Goal: Task Accomplishment & Management: Use online tool/utility

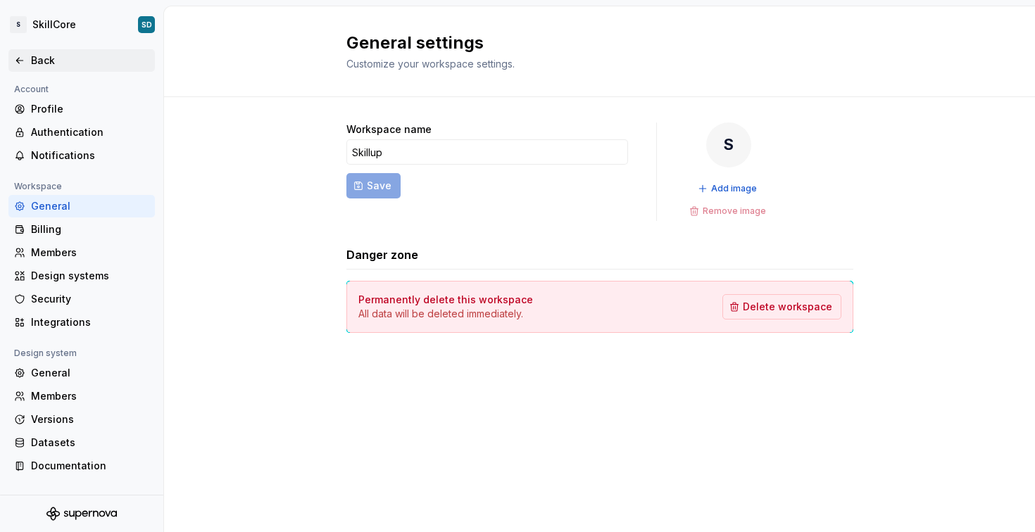
click at [58, 54] on div "Back" at bounding box center [90, 61] width 118 height 14
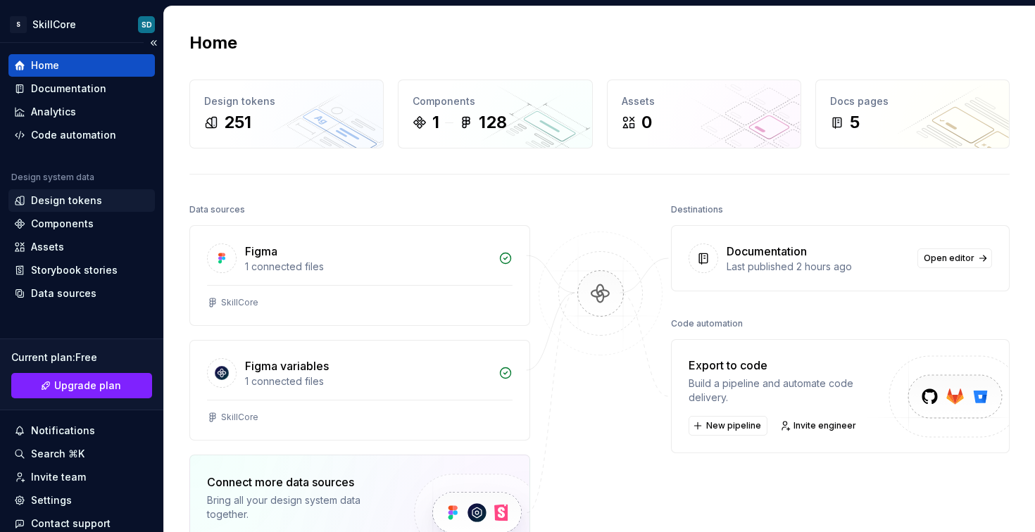
click at [61, 205] on div "Design tokens" at bounding box center [66, 201] width 71 height 14
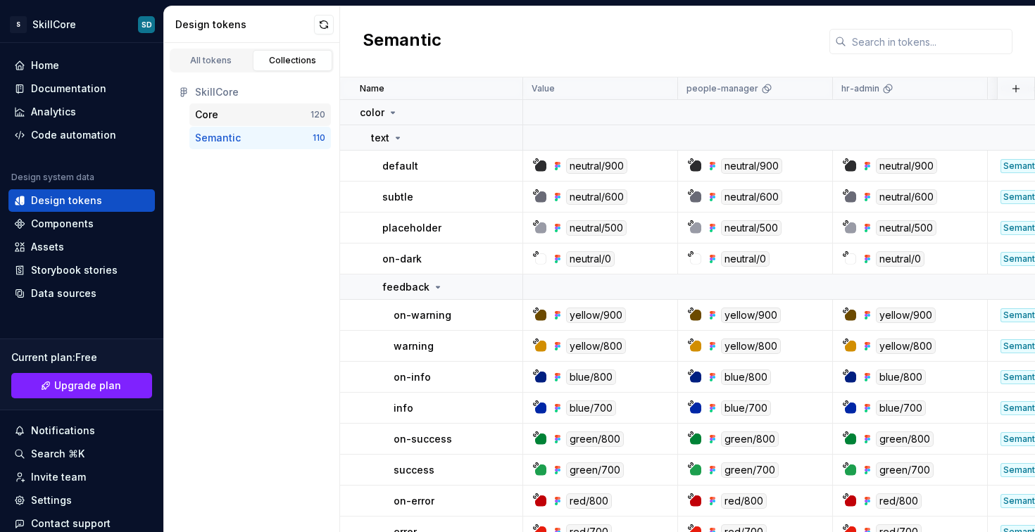
click at [256, 115] on div "Core" at bounding box center [252, 115] width 115 height 14
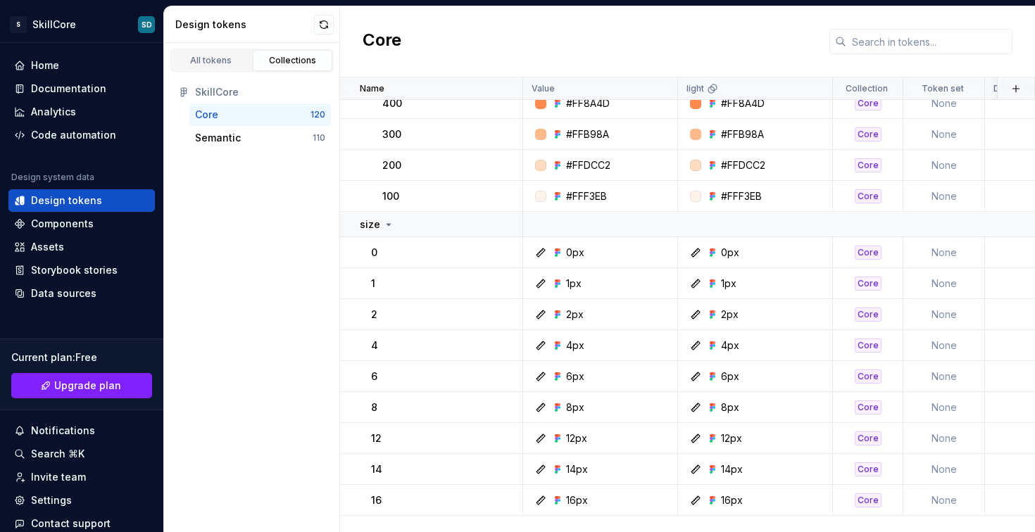
scroll to position [2789, 0]
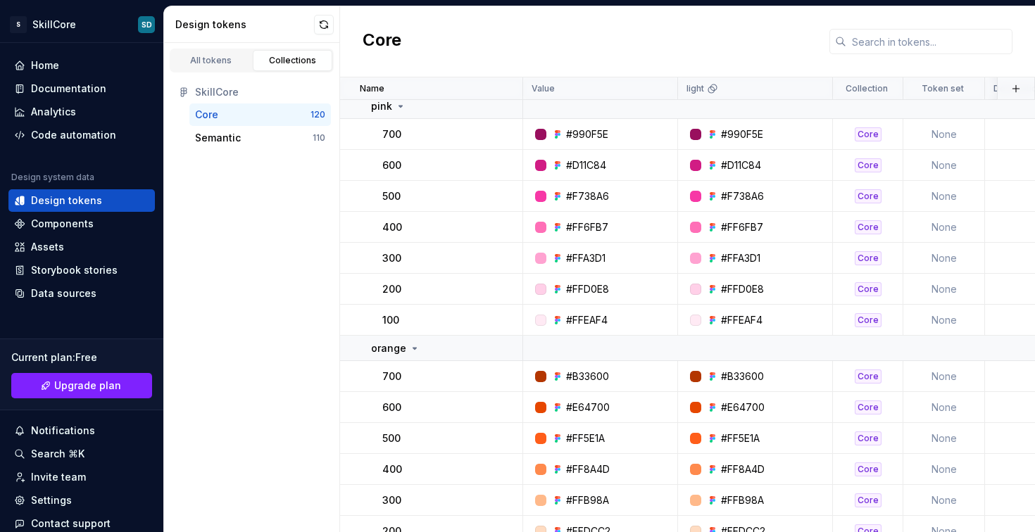
click at [296, 254] on div "All tokens Collections SkillCore Core 120 Semantic 110" at bounding box center [252, 287] width 176 height 489
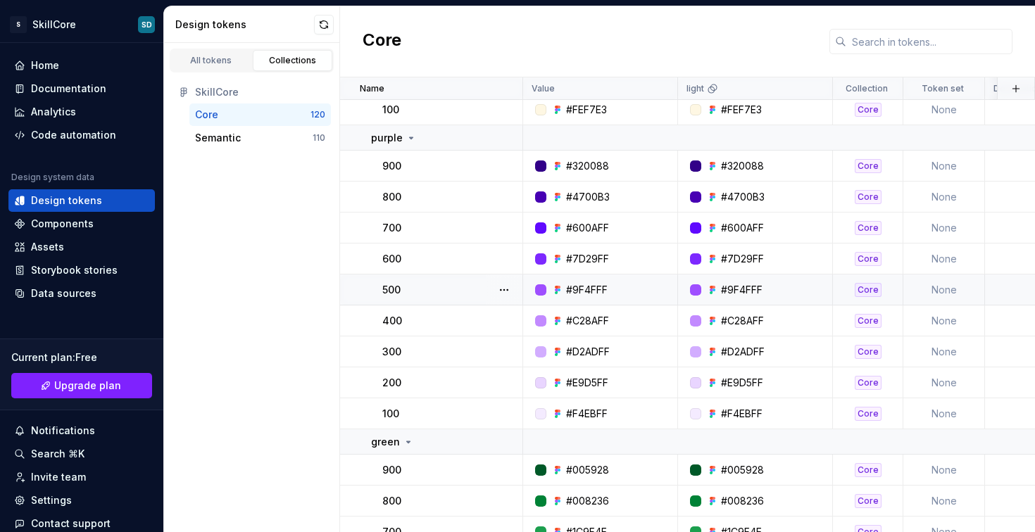
scroll to position [1336, 0]
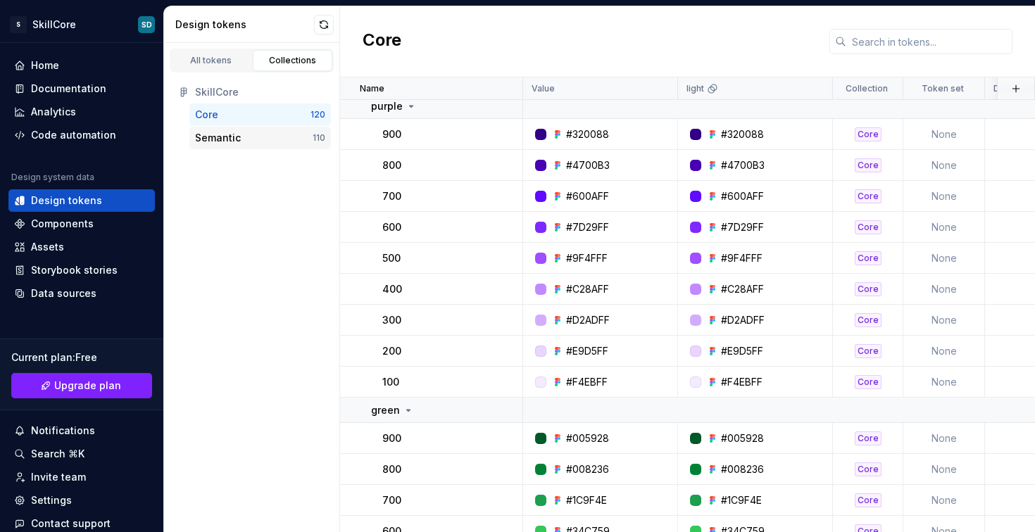
click at [218, 140] on div "Semantic" at bounding box center [218, 138] width 46 height 14
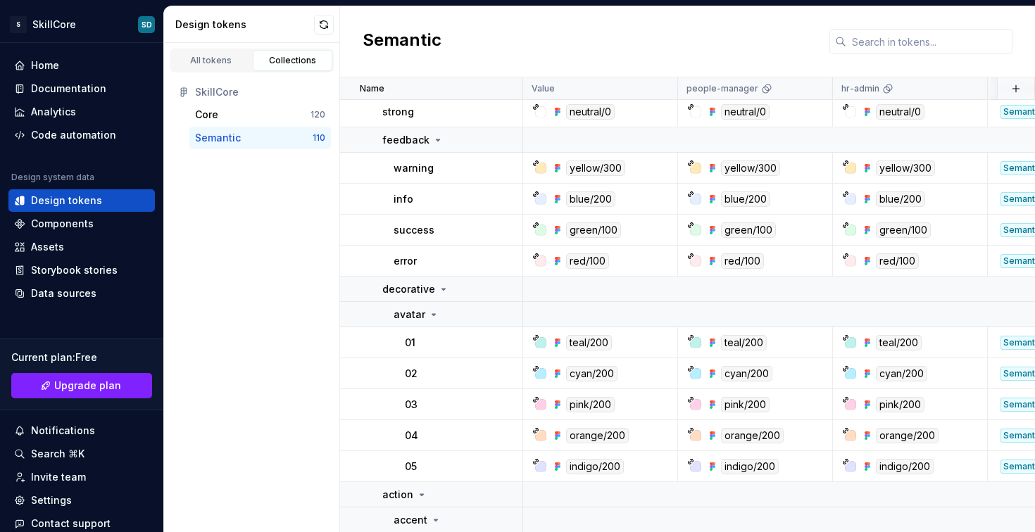
scroll to position [826, 0]
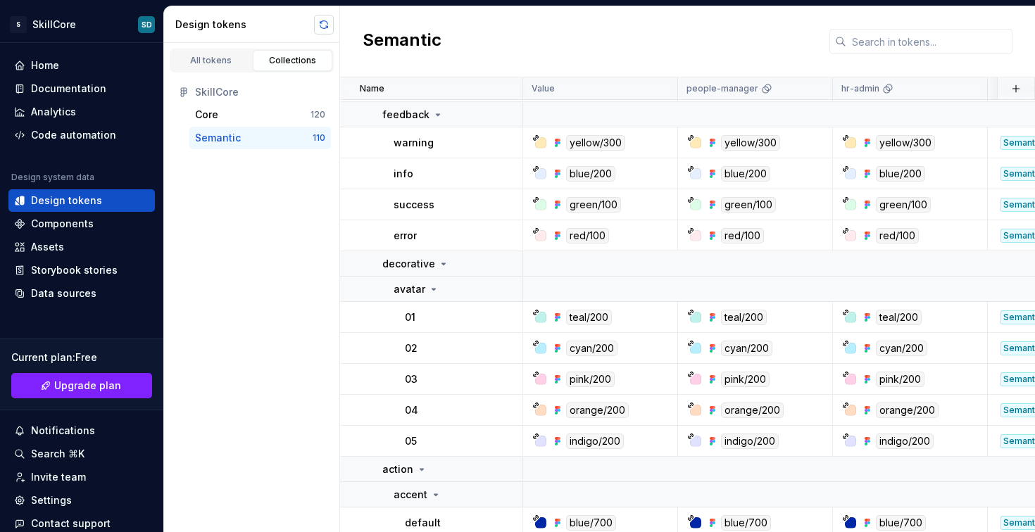
click at [325, 25] on button "button" at bounding box center [324, 25] width 20 height 20
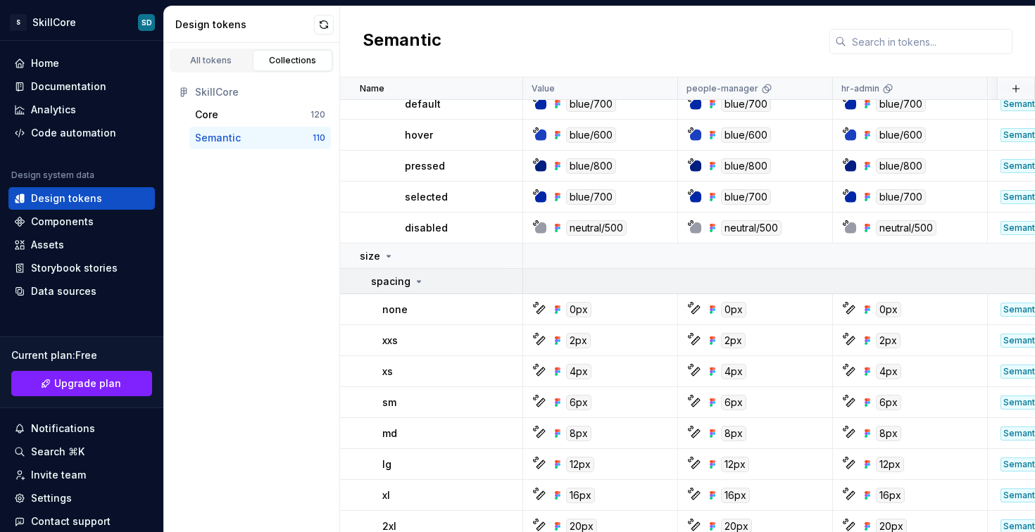
scroll to position [3, 0]
click at [73, 223] on div "Components" at bounding box center [62, 221] width 63 height 14
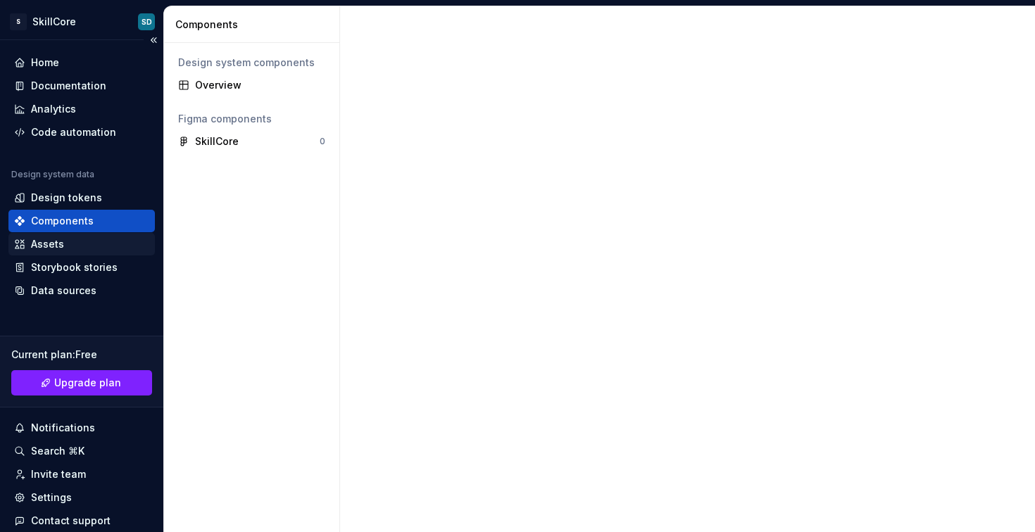
click at [68, 240] on div "Assets" at bounding box center [81, 244] width 135 height 14
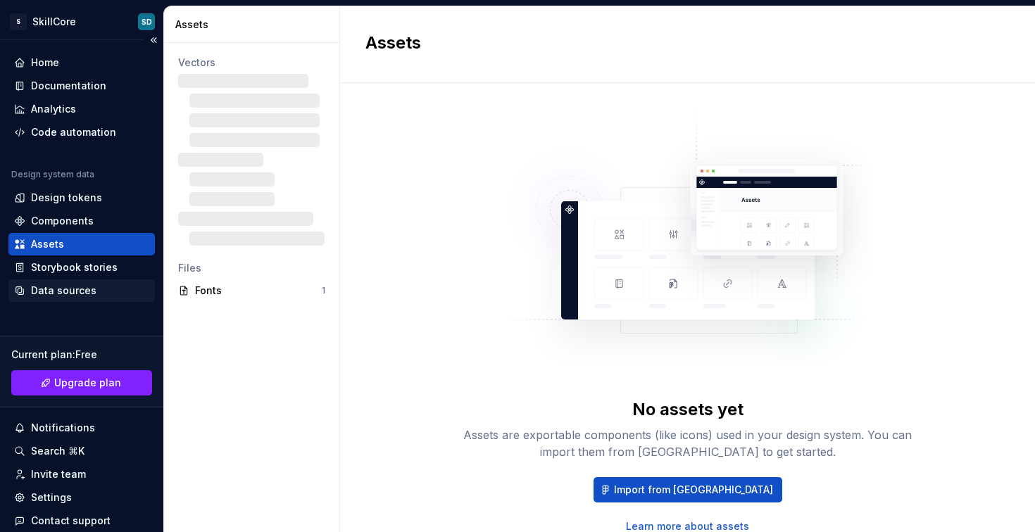
click at [72, 287] on div "Data sources" at bounding box center [63, 291] width 65 height 14
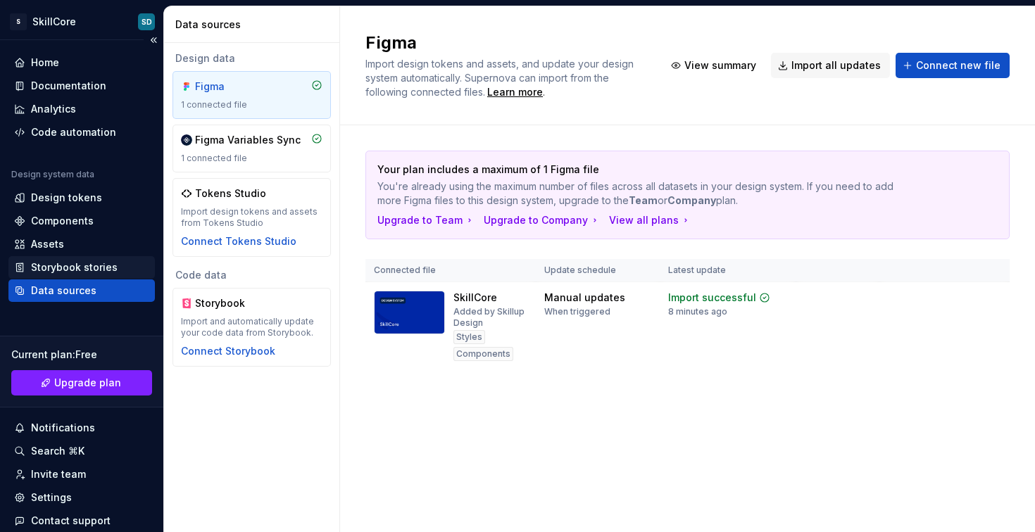
click at [54, 263] on div "Storybook stories" at bounding box center [74, 268] width 87 height 14
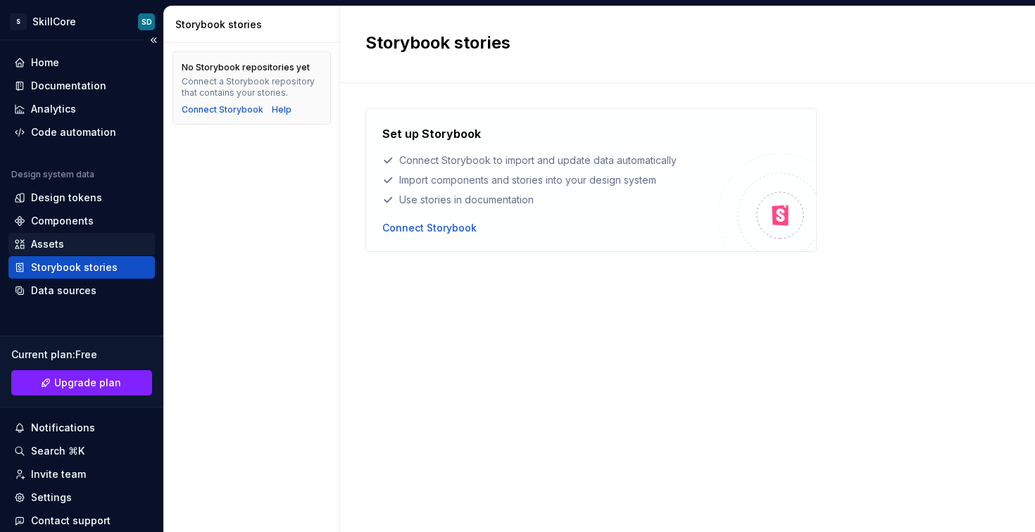
click at [54, 249] on div "Assets" at bounding box center [47, 244] width 33 height 14
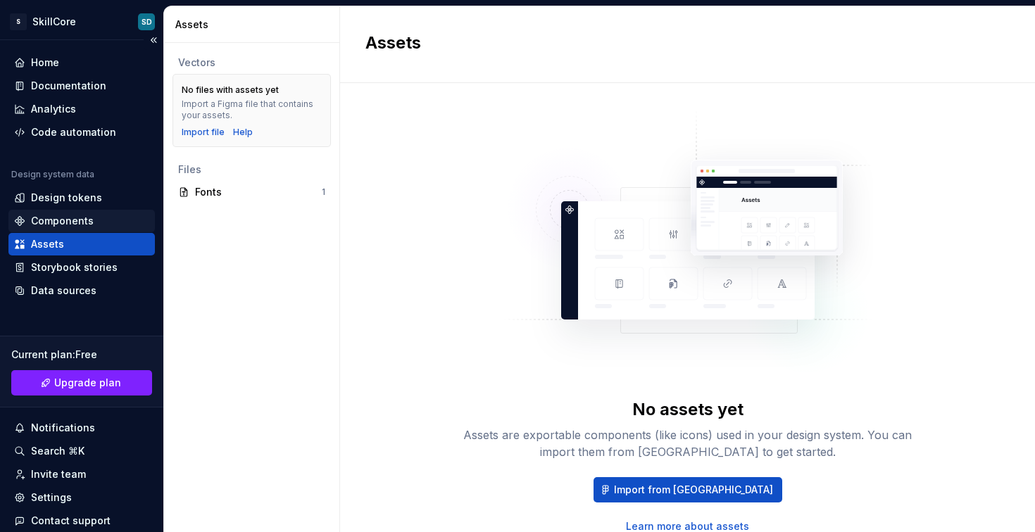
click at [55, 219] on div "Components" at bounding box center [62, 221] width 63 height 14
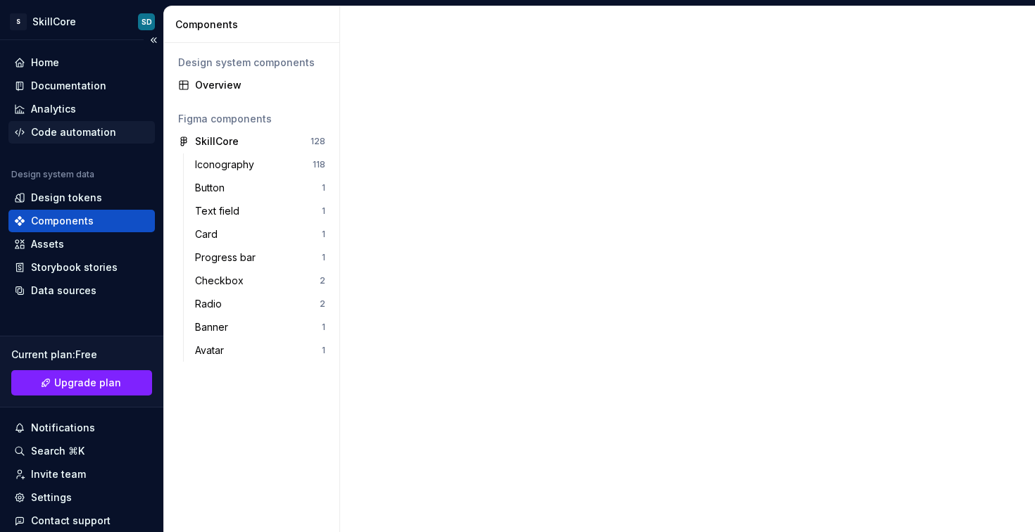
click at [78, 137] on div "Code automation" at bounding box center [73, 132] width 85 height 14
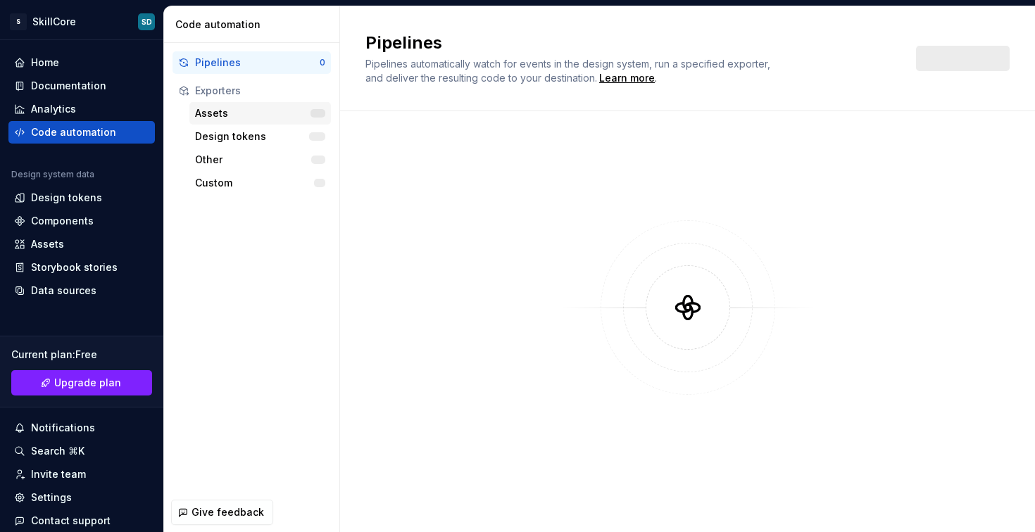
click at [252, 111] on div "Assets" at bounding box center [252, 113] width 115 height 14
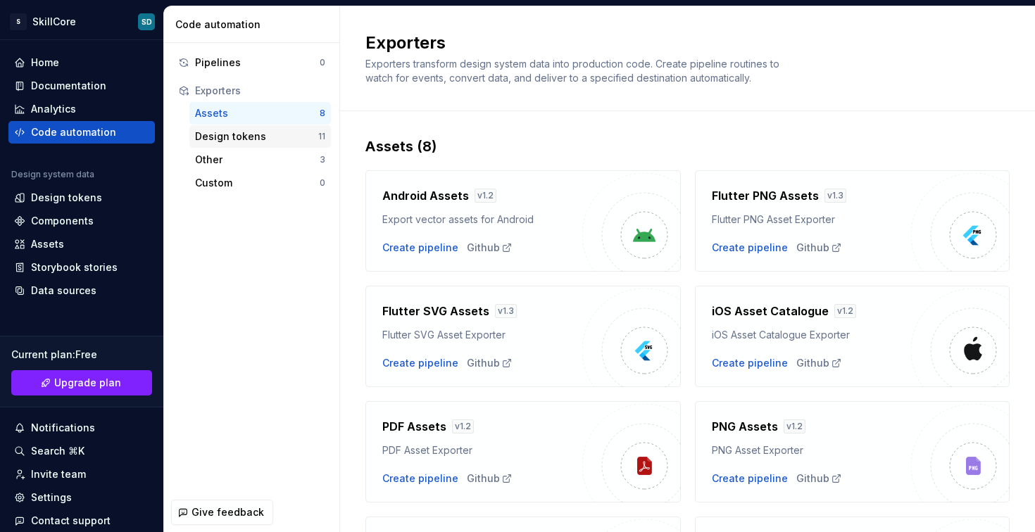
click at [252, 143] on div "Design tokens" at bounding box center [256, 137] width 123 height 14
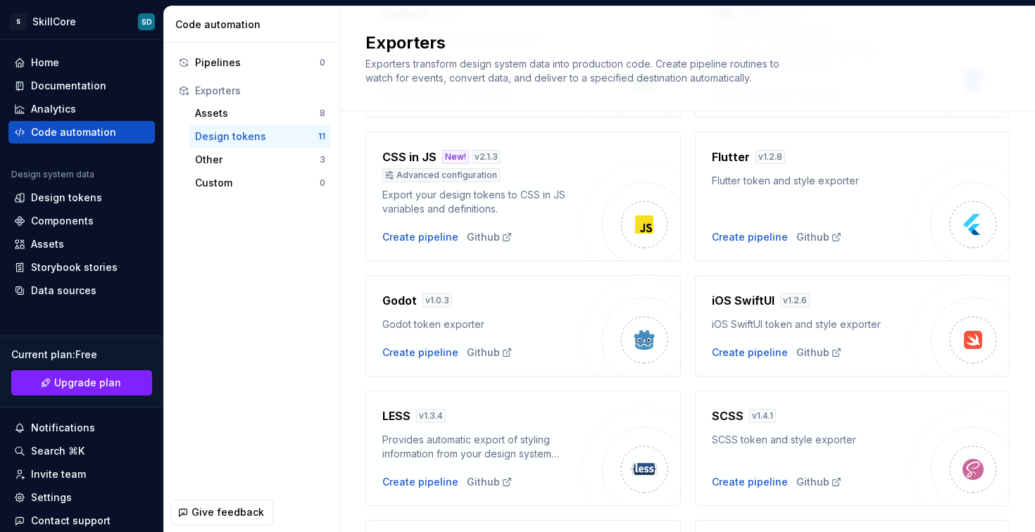
scroll to position [189, 0]
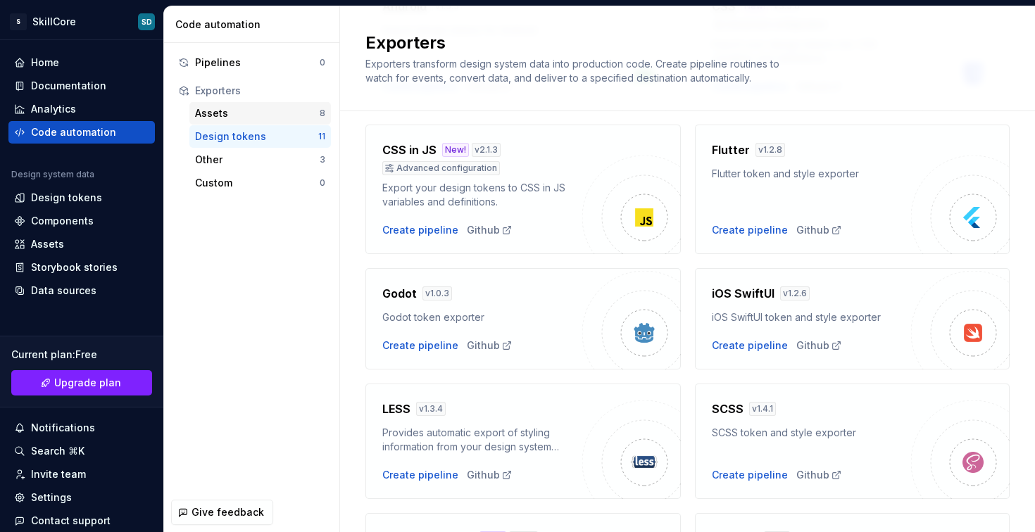
click at [229, 110] on div "Assets" at bounding box center [257, 113] width 125 height 14
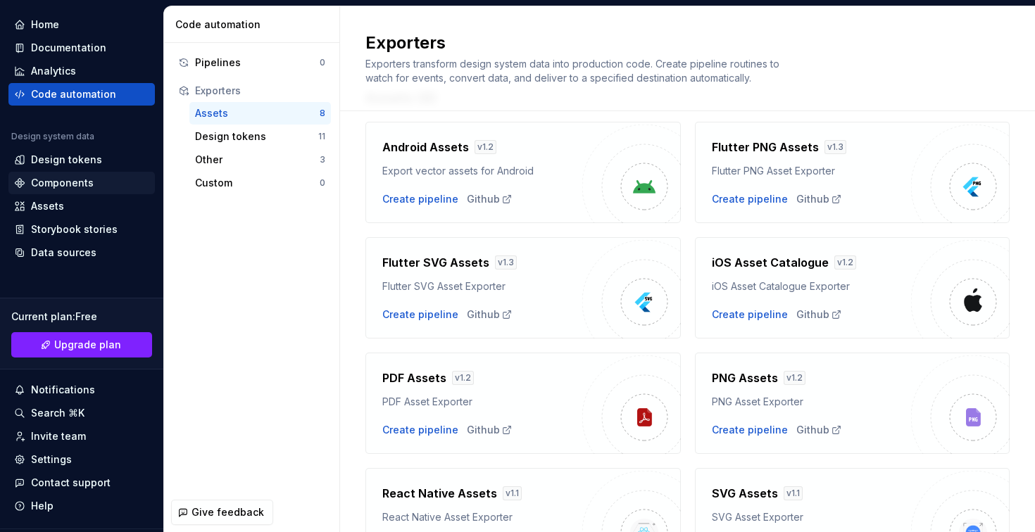
scroll to position [75, 0]
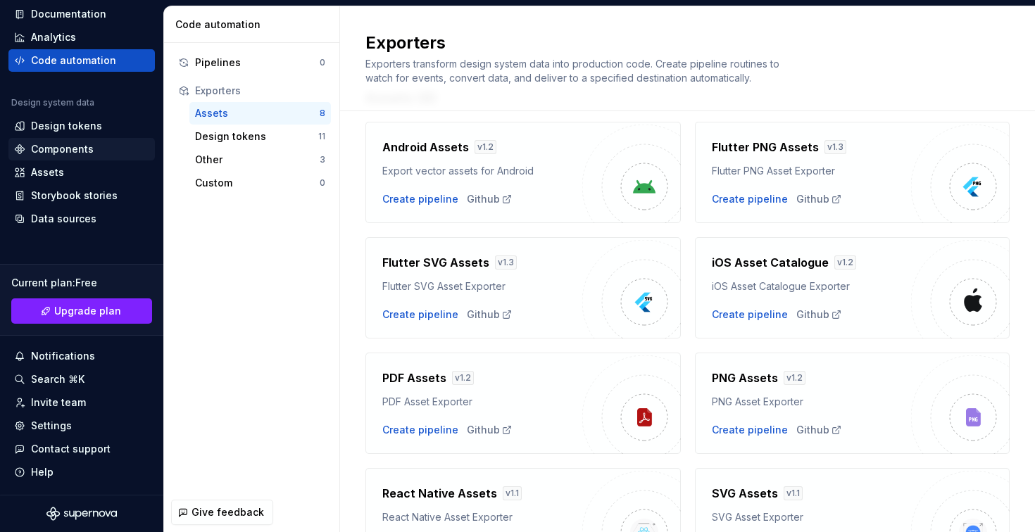
click at [39, 151] on div "Components" at bounding box center [62, 149] width 63 height 14
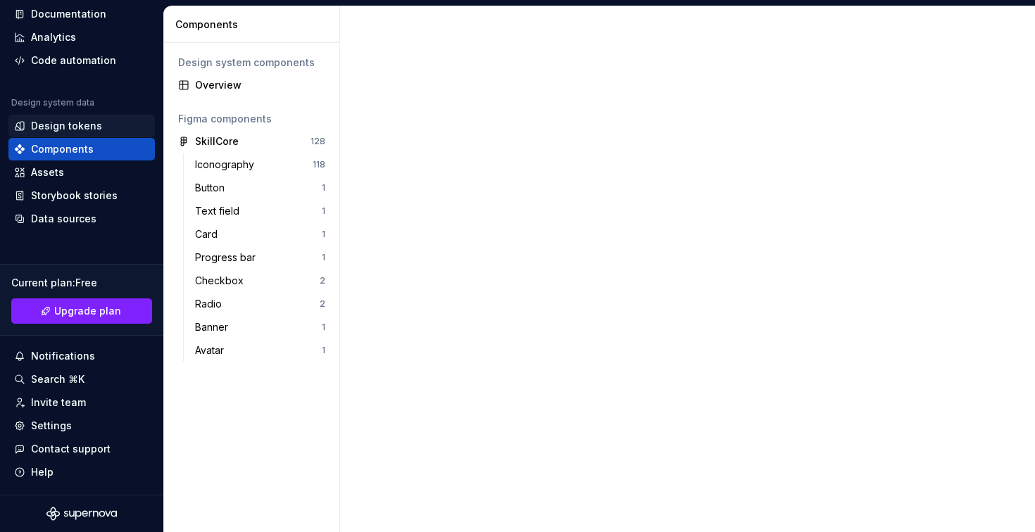
click at [75, 128] on div "Design tokens" at bounding box center [66, 126] width 71 height 14
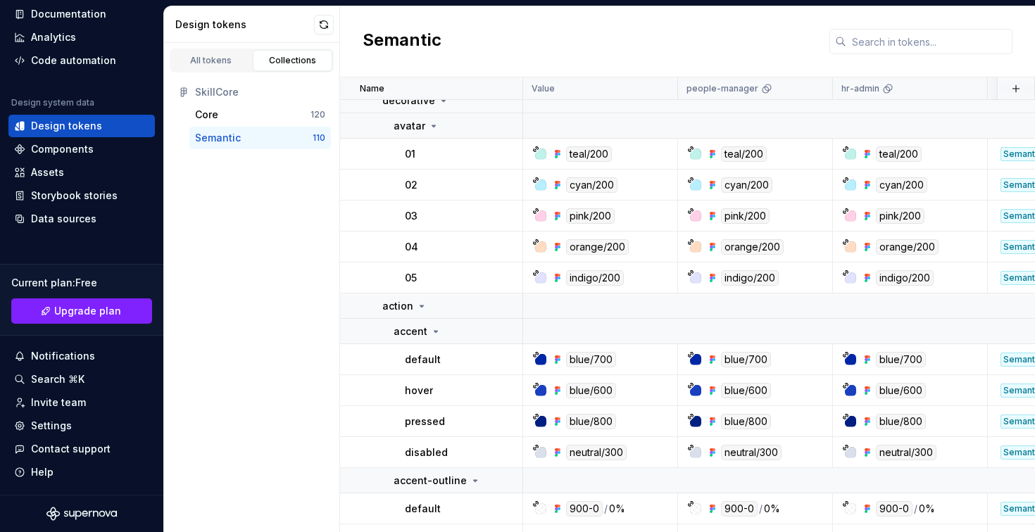
scroll to position [989, 0]
click at [237, 117] on div "Core" at bounding box center [252, 115] width 115 height 14
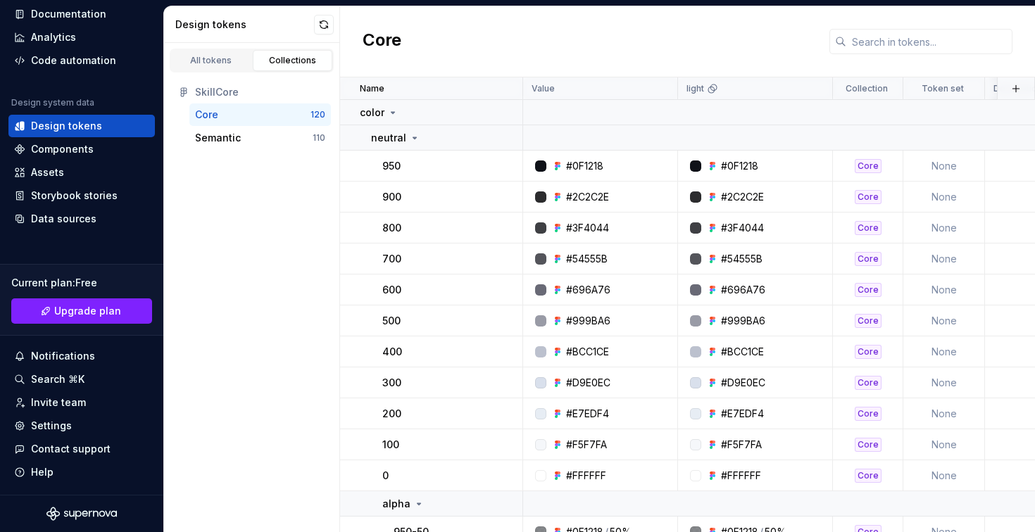
scroll to position [492, 0]
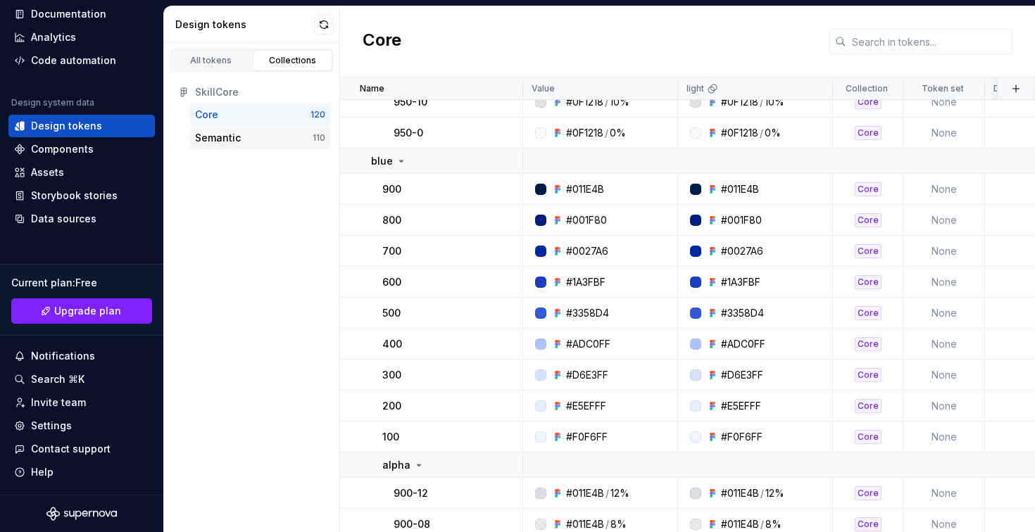
click at [240, 137] on div "Semantic" at bounding box center [254, 138] width 118 height 14
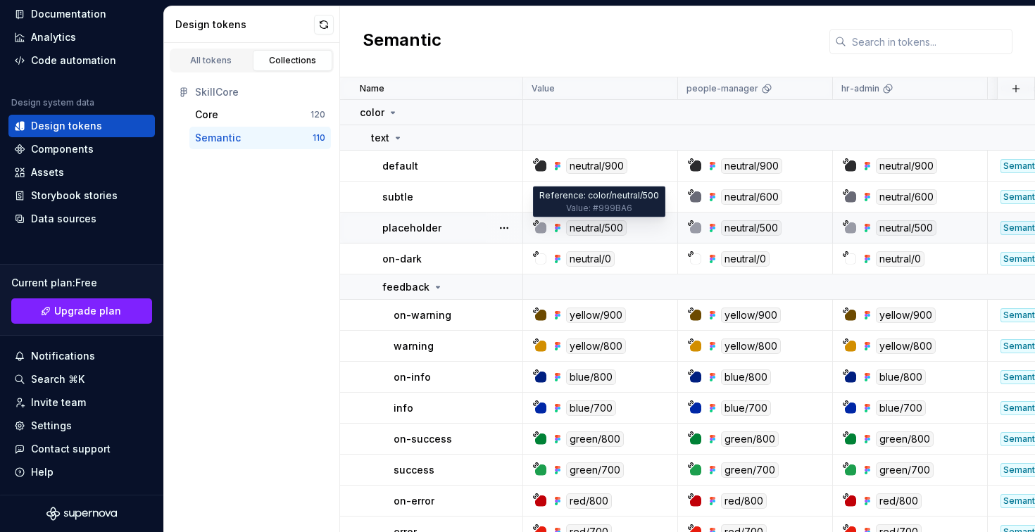
click at [625, 230] on div "neutral/500" at bounding box center [596, 227] width 61 height 15
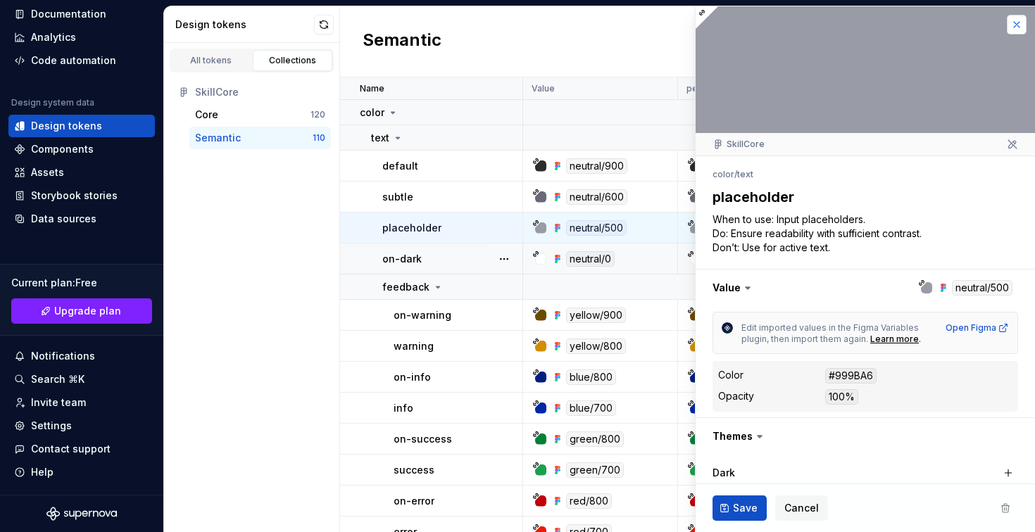
click at [1007, 29] on button "button" at bounding box center [1017, 25] width 20 height 20
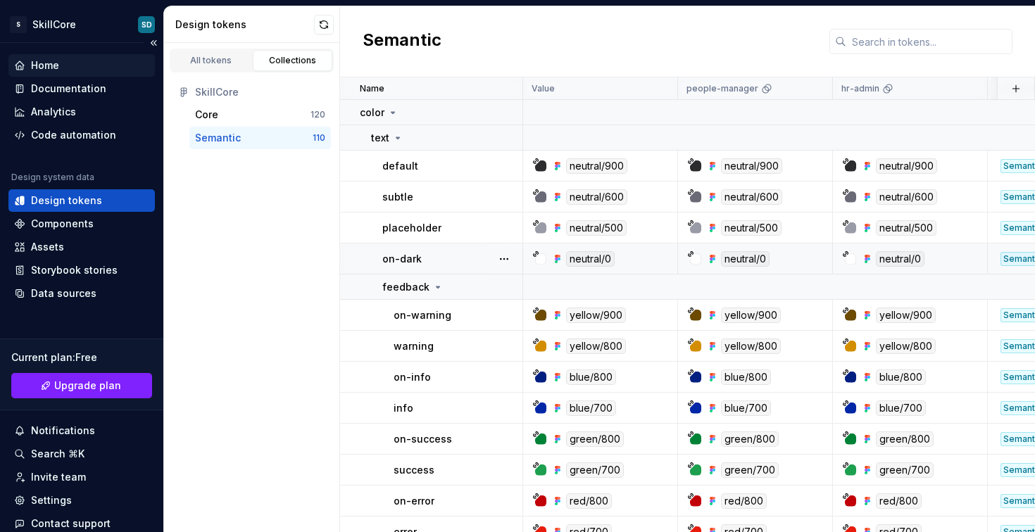
click at [42, 72] on div "Home" at bounding box center [45, 65] width 28 height 14
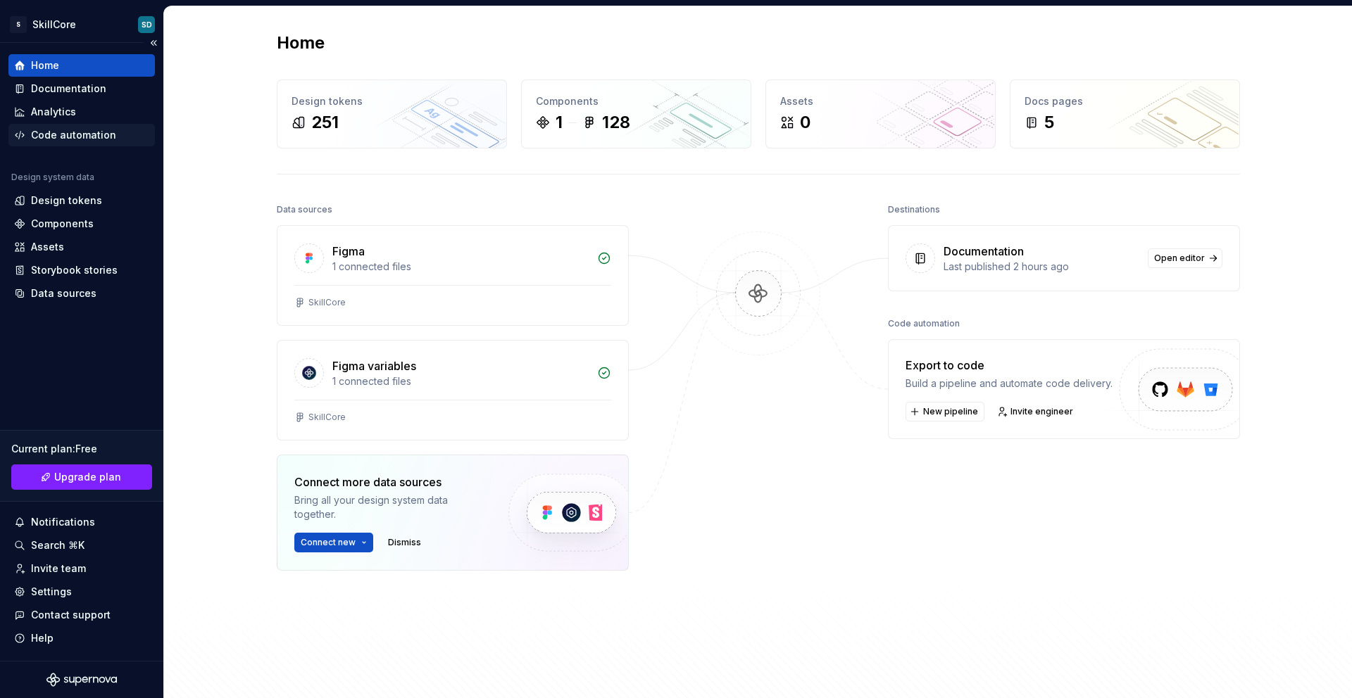
click at [77, 132] on div "Code automation" at bounding box center [73, 135] width 85 height 14
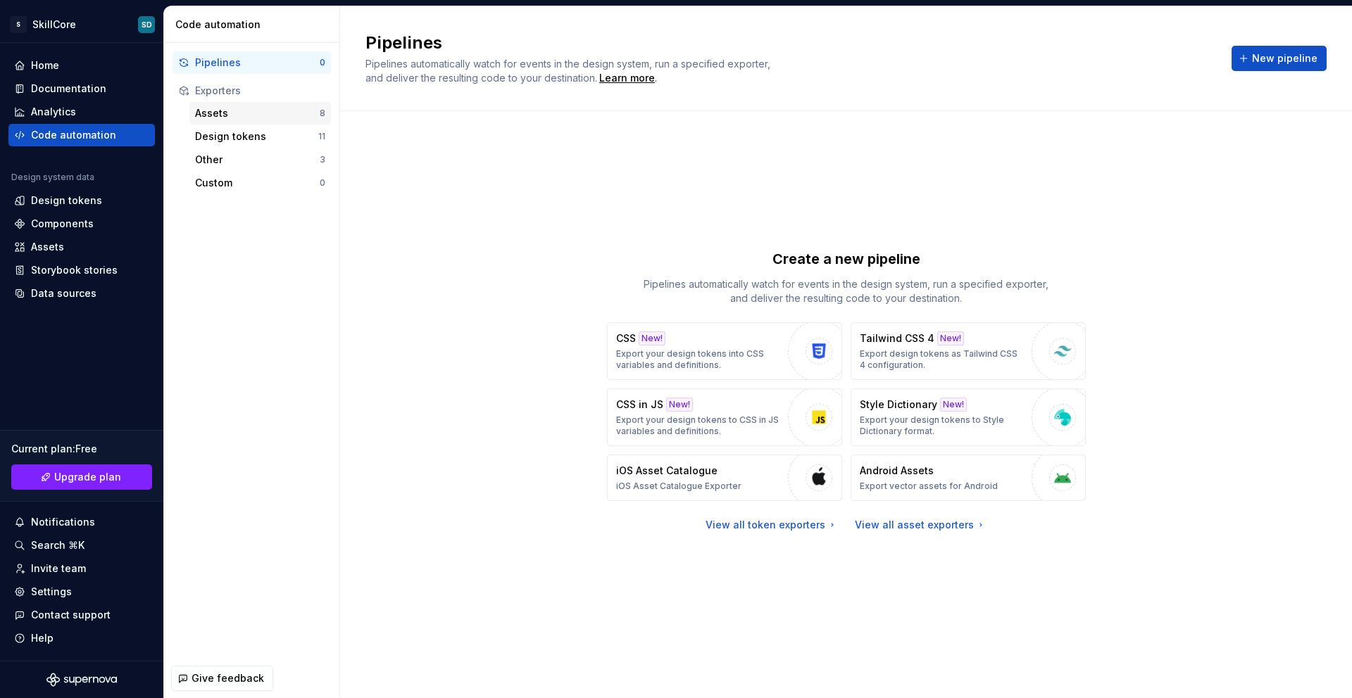
click at [231, 114] on div "Assets" at bounding box center [257, 113] width 125 height 14
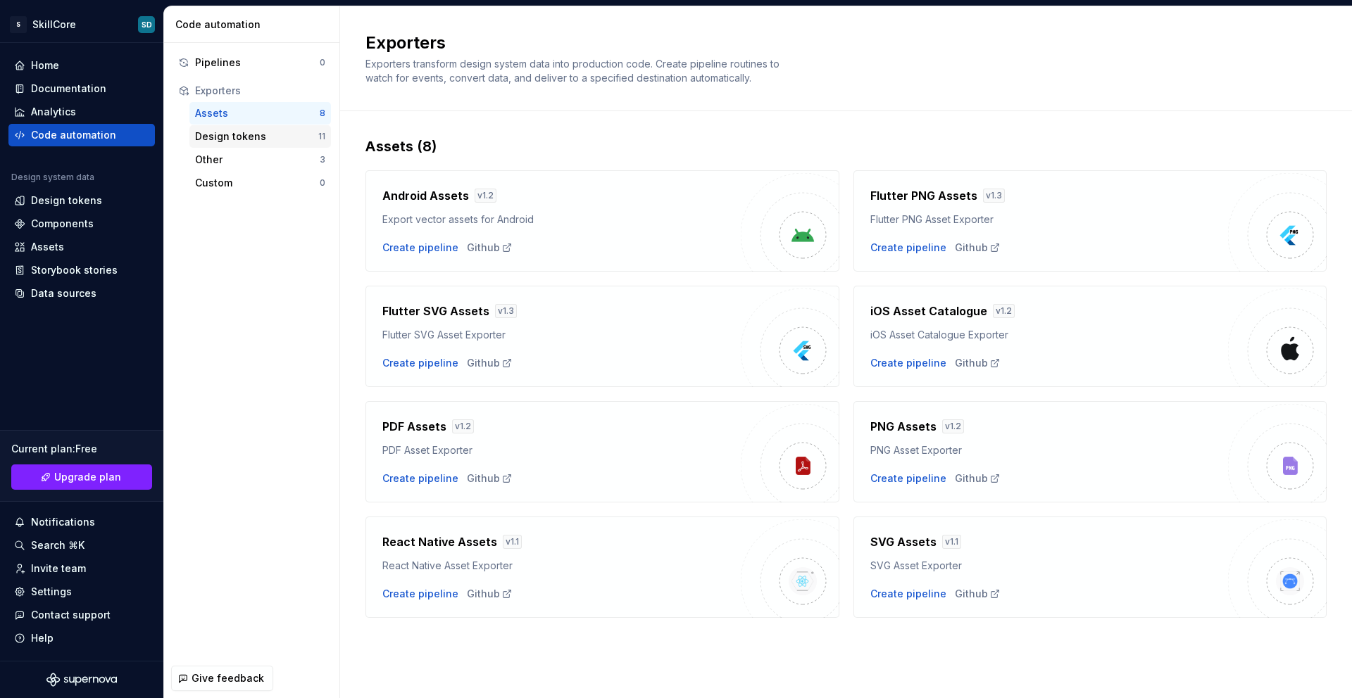
click at [228, 140] on div "Design tokens" at bounding box center [256, 137] width 123 height 14
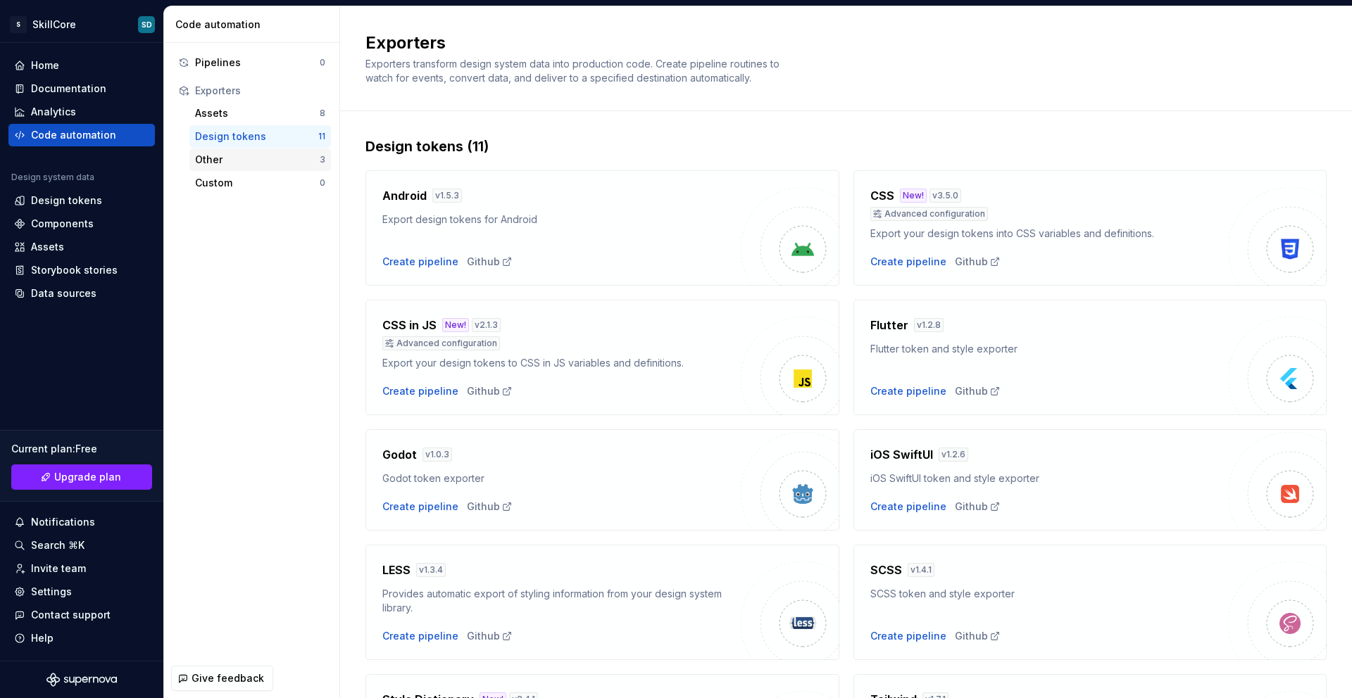
click at [263, 165] on div "Other" at bounding box center [257, 160] width 125 height 14
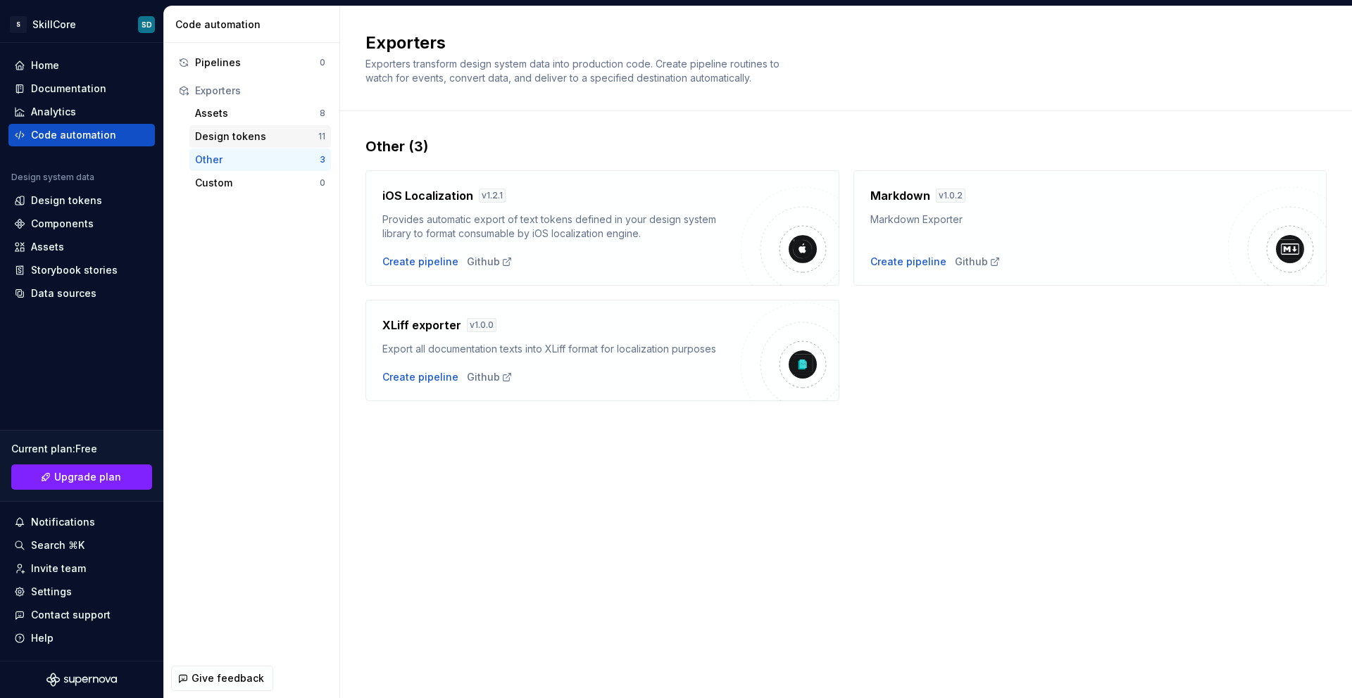
click at [249, 130] on div "Design tokens" at bounding box center [256, 137] width 123 height 14
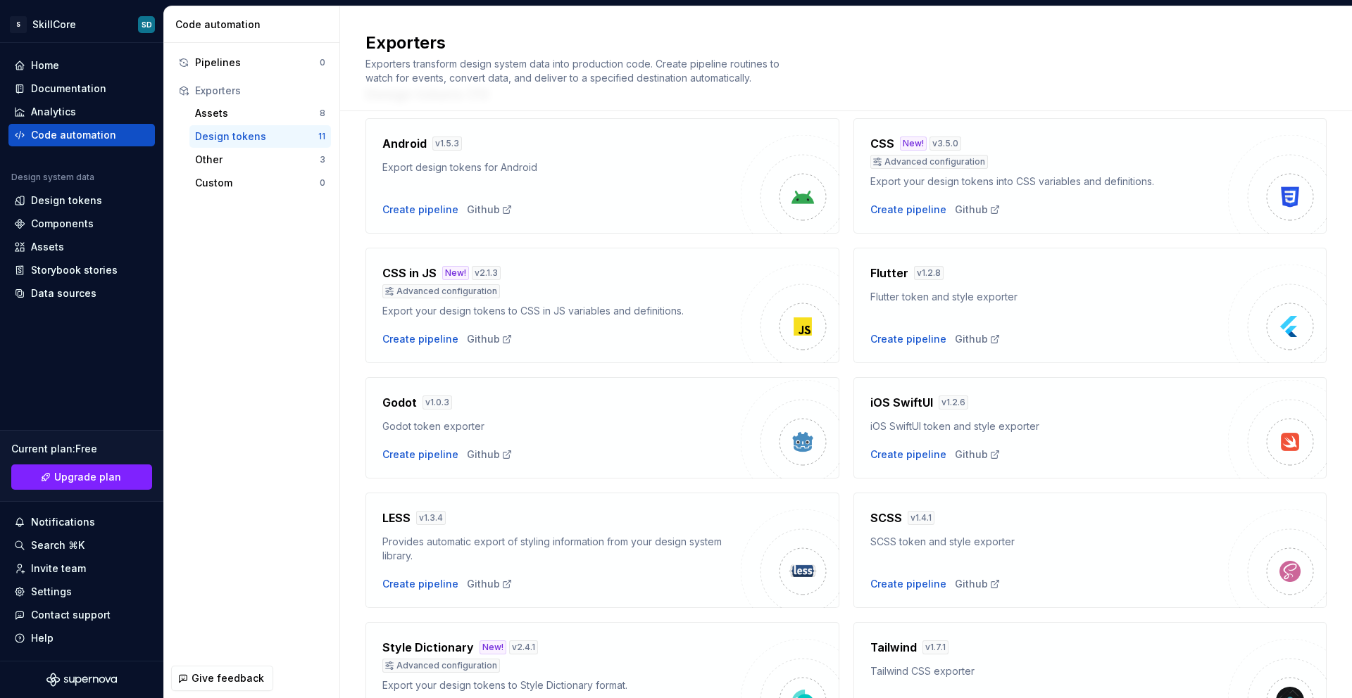
scroll to position [113, 0]
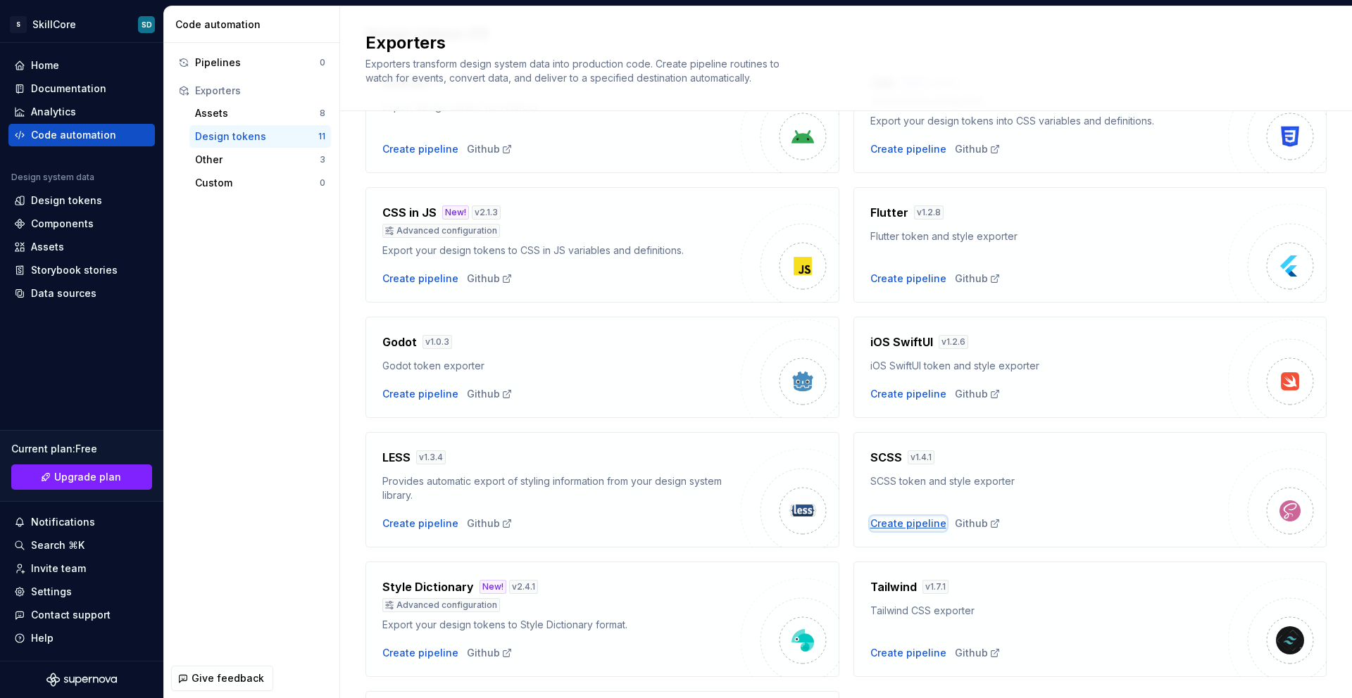
click at [898, 522] on div "Create pipeline" at bounding box center [908, 524] width 76 height 14
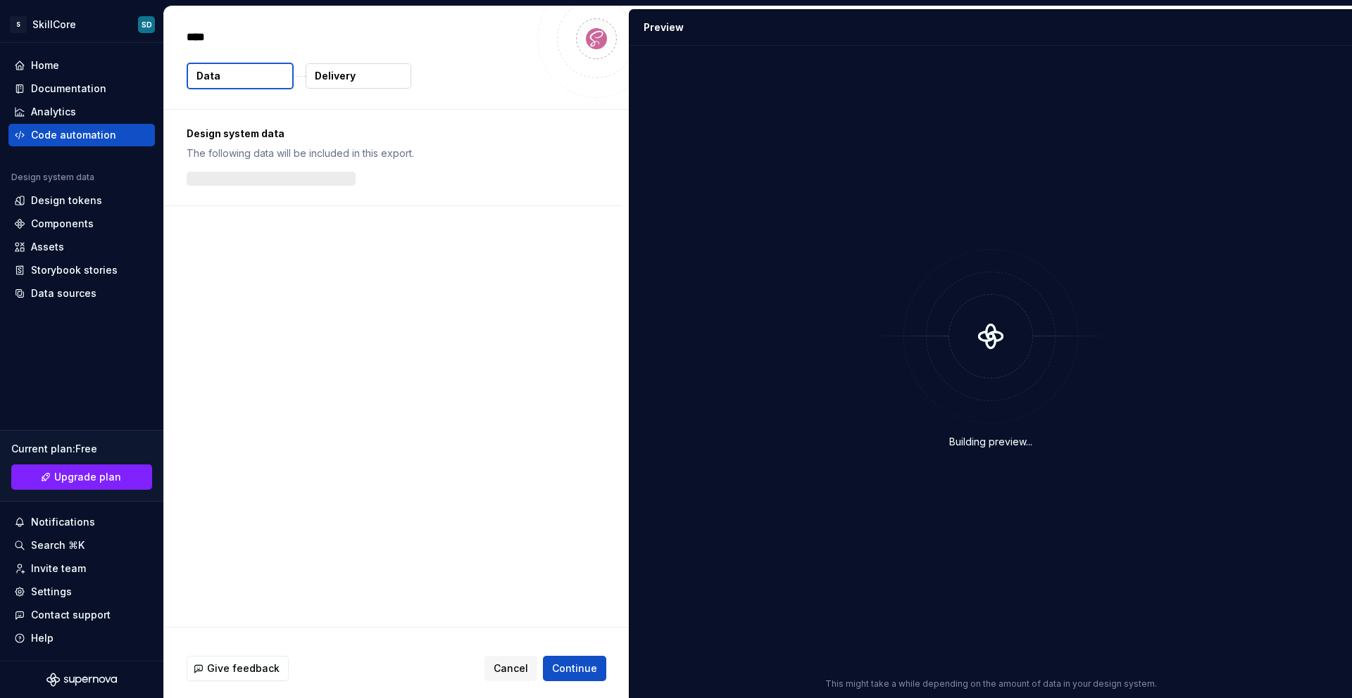
type textarea "*"
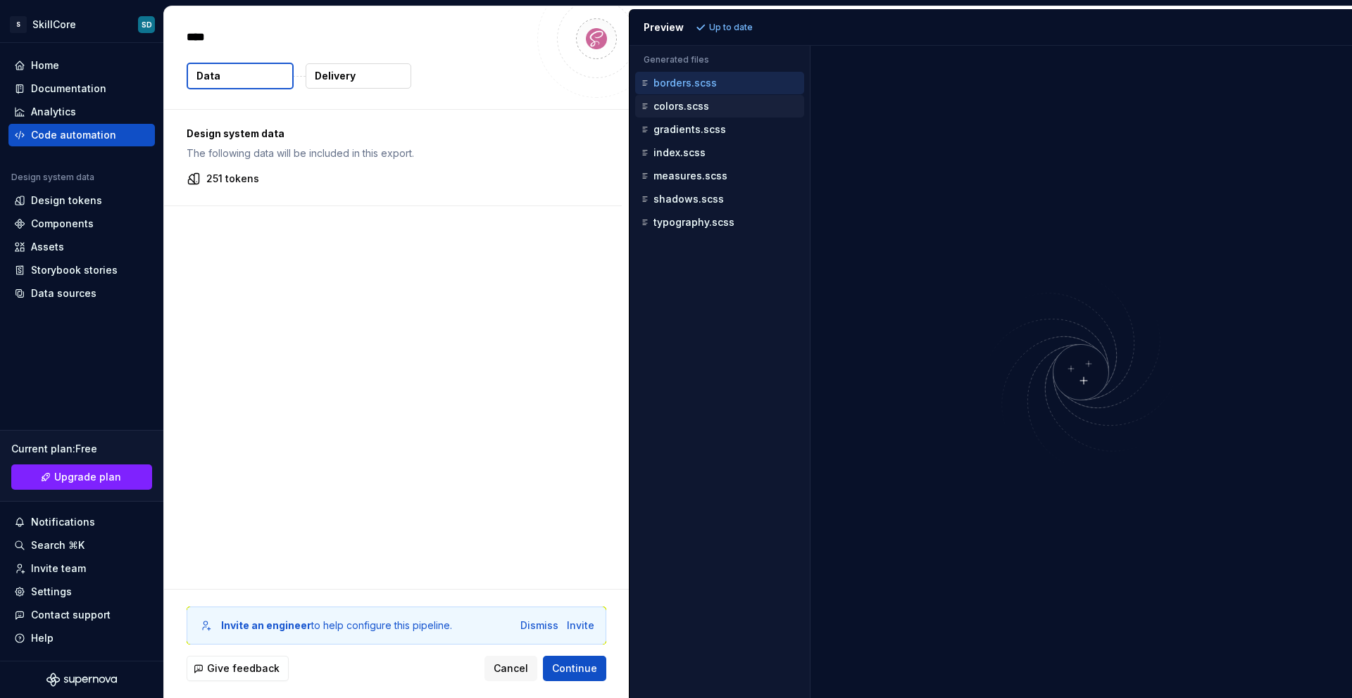
click at [668, 106] on p "colors.scss" at bounding box center [681, 106] width 56 height 11
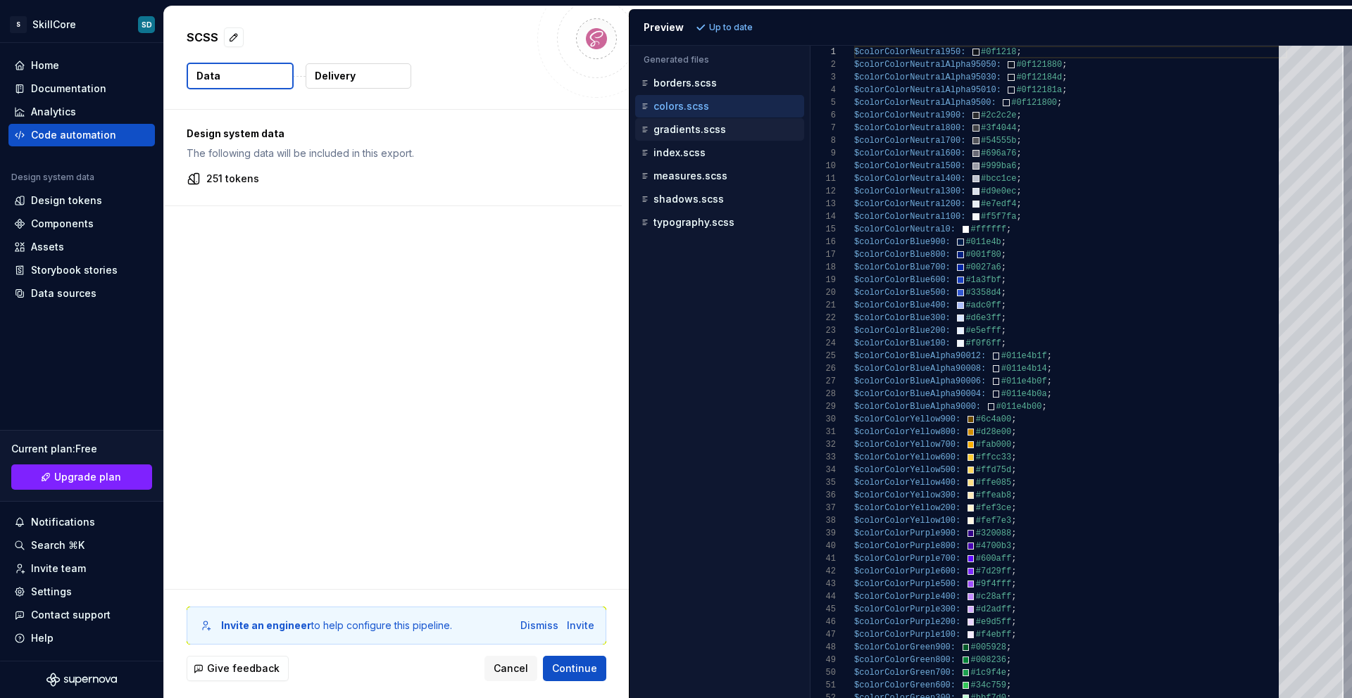
click at [683, 128] on p "gradients.scss" at bounding box center [689, 129] width 73 height 11
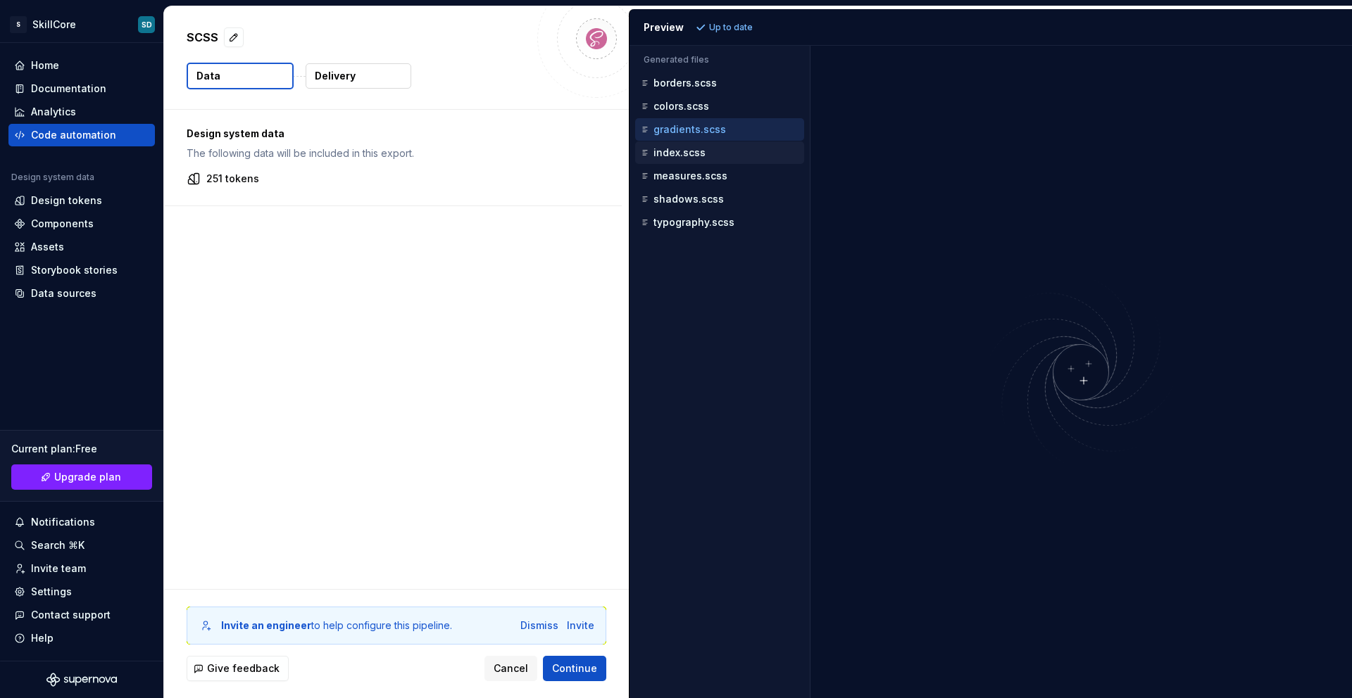
click at [687, 156] on p "index.scss" at bounding box center [679, 152] width 52 height 11
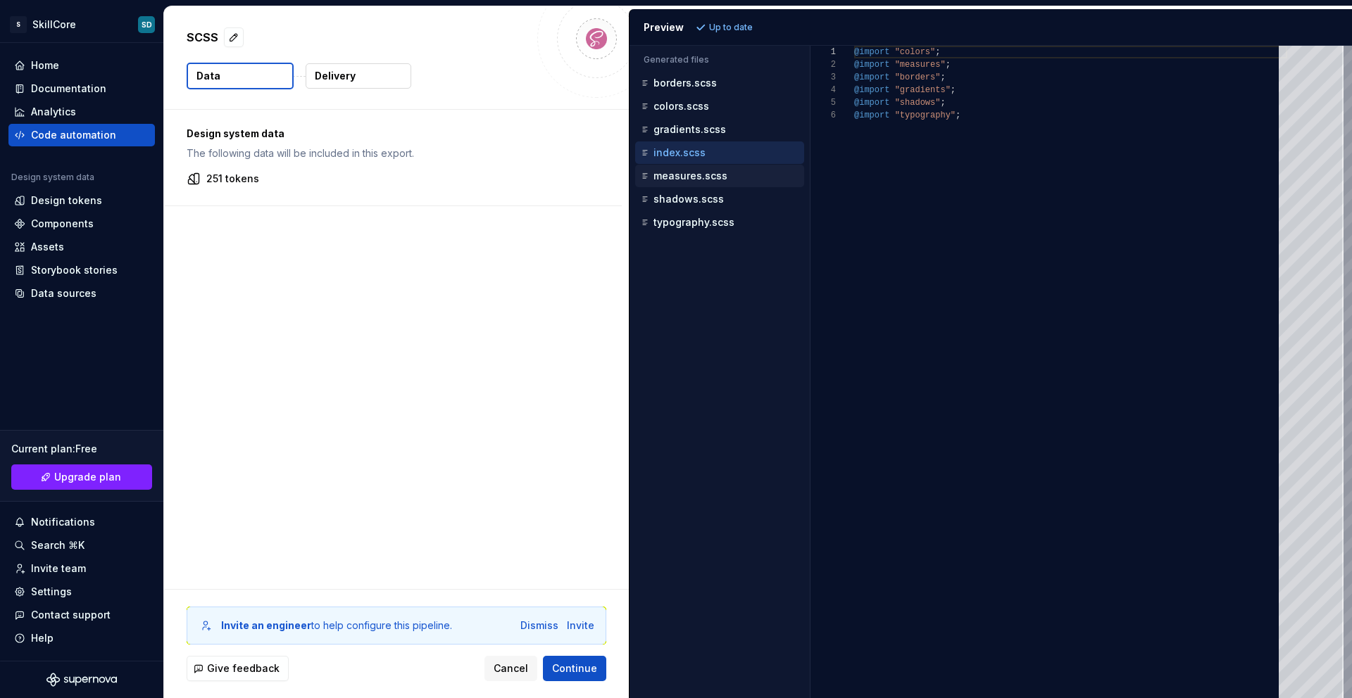
click at [697, 166] on div "measures.scss" at bounding box center [719, 176] width 169 height 23
click at [697, 167] on div "measures.scss" at bounding box center [719, 176] width 169 height 23
click at [701, 175] on p "measures.scss" at bounding box center [690, 175] width 74 height 11
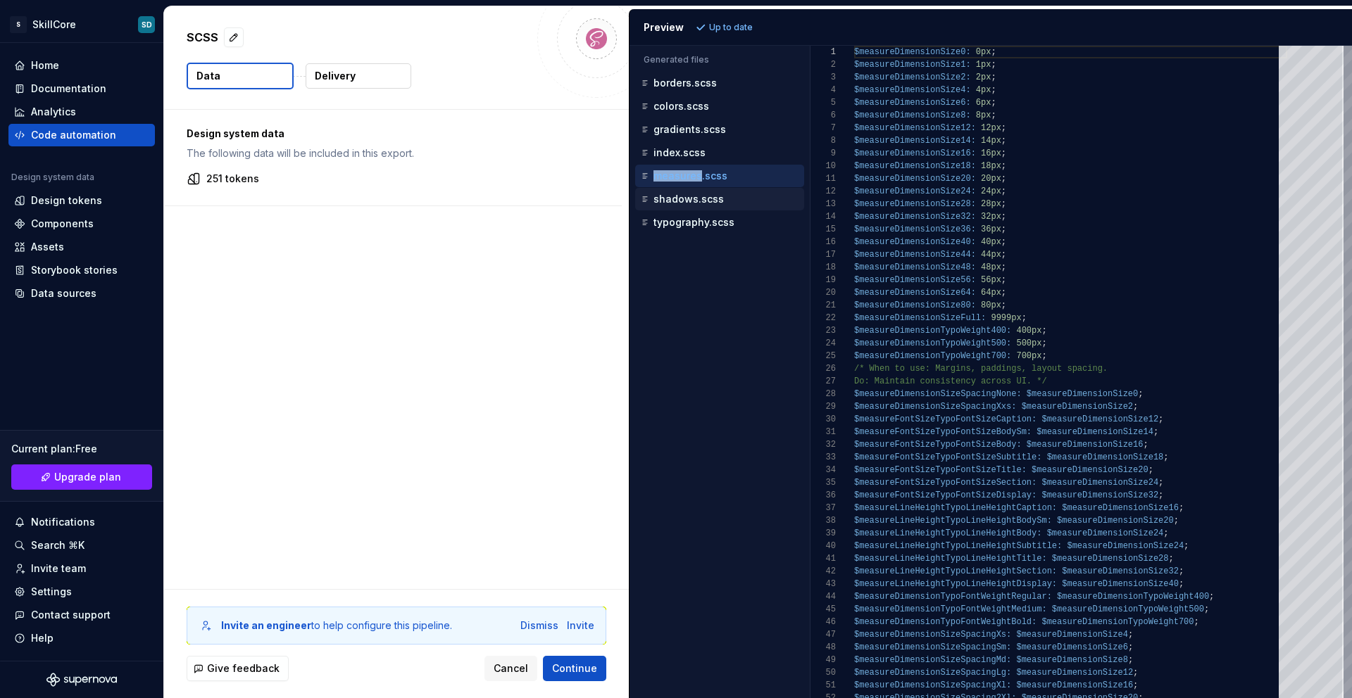
click at [702, 201] on p "shadows.scss" at bounding box center [688, 199] width 70 height 11
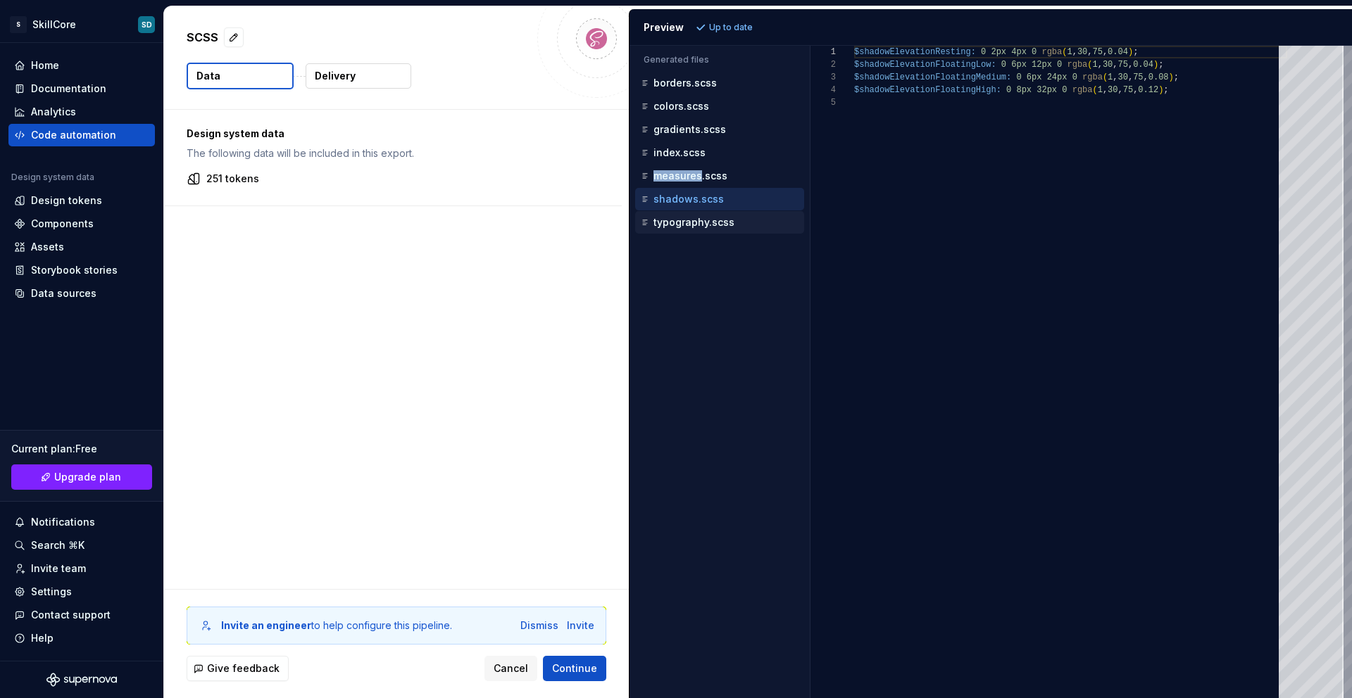
click at [703, 220] on p "typography.scss" at bounding box center [693, 222] width 81 height 11
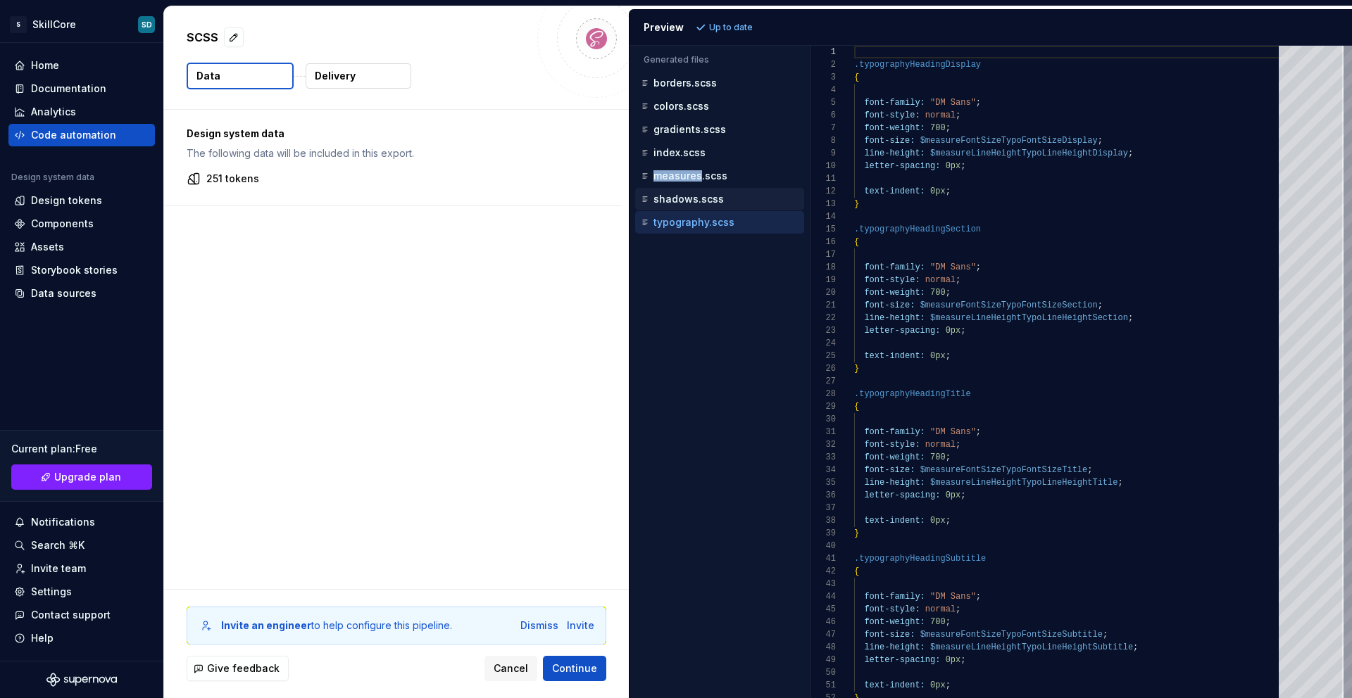
click at [696, 204] on p "shadows.scss" at bounding box center [688, 199] width 70 height 11
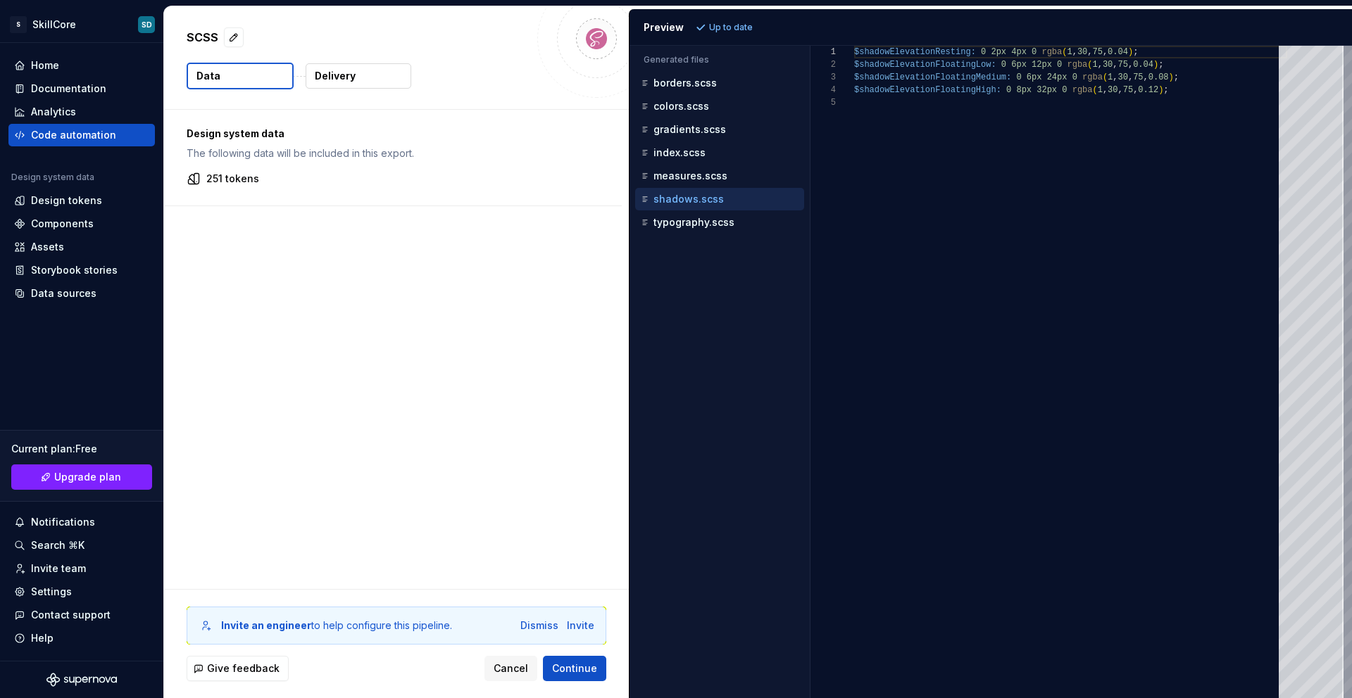
click at [704, 258] on div "Accessibility guide for tree . Navigate the tree with the arrow keys. Common tr…" at bounding box center [719, 383] width 180 height 630
click at [701, 242] on div "Accessibility guide for tree . Navigate the tree with the arrow keys. Common tr…" at bounding box center [719, 383] width 180 height 630
click at [699, 230] on div "typography.scss" at bounding box center [719, 222] width 169 height 23
click at [698, 223] on p "typography.scss" at bounding box center [693, 222] width 81 height 11
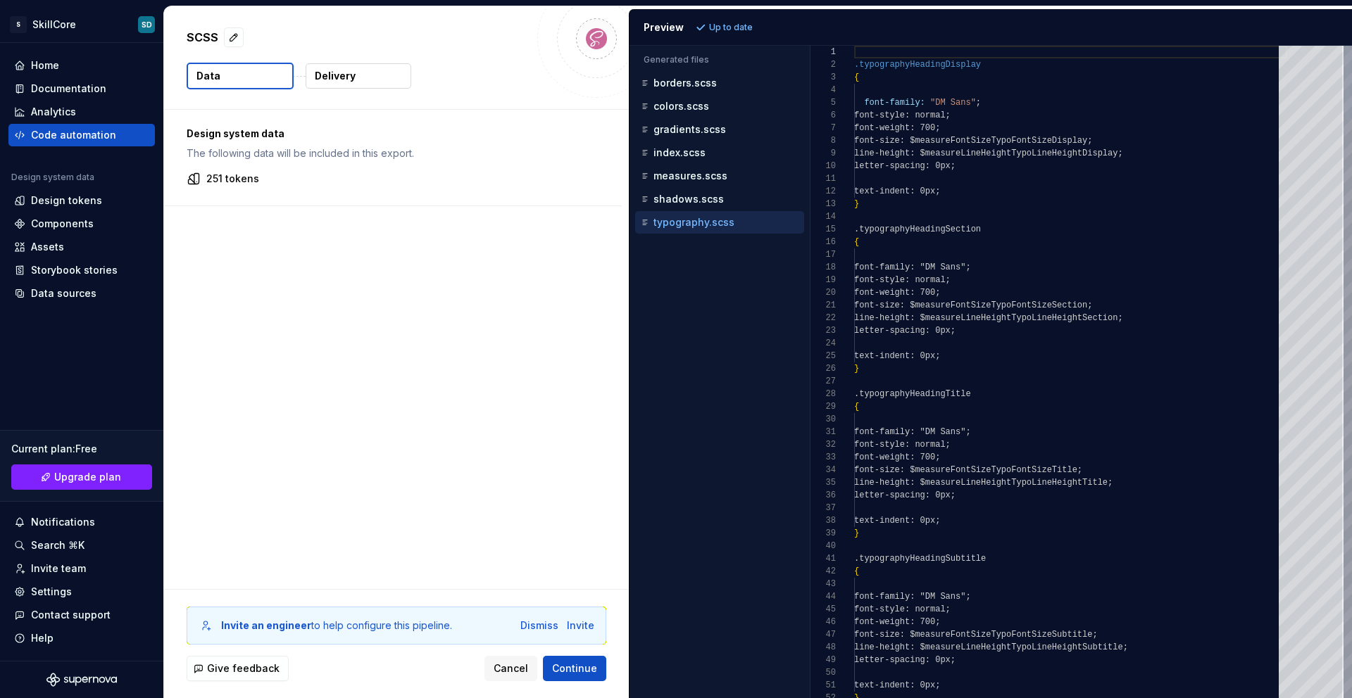
scroll to position [127, 0]
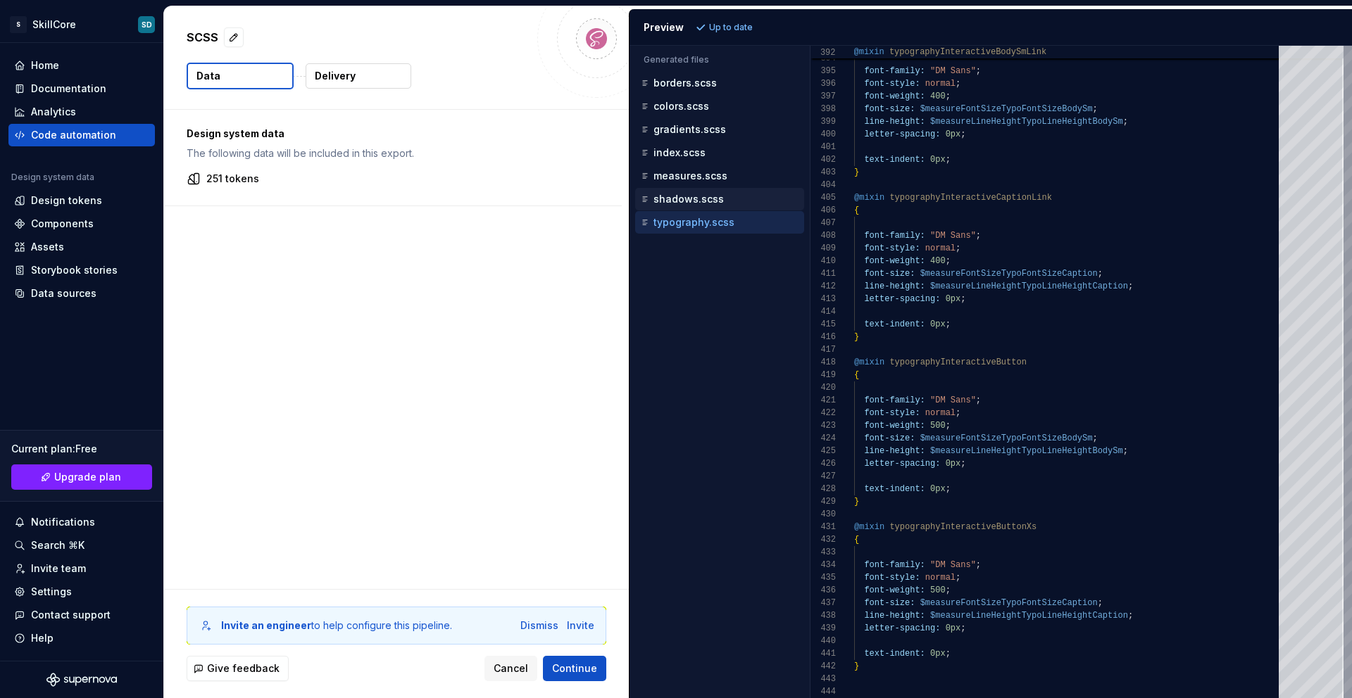
click at [664, 200] on p "shadows.scss" at bounding box center [688, 199] width 70 height 11
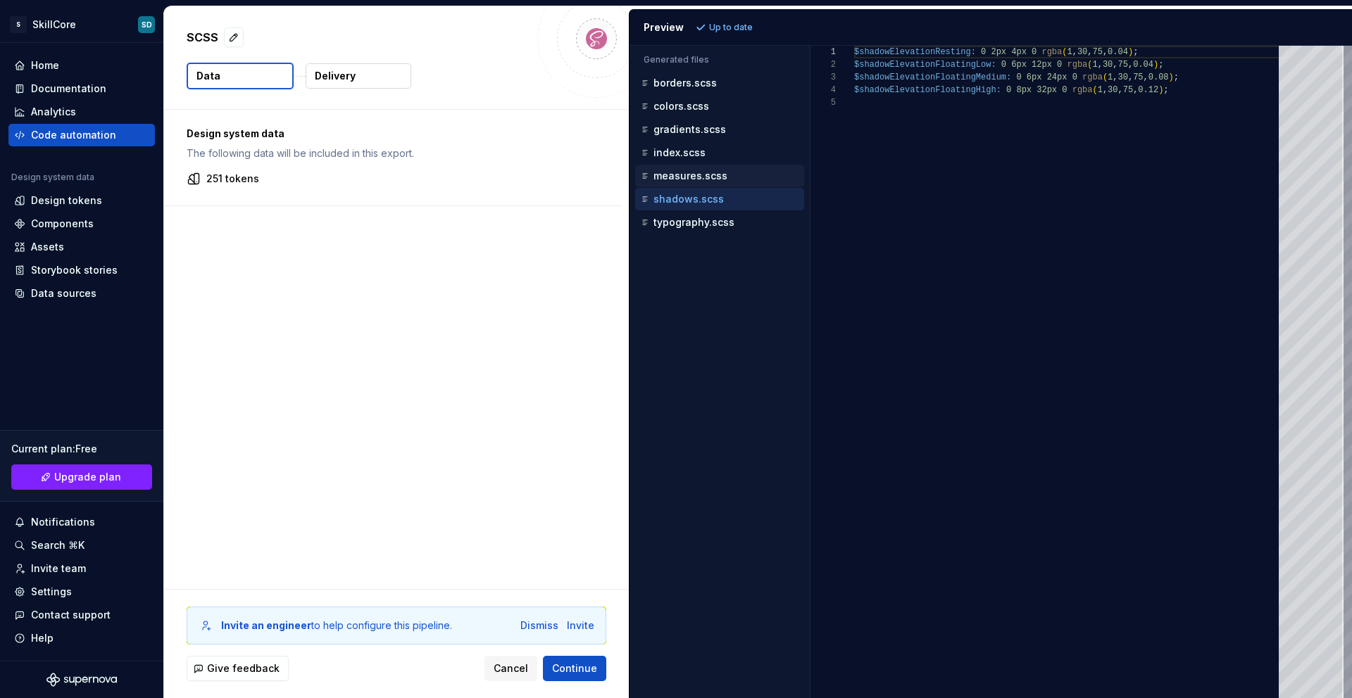
click at [719, 187] on div "measures.scss" at bounding box center [719, 176] width 169 height 23
click at [715, 182] on div "measures.scss" at bounding box center [721, 176] width 166 height 14
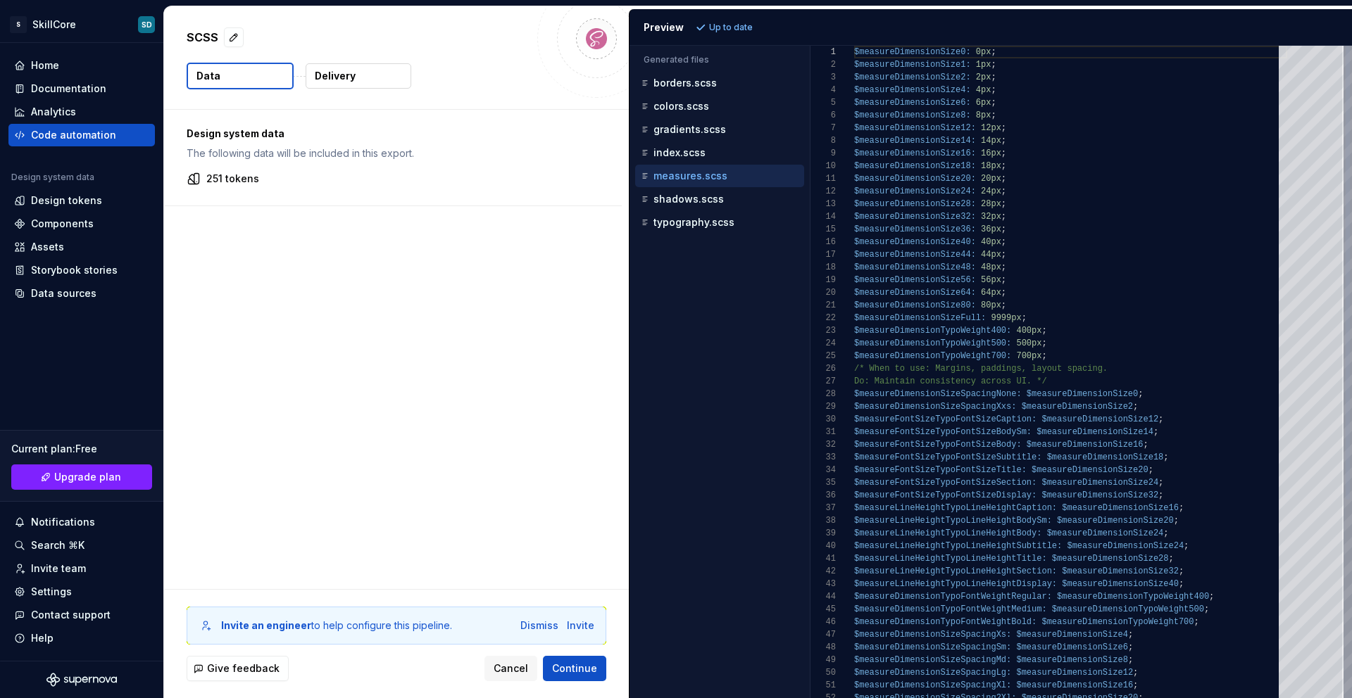
scroll to position [127, 0]
click at [690, 161] on div "index.scss" at bounding box center [719, 153] width 169 height 23
click at [676, 152] on p "index.scss" at bounding box center [679, 152] width 52 height 11
type textarea "**********"
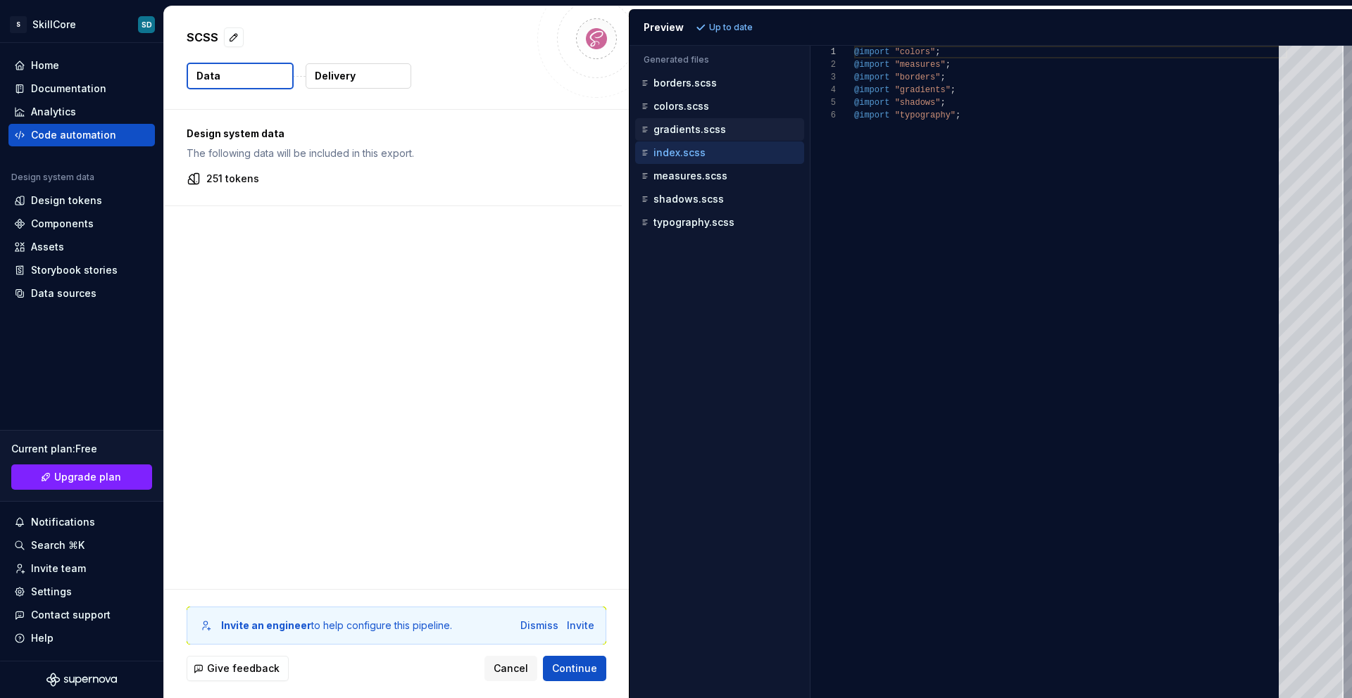
click at [713, 125] on p "gradients.scss" at bounding box center [689, 129] width 73 height 11
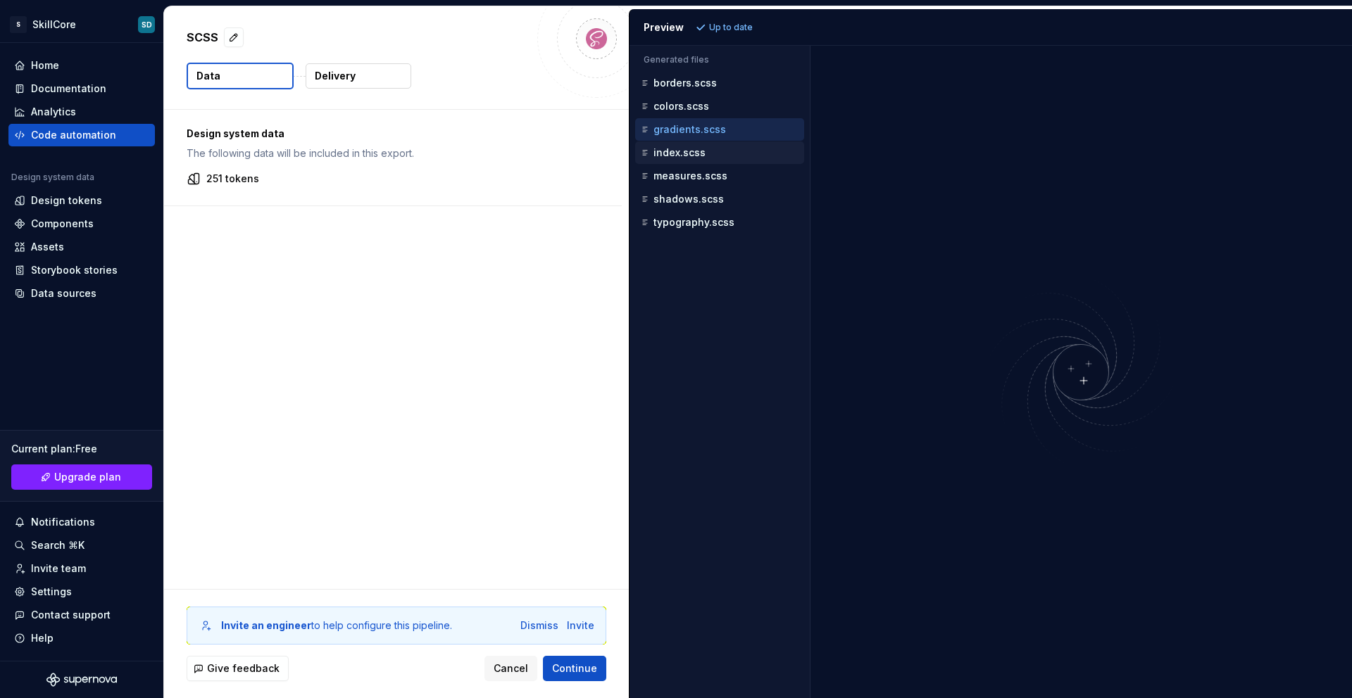
click at [707, 159] on div "index.scss" at bounding box center [721, 153] width 166 height 14
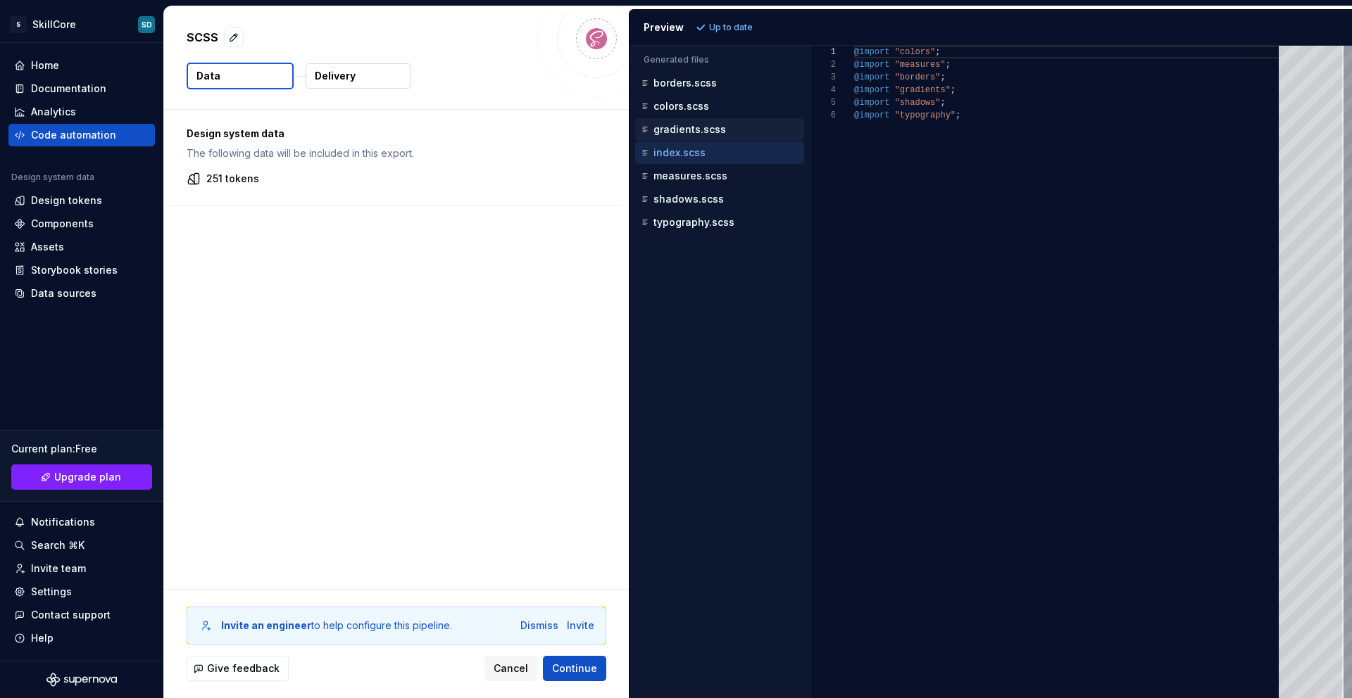
click at [698, 129] on p "gradients.scss" at bounding box center [689, 129] width 73 height 11
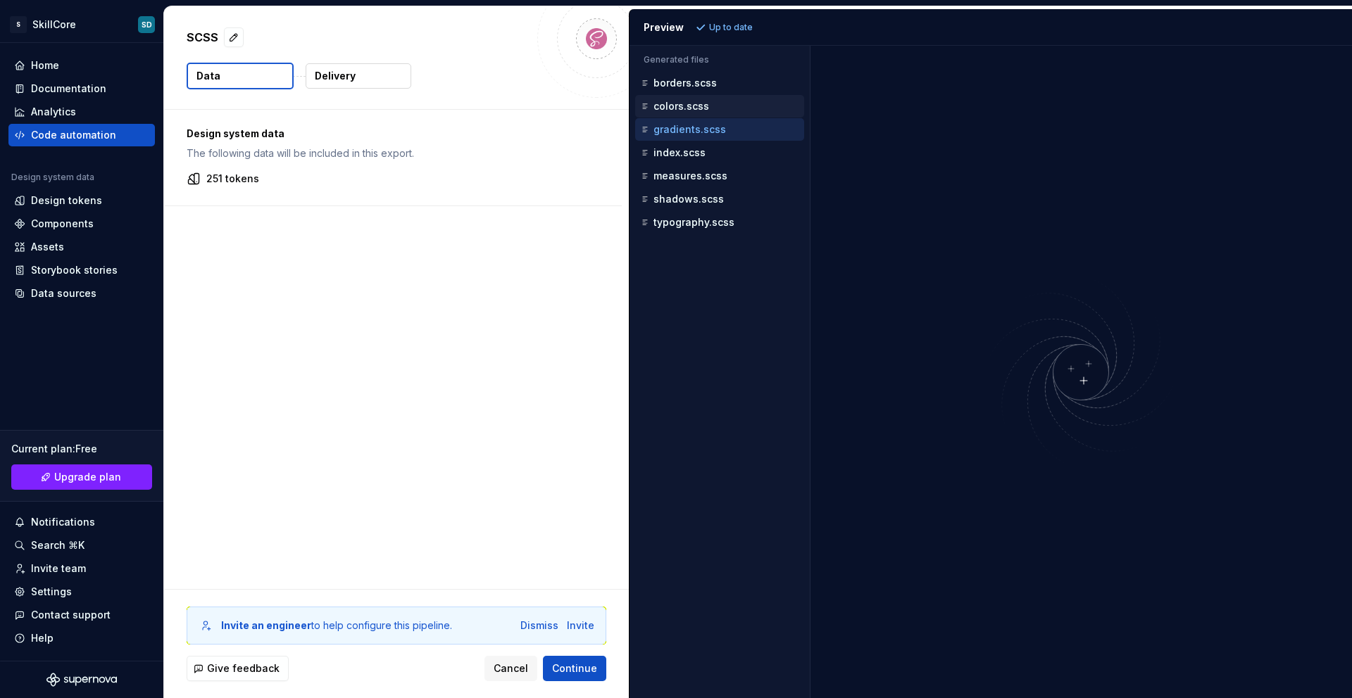
click at [697, 109] on p "colors.scss" at bounding box center [681, 106] width 56 height 11
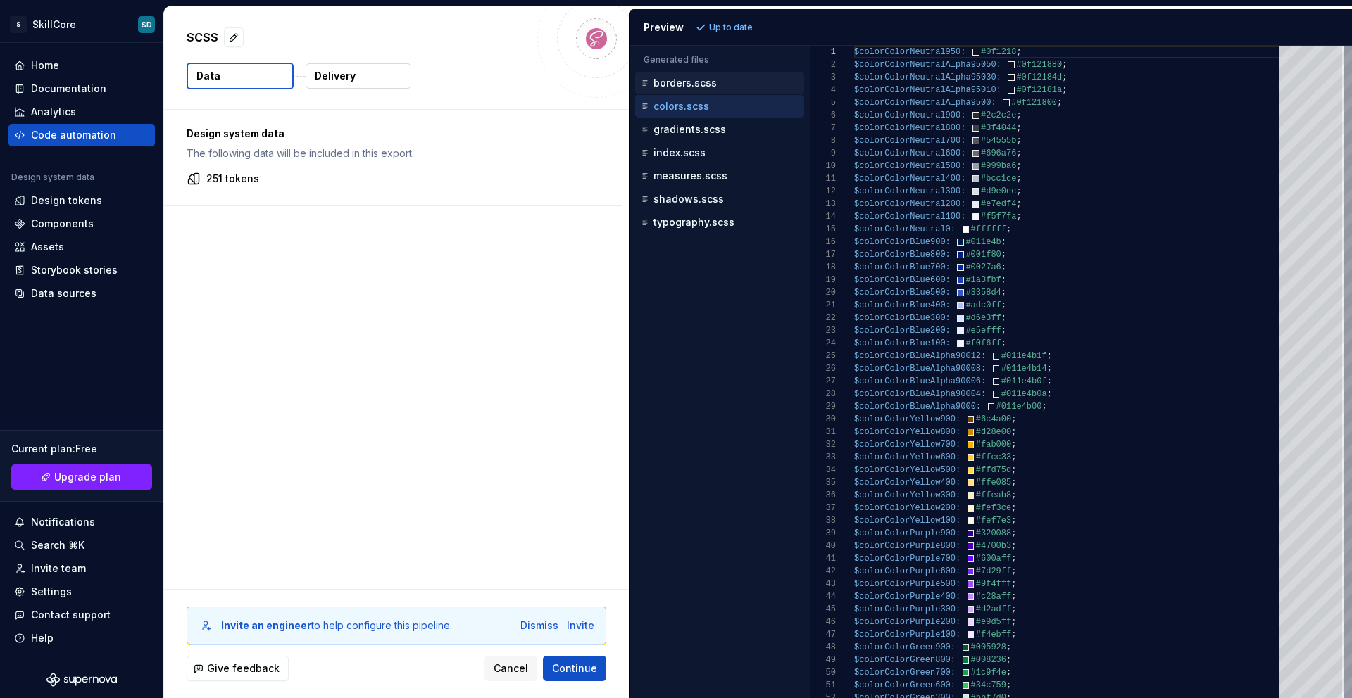
click at [671, 80] on p "borders.scss" at bounding box center [684, 82] width 63 height 11
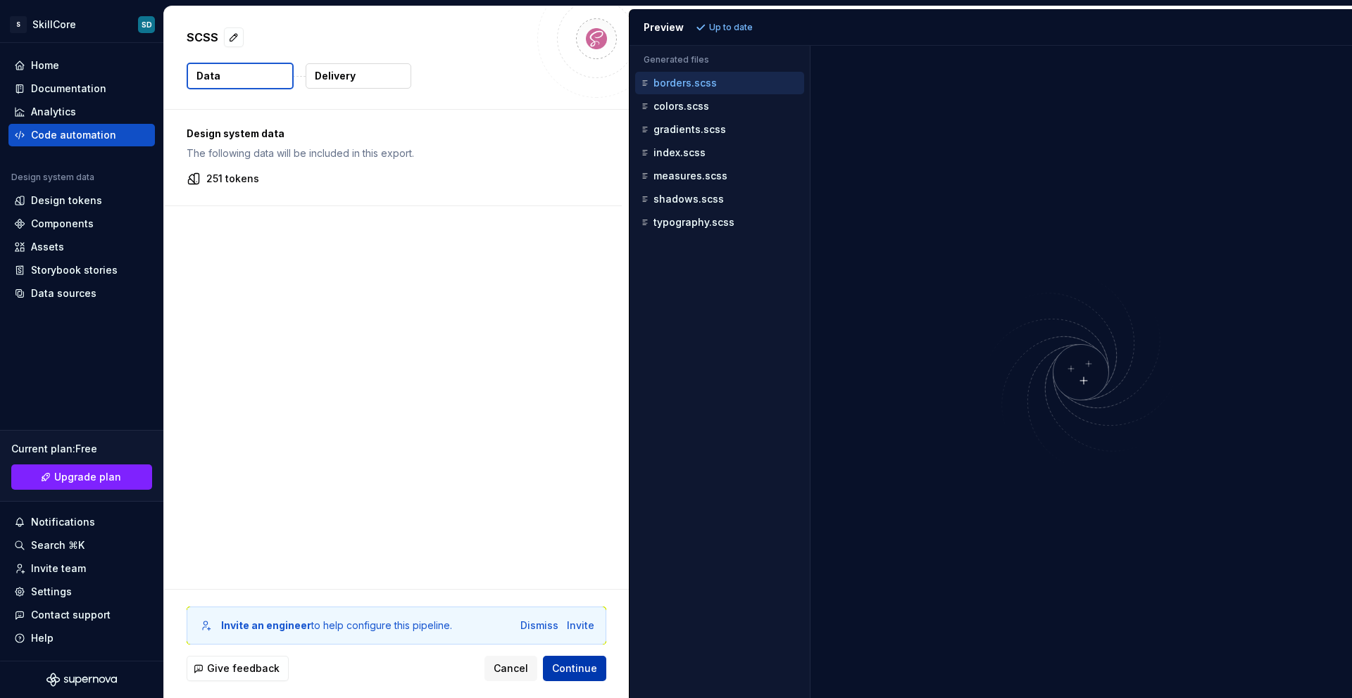
click at [595, 532] on span "Continue" at bounding box center [574, 669] width 45 height 14
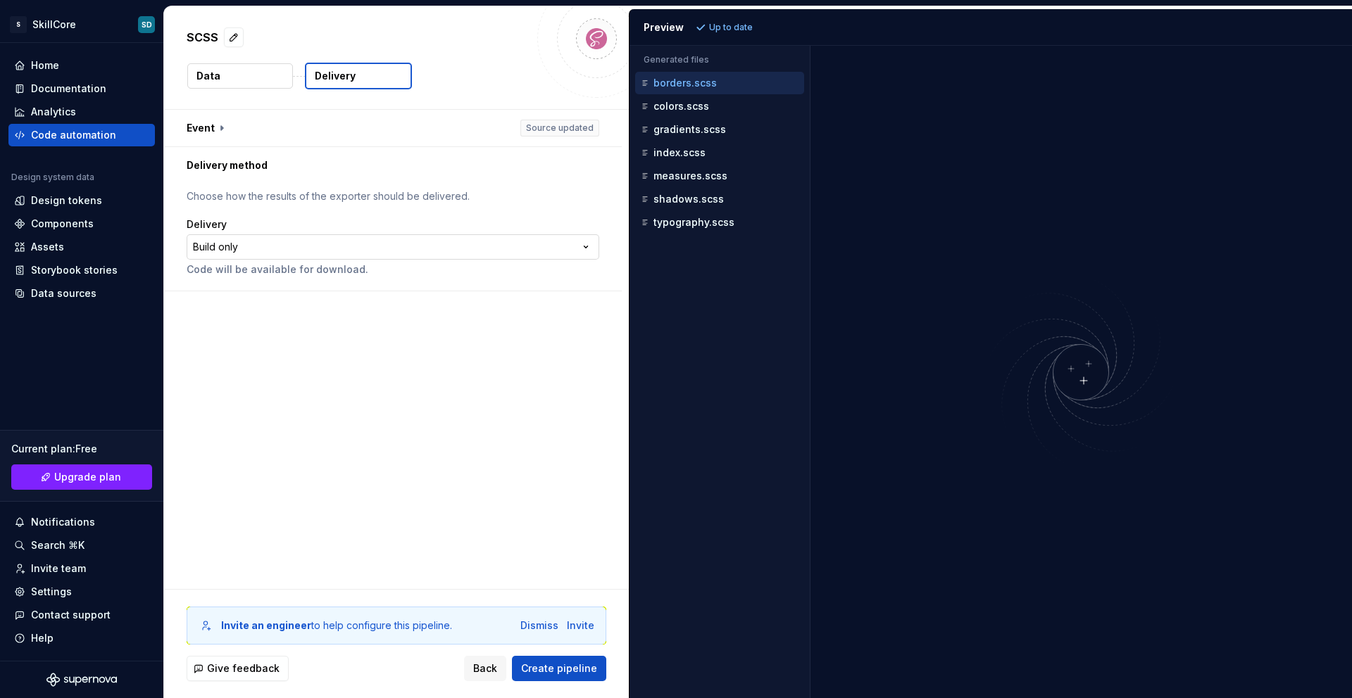
click at [275, 245] on html "**********" at bounding box center [676, 349] width 1352 height 698
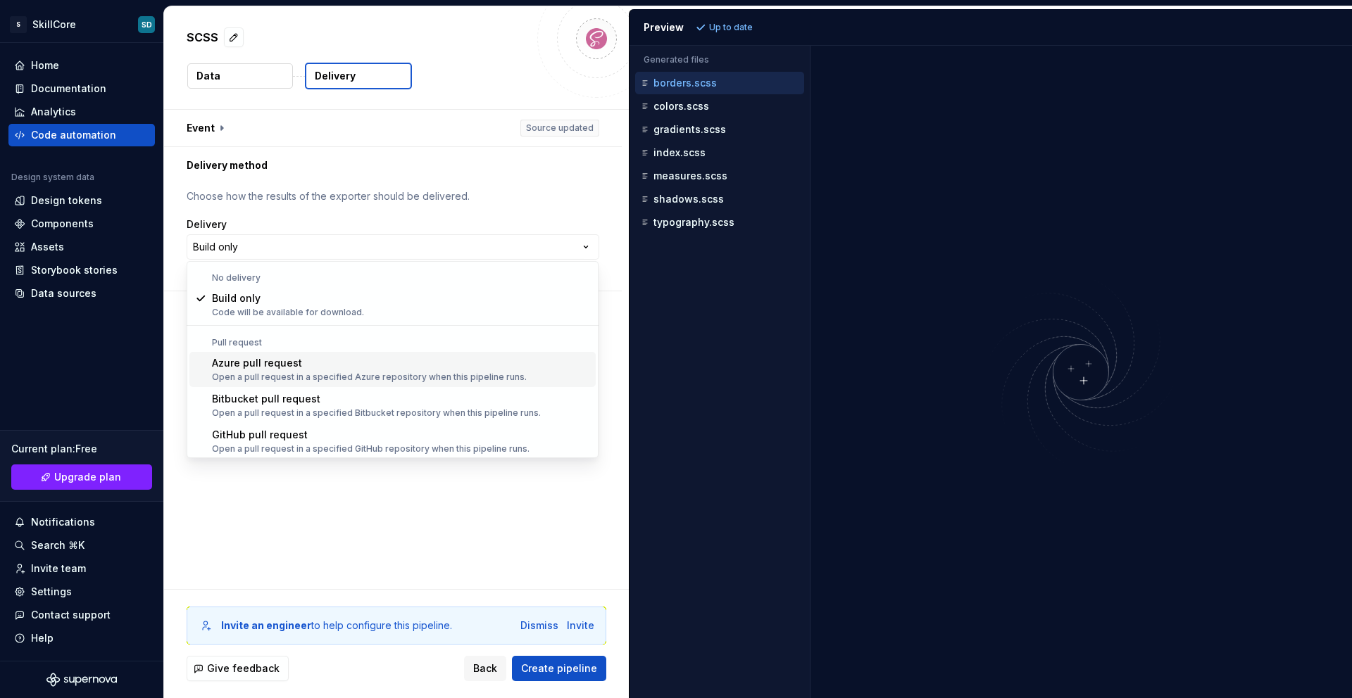
scroll to position [3, 0]
select select "******"
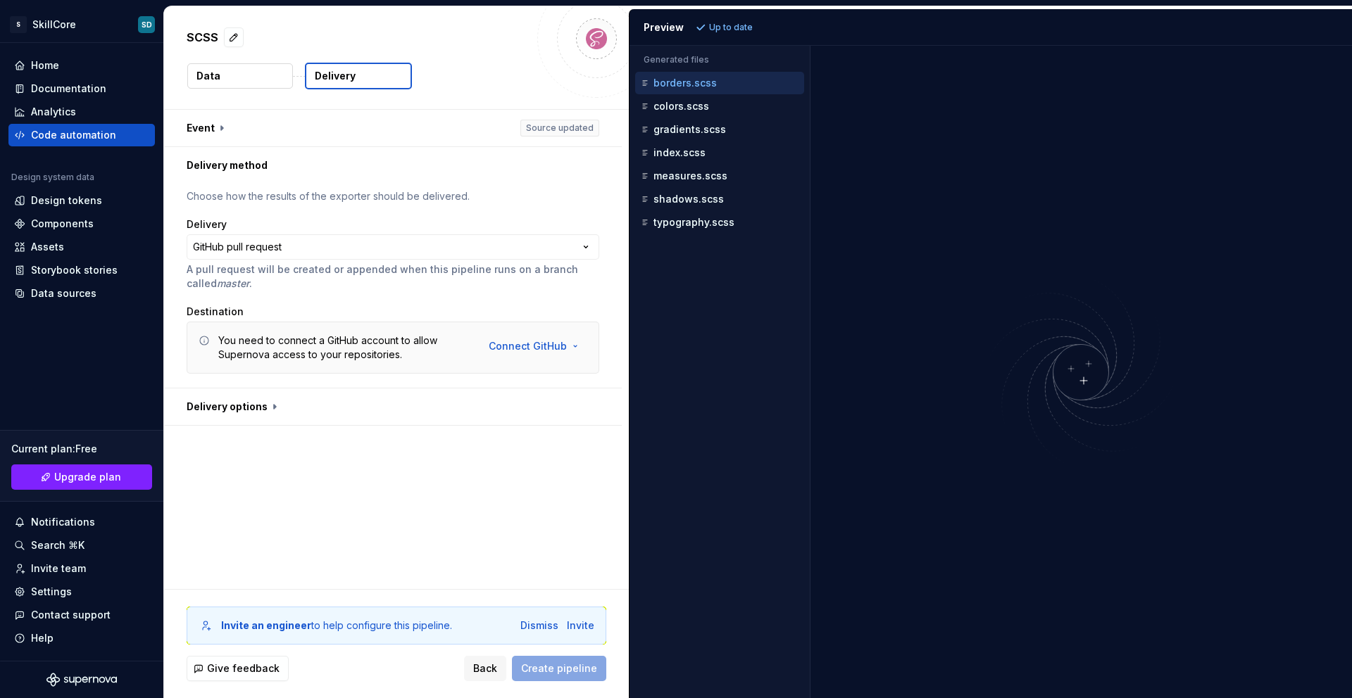
click at [425, 318] on div "Destination" at bounding box center [393, 312] width 413 height 14
click at [570, 339] on html "**********" at bounding box center [676, 349] width 1352 height 698
click at [396, 477] on html "**********" at bounding box center [676, 349] width 1352 height 698
click at [261, 408] on button "button" at bounding box center [393, 407] width 458 height 37
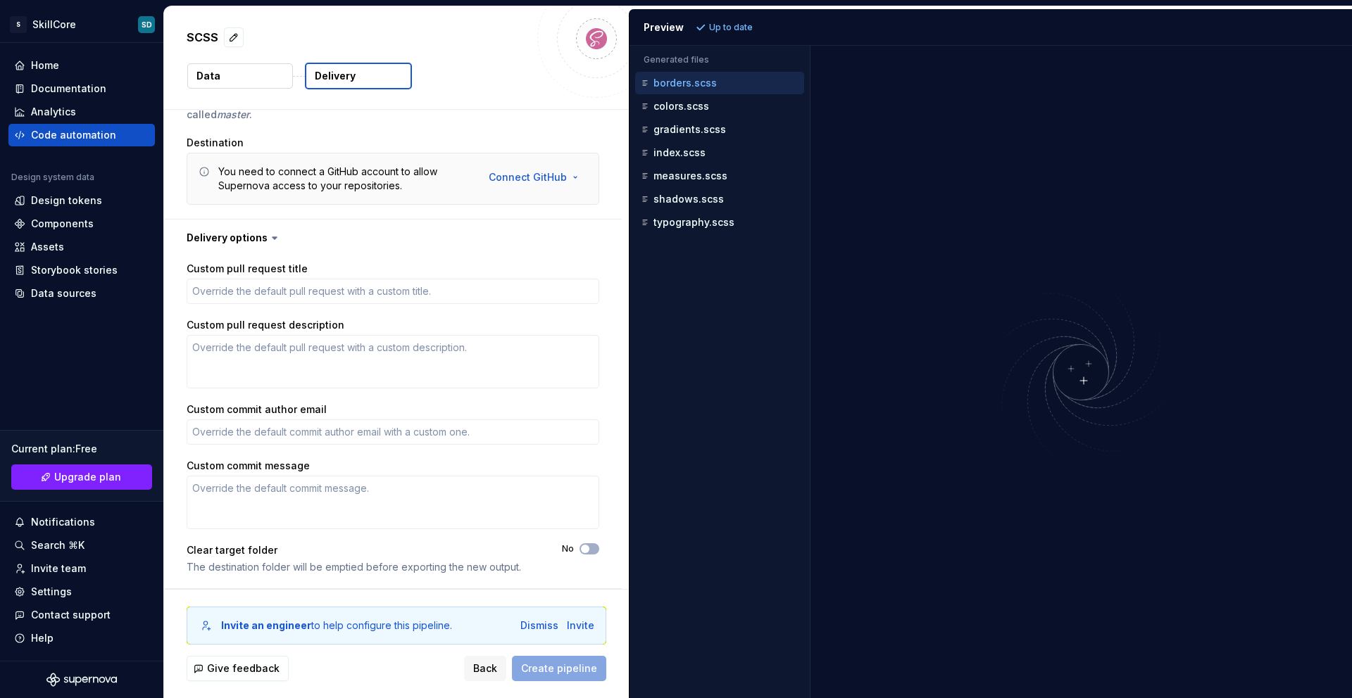
scroll to position [0, 0]
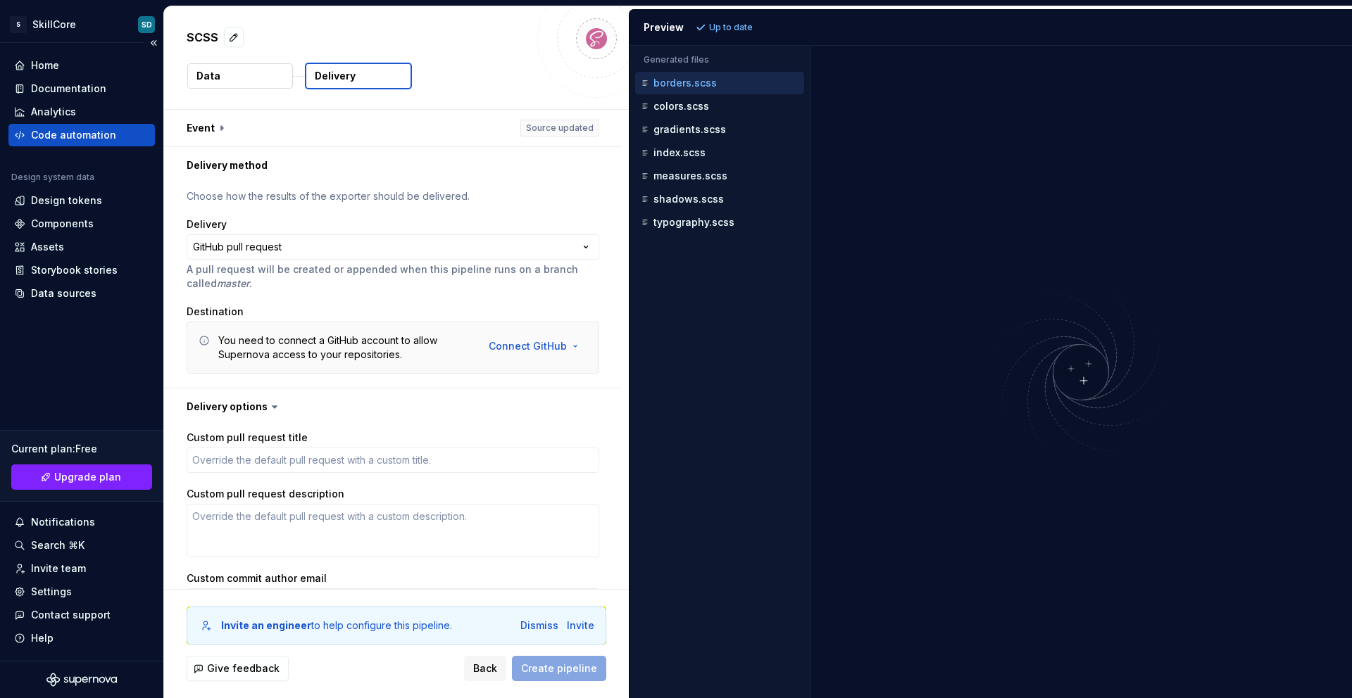
click at [48, 131] on div "Code automation" at bounding box center [73, 135] width 85 height 14
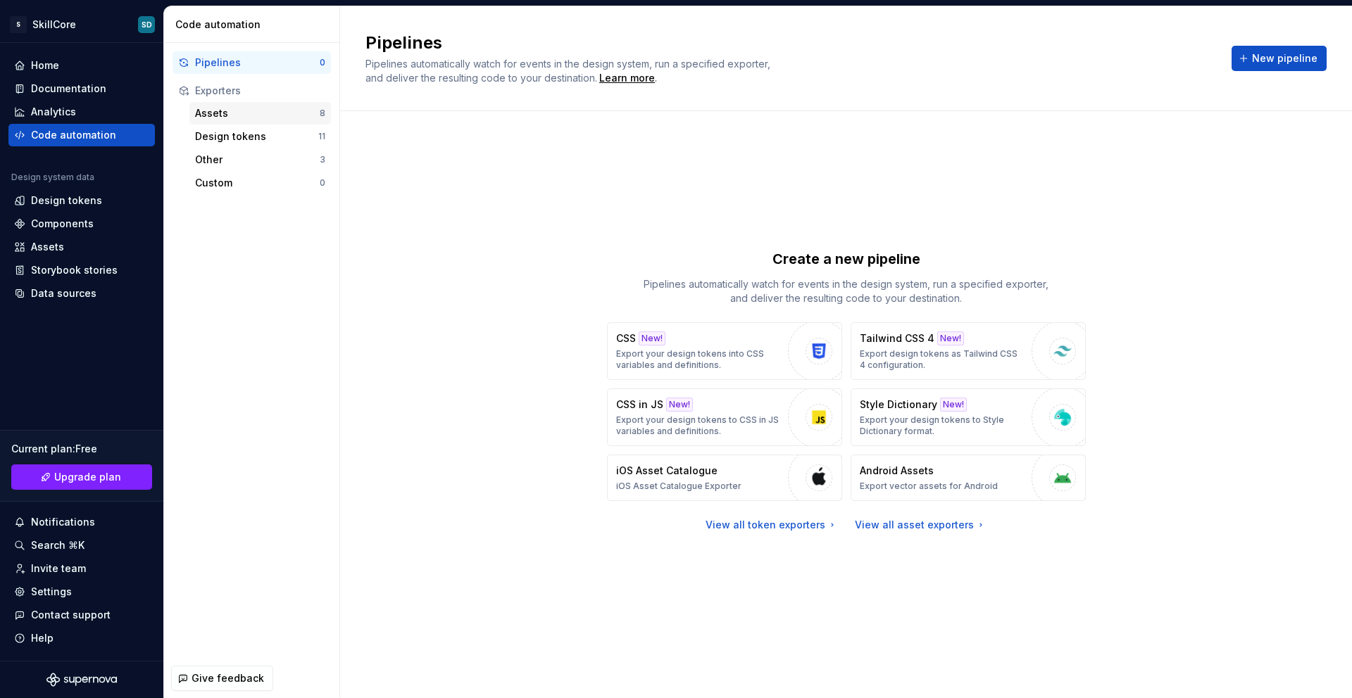
click at [225, 121] on div "Assets 8" at bounding box center [260, 113] width 142 height 23
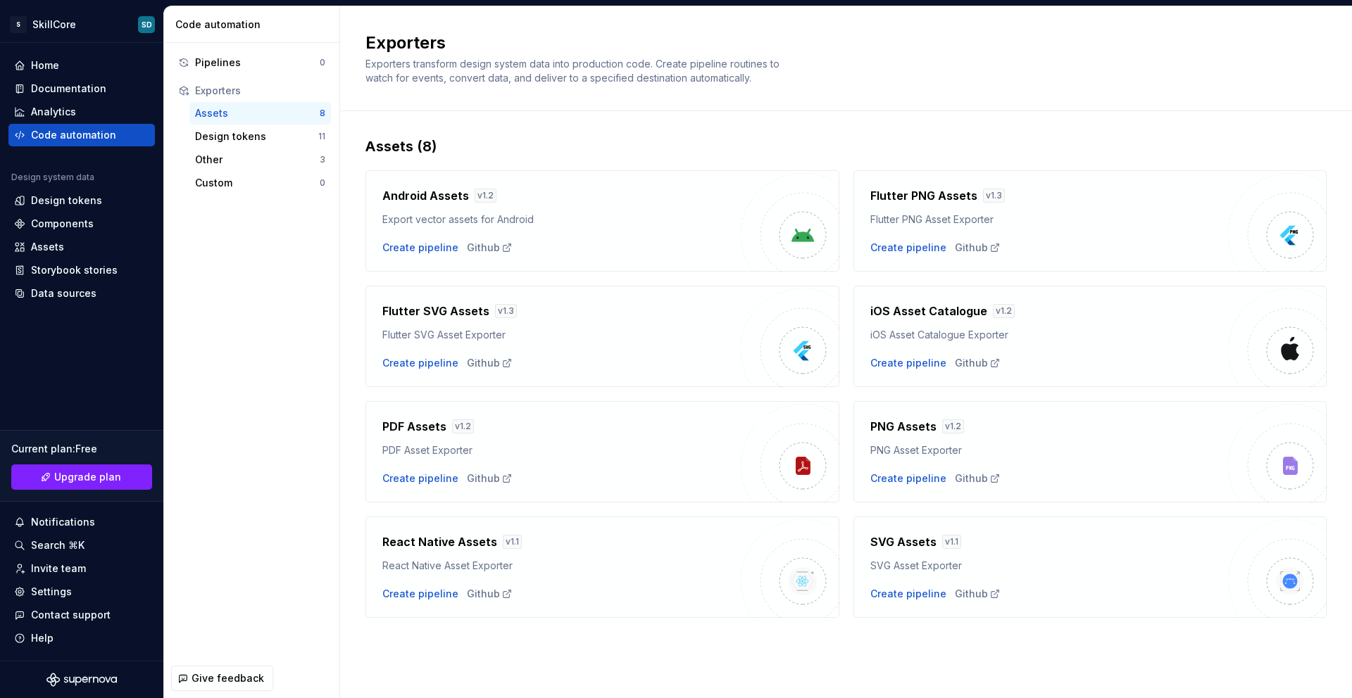
click at [1034, 532] on img at bounding box center [1277, 569] width 99 height 99
click at [904, 532] on h4 "SVG Assets" at bounding box center [903, 542] width 66 height 17
click at [87, 273] on div "Storybook stories" at bounding box center [74, 270] width 87 height 14
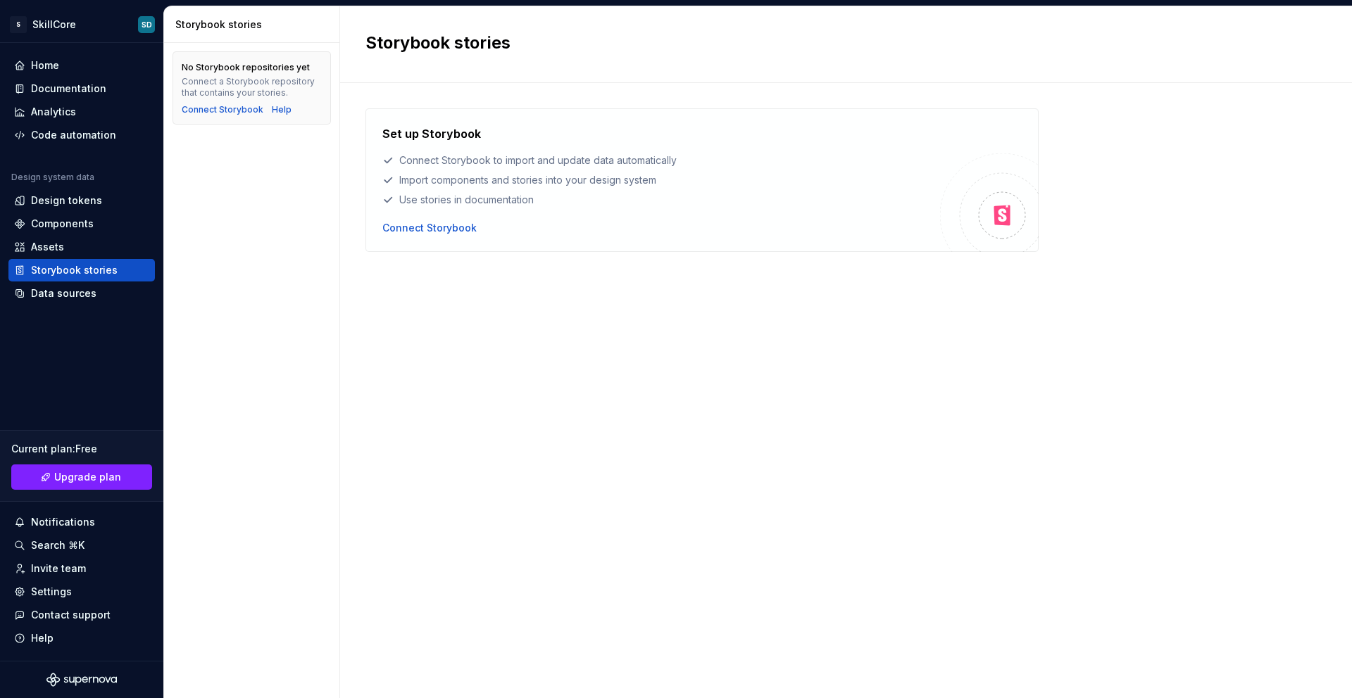
click at [997, 217] on icon at bounding box center [1002, 216] width 16 height 20
click at [408, 232] on div "Connect Storybook" at bounding box center [429, 228] width 94 height 14
click at [698, 326] on div "Set up Storybook Connect Storybook to import and update data automatically Impo…" at bounding box center [845, 376] width 961 height 537
drag, startPoint x: 415, startPoint y: 173, endPoint x: 596, endPoint y: 165, distance: 180.5
click at [568, 169] on div "Set up Storybook Connect Storybook to import and update data automatically Impo…" at bounding box center [661, 166] width 558 height 82
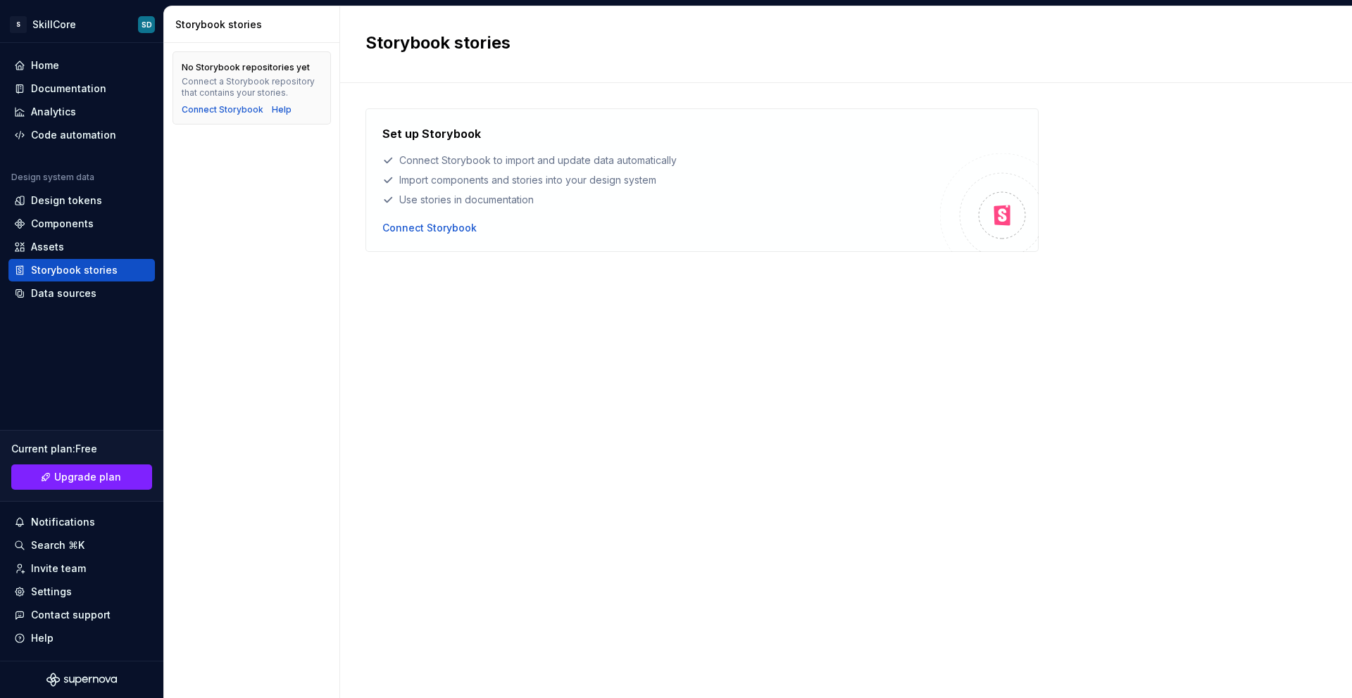
click at [615, 161] on div "Connect Storybook to import and update data automatically" at bounding box center [661, 160] width 558 height 14
drag, startPoint x: 615, startPoint y: 161, endPoint x: 686, endPoint y: 160, distance: 71.1
click at [686, 160] on div "Connect Storybook to import and update data automatically" at bounding box center [661, 160] width 558 height 14
drag, startPoint x: 679, startPoint y: 160, endPoint x: 457, endPoint y: 159, distance: 222.5
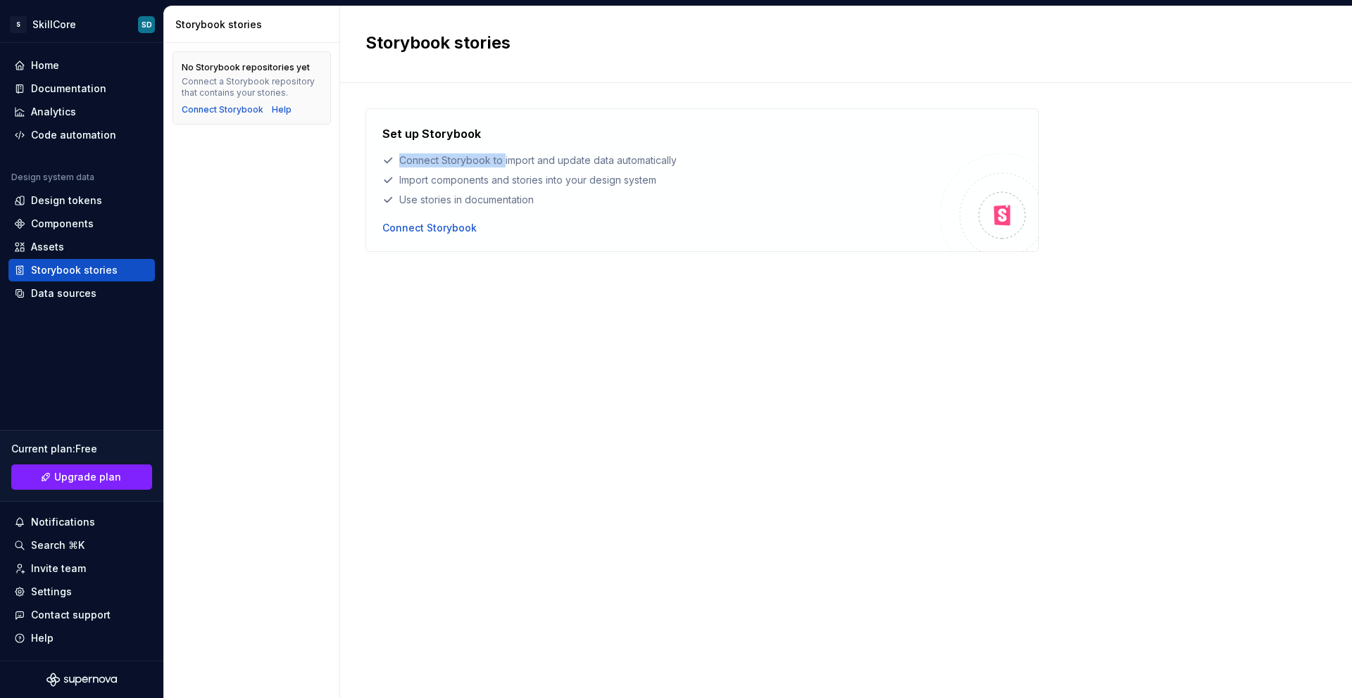
click at [457, 159] on div "Connect Storybook to import and update data automatically" at bounding box center [661, 160] width 558 height 14
drag, startPoint x: 386, startPoint y: 161, endPoint x: 676, endPoint y: 155, distance: 290.2
click at [676, 155] on div "Connect Storybook to import and update data automatically" at bounding box center [661, 160] width 558 height 14
click at [646, 161] on div "Connect Storybook to import and update data automatically" at bounding box center [661, 160] width 558 height 14
drag, startPoint x: 407, startPoint y: 183, endPoint x: 672, endPoint y: 176, distance: 265.5
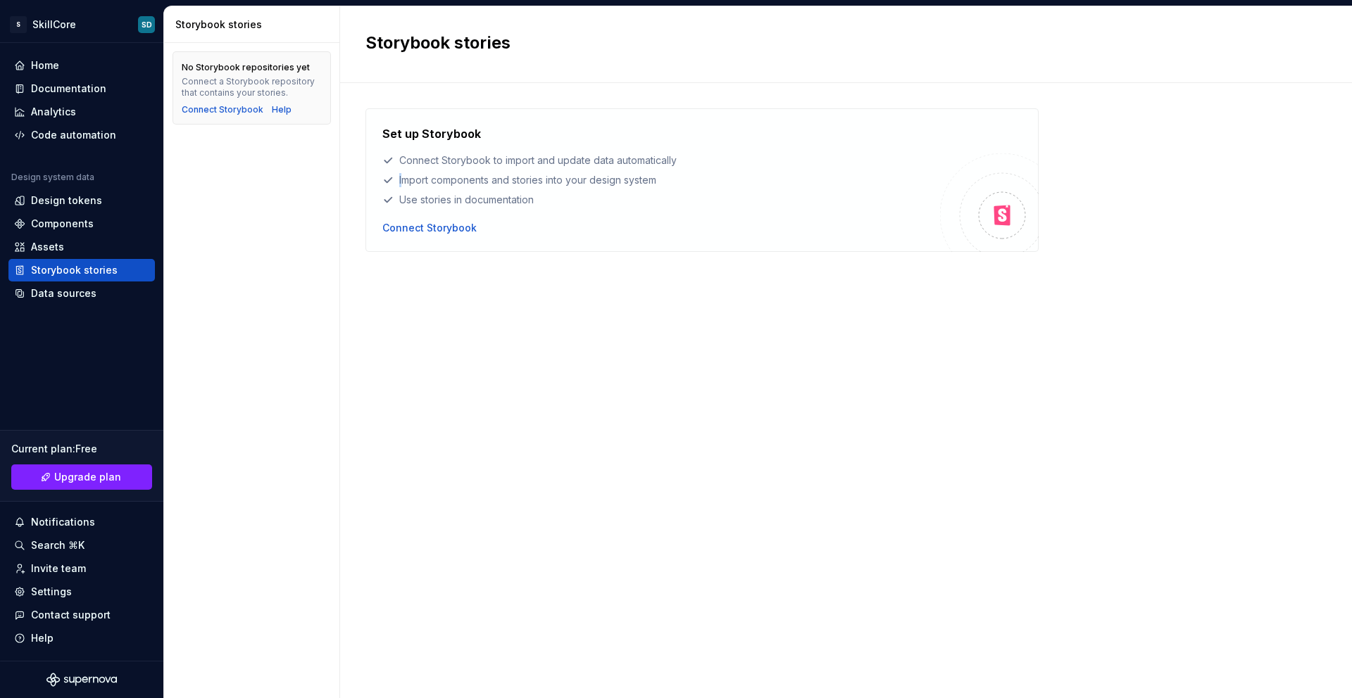
click at [673, 175] on div "Import components and stories into your design system" at bounding box center [661, 180] width 558 height 14
click at [670, 178] on div "Import components and stories into your design system" at bounding box center [661, 180] width 558 height 14
drag, startPoint x: 411, startPoint y: 199, endPoint x: 549, endPoint y: 197, distance: 138.0
click at [549, 197] on div "Use stories in documentation" at bounding box center [661, 200] width 558 height 14
click at [550, 199] on div "Use stories in documentation" at bounding box center [661, 200] width 558 height 14
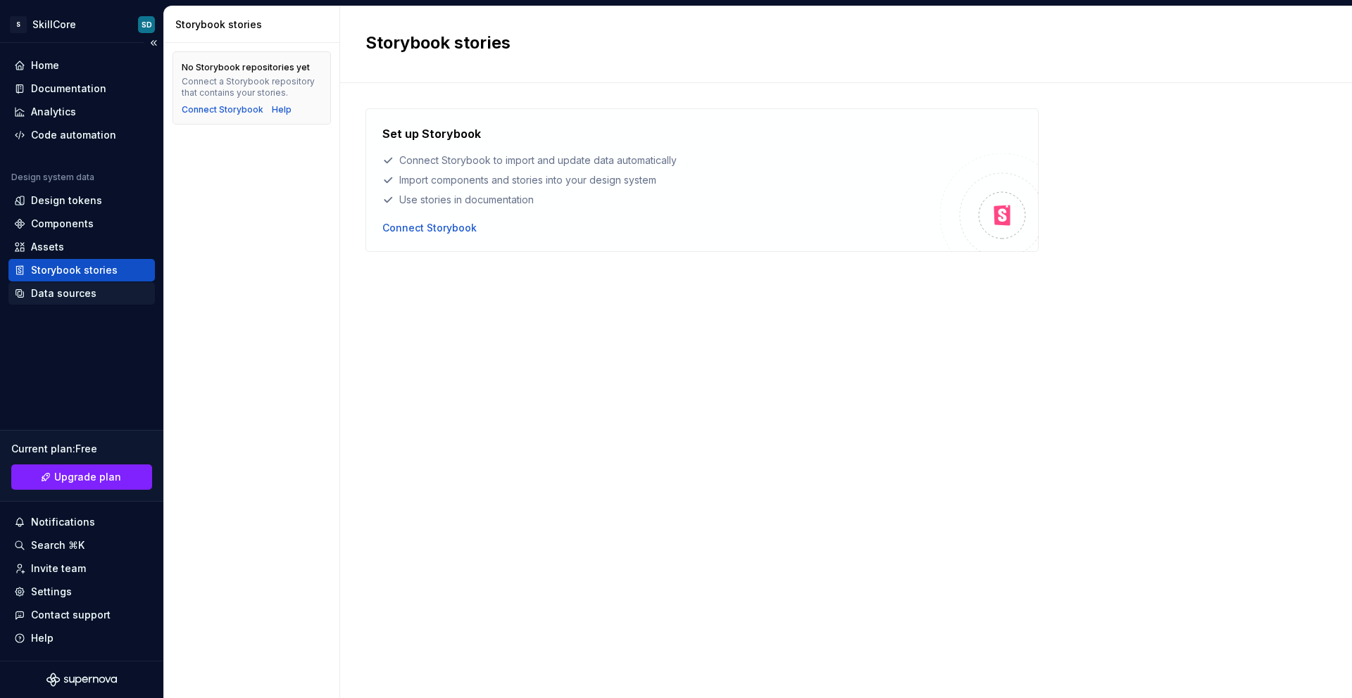
click at [65, 292] on div "Data sources" at bounding box center [63, 294] width 65 height 14
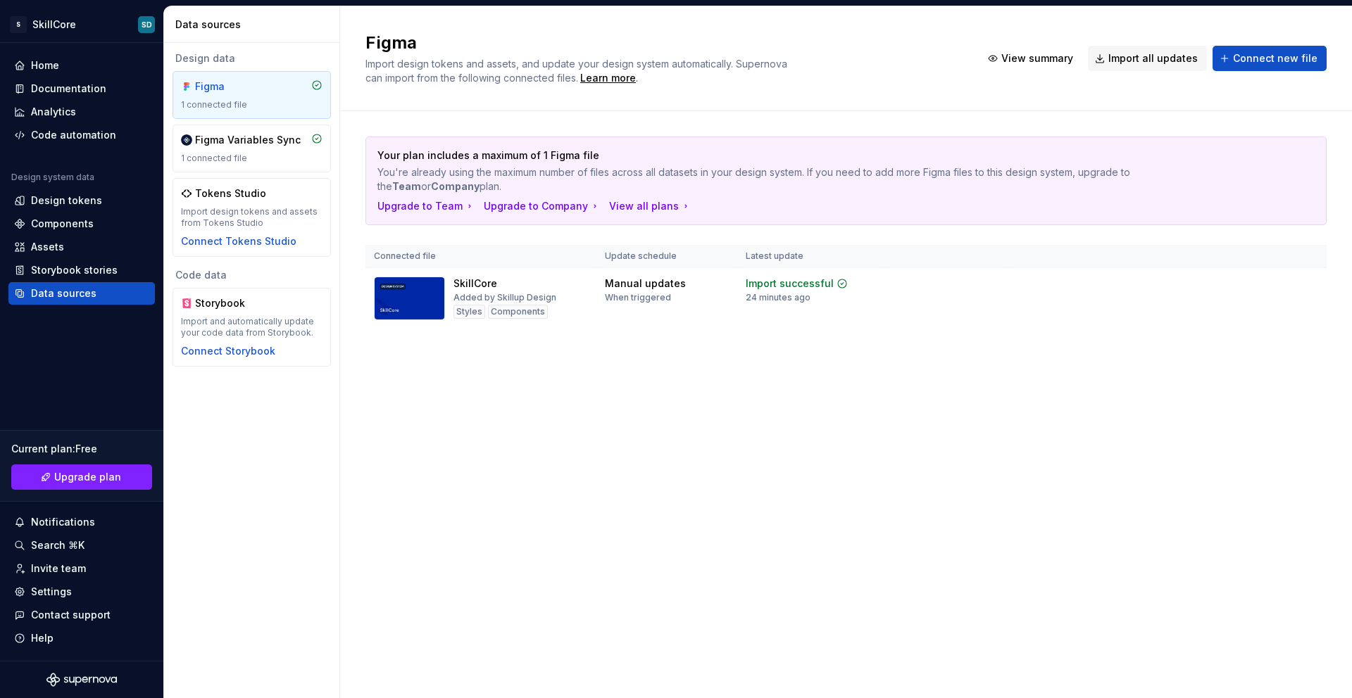
click at [664, 382] on div "Your plan includes a maximum of 1 Figma file You're already using the maximum n…" at bounding box center [845, 246] width 961 height 271
click at [34, 244] on div "Assets" at bounding box center [47, 247] width 33 height 14
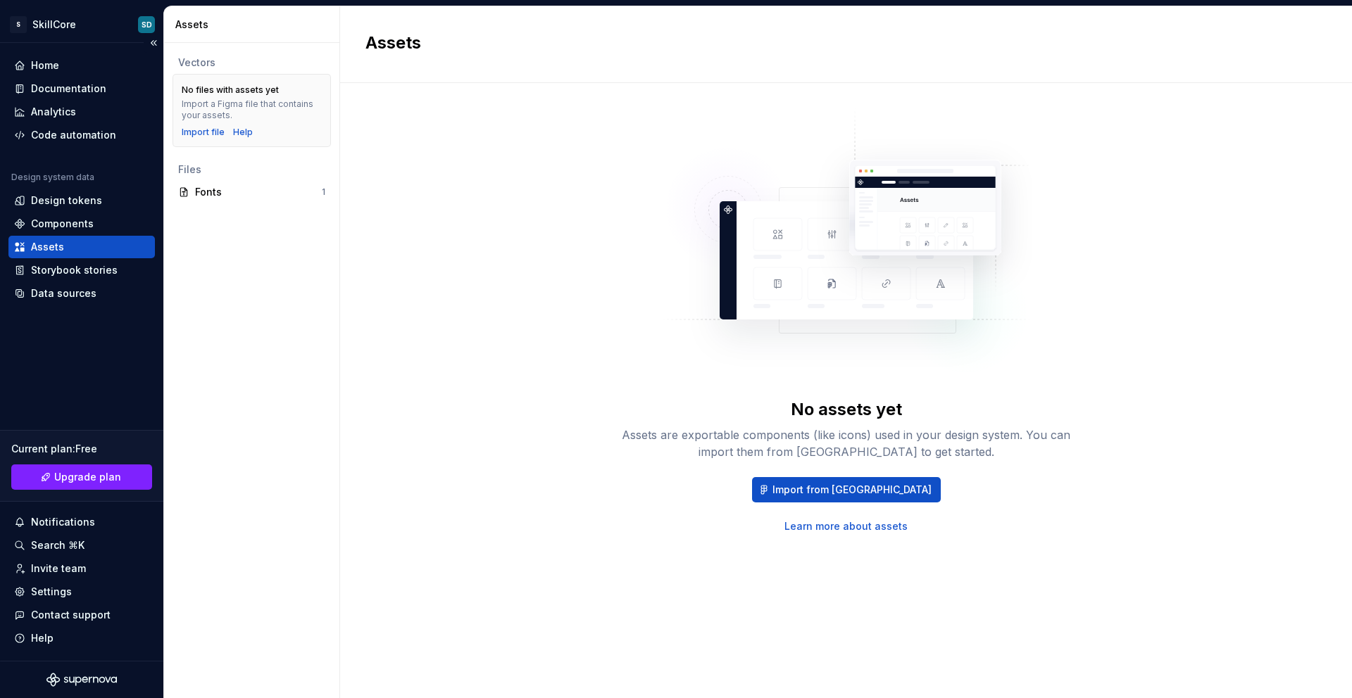
click at [73, 212] on div "Design system data Design tokens Components Assets Storybook stories Data sourc…" at bounding box center [81, 238] width 146 height 133
click at [73, 206] on div "Design tokens" at bounding box center [66, 201] width 71 height 14
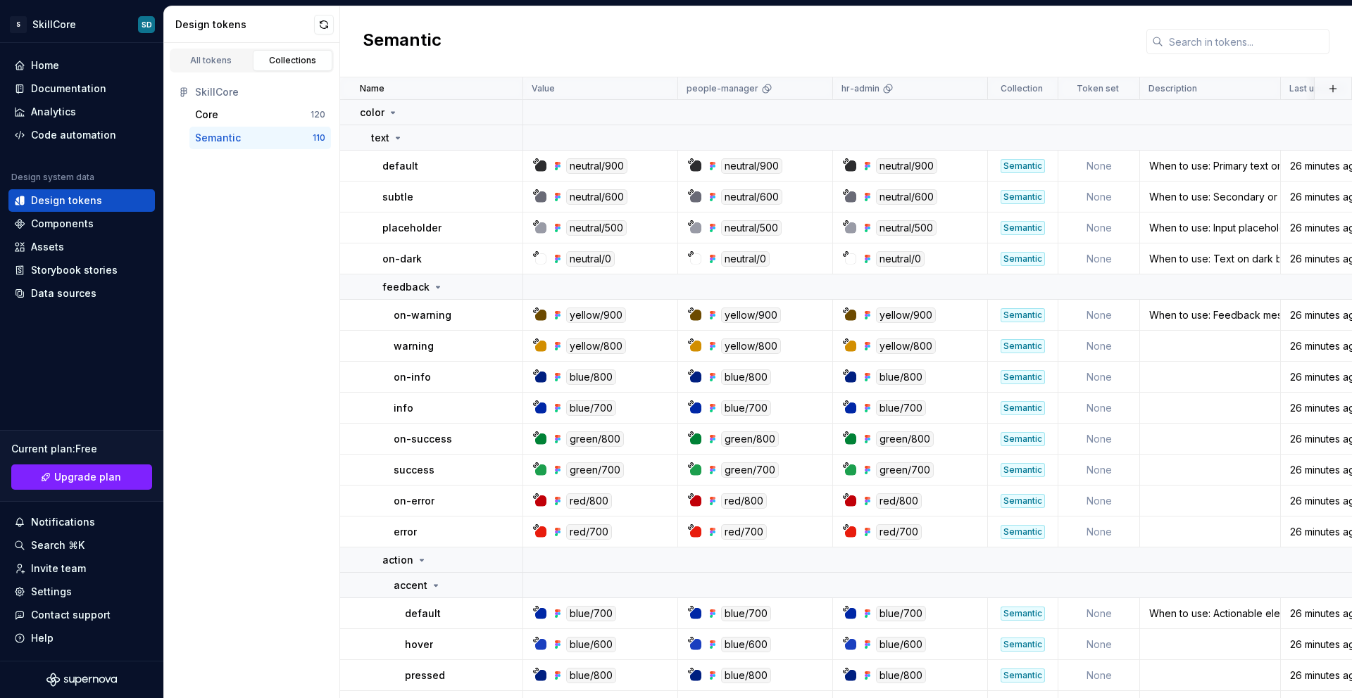
click at [270, 132] on div "Semantic" at bounding box center [254, 138] width 118 height 14
click at [1034, 93] on button "button" at bounding box center [1333, 89] width 20 height 20
click at [979, 60] on div "Semantic" at bounding box center [846, 41] width 1012 height 71
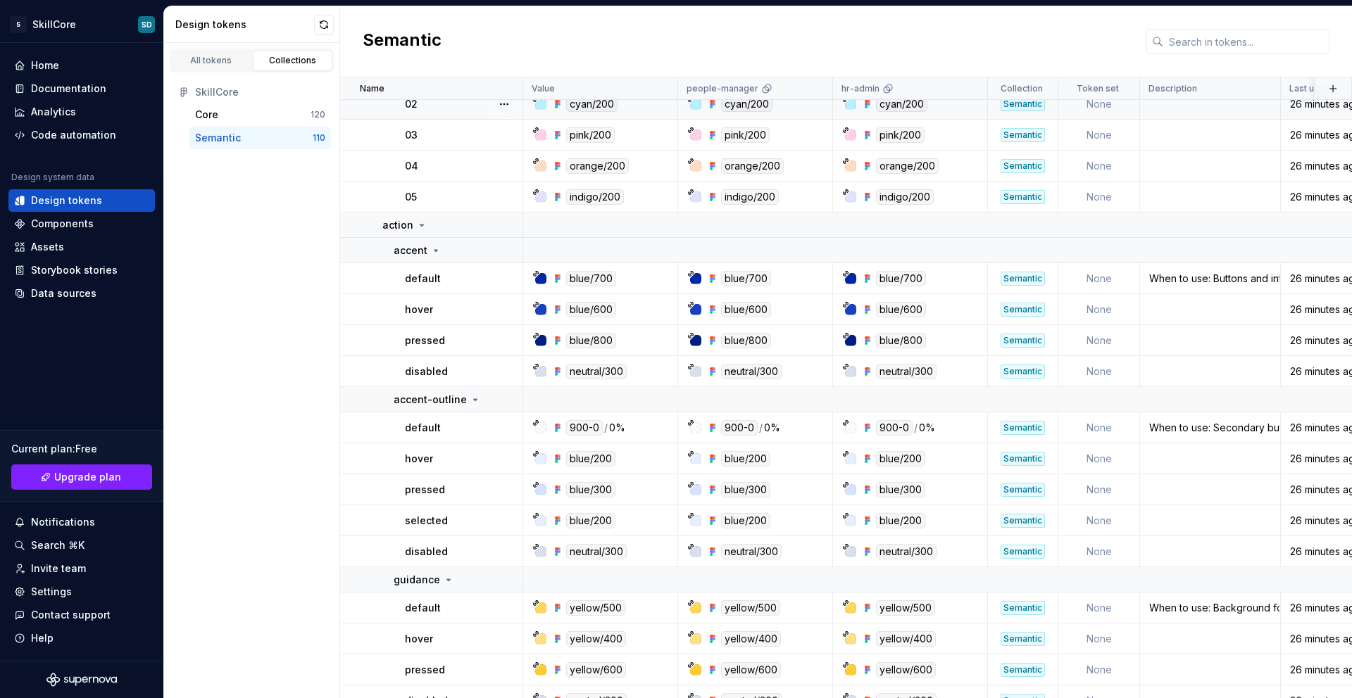
scroll to position [422, 0]
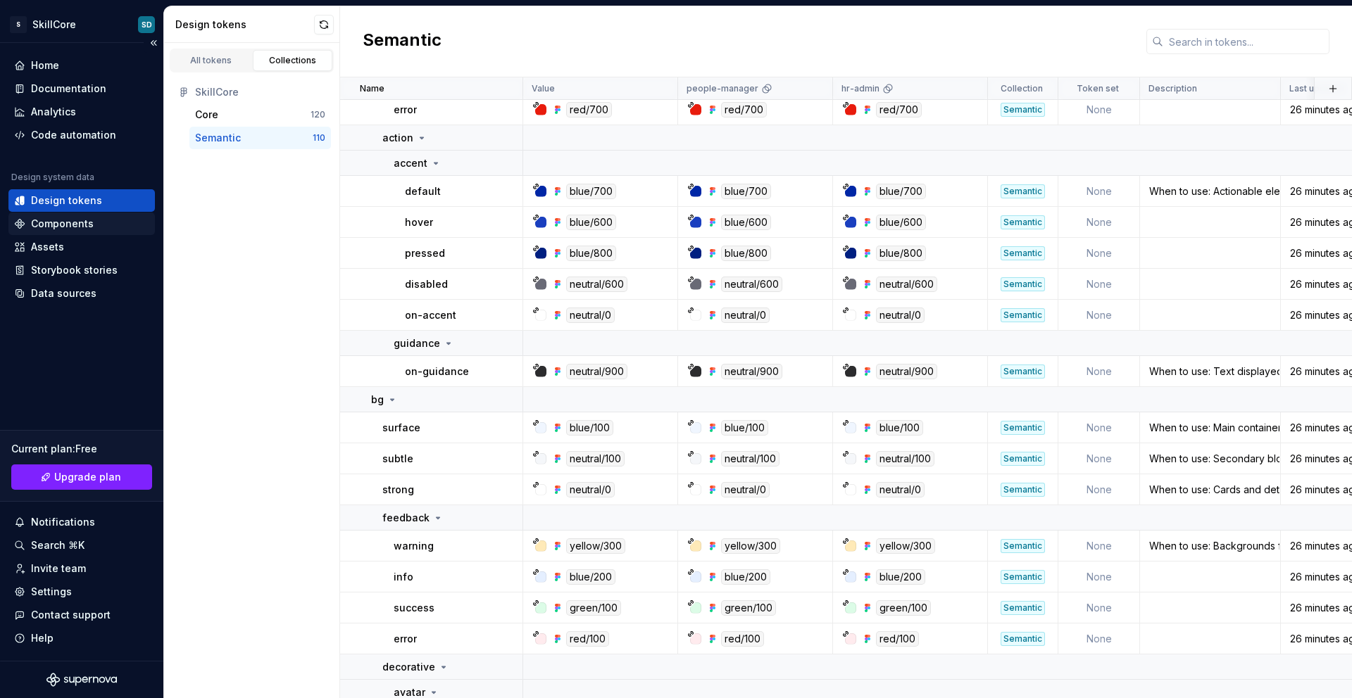
click at [79, 227] on div "Components" at bounding box center [62, 224] width 63 height 14
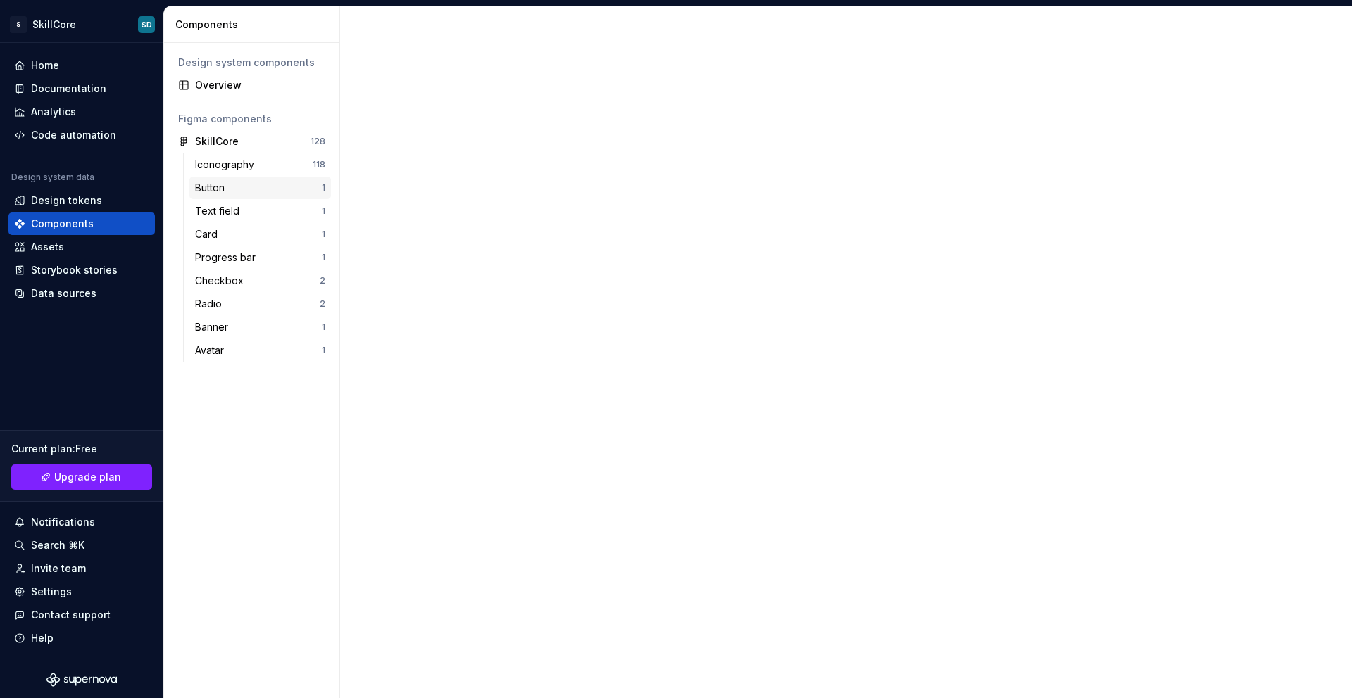
click at [256, 181] on div "Button" at bounding box center [258, 188] width 127 height 14
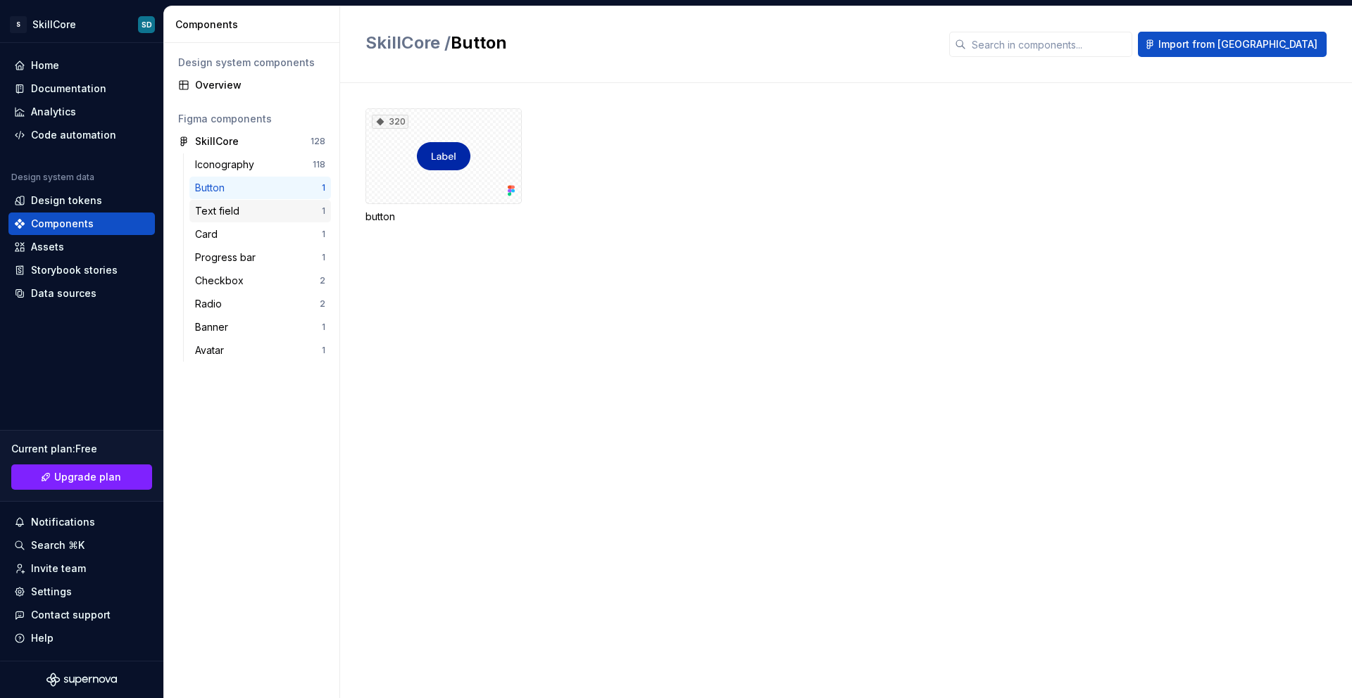
click at [257, 208] on div "Text field" at bounding box center [258, 211] width 127 height 14
click at [74, 141] on div "Code automation" at bounding box center [73, 135] width 85 height 14
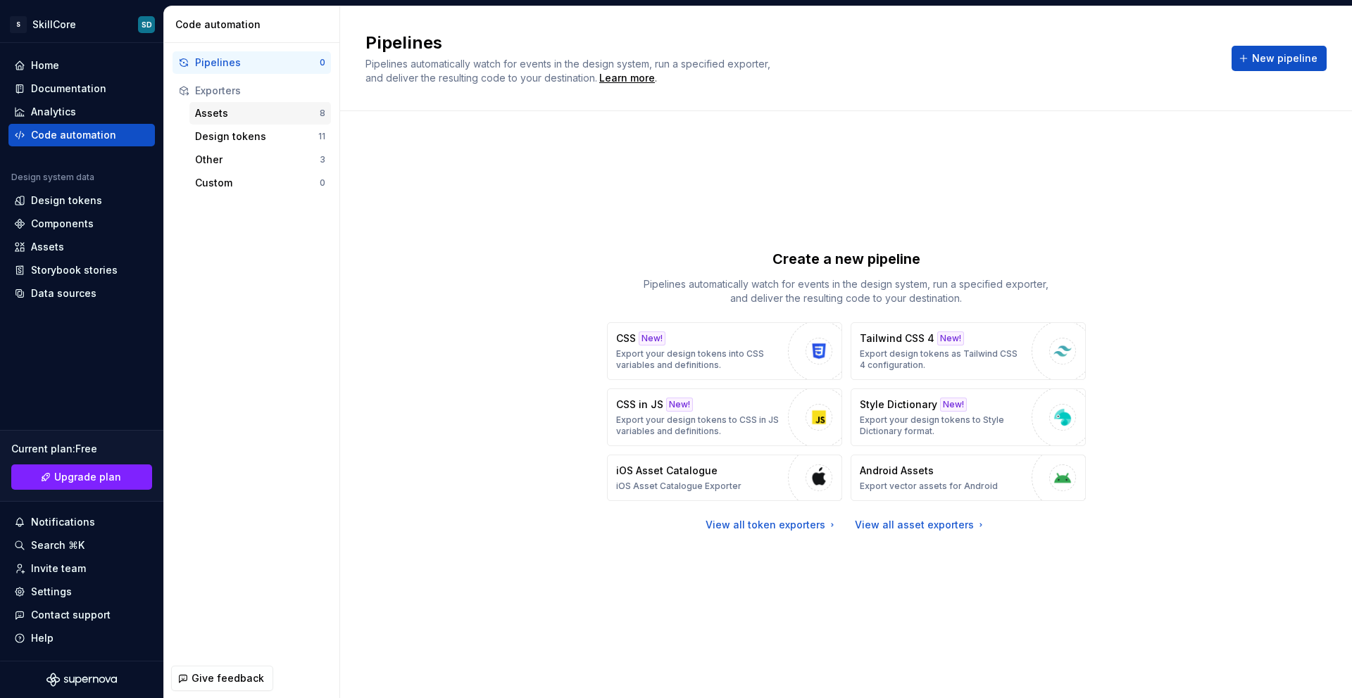
click at [241, 114] on div "Assets" at bounding box center [257, 113] width 125 height 14
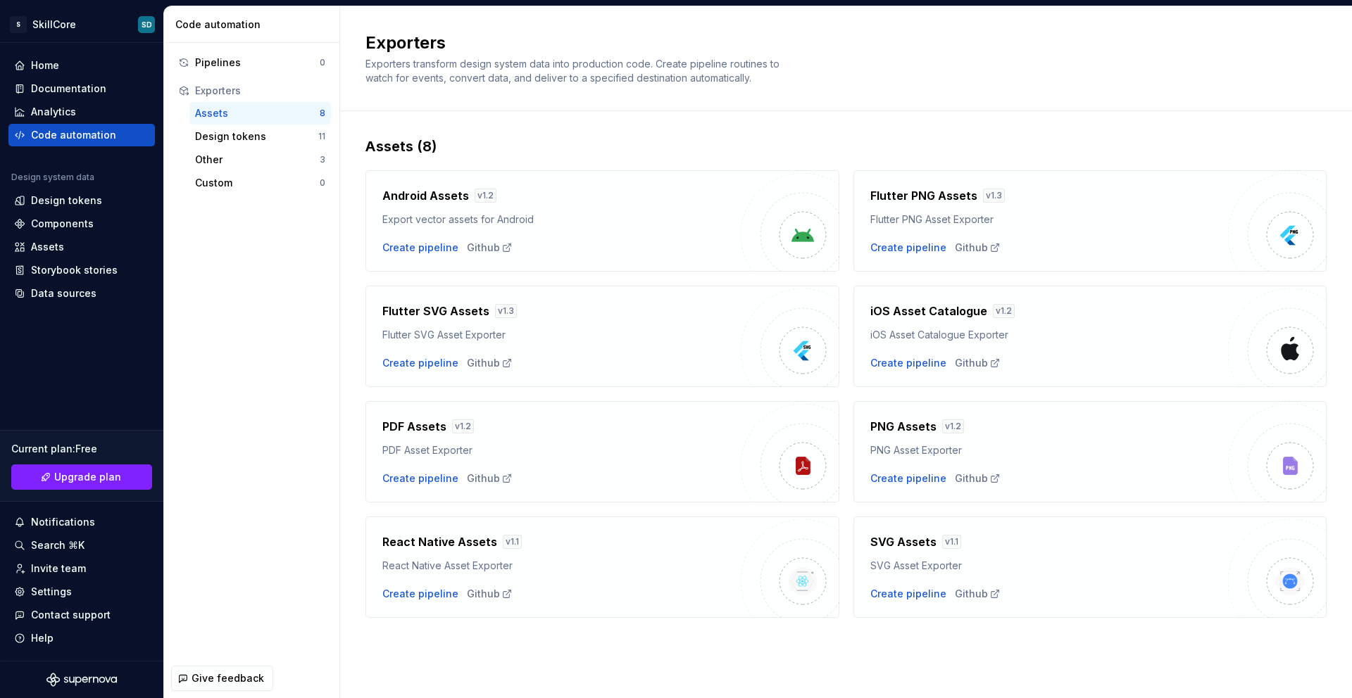
click at [963, 532] on div "SVG Assets v 1.1" at bounding box center [1049, 542] width 358 height 17
click at [964, 532] on div "Github" at bounding box center [978, 594] width 46 height 14
click at [346, 160] on div "Assets (8) Android Assets v 1.2 Export vector assets for Android Create pipelin…" at bounding box center [846, 391] width 1012 height 560
click at [347, 222] on div "Assets (8) Android Assets v 1.2 Export vector assets for Android Create pipelin…" at bounding box center [846, 391] width 1012 height 560
click at [346, 160] on div "Assets (8) Android Assets v 1.2 Export vector assets for Android Create pipelin…" at bounding box center [846, 391] width 1012 height 560
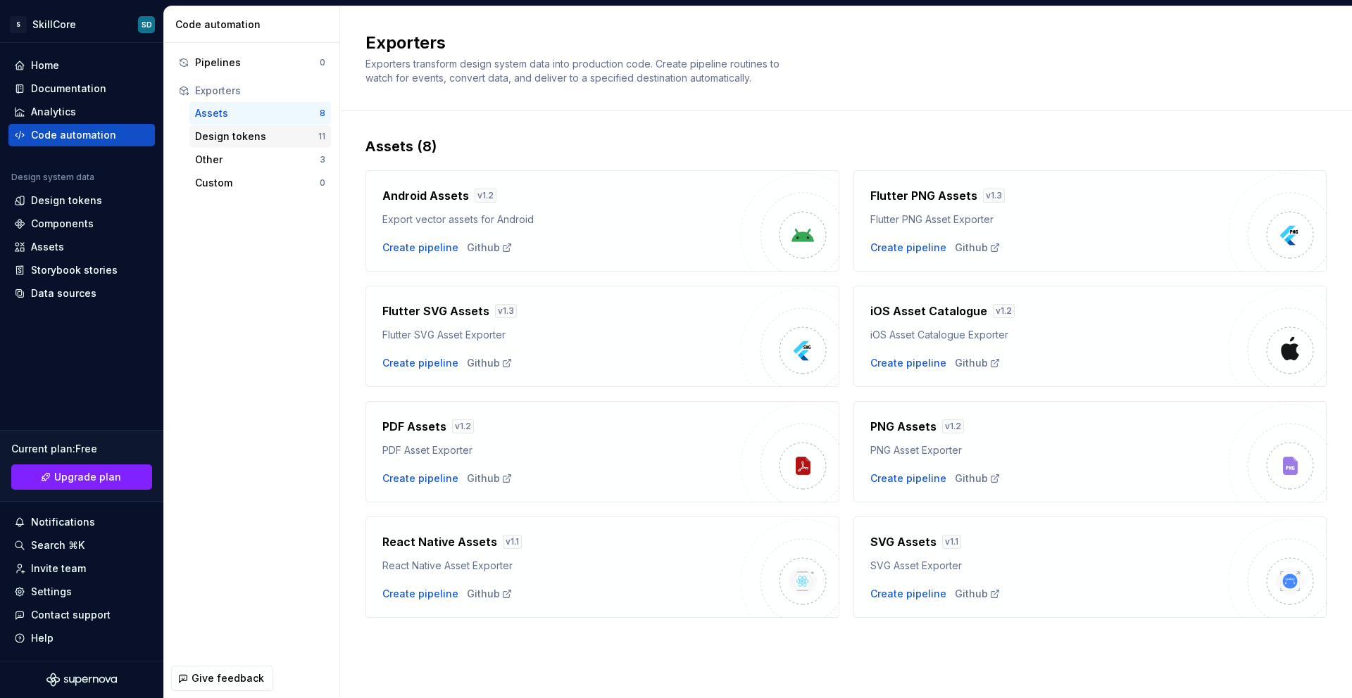
click at [246, 139] on div "Design tokens" at bounding box center [256, 137] width 123 height 14
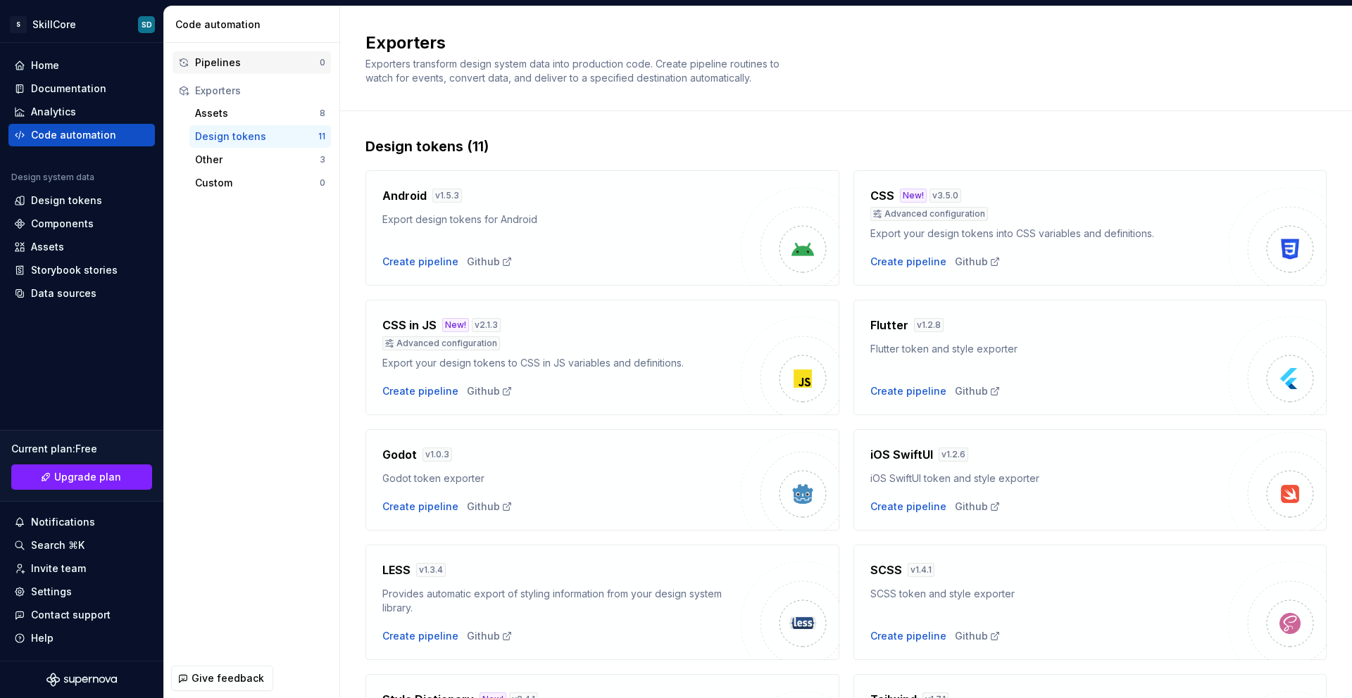
click at [220, 64] on div "Pipelines" at bounding box center [257, 63] width 125 height 14
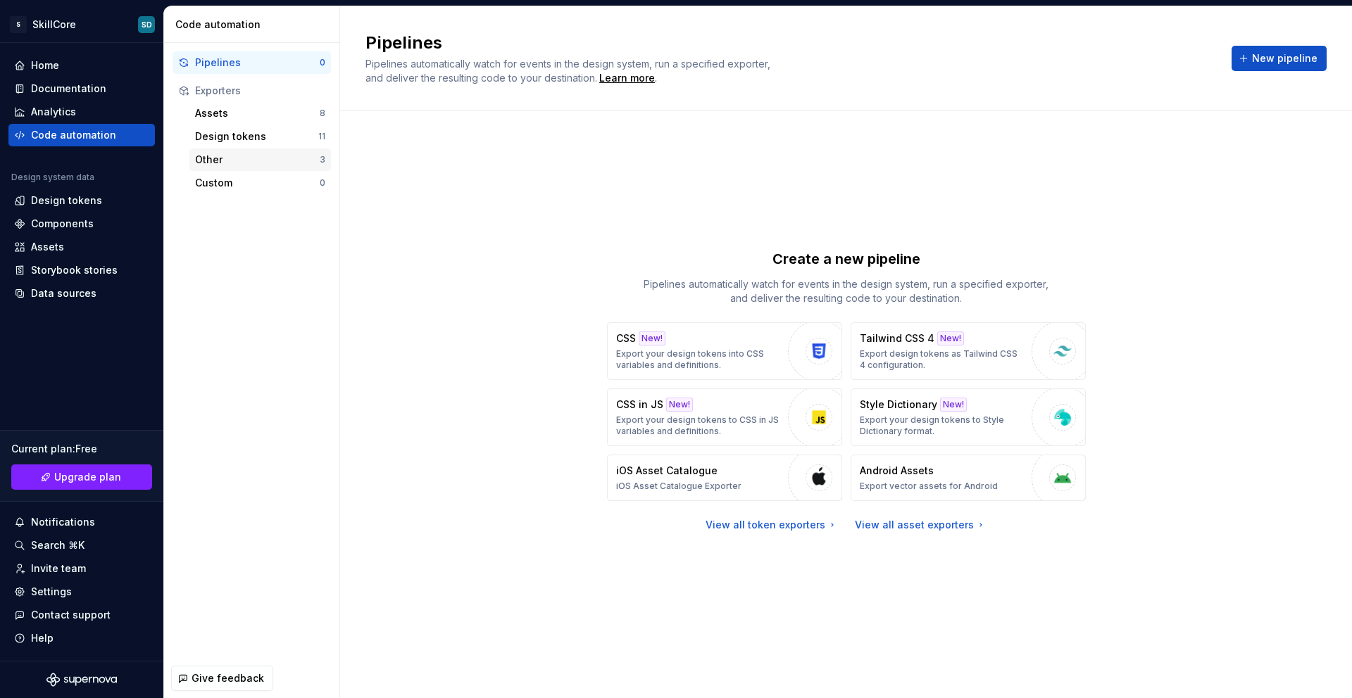
click at [219, 153] on div "Other" at bounding box center [257, 160] width 125 height 14
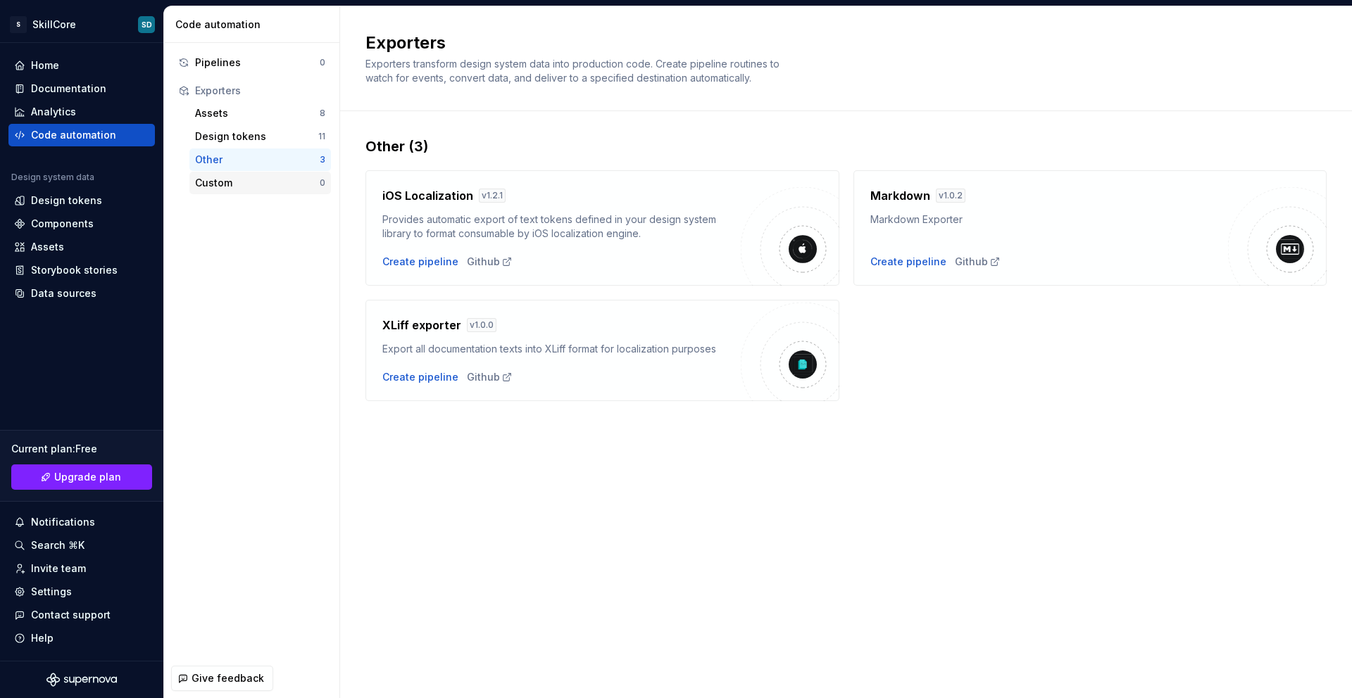
click at [220, 177] on div "Custom" at bounding box center [257, 183] width 125 height 14
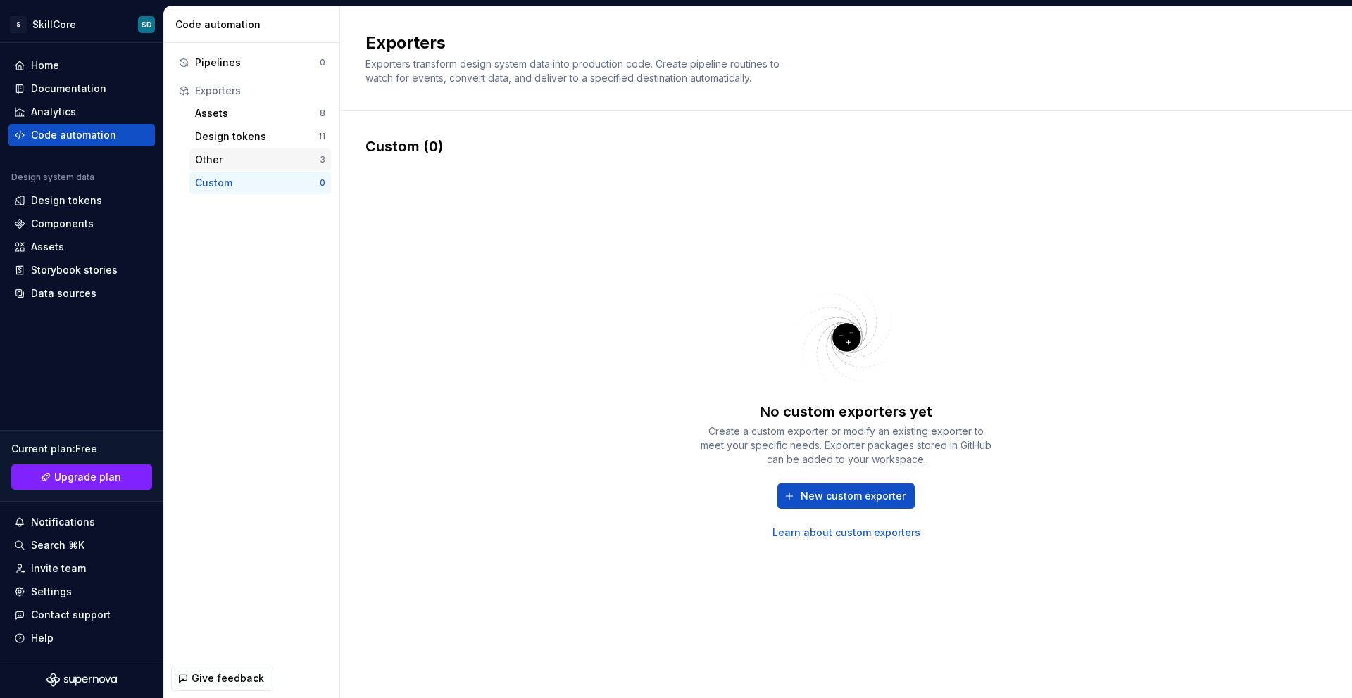
click at [216, 166] on div "Other" at bounding box center [257, 160] width 125 height 14
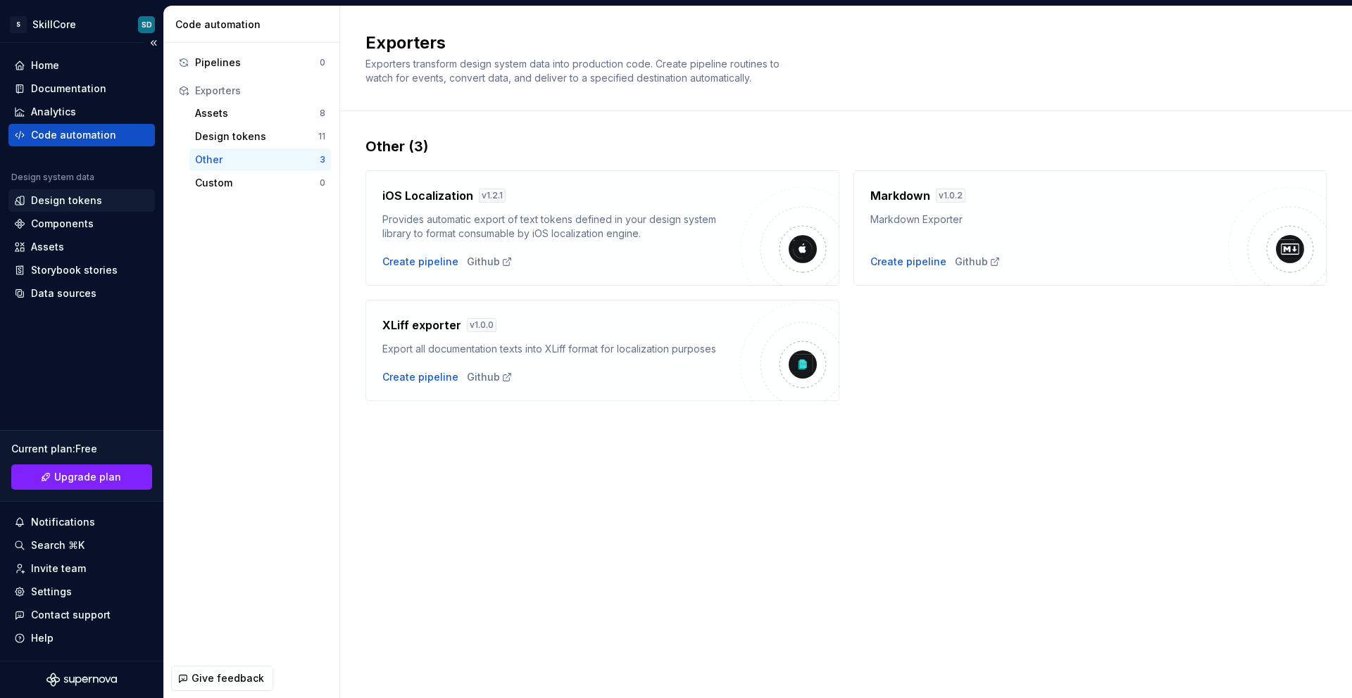
click at [64, 203] on div "Design tokens" at bounding box center [66, 201] width 71 height 14
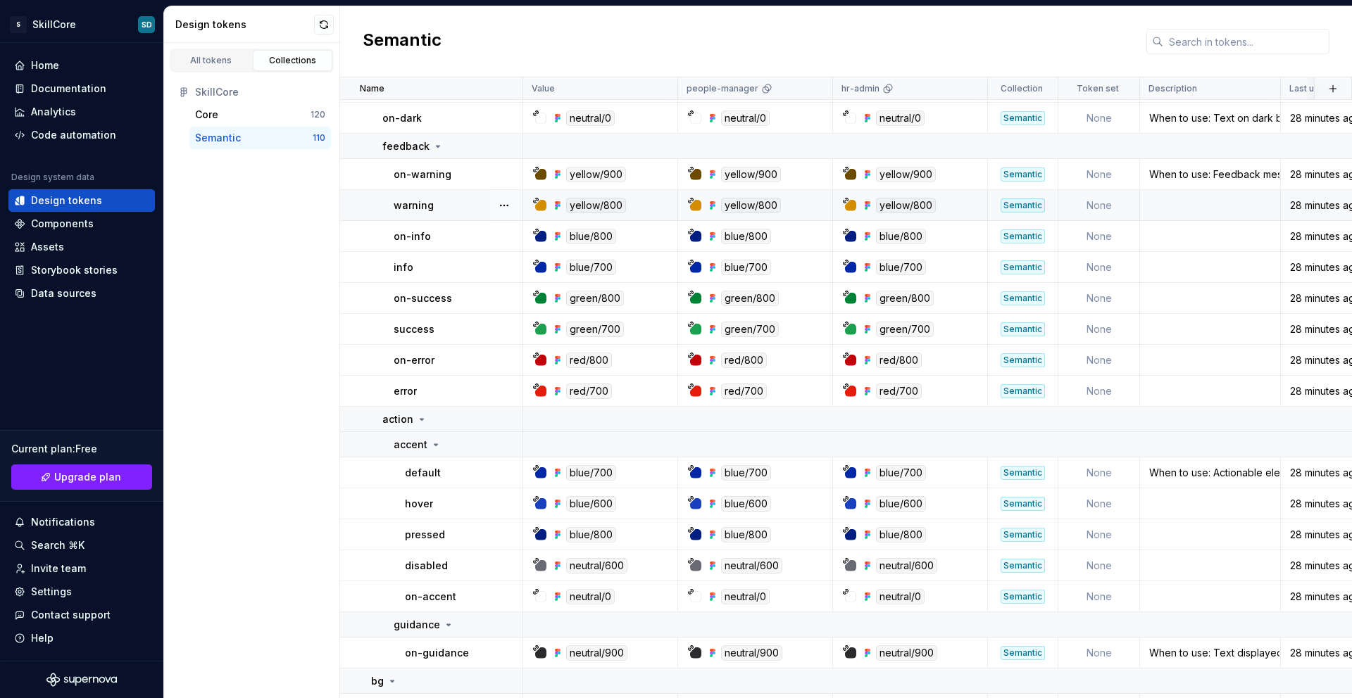
scroll to position [583, 0]
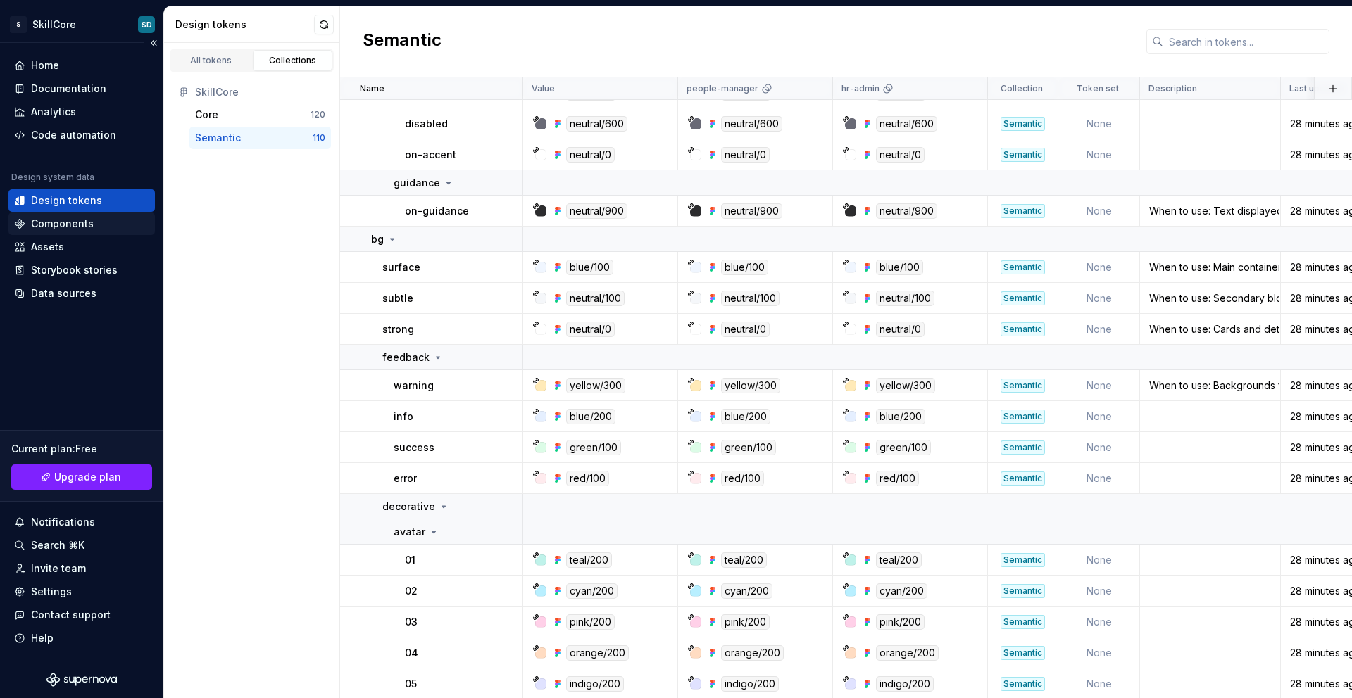
click at [77, 228] on div "Components" at bounding box center [62, 224] width 63 height 14
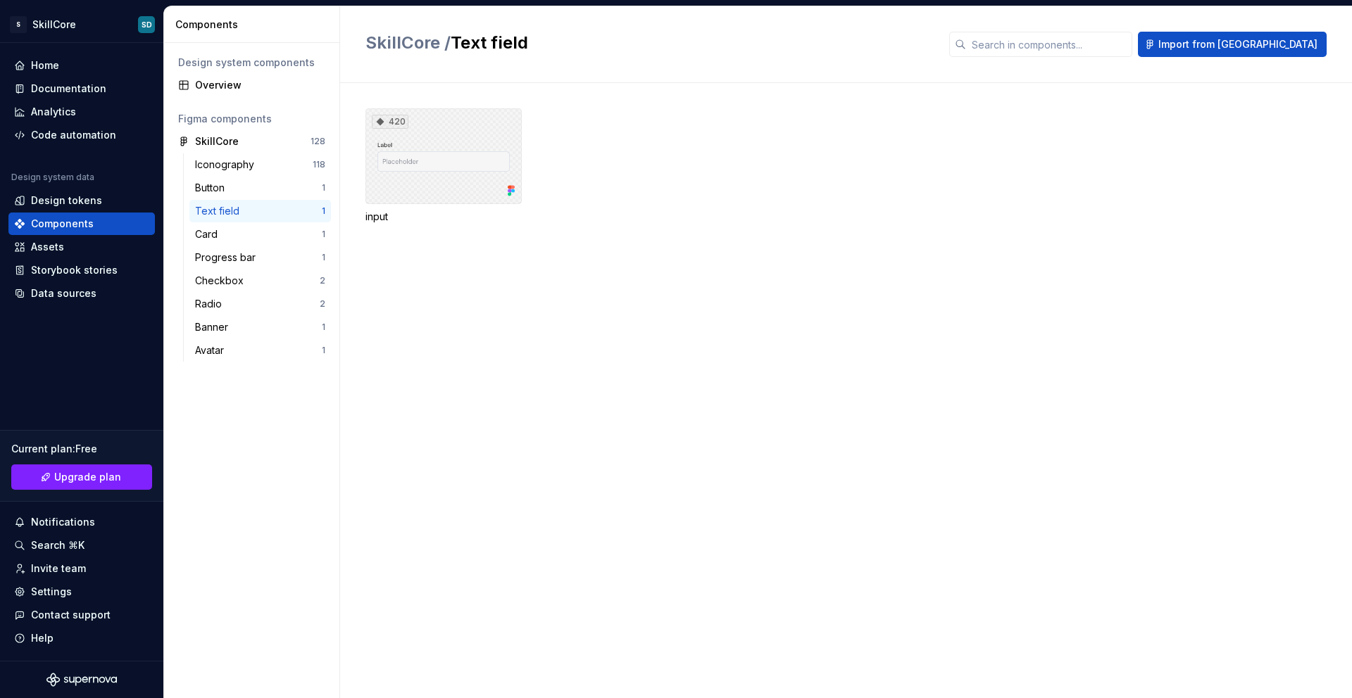
click at [487, 142] on div "420" at bounding box center [443, 156] width 156 height 96
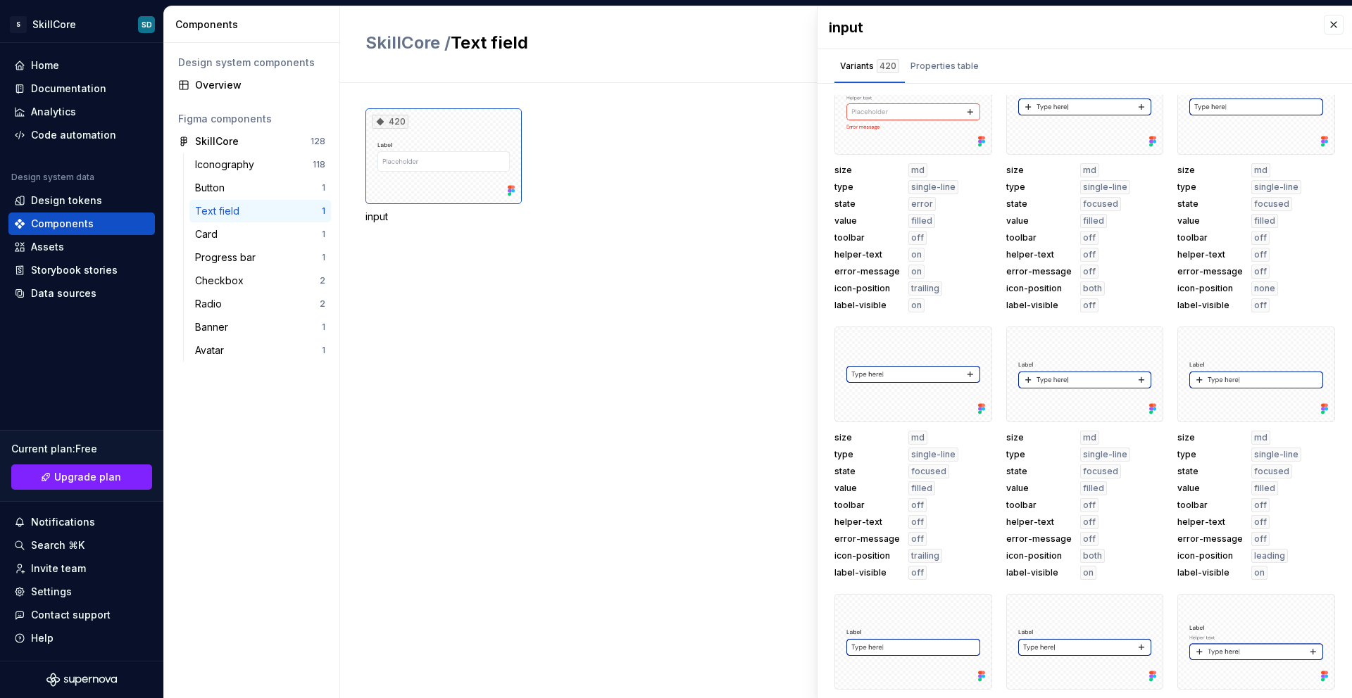
scroll to position [27768, 0]
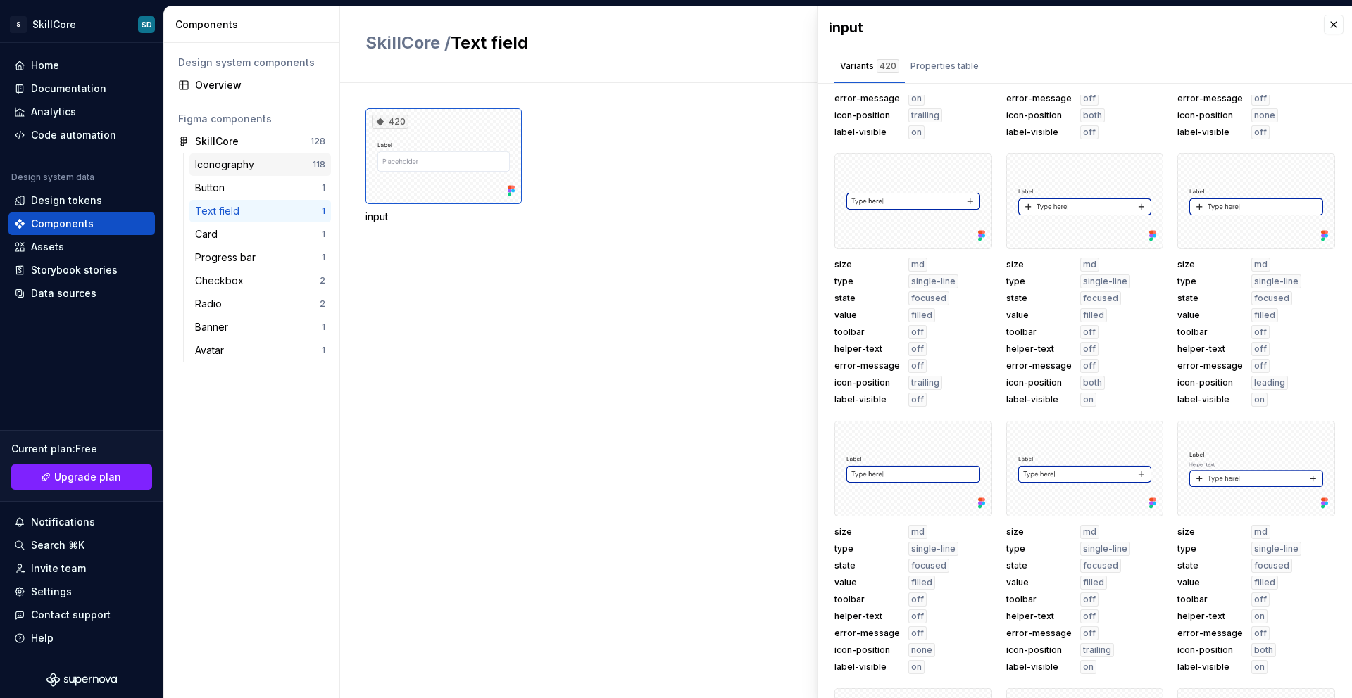
click at [229, 171] on div "Iconography" at bounding box center [227, 165] width 65 height 14
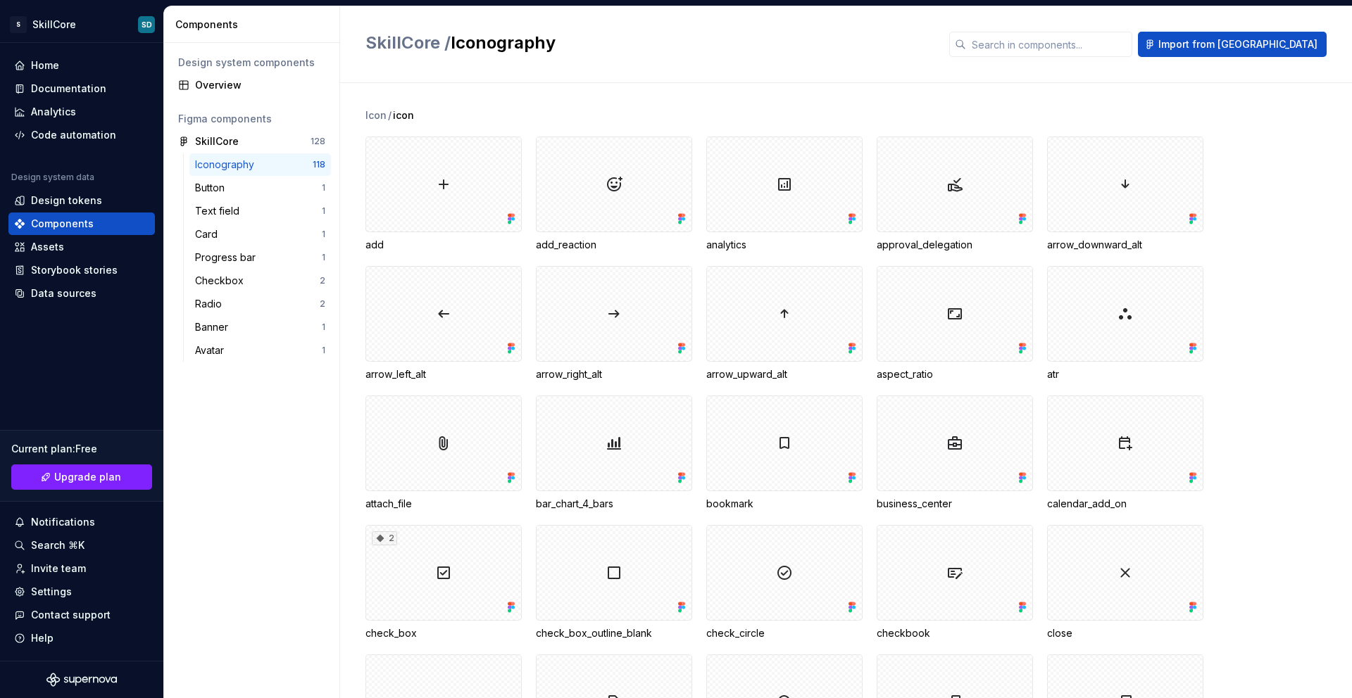
click at [281, 168] on div "Iconography" at bounding box center [254, 165] width 118 height 14
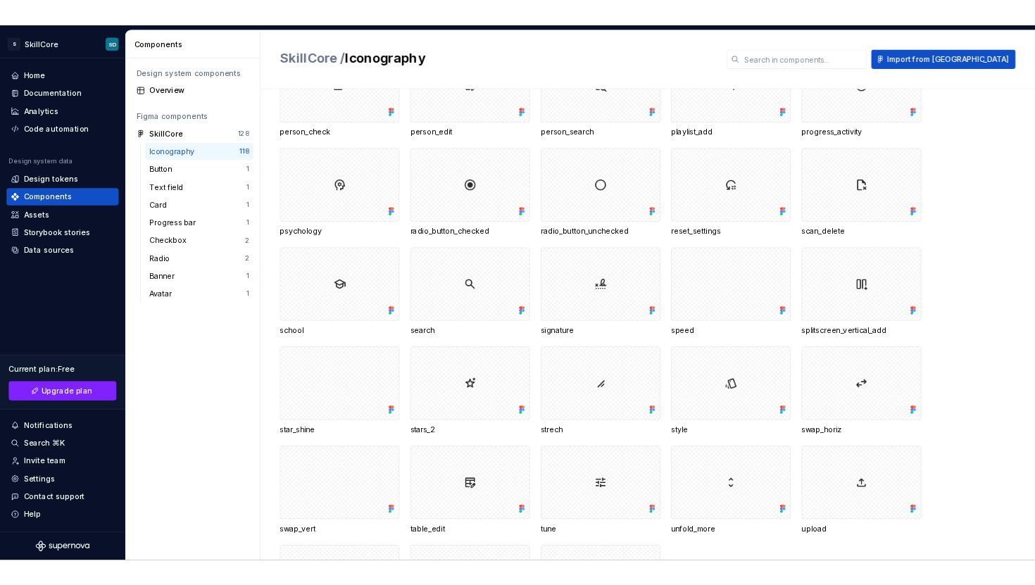
scroll to position [2567, 0]
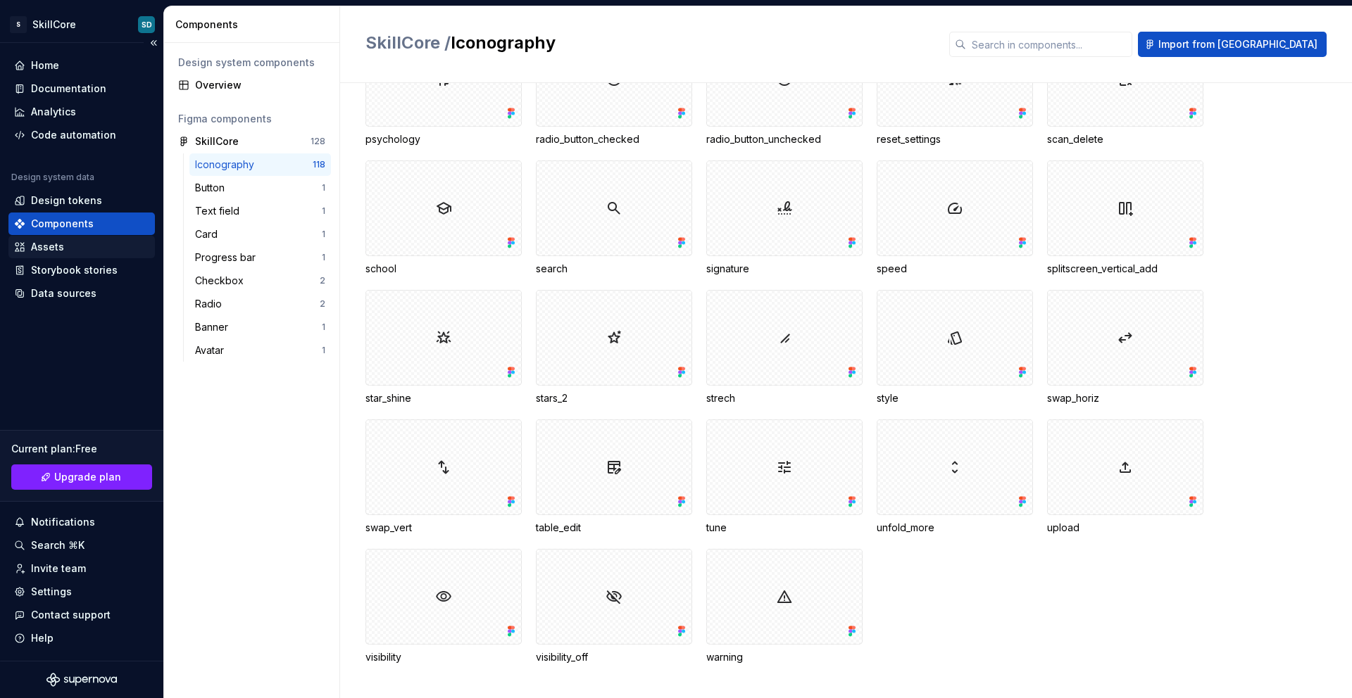
click at [58, 253] on div "Assets" at bounding box center [47, 247] width 33 height 14
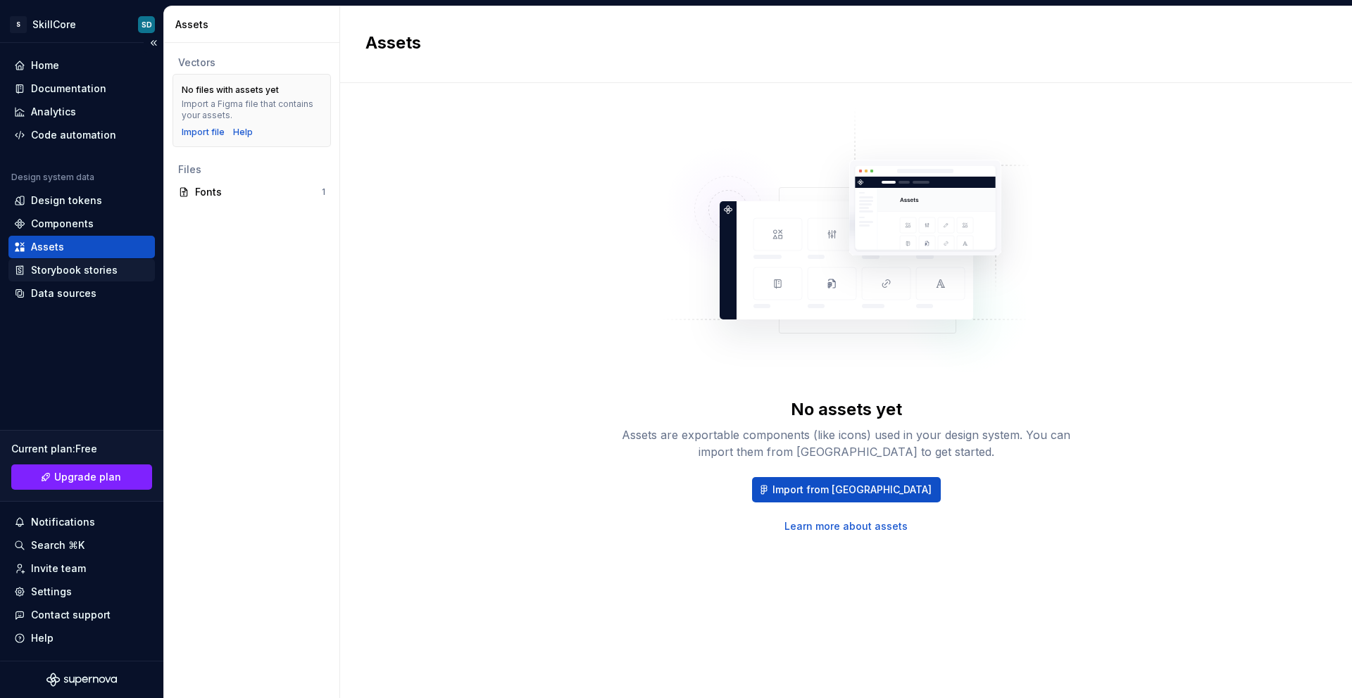
click at [67, 275] on div "Storybook stories" at bounding box center [74, 270] width 87 height 14
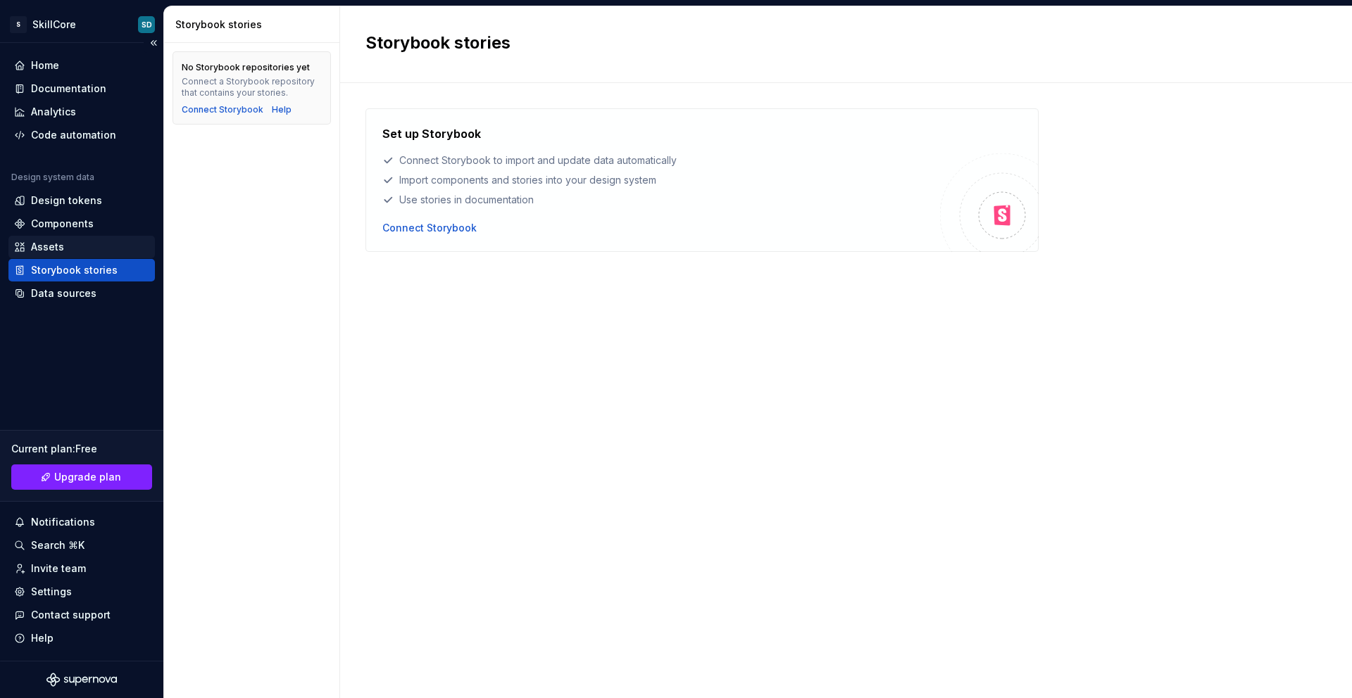
click at [57, 245] on div "Assets" at bounding box center [47, 247] width 33 height 14
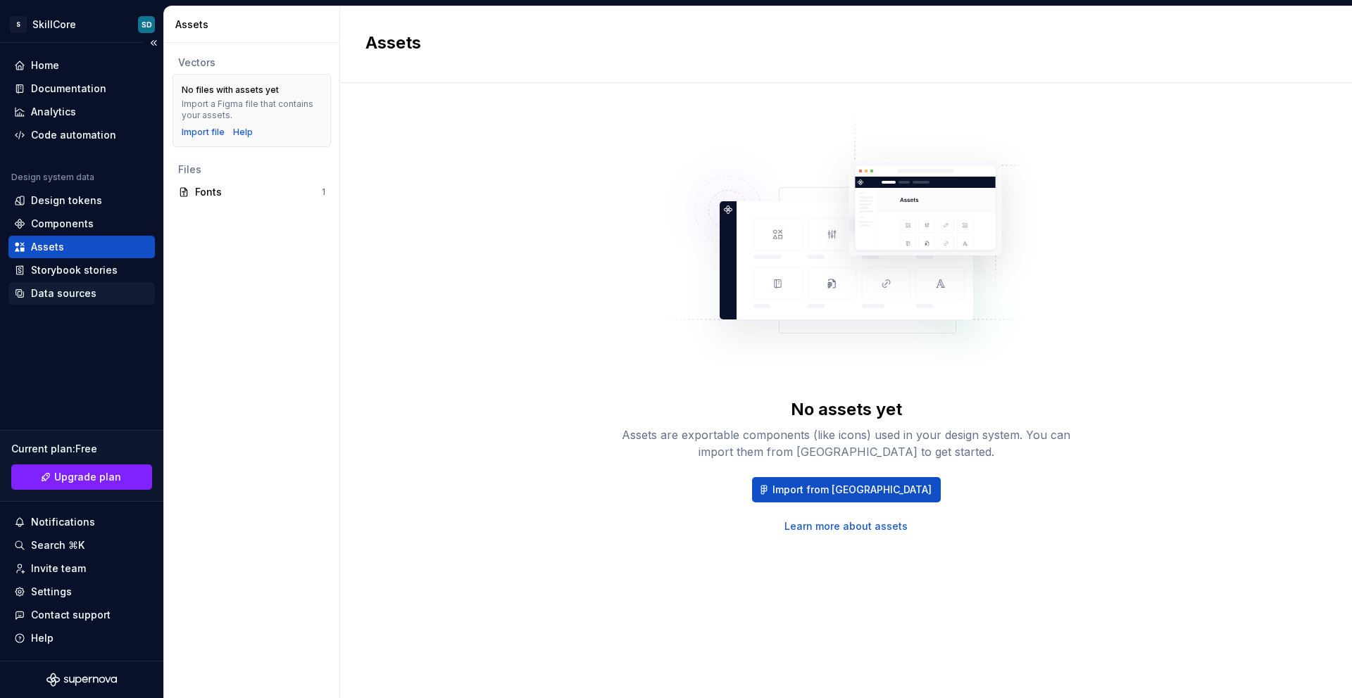
click at [82, 299] on div "Data sources" at bounding box center [63, 294] width 65 height 14
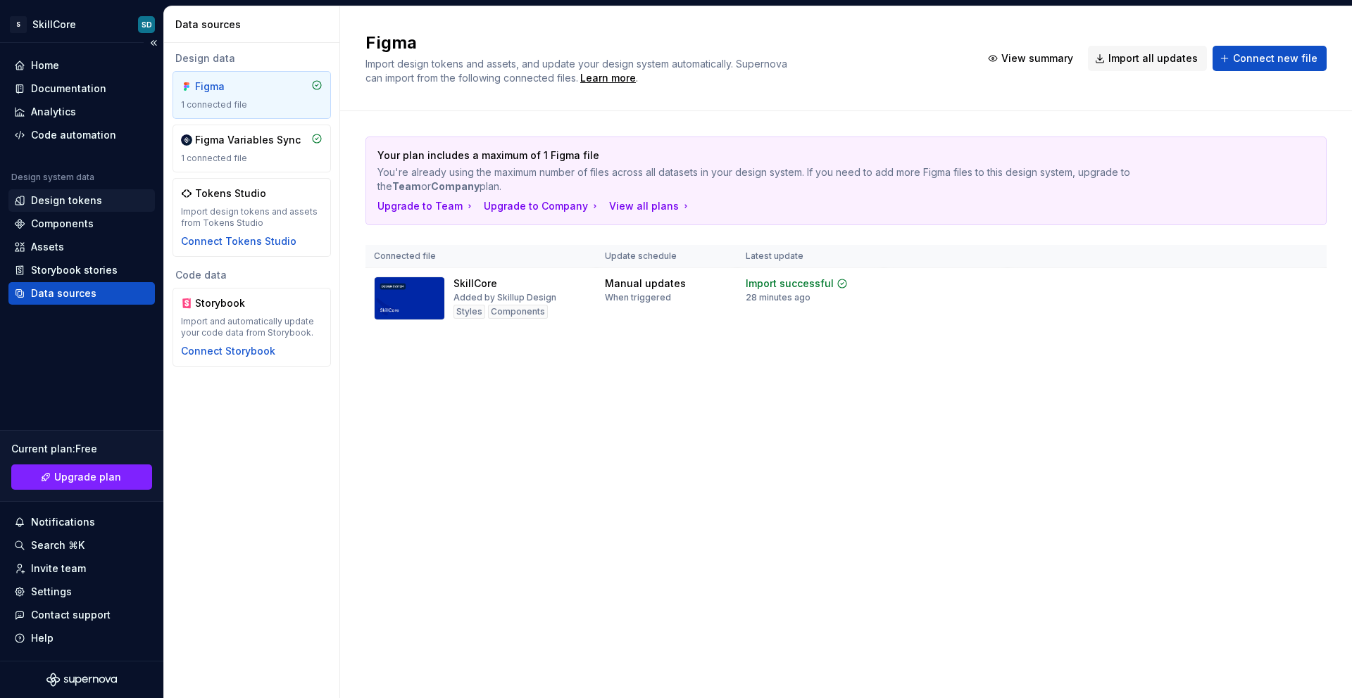
click at [51, 206] on div "Design tokens" at bounding box center [66, 201] width 71 height 14
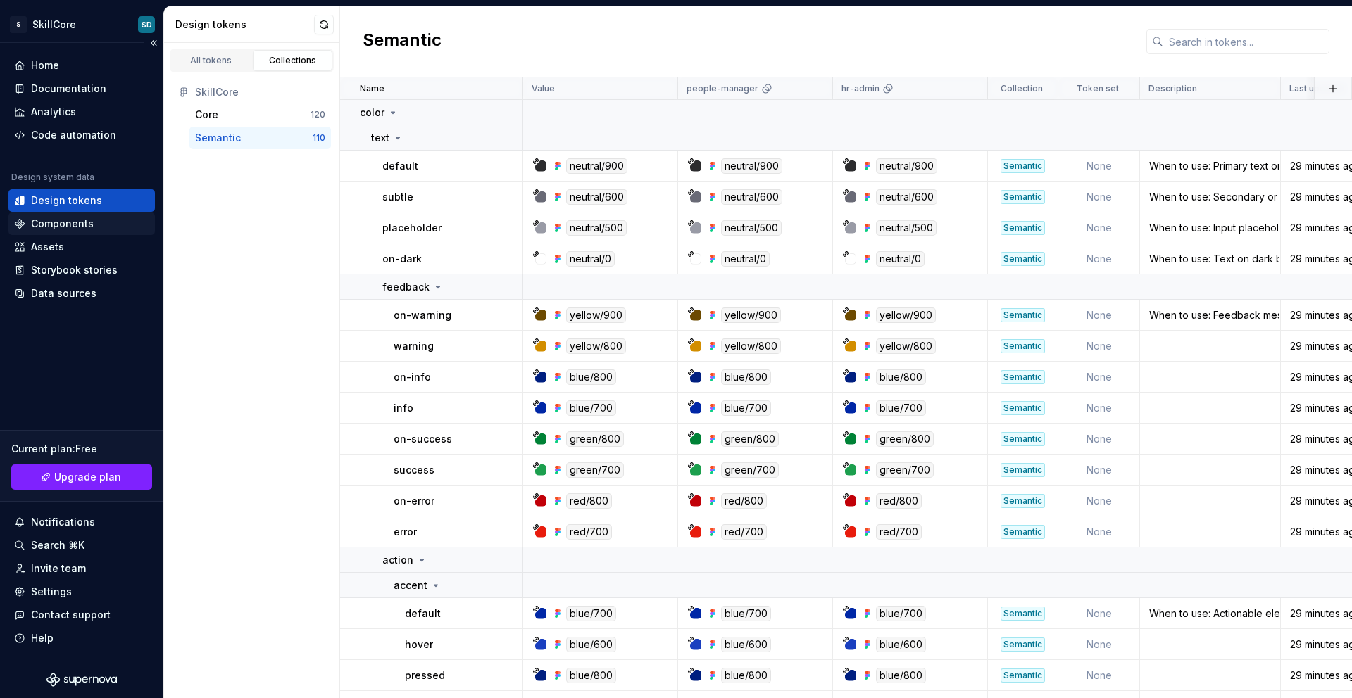
click at [51, 222] on div "Components" at bounding box center [62, 224] width 63 height 14
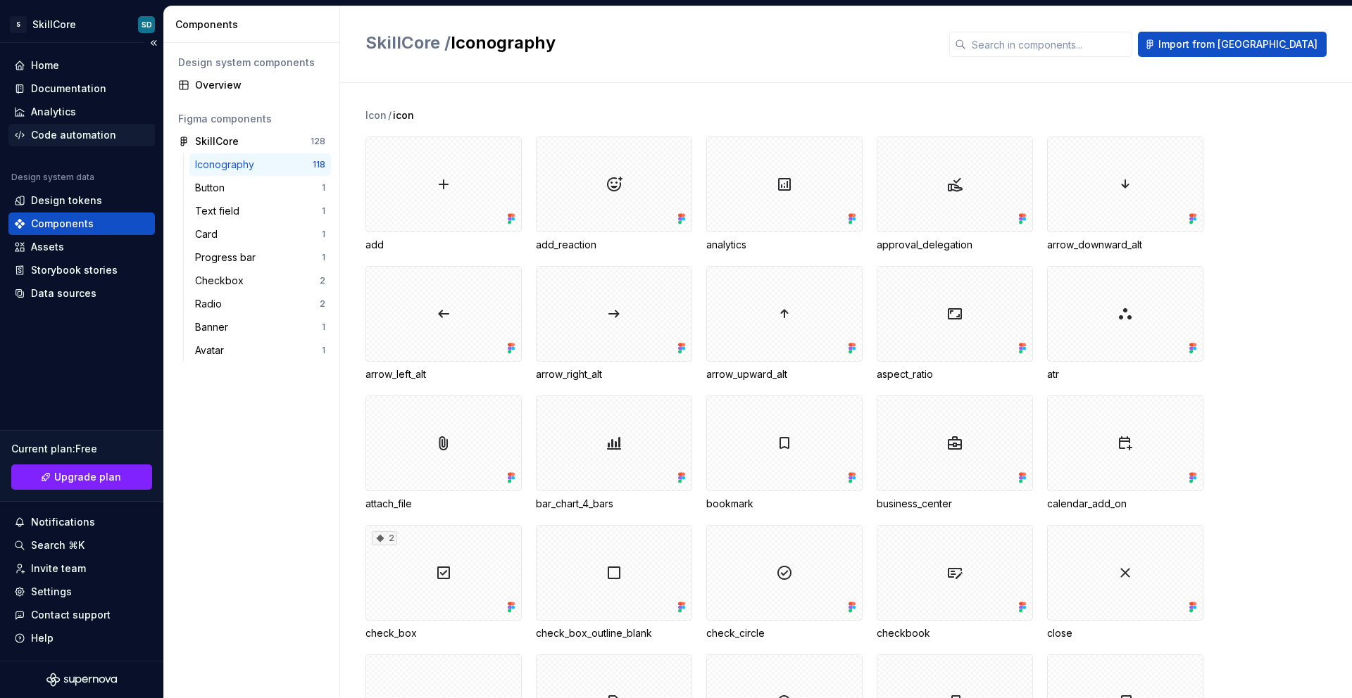
click at [65, 132] on div "Code automation" at bounding box center [73, 135] width 85 height 14
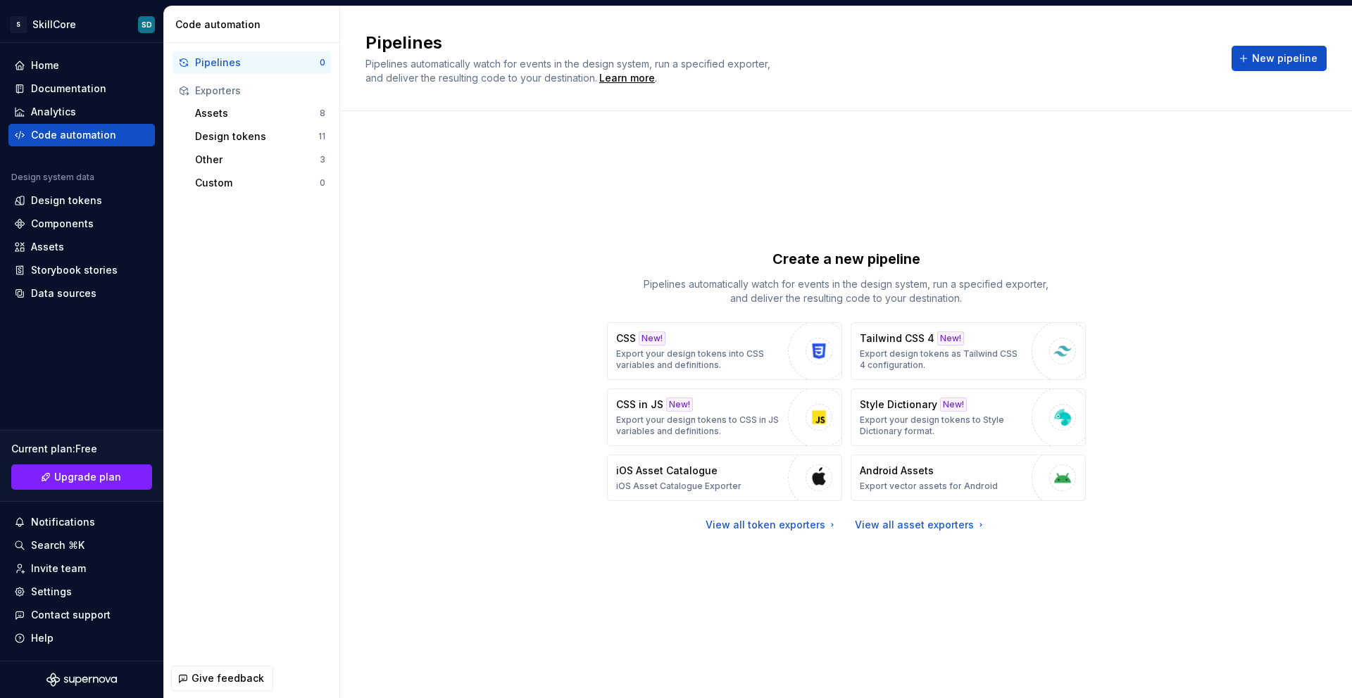
click at [482, 407] on div "Create a new pipeline Pipelines automatically watch for events in the design sy…" at bounding box center [845, 391] width 961 height 508
click at [236, 104] on div "Assets 8" at bounding box center [260, 113] width 142 height 23
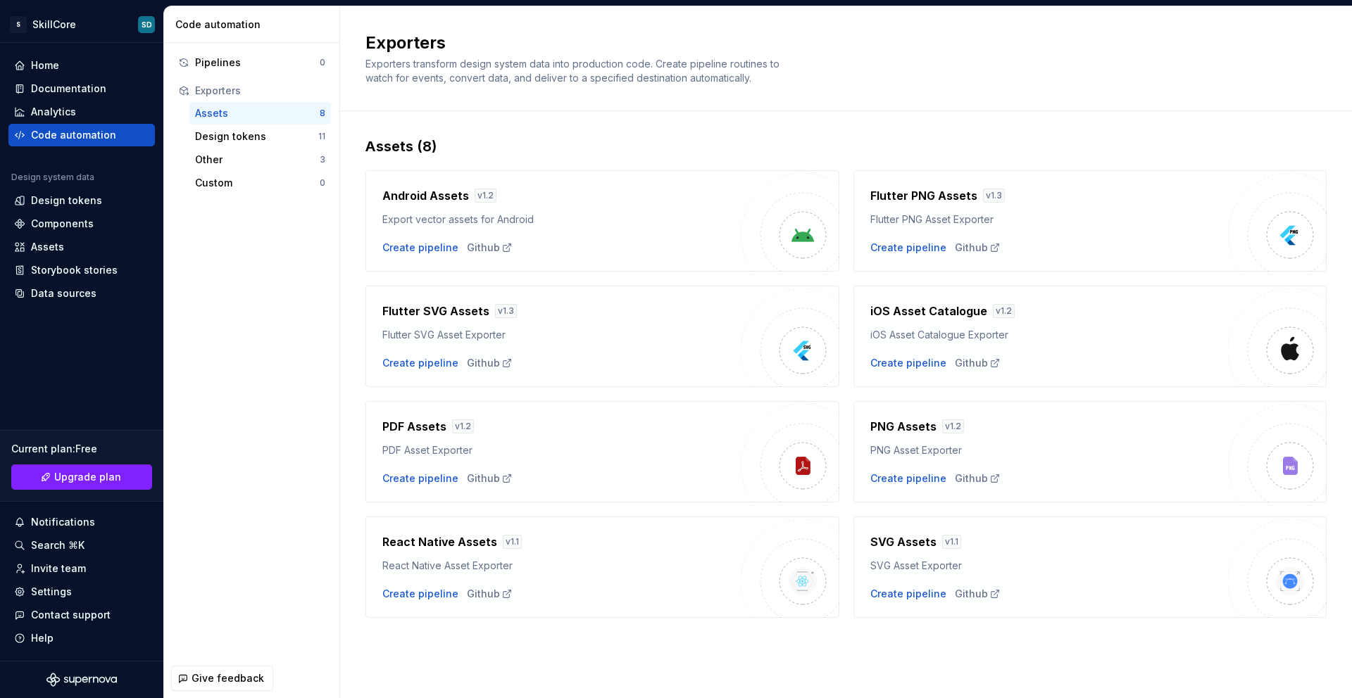
click at [914, 532] on h4 "SVG Assets" at bounding box center [903, 542] width 66 height 17
click at [903, 532] on div "Create pipeline" at bounding box center [908, 594] width 76 height 14
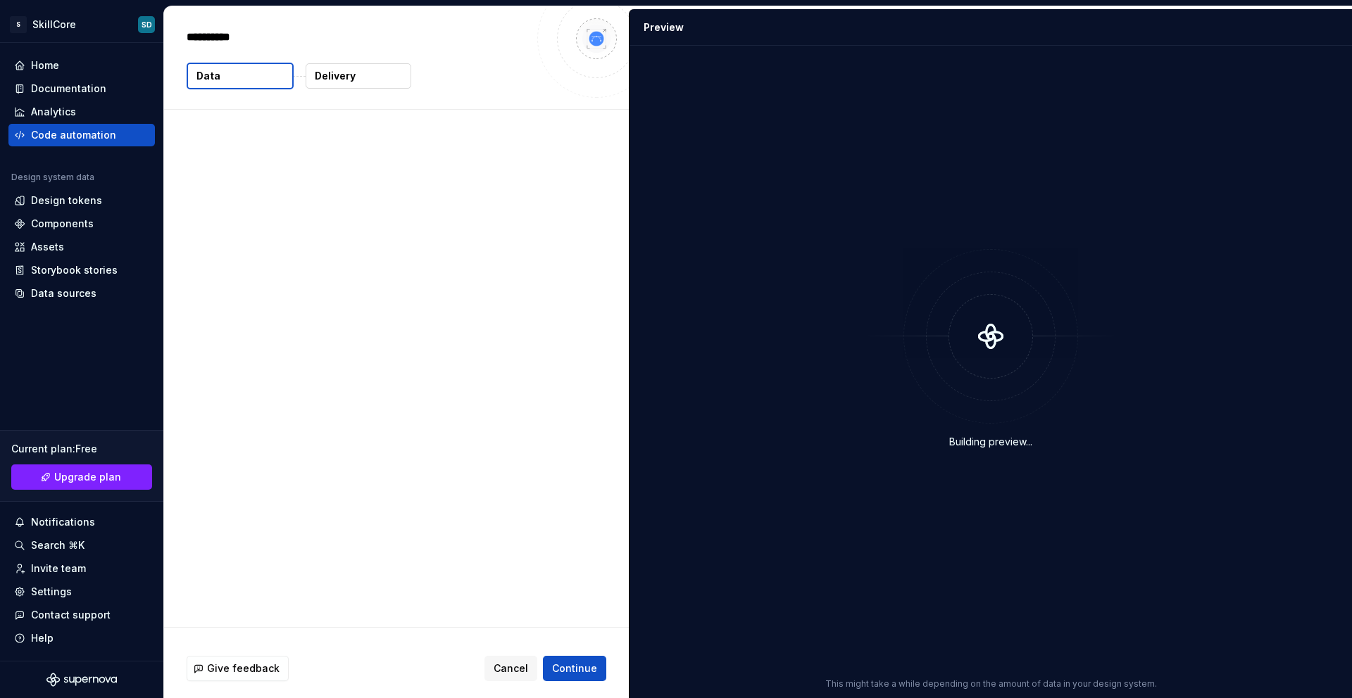
type textarea "*"
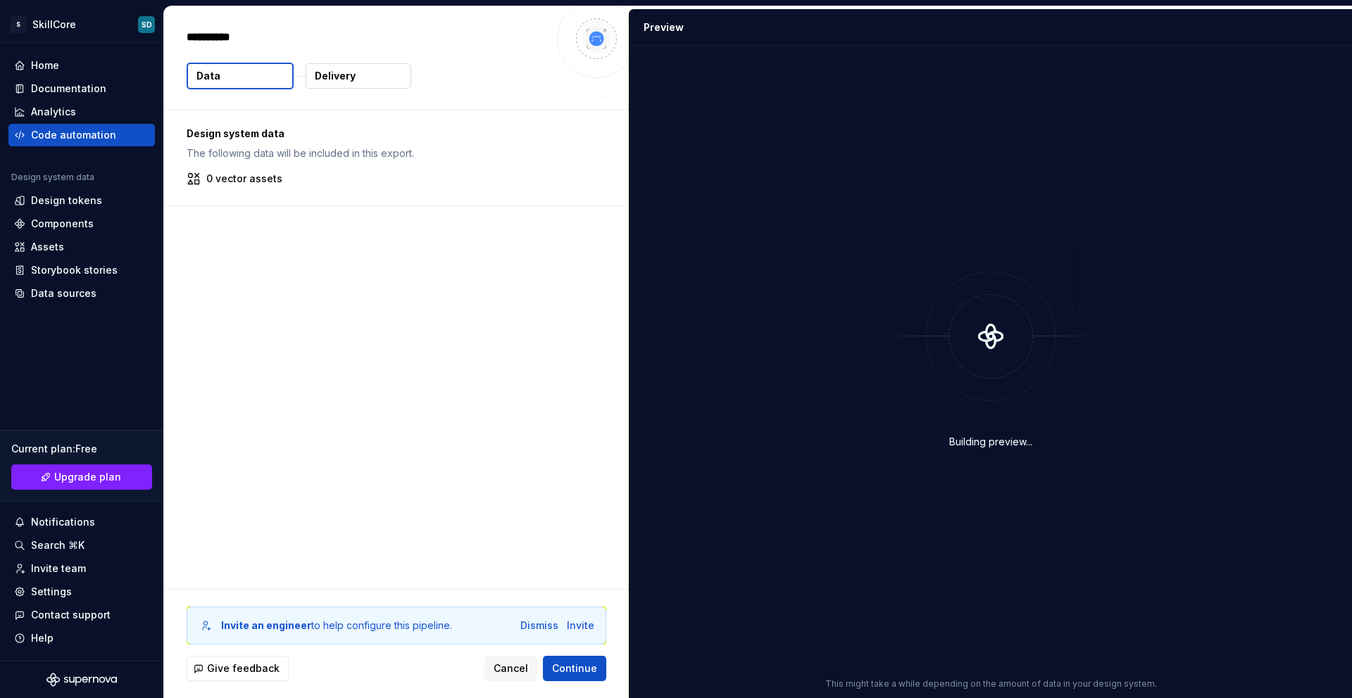
click at [199, 180] on icon at bounding box center [193, 178] width 11 height 11
click at [215, 139] on p "Design system data" at bounding box center [393, 134] width 413 height 14
drag, startPoint x: 648, startPoint y: 78, endPoint x: 744, endPoint y: 85, distance: 96.0
click at [744, 85] on div "0 files were created." at bounding box center [719, 78] width 180 height 20
click at [746, 85] on div "0 files were created." at bounding box center [719, 78] width 180 height 20
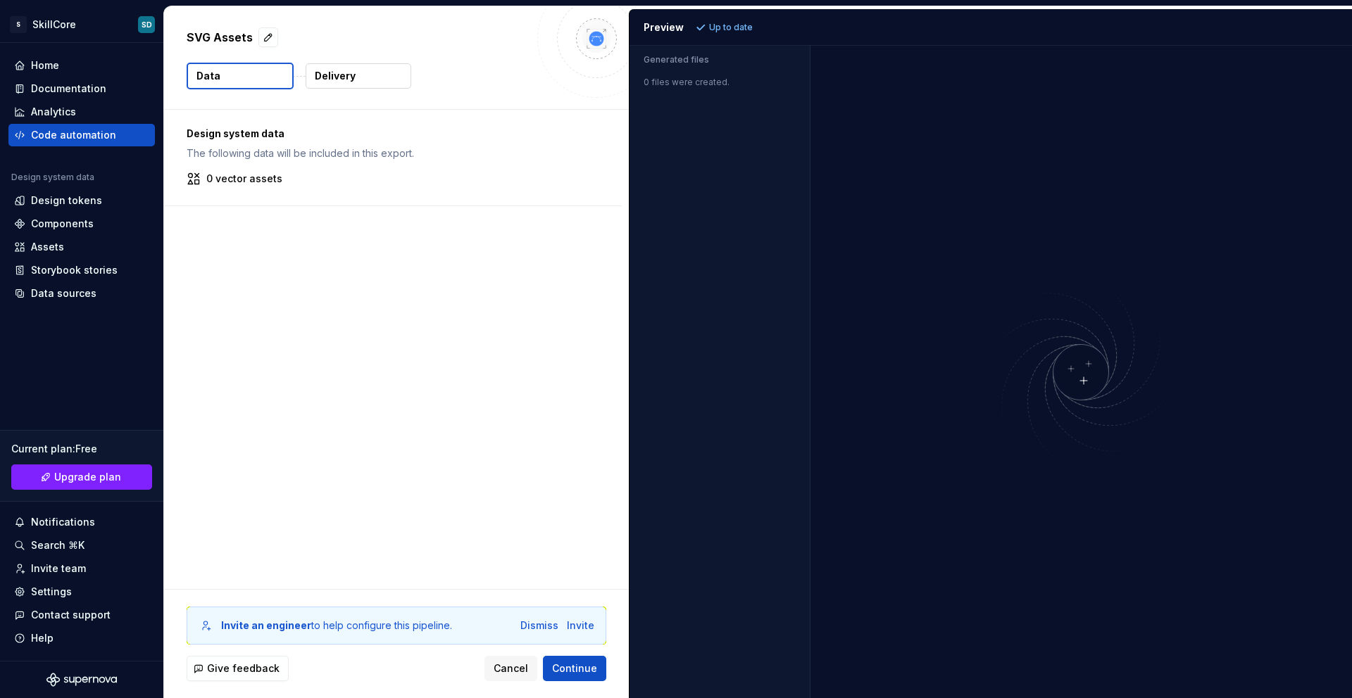
click at [656, 25] on div "Preview" at bounding box center [664, 27] width 40 height 14
click at [729, 32] on p "Up to date" at bounding box center [731, 27] width 44 height 11
click at [54, 141] on div "Code automation" at bounding box center [73, 135] width 85 height 14
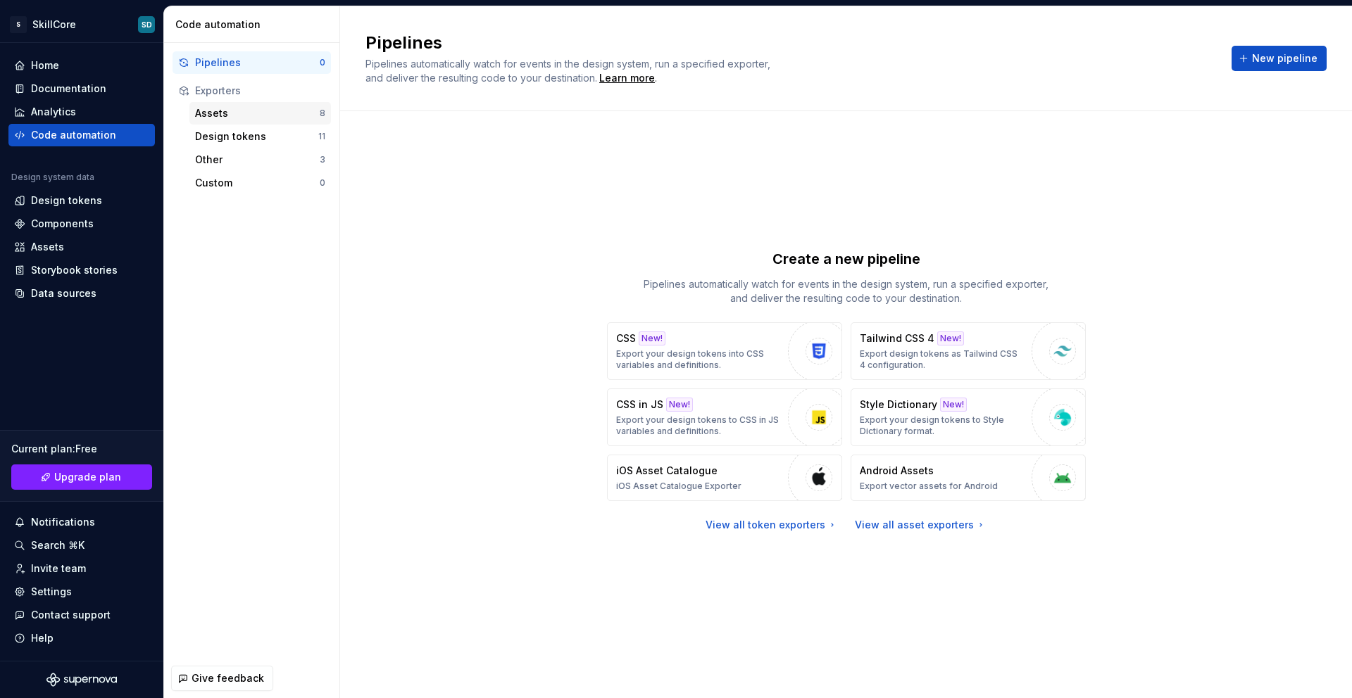
click at [237, 113] on div "Assets" at bounding box center [257, 113] width 125 height 14
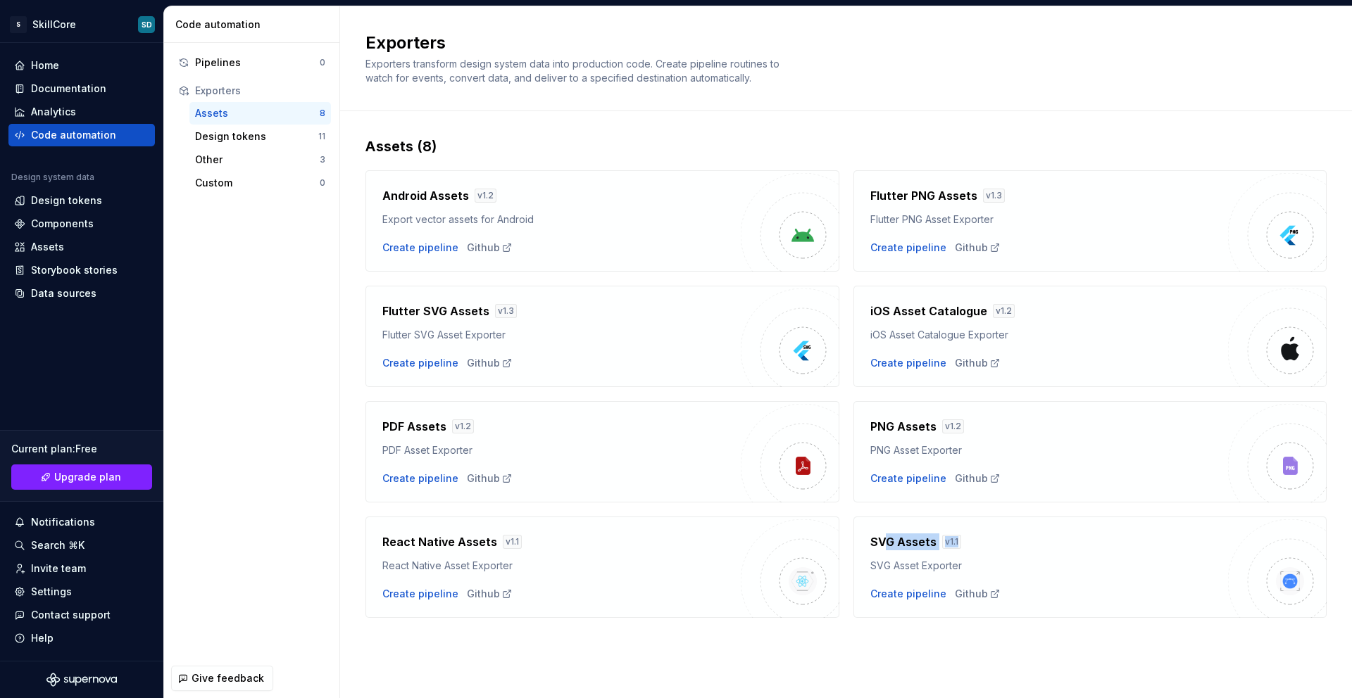
drag, startPoint x: 884, startPoint y: 538, endPoint x: 960, endPoint y: 537, distance: 76.8
click at [960, 532] on div "SVG Assets v 1.1" at bounding box center [1049, 542] width 358 height 17
click at [970, 532] on div "SVG Assets v 1.1" at bounding box center [1049, 542] width 358 height 17
click at [85, 221] on div "Components" at bounding box center [62, 224] width 63 height 14
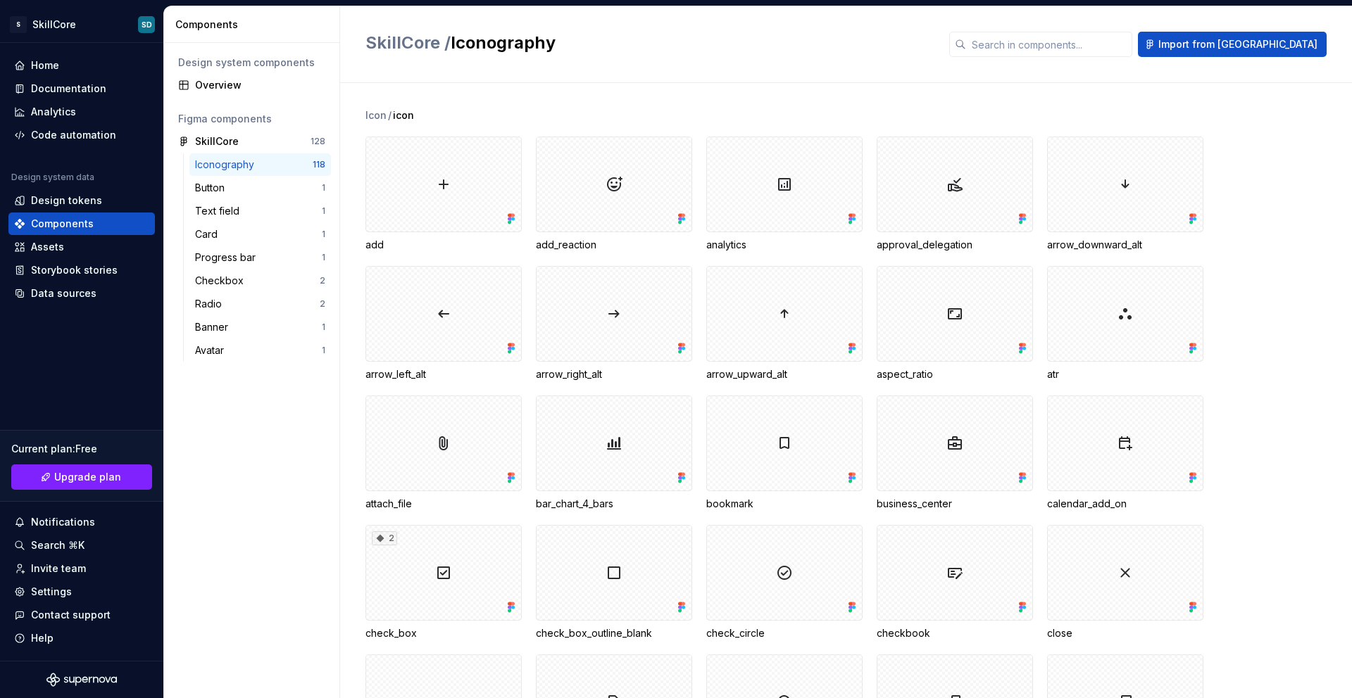
click at [229, 173] on div "Iconography 118" at bounding box center [260, 164] width 142 height 23
click at [68, 142] on div "Code automation" at bounding box center [81, 135] width 146 height 23
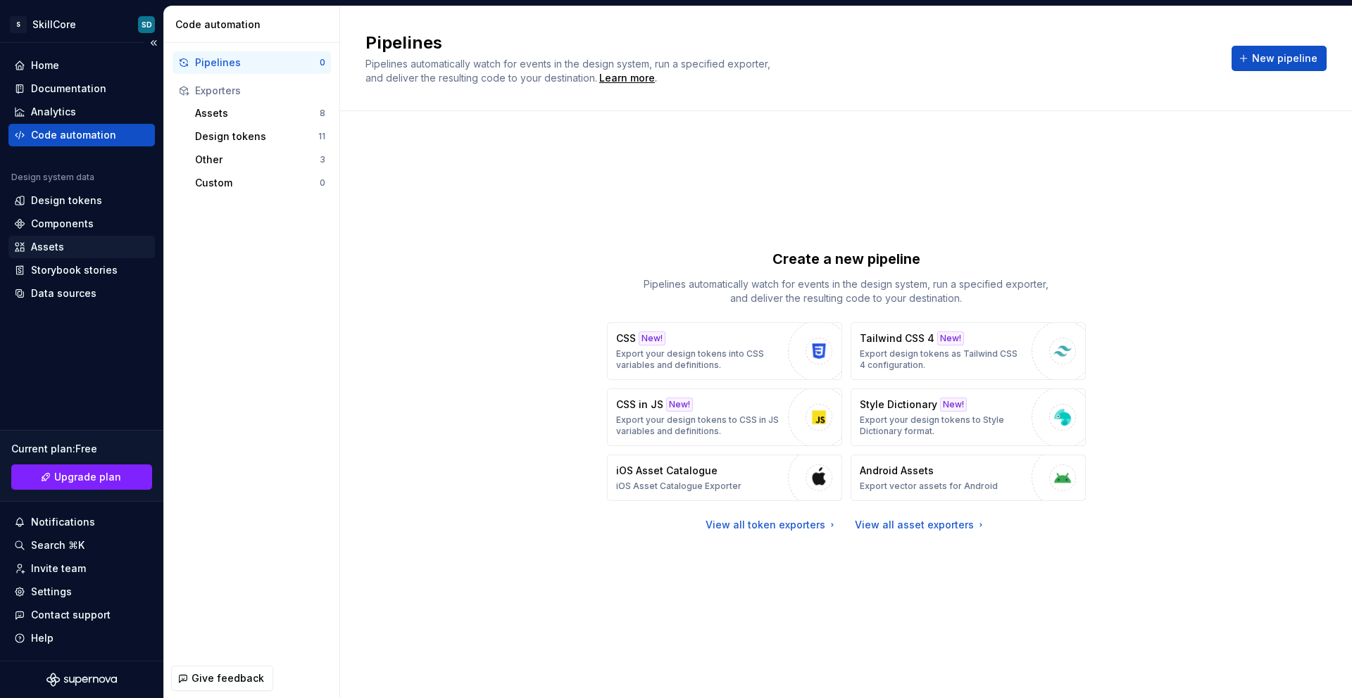
click at [55, 243] on div "Assets" at bounding box center [47, 247] width 33 height 14
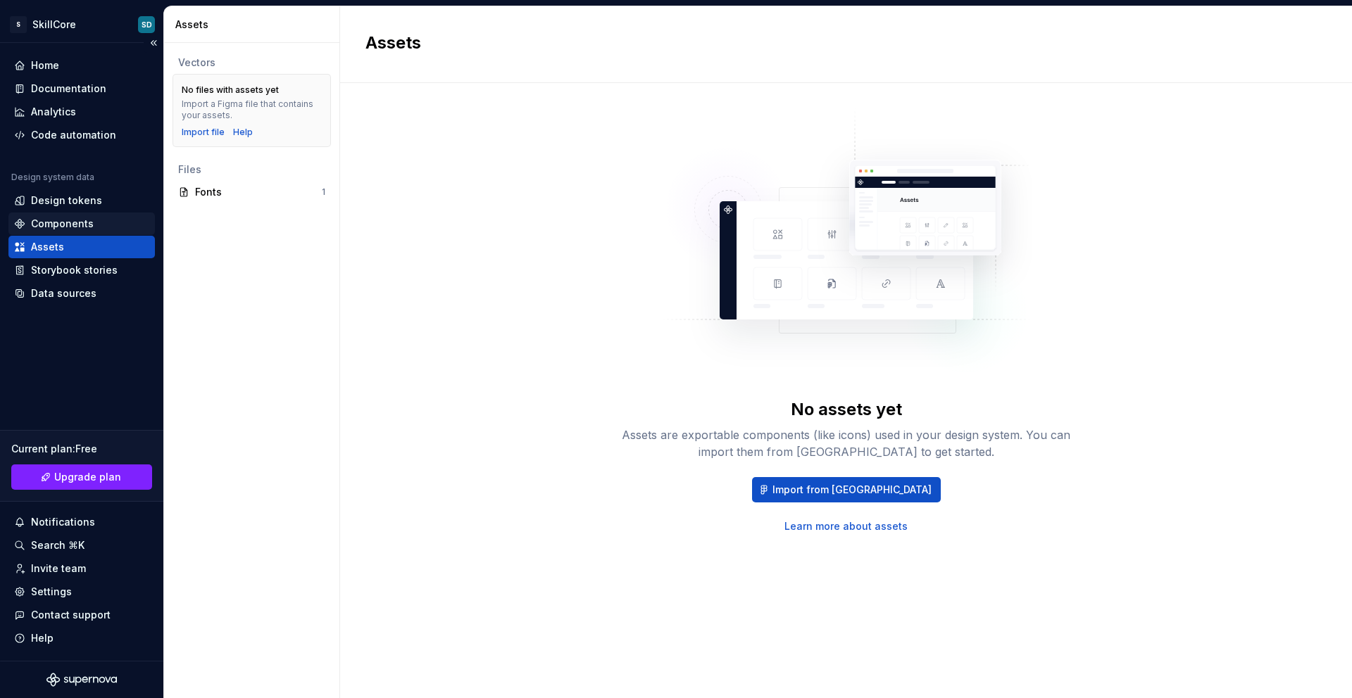
click at [72, 222] on div "Components" at bounding box center [62, 224] width 63 height 14
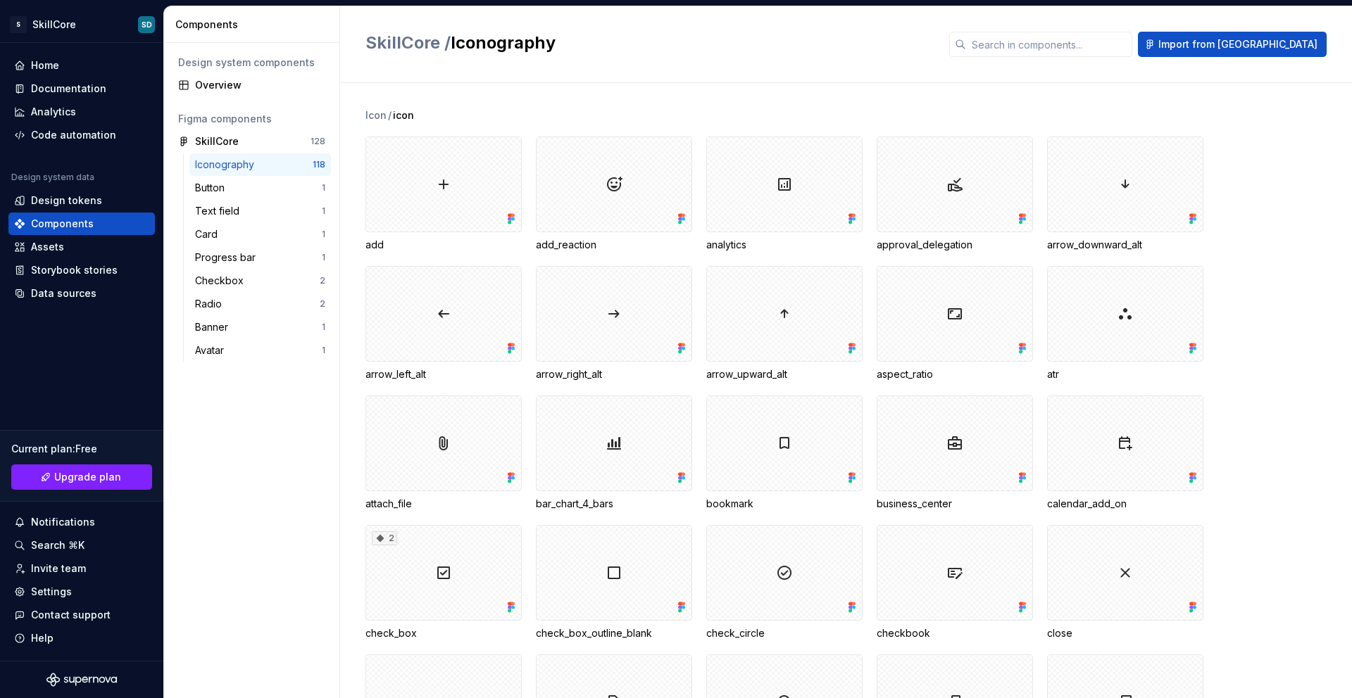
click at [245, 166] on div "Iconography" at bounding box center [227, 165] width 65 height 14
click at [59, 142] on div "Code automation" at bounding box center [81, 135] width 146 height 23
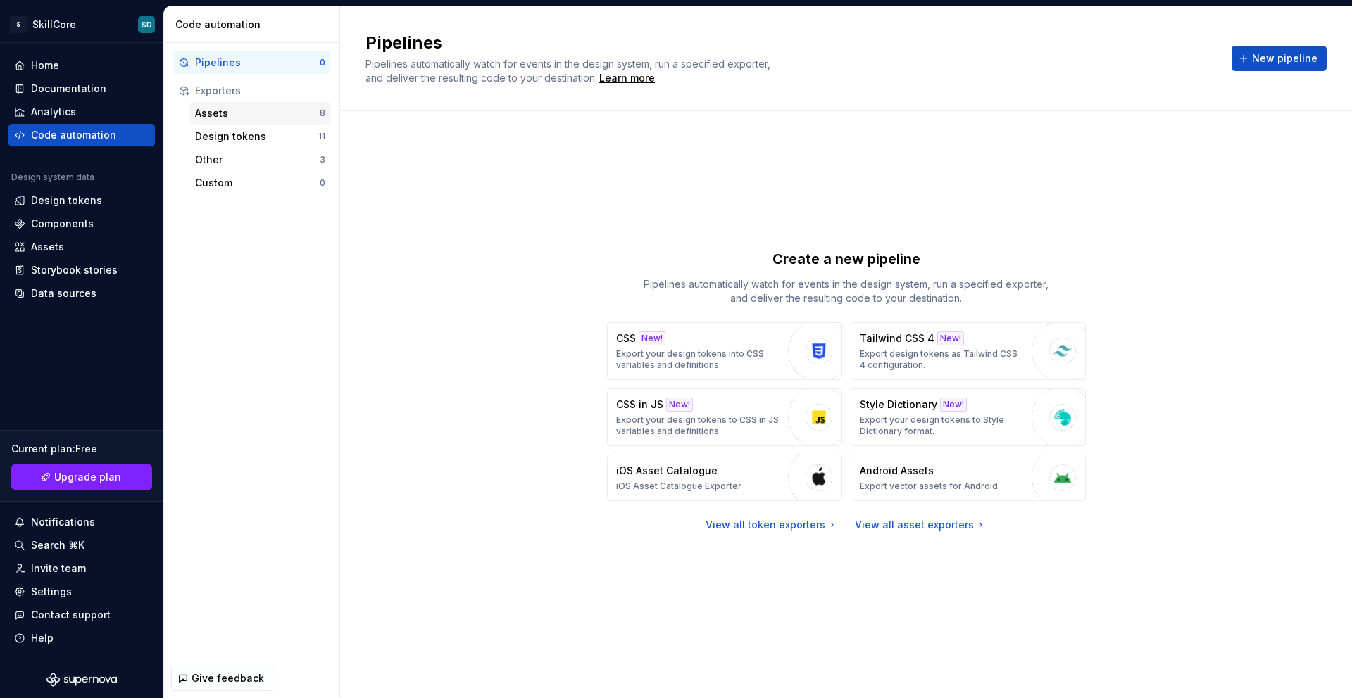
click at [237, 120] on div "Assets 8" at bounding box center [260, 113] width 142 height 23
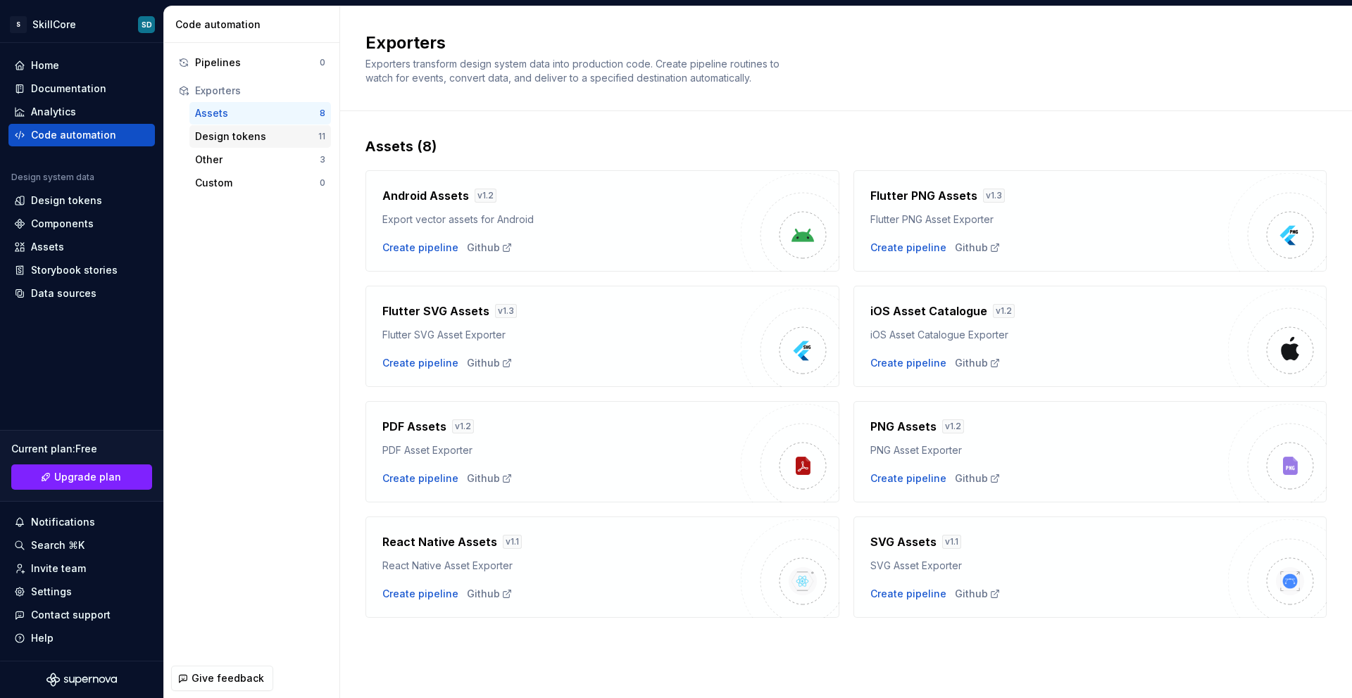
click at [239, 136] on div "Design tokens" at bounding box center [256, 137] width 123 height 14
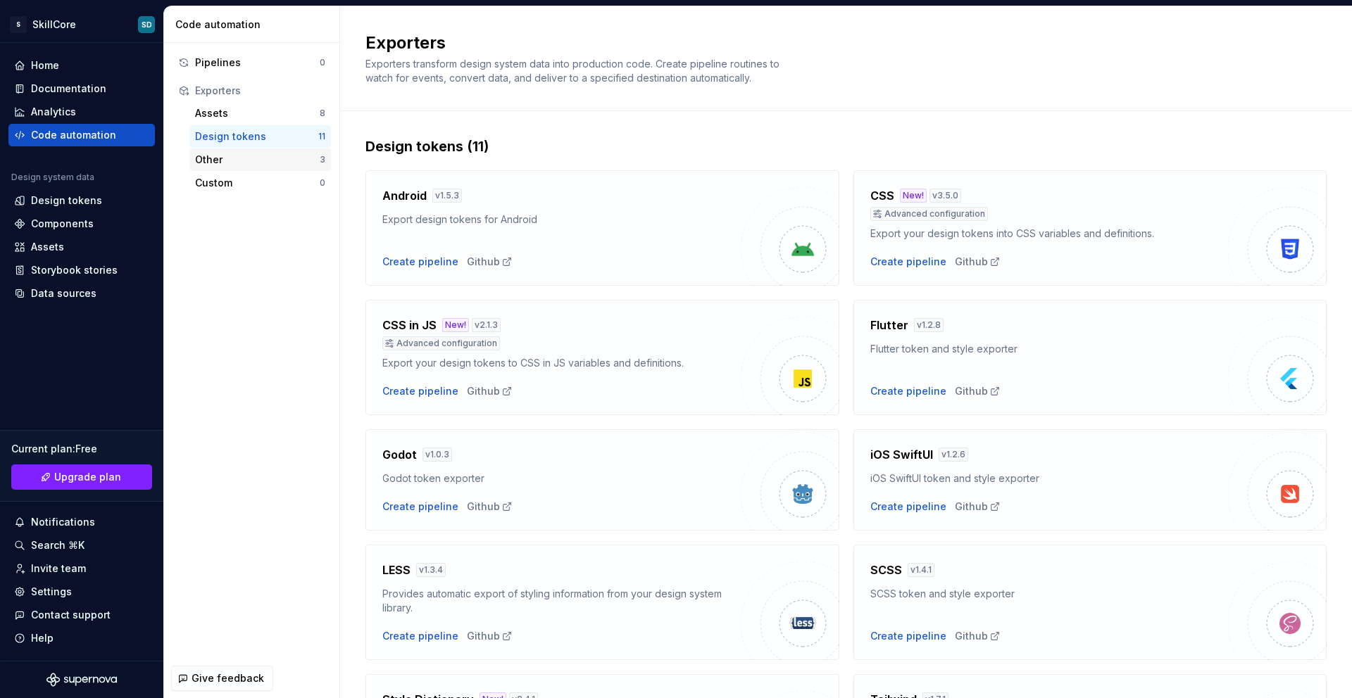
click at [251, 168] on div "Other 3" at bounding box center [260, 160] width 142 height 23
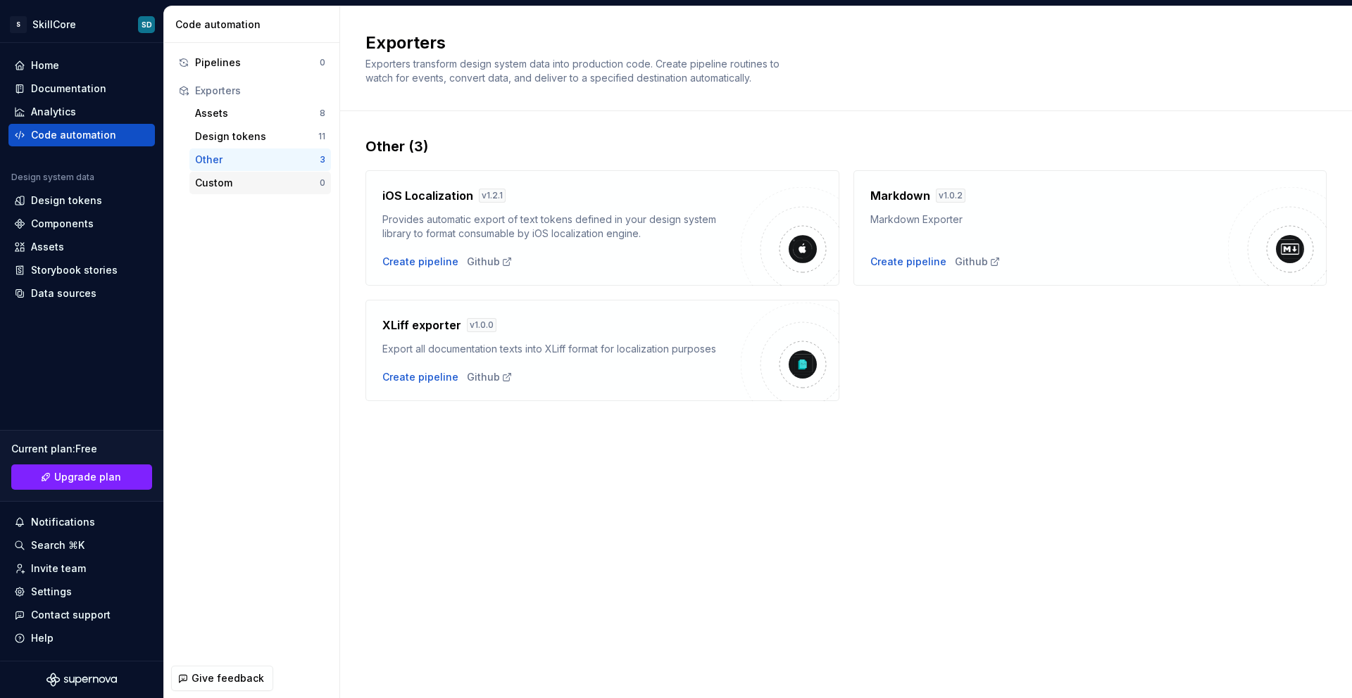
click at [256, 190] on div "Custom 0" at bounding box center [260, 183] width 142 height 23
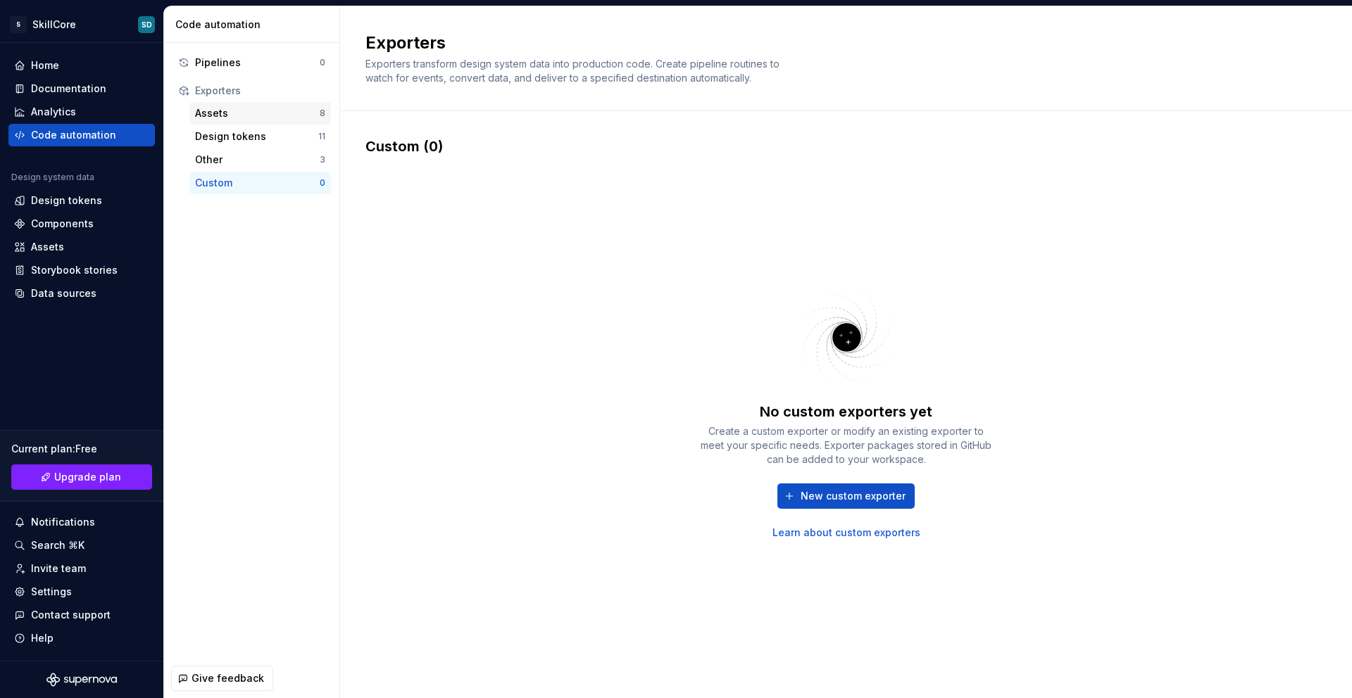
click at [211, 120] on div "Assets" at bounding box center [257, 113] width 125 height 14
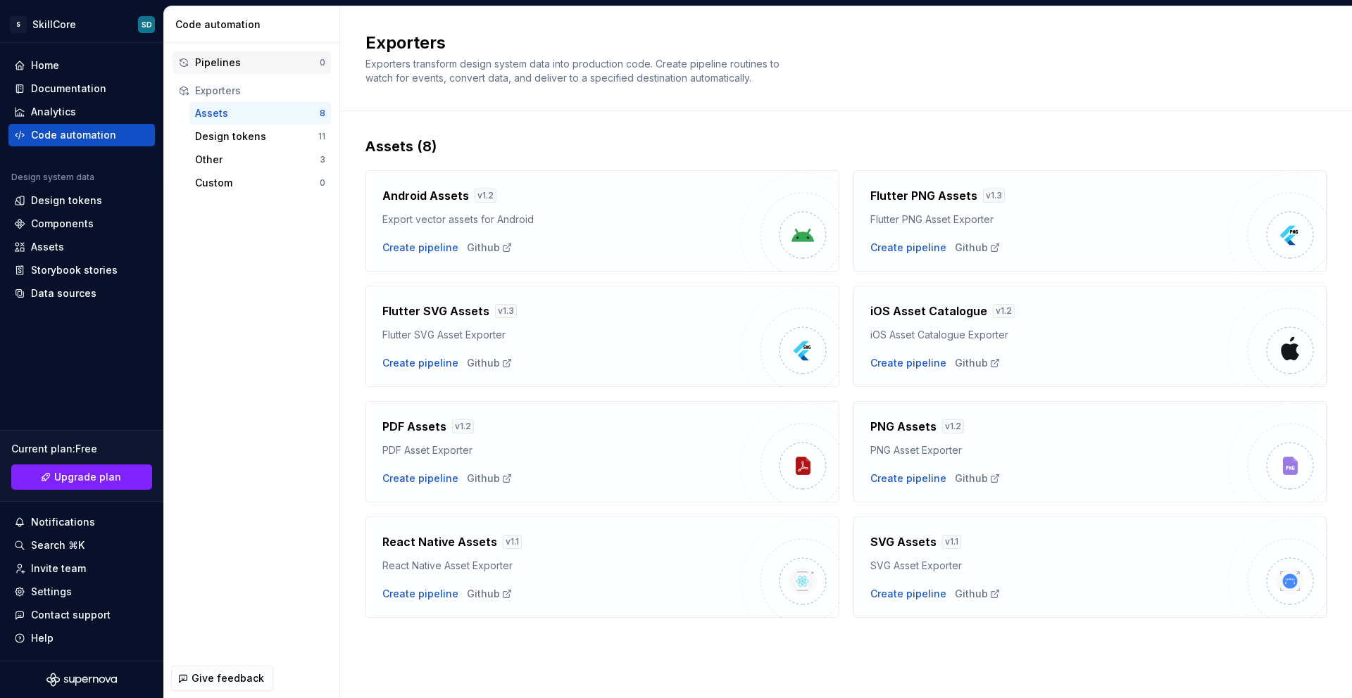
click at [209, 61] on div "Pipelines" at bounding box center [257, 63] width 125 height 14
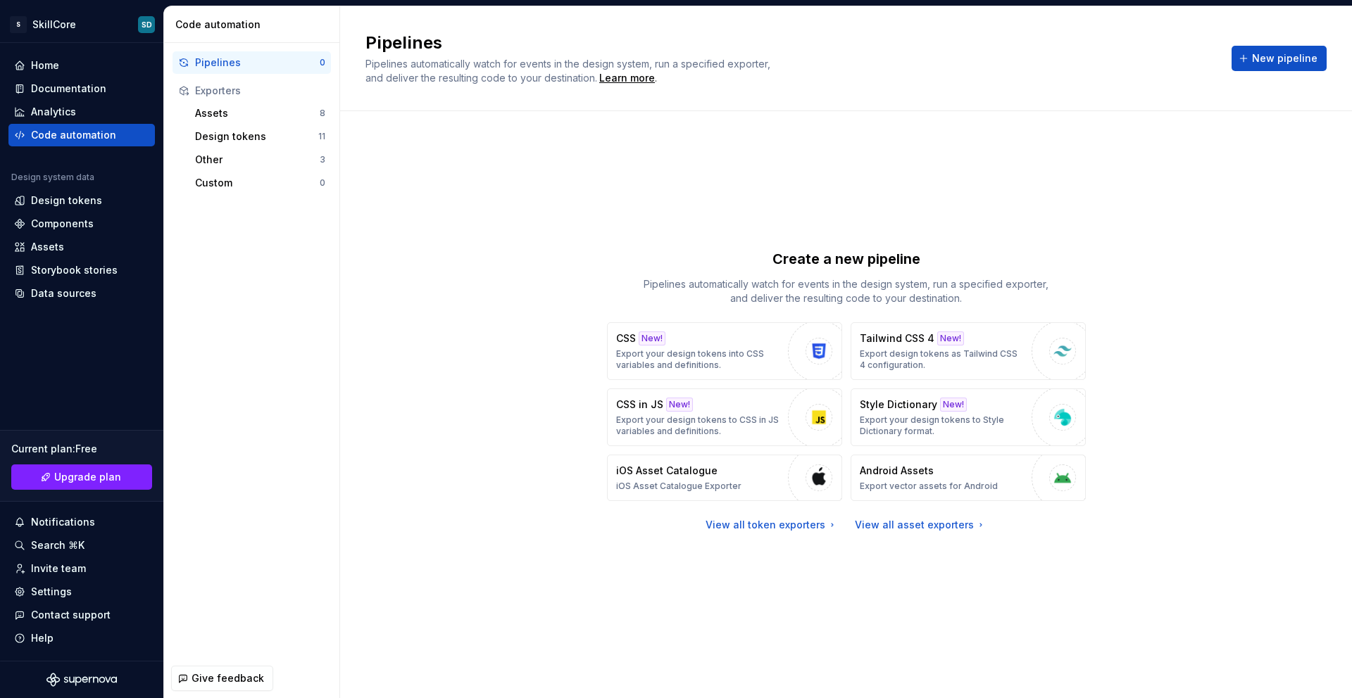
click at [512, 238] on div "Create a new pipeline Pipelines automatically watch for events in the design sy…" at bounding box center [845, 391] width 961 height 508
click at [62, 244] on div "Assets" at bounding box center [47, 247] width 33 height 14
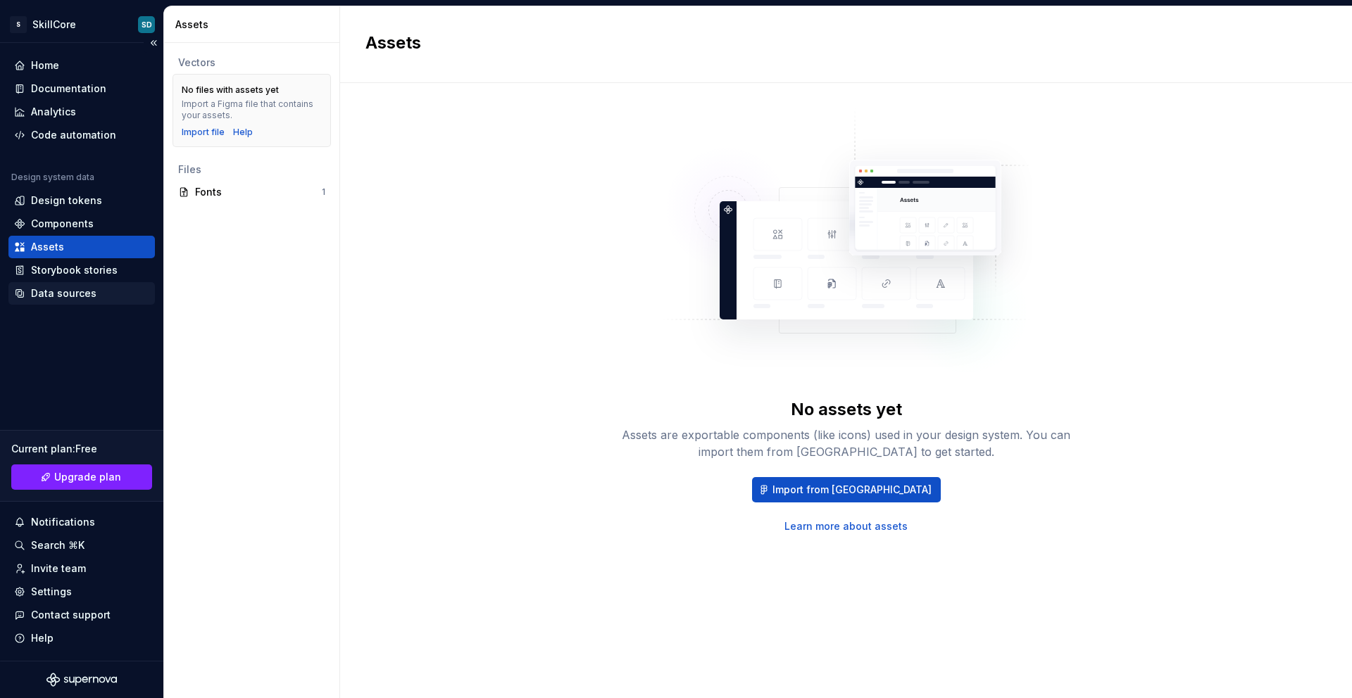
click at [65, 299] on div "Data sources" at bounding box center [63, 294] width 65 height 14
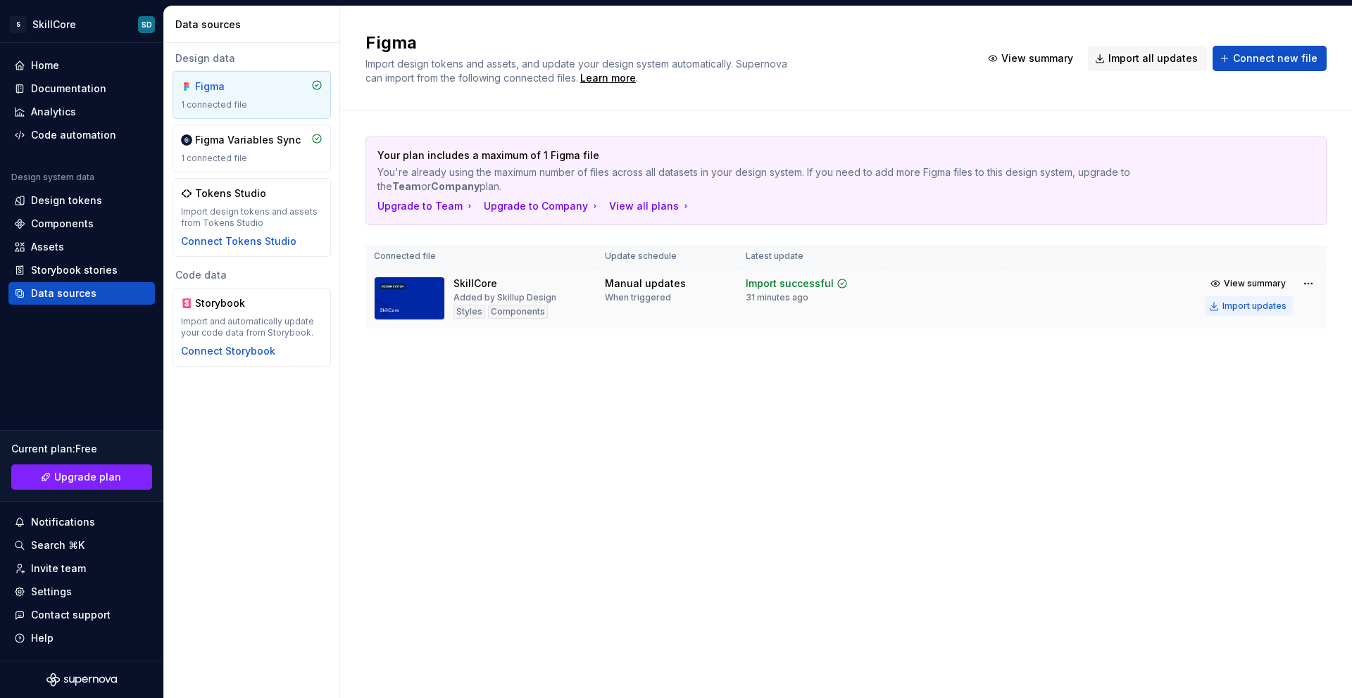
click at [1034, 308] on div "Import updates" at bounding box center [1254, 306] width 64 height 11
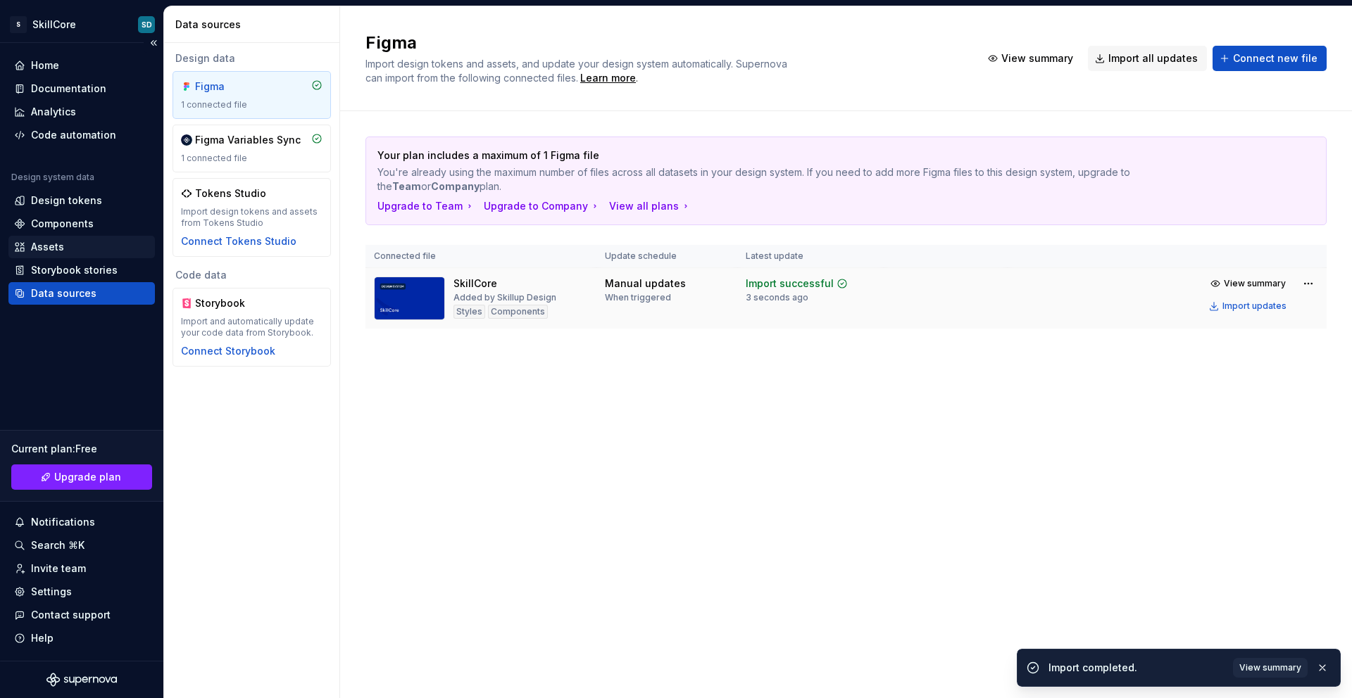
click at [91, 249] on div "Assets" at bounding box center [81, 247] width 135 height 14
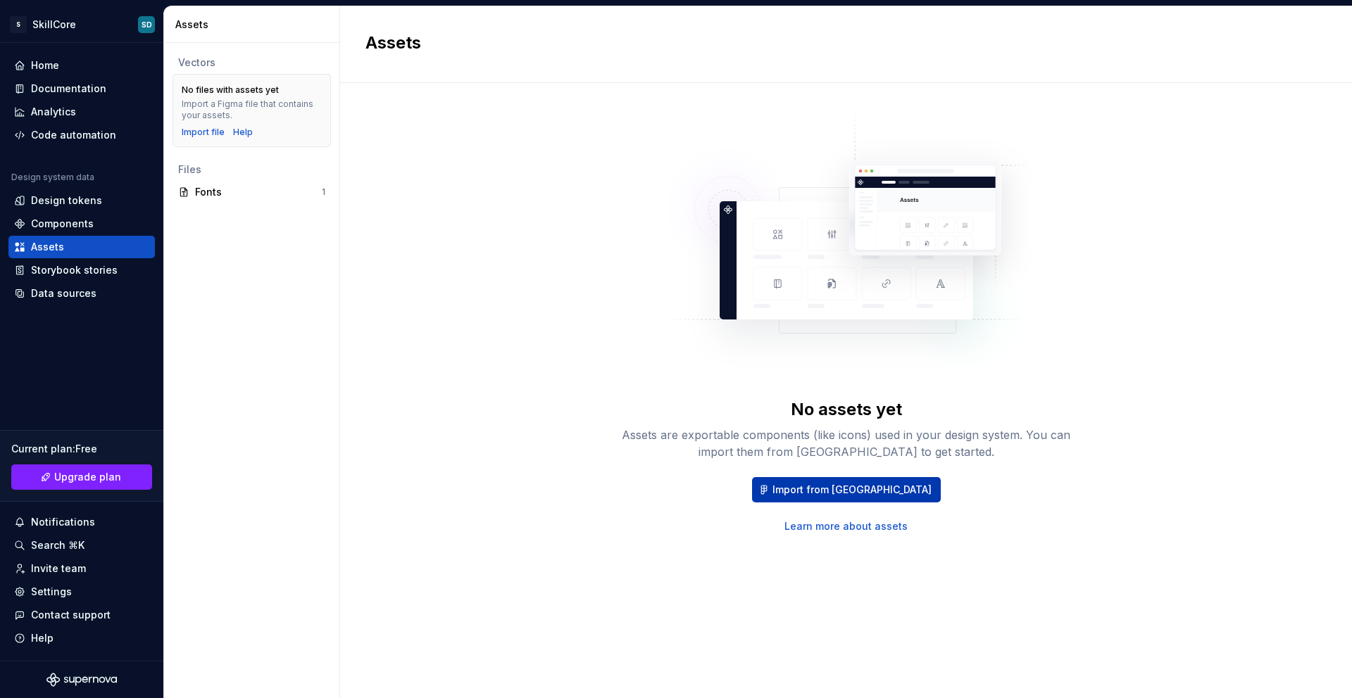
click at [849, 490] on span "Import from [GEOGRAPHIC_DATA]" at bounding box center [851, 490] width 159 height 14
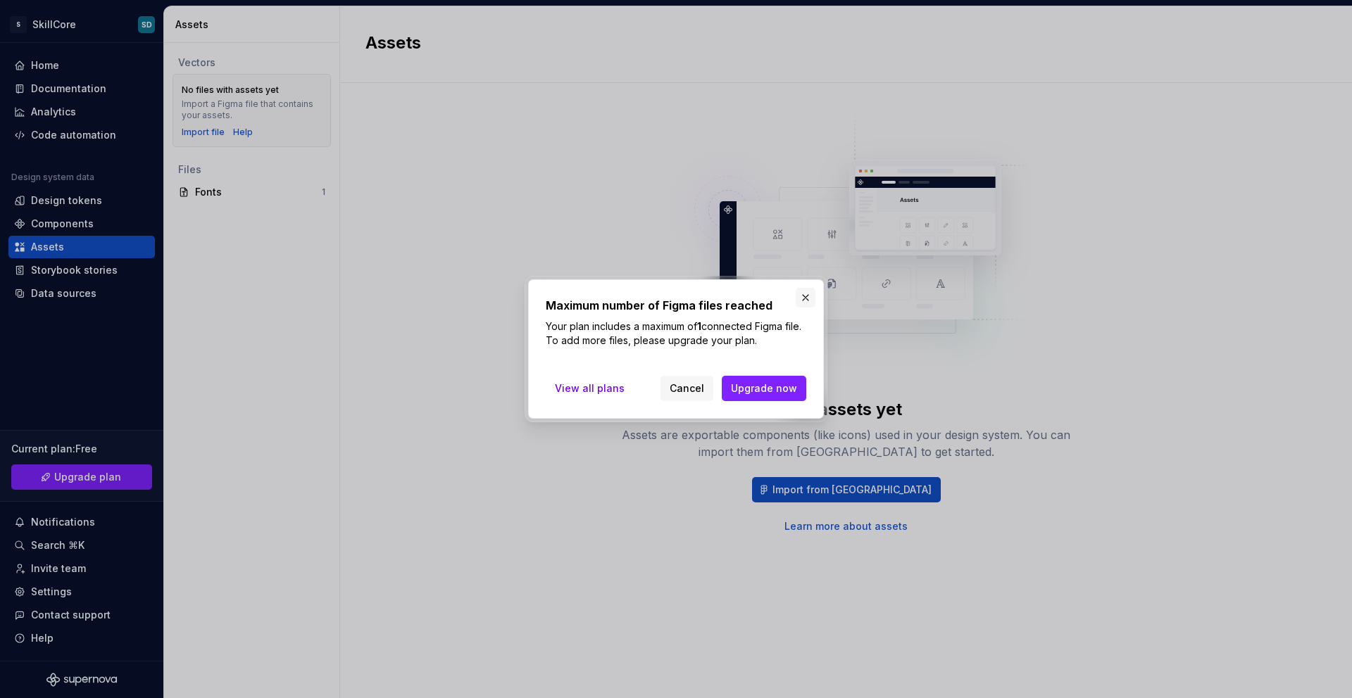
click at [798, 299] on button "button" at bounding box center [806, 298] width 20 height 20
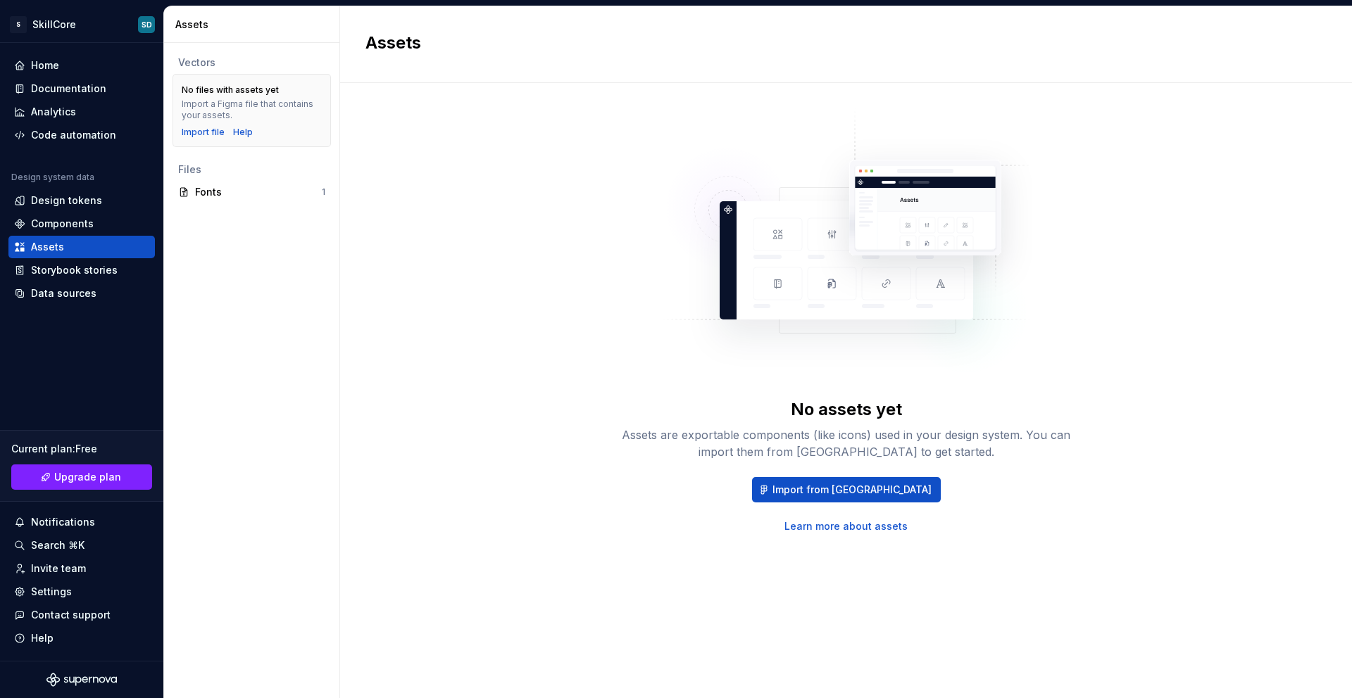
click at [840, 532] on div "No assets yet Assets are exportable components (like icons) used in your design…" at bounding box center [845, 390] width 961 height 615
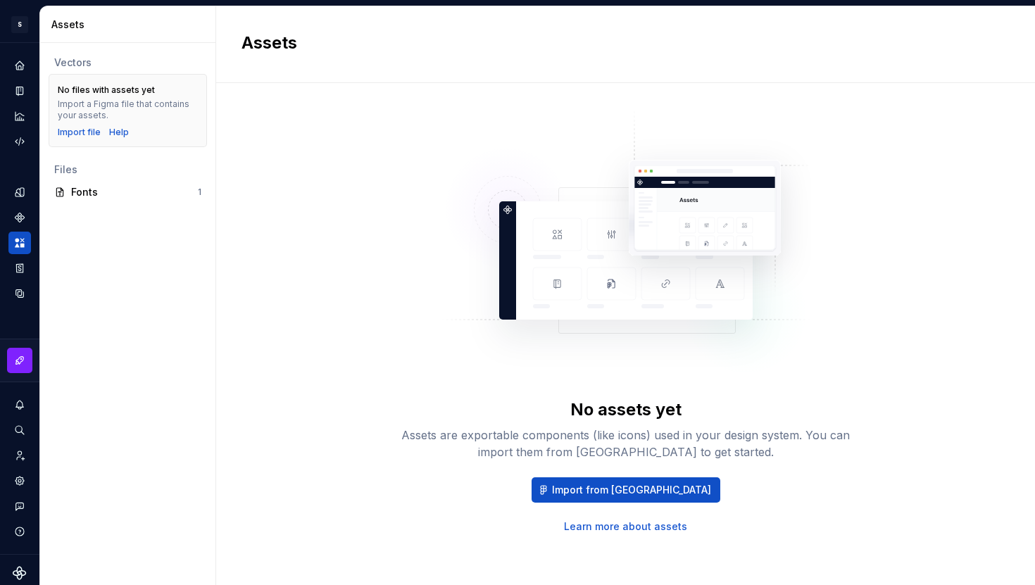
click at [484, 97] on div "No assets yet Assets are exportable components (like icons) used in your design…" at bounding box center [626, 335] width 768 height 504
click at [351, 153] on div "No assets yet Assets are exportable components (like icons) used in your design…" at bounding box center [626, 320] width 768 height 425
click at [121, 134] on div "Help" at bounding box center [119, 132] width 20 height 11
click at [22, 46] on button "Expand sidebar" at bounding box center [30, 43] width 20 height 20
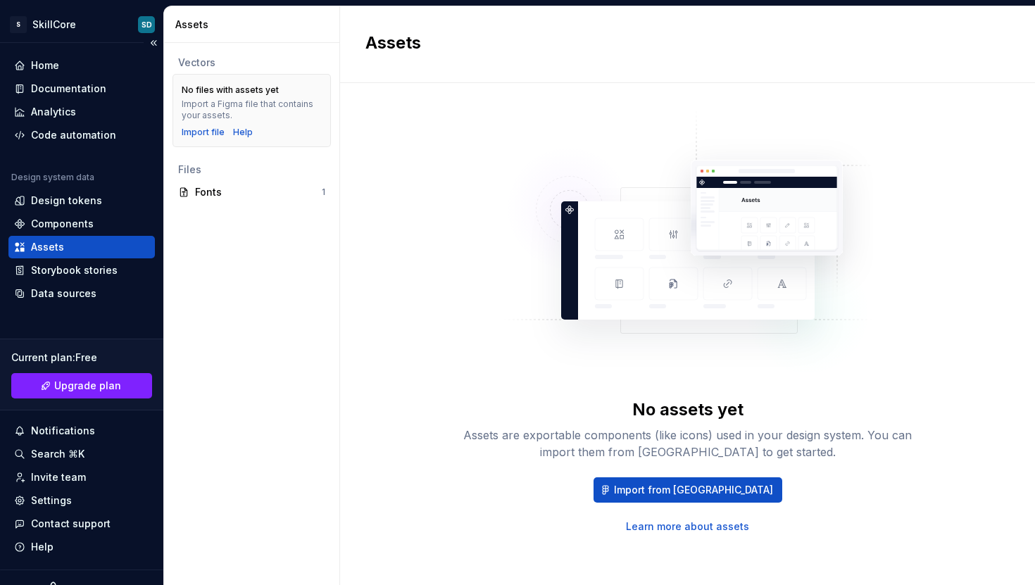
scroll to position [22, 0]
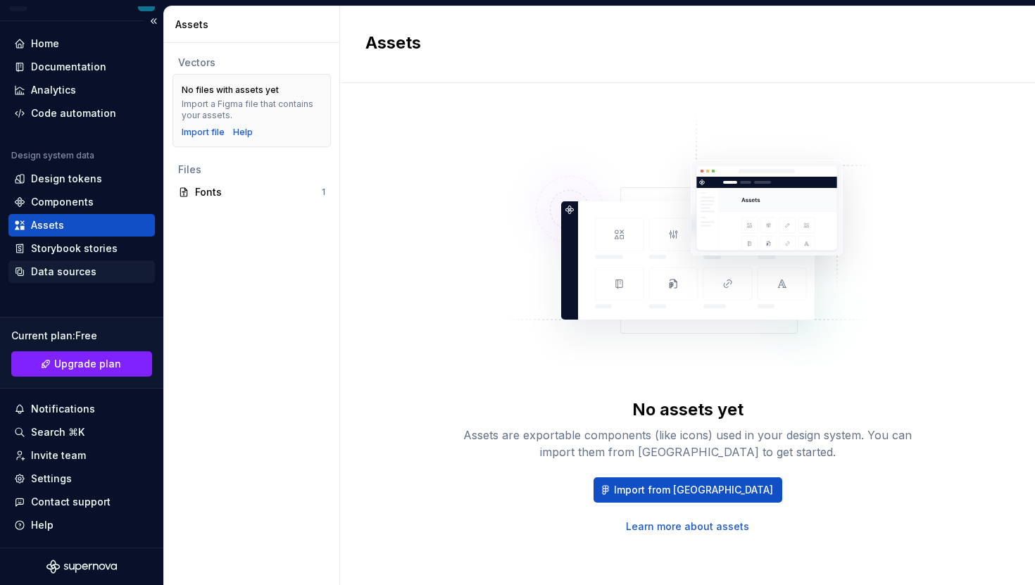
click at [70, 273] on div "Data sources" at bounding box center [63, 272] width 65 height 14
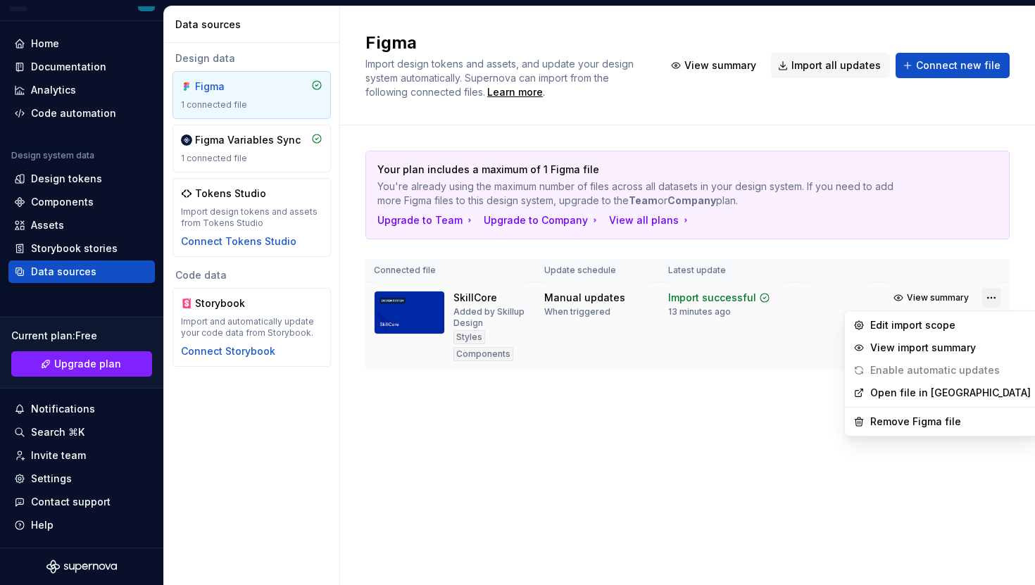
click at [996, 294] on html "S SkillCore SD Home Documentation Analytics Code automation Design system data …" at bounding box center [517, 292] width 1035 height 585
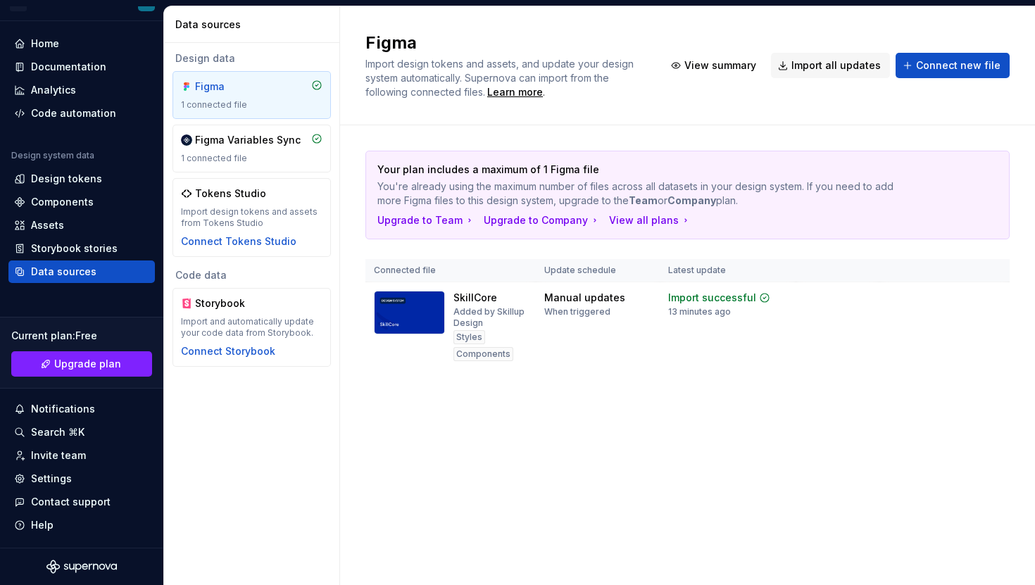
click at [790, 375] on html "S SkillCore SD Home Documentation Analytics Code automation Design system data …" at bounding box center [517, 292] width 1035 height 585
click at [914, 321] on div "Import updates" at bounding box center [938, 320] width 64 height 11
click at [56, 226] on div "Assets" at bounding box center [47, 225] width 33 height 14
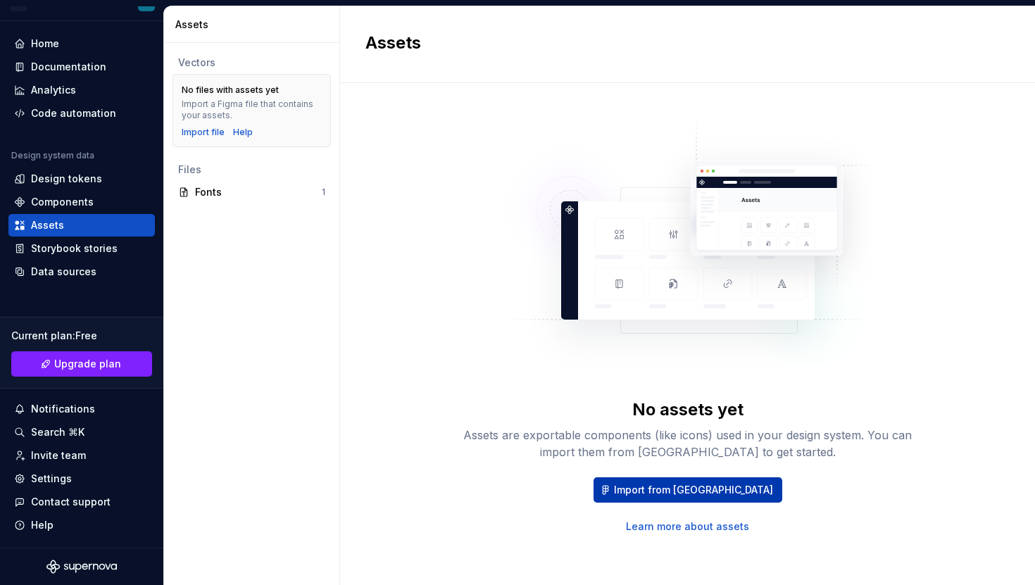
click at [696, 488] on span "Import from [GEOGRAPHIC_DATA]" at bounding box center [693, 490] width 159 height 14
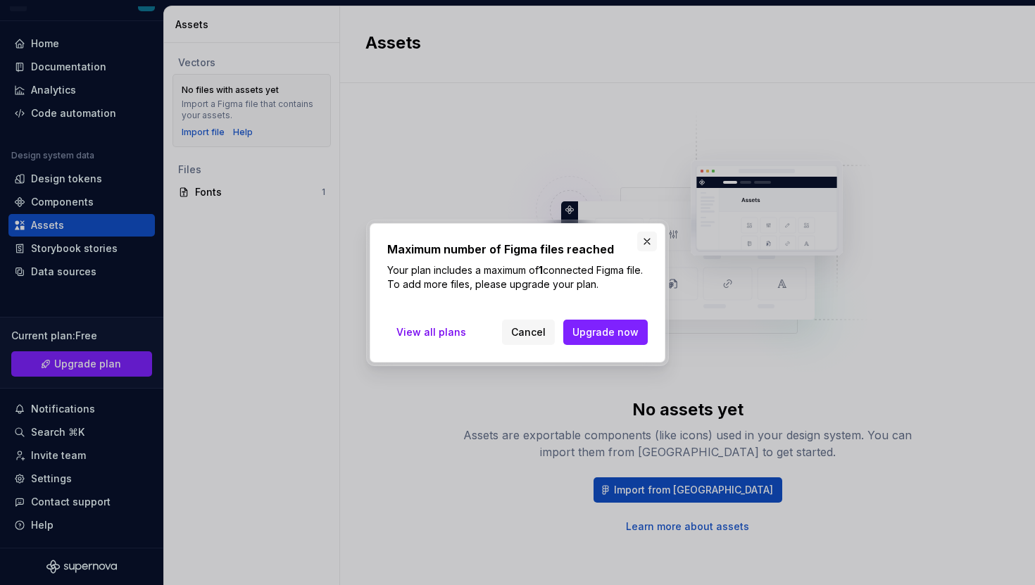
click at [648, 241] on button "button" at bounding box center [647, 242] width 20 height 20
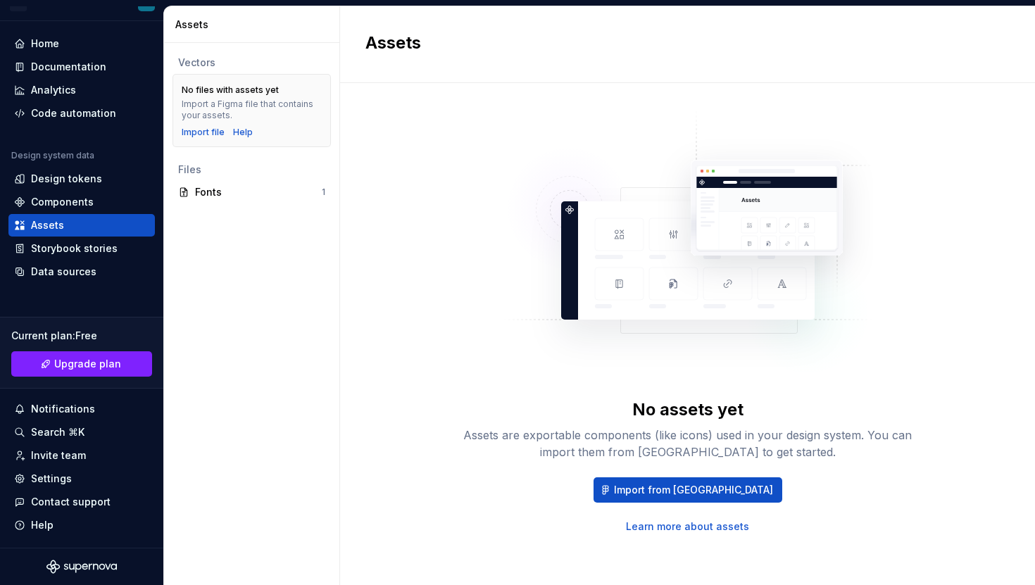
click at [250, 134] on div "Import file Help" at bounding box center [252, 132] width 140 height 11
click at [248, 132] on div "Help" at bounding box center [243, 132] width 20 height 11
click at [434, 265] on div "No assets yet Assets are exportable components (like icons) used in your design…" at bounding box center [687, 320] width 644 height 425
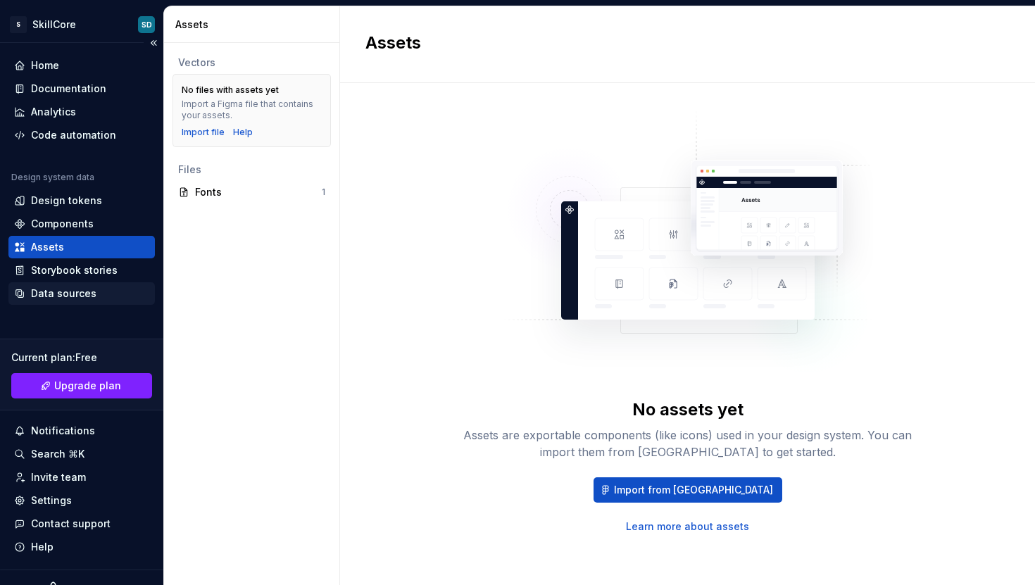
click at [73, 292] on div "Data sources" at bounding box center [63, 294] width 65 height 14
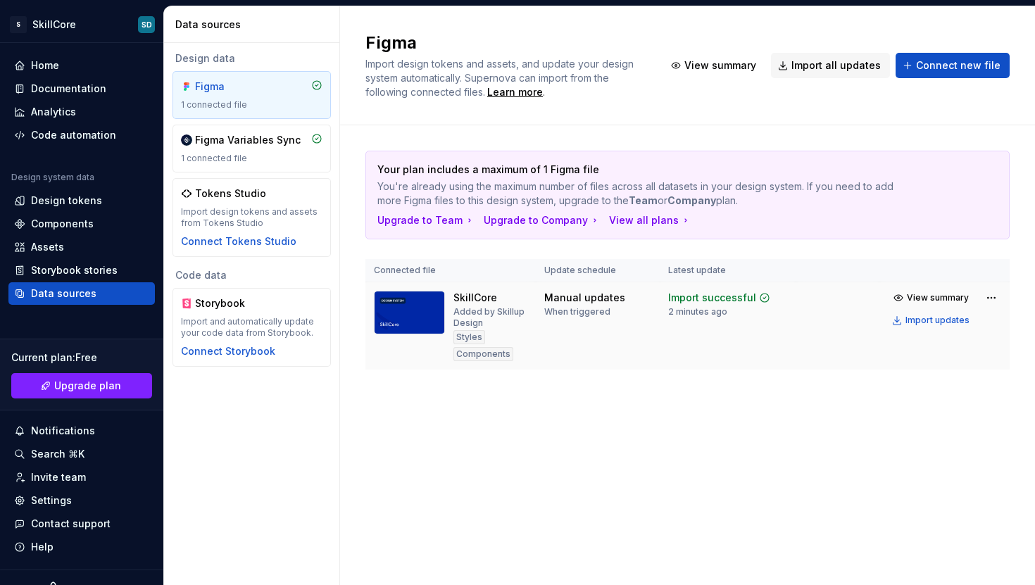
click at [465, 336] on div "Styles" at bounding box center [469, 337] width 32 height 14
click at [480, 351] on div "Components" at bounding box center [483, 354] width 60 height 14
click at [995, 296] on html "S SkillCore SD Home Documentation Analytics Code automation Design system data …" at bounding box center [517, 292] width 1035 height 585
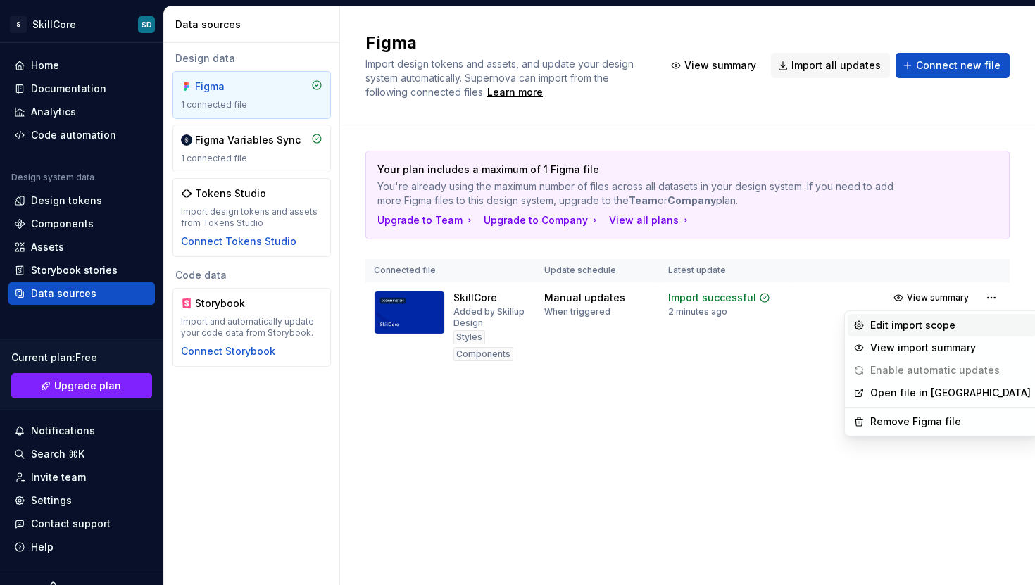
click at [949, 322] on div "Edit import scope" at bounding box center [950, 325] width 161 height 14
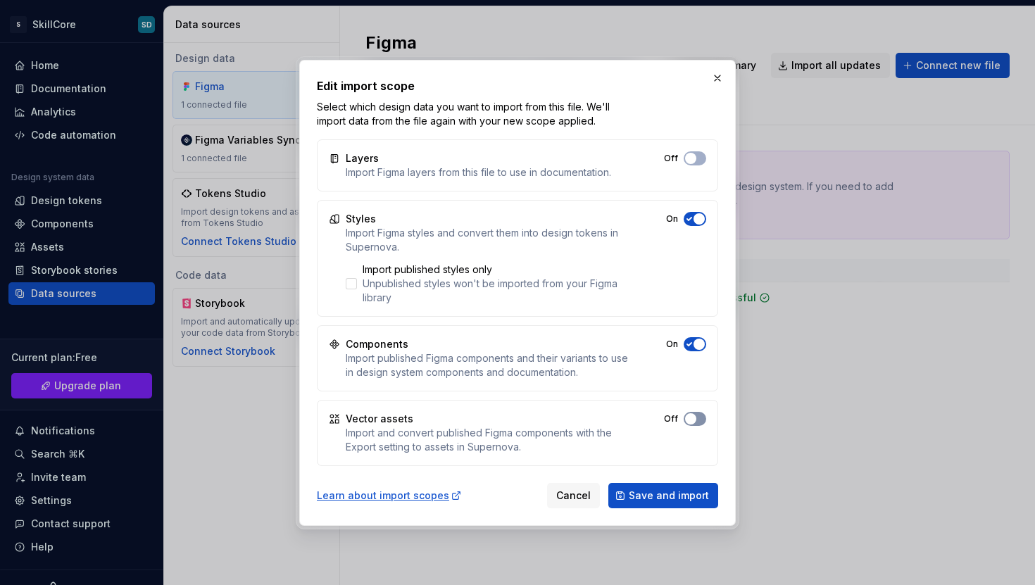
click at [693, 164] on span "button" at bounding box center [690, 158] width 11 height 11
click at [677, 492] on span "Save and import" at bounding box center [669, 496] width 80 height 14
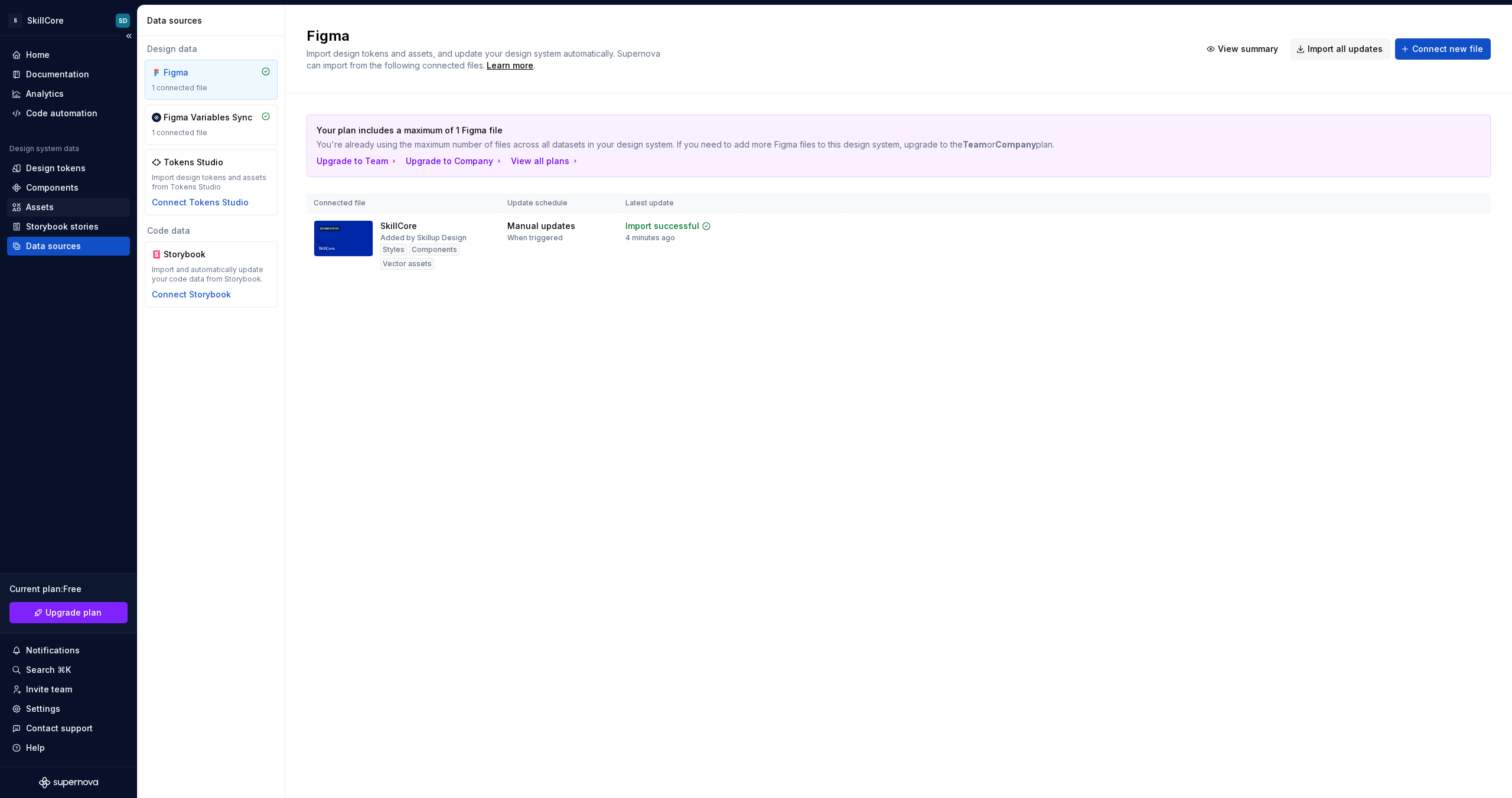
click at [50, 204] on div "Assets" at bounding box center [39, 207] width 28 height 12
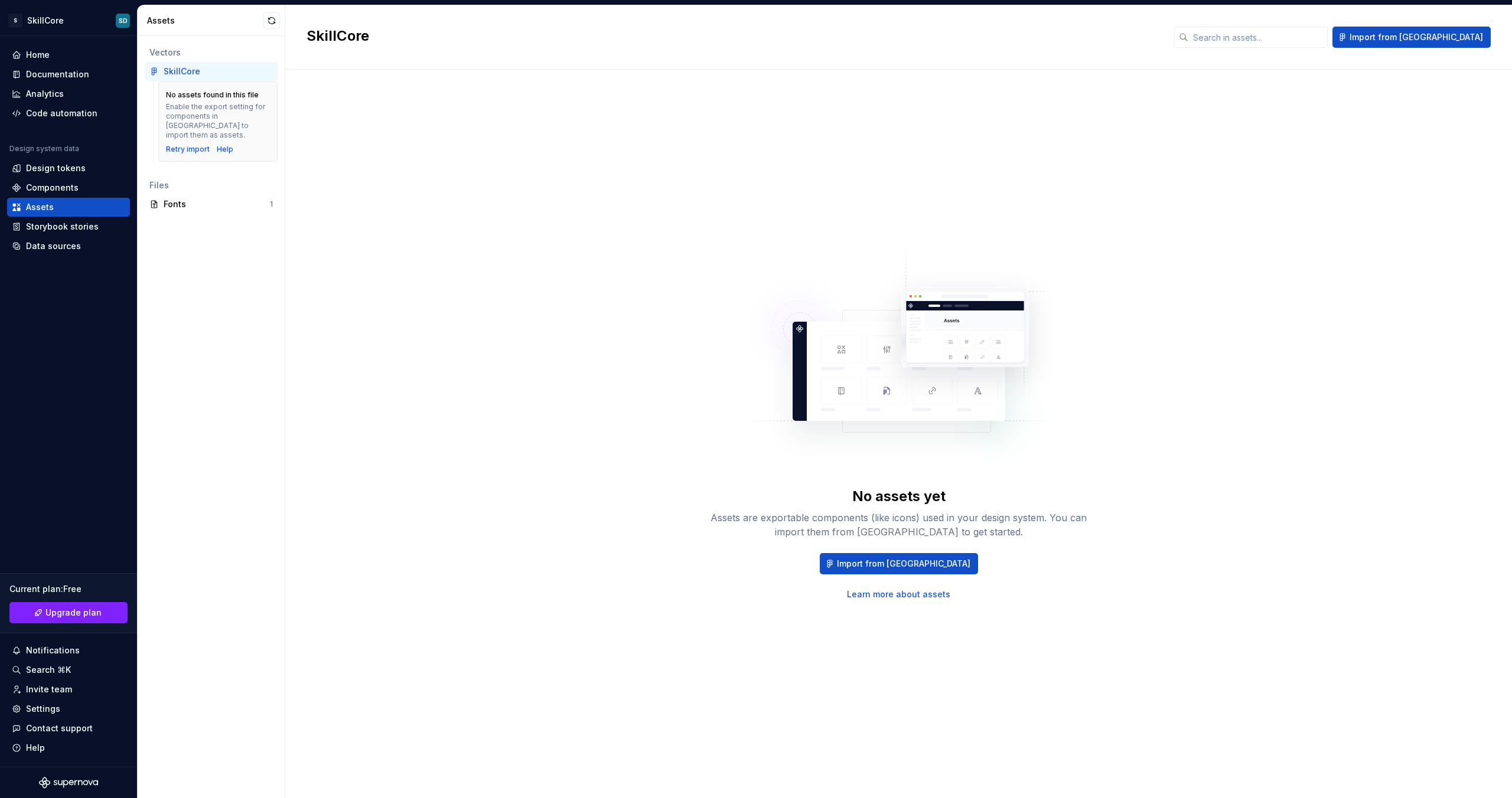
click at [313, 242] on div "No assets yet Assets are exportable components (like icons) used in your design…" at bounding box center [898, 422] width 1184 height 662
click at [1420, 41] on span "Import from [GEOGRAPHIC_DATA]" at bounding box center [1416, 37] width 133 height 12
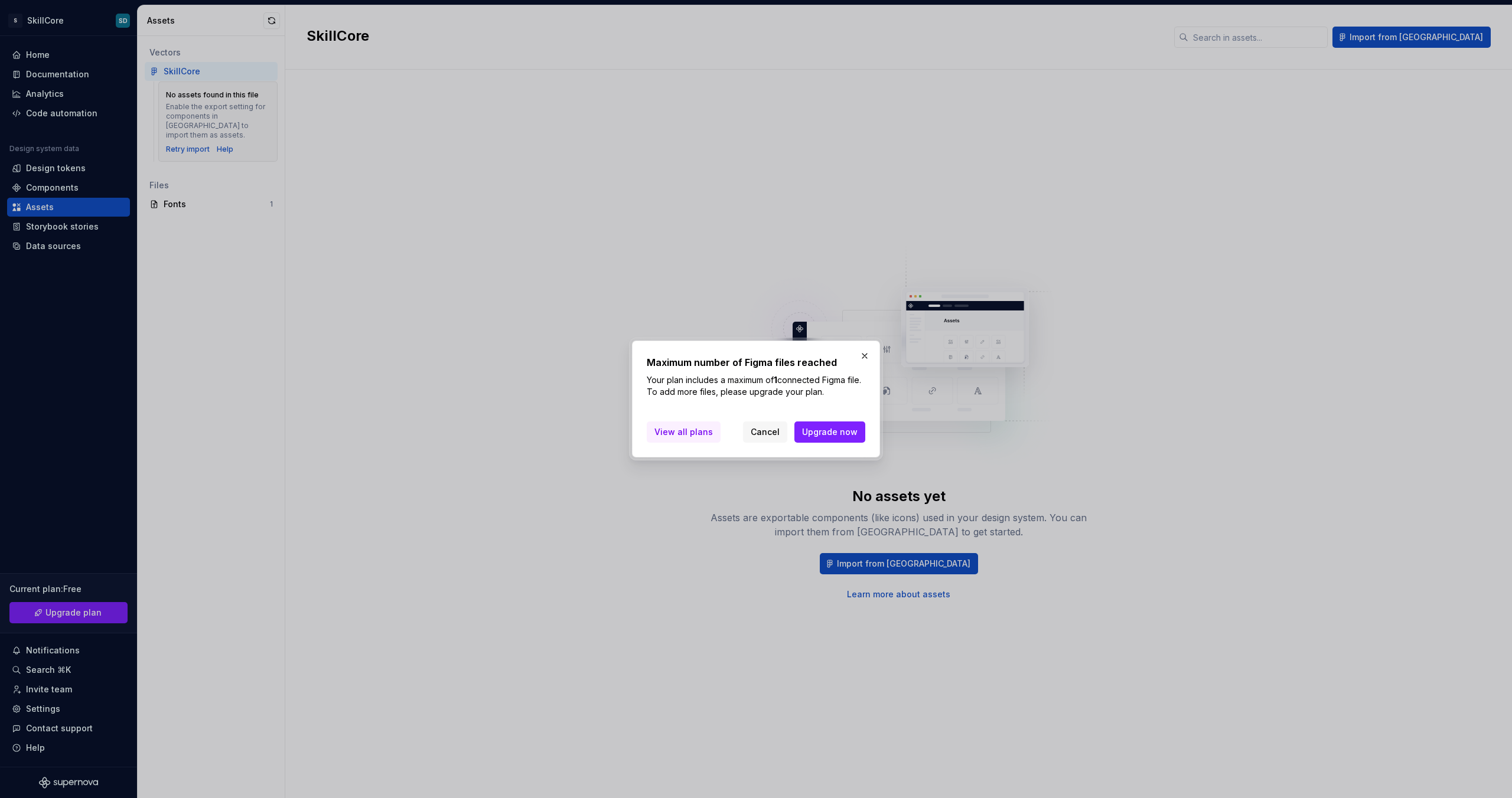
click at [685, 434] on span "View all plans" at bounding box center [683, 432] width 59 height 12
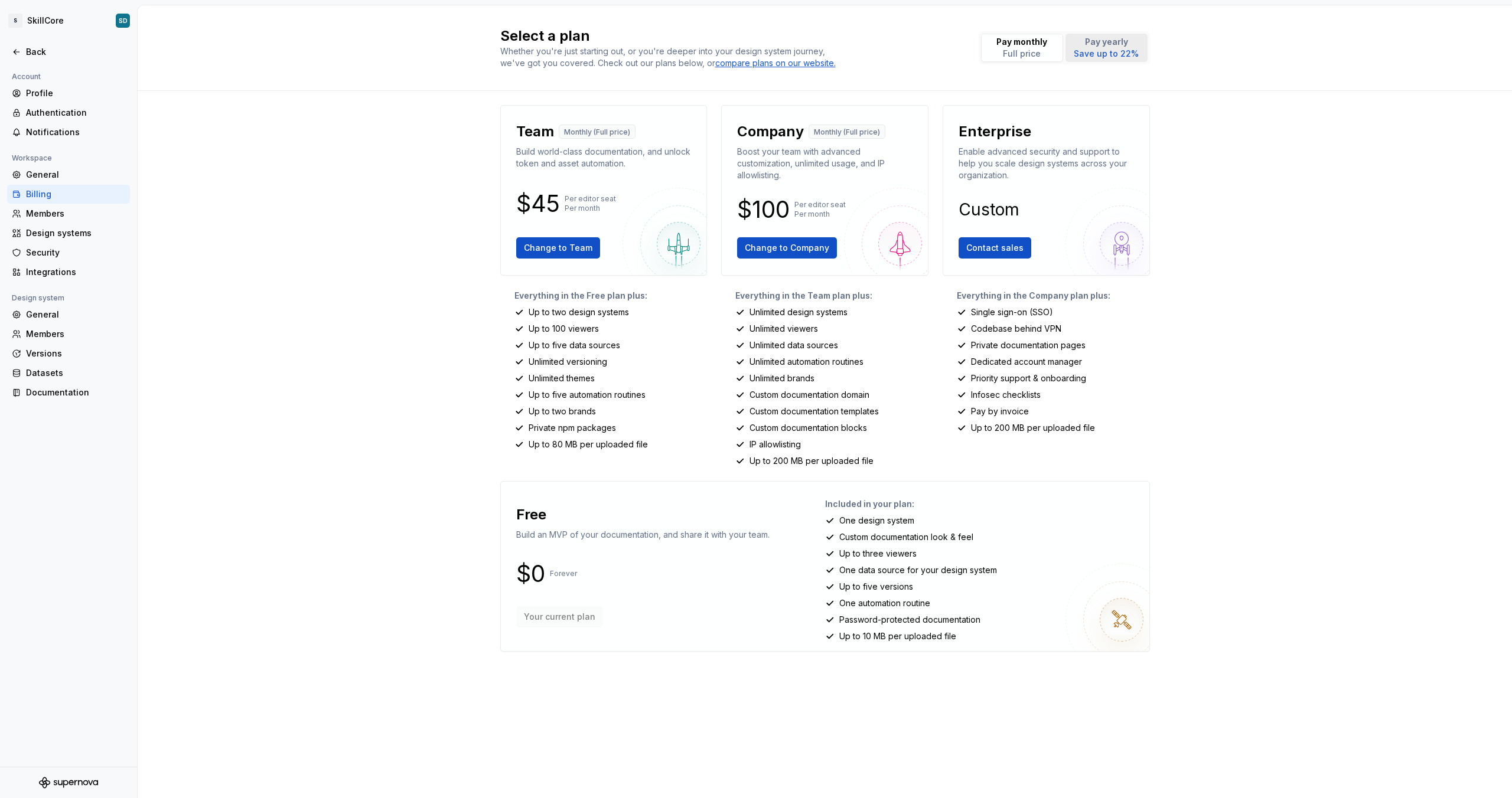
click at [1101, 49] on p "Save up to 22%" at bounding box center [1105, 54] width 65 height 12
click at [1040, 51] on p "Full price" at bounding box center [1021, 54] width 51 height 12
click at [18, 58] on div "Back" at bounding box center [68, 52] width 122 height 19
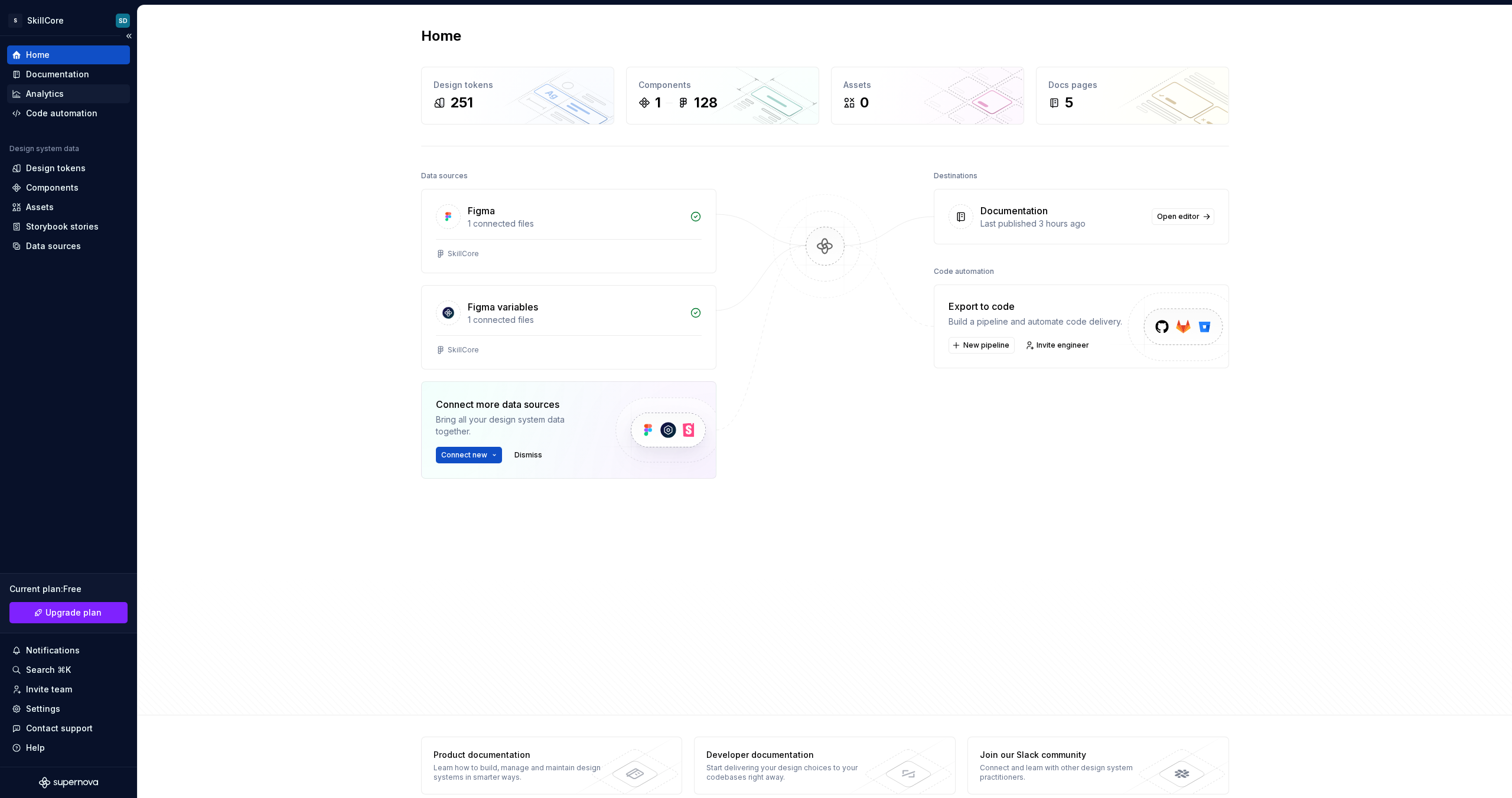
click at [33, 89] on div "Analytics" at bounding box center [44, 94] width 38 height 12
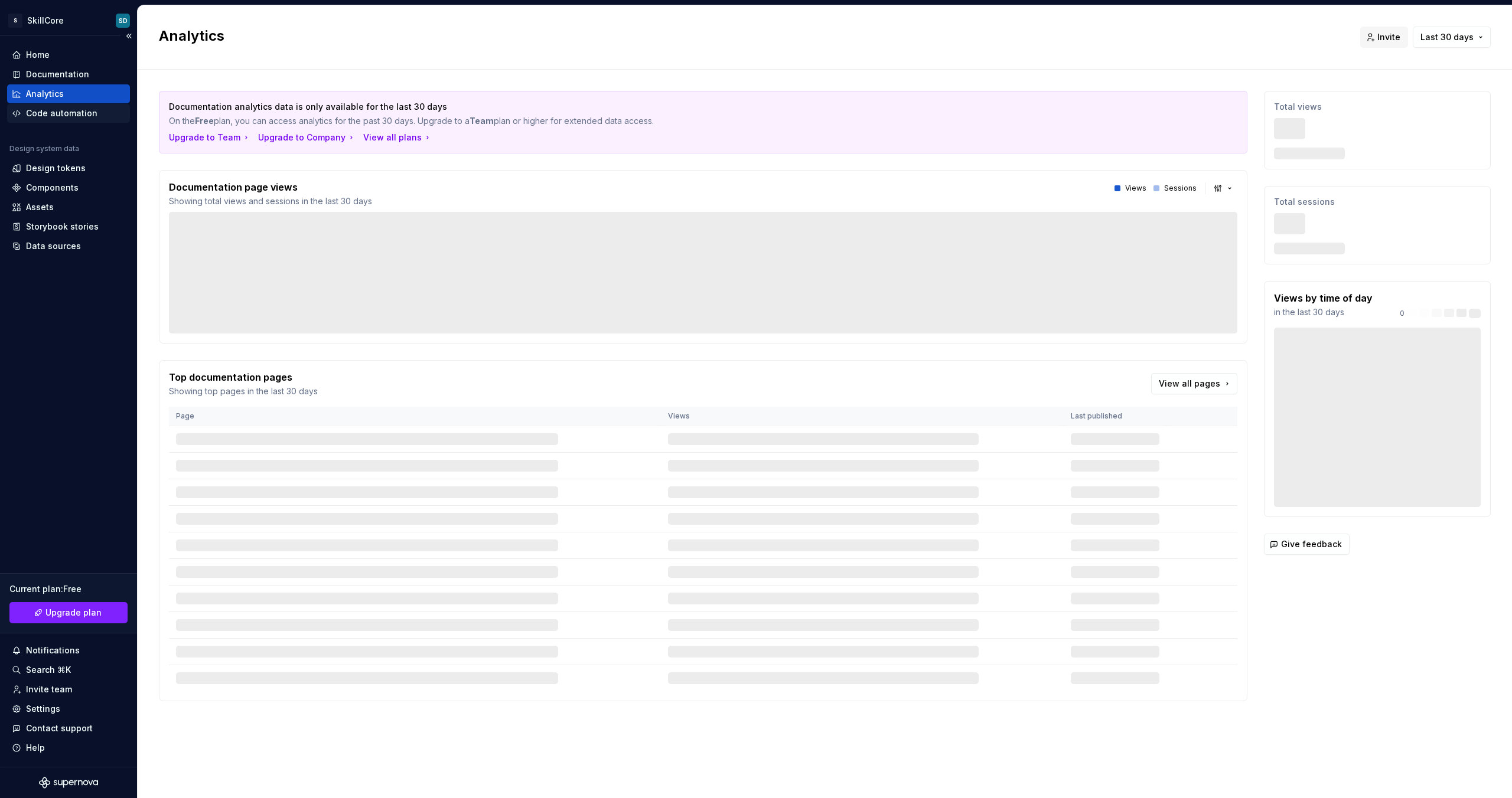
click at [39, 112] on div "Code automation" at bounding box center [61, 113] width 71 height 12
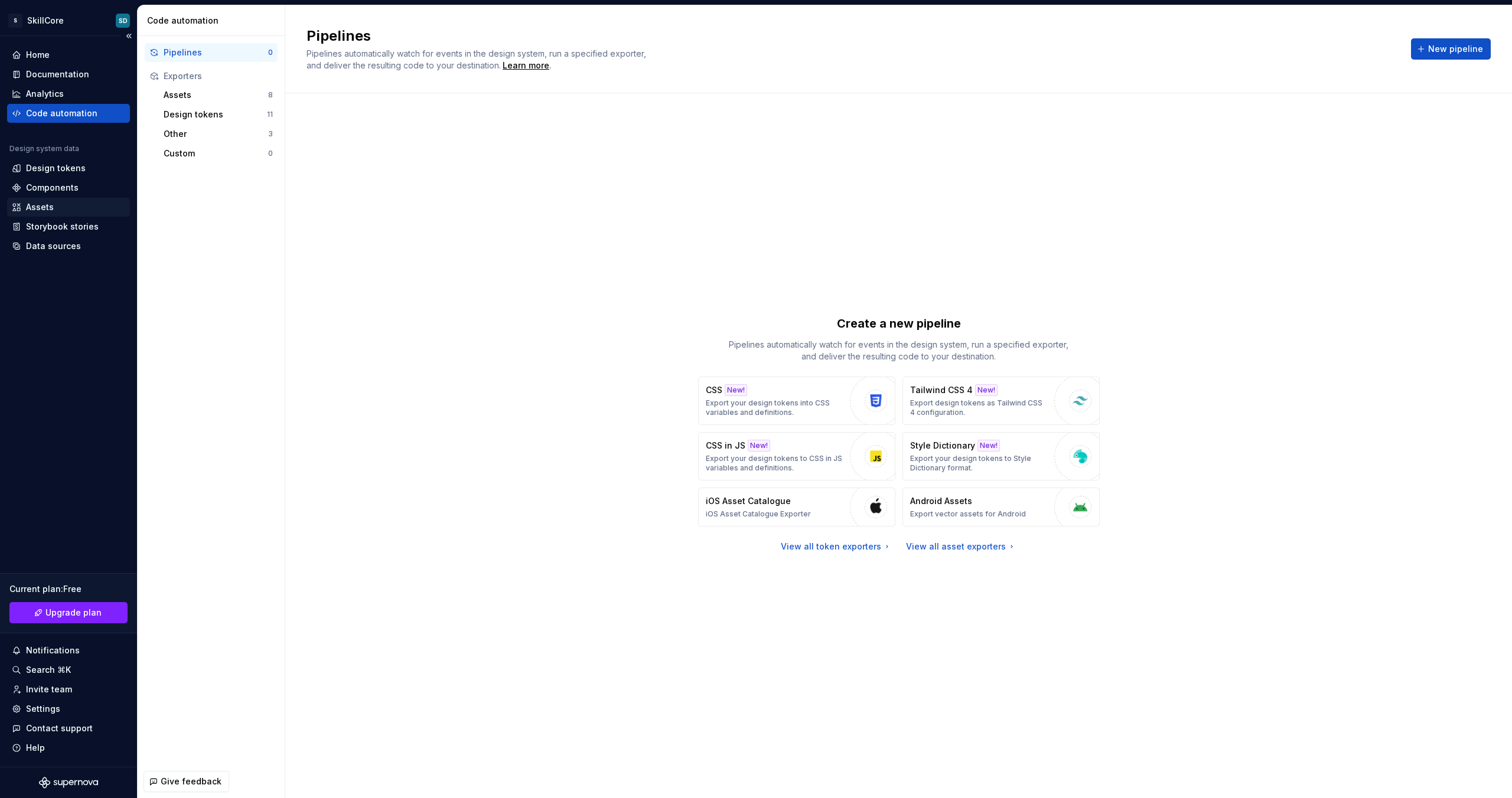
click at [40, 200] on div "Assets" at bounding box center [68, 207] width 122 height 19
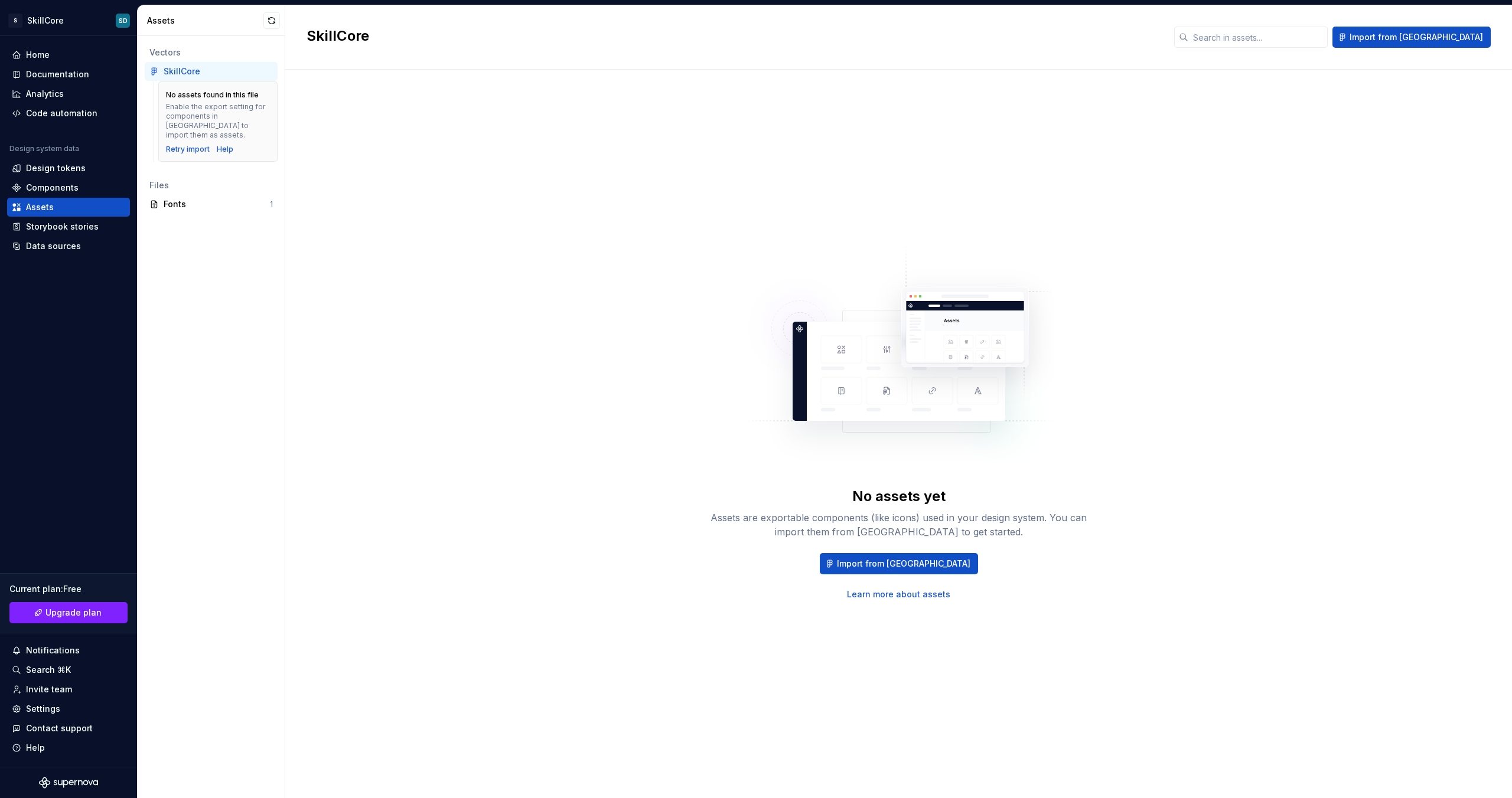
click at [188, 69] on div "SkillCore" at bounding box center [182, 71] width 37 height 12
click at [183, 54] on div "Vectors" at bounding box center [210, 53] width 123 height 12
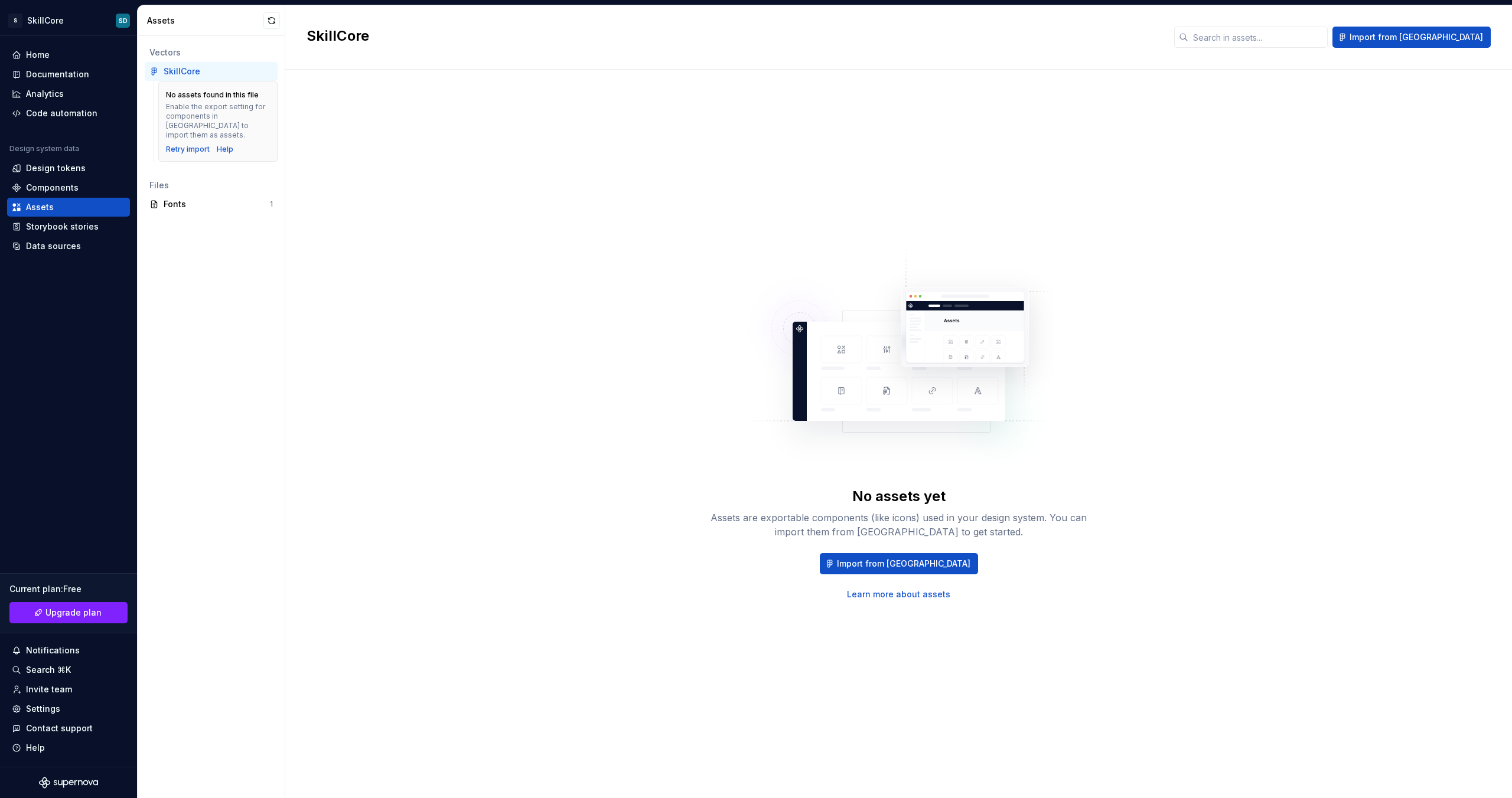
click at [176, 53] on div "Vectors" at bounding box center [210, 53] width 123 height 12
click at [174, 53] on div "Vectors" at bounding box center [210, 53] width 123 height 12
click at [152, 59] on div "Vectors" at bounding box center [211, 52] width 132 height 19
click at [157, 60] on div "Vectors" at bounding box center [211, 52] width 132 height 19
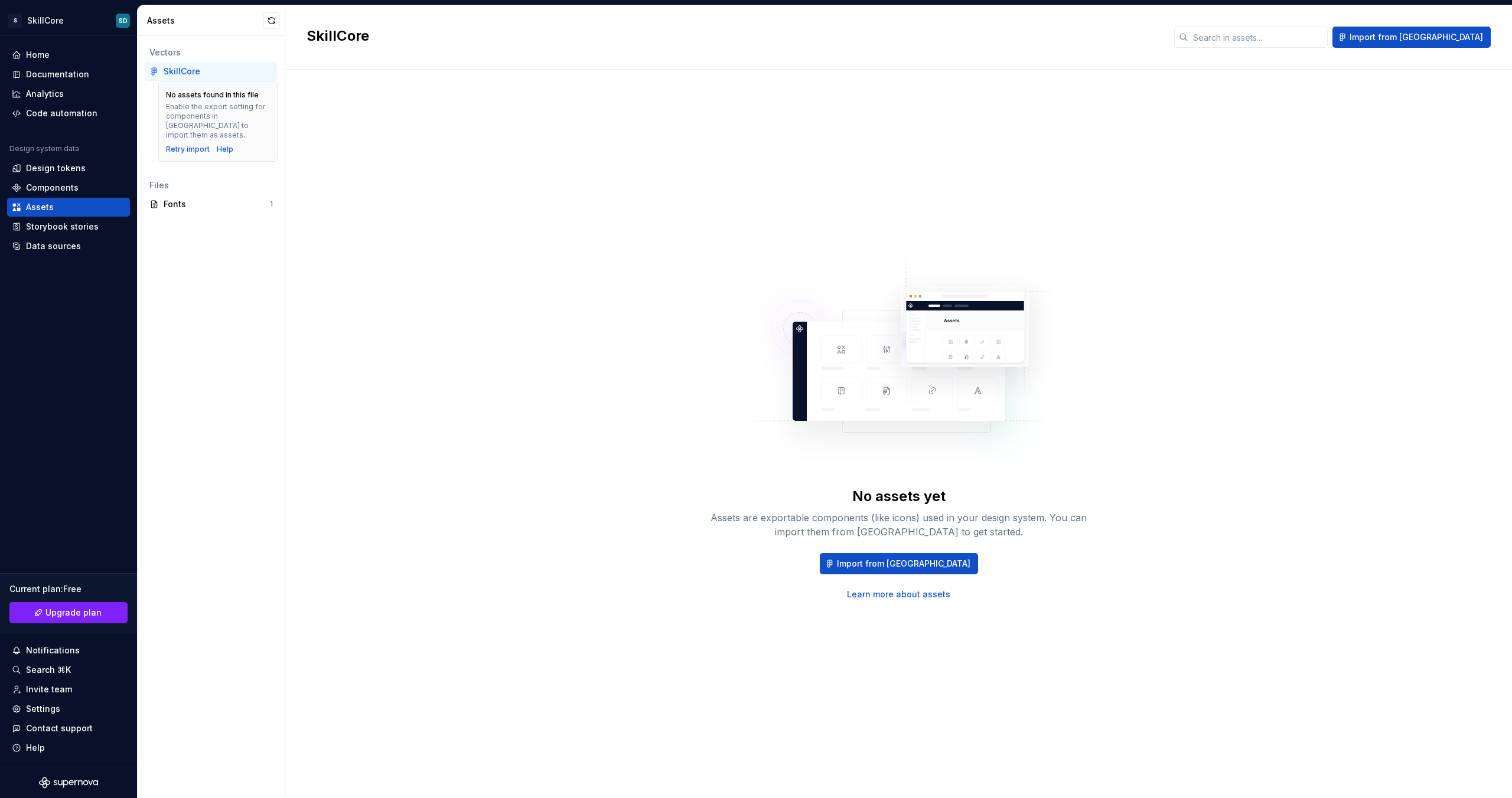
click at [184, 65] on div "SkillCore" at bounding box center [182, 71] width 37 height 12
click at [184, 68] on div "SkillCore" at bounding box center [182, 71] width 37 height 12
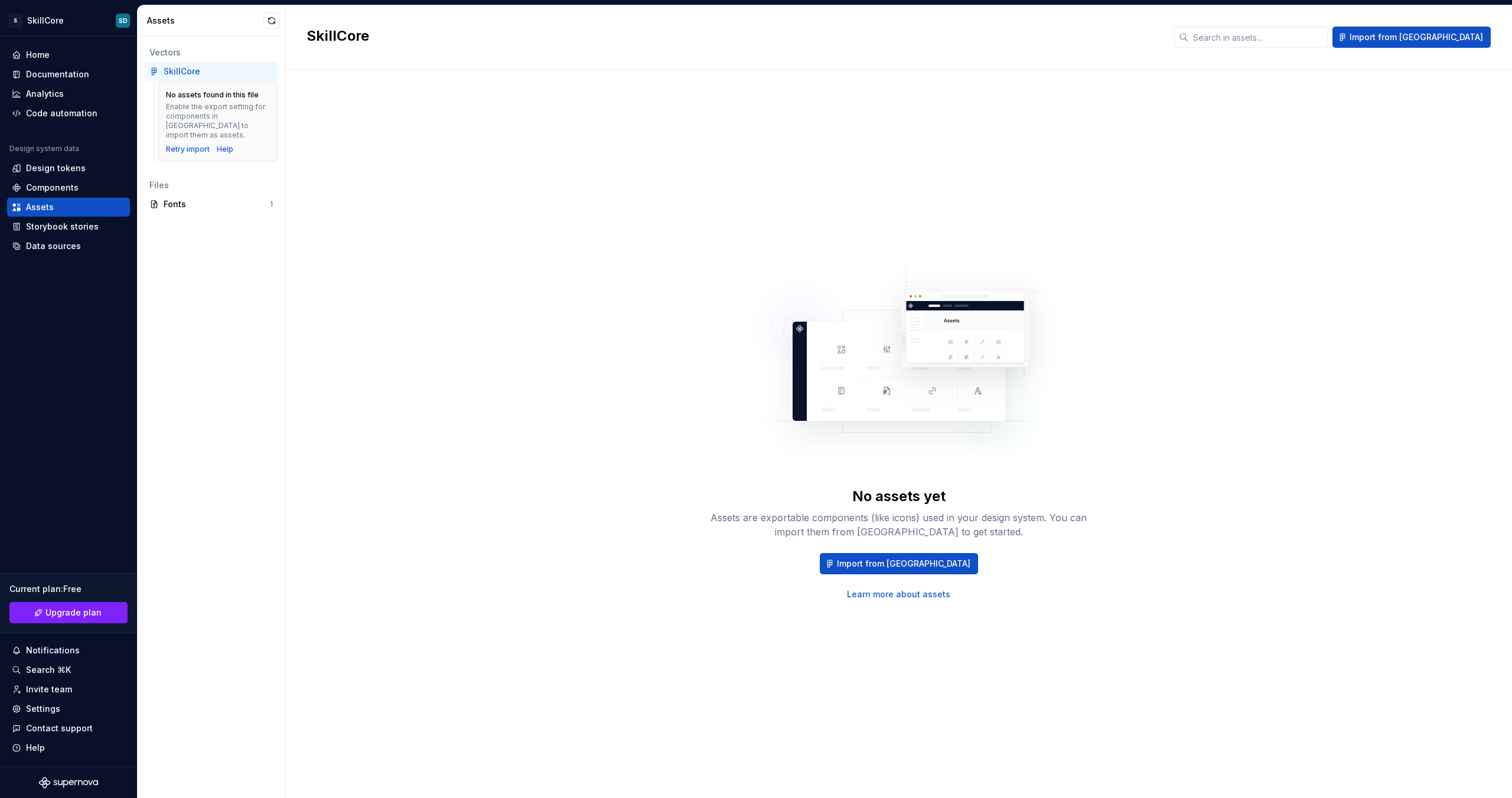
click at [174, 57] on div "Vectors" at bounding box center [210, 53] width 123 height 12
click at [177, 62] on div "SkillCore" at bounding box center [211, 71] width 132 height 19
click at [179, 55] on div "Vectors" at bounding box center [210, 53] width 123 height 12
click at [179, 74] on div "SkillCore" at bounding box center [182, 71] width 37 height 12
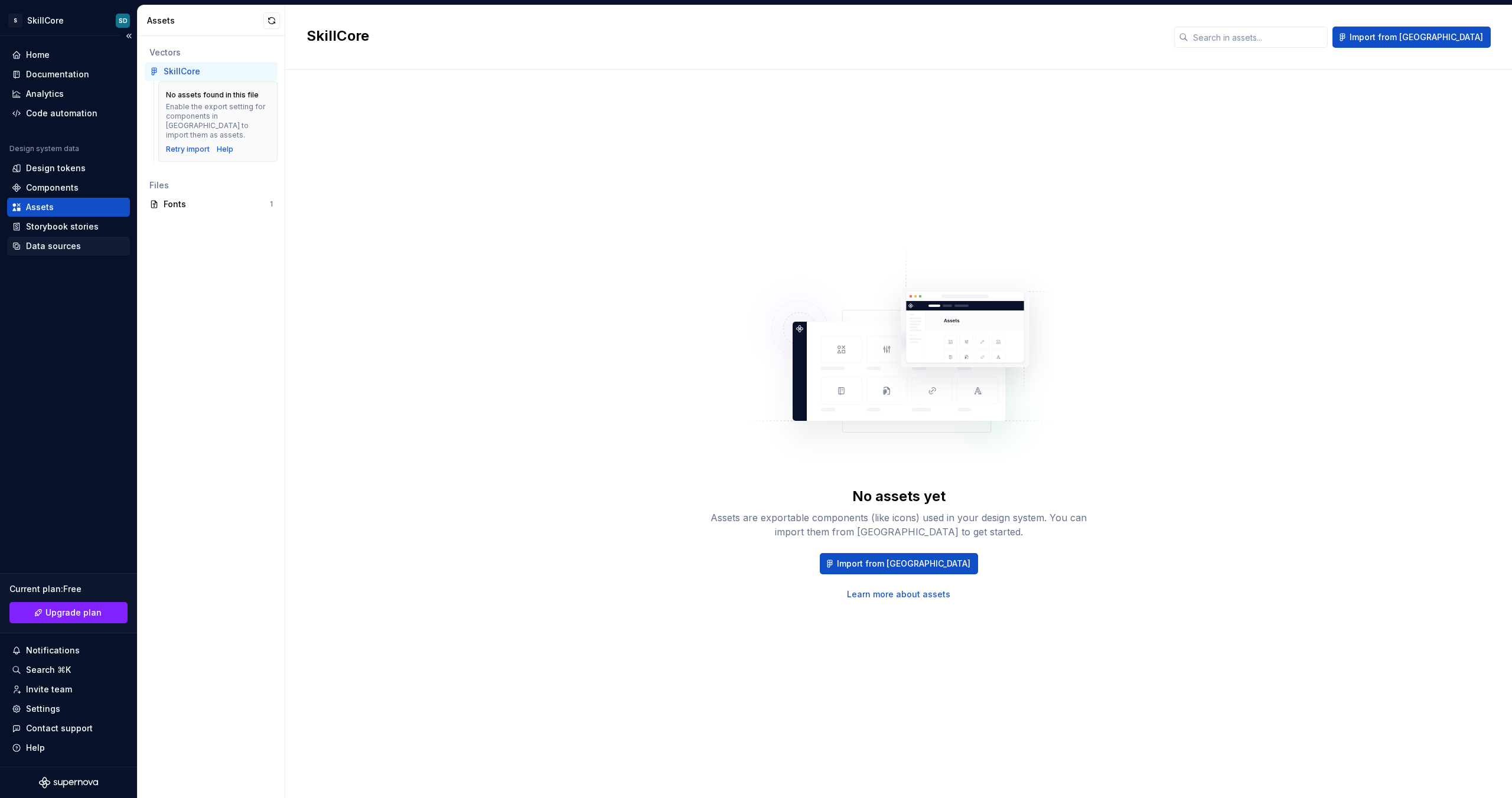
click at [42, 248] on div "Data sources" at bounding box center [53, 246] width 55 height 12
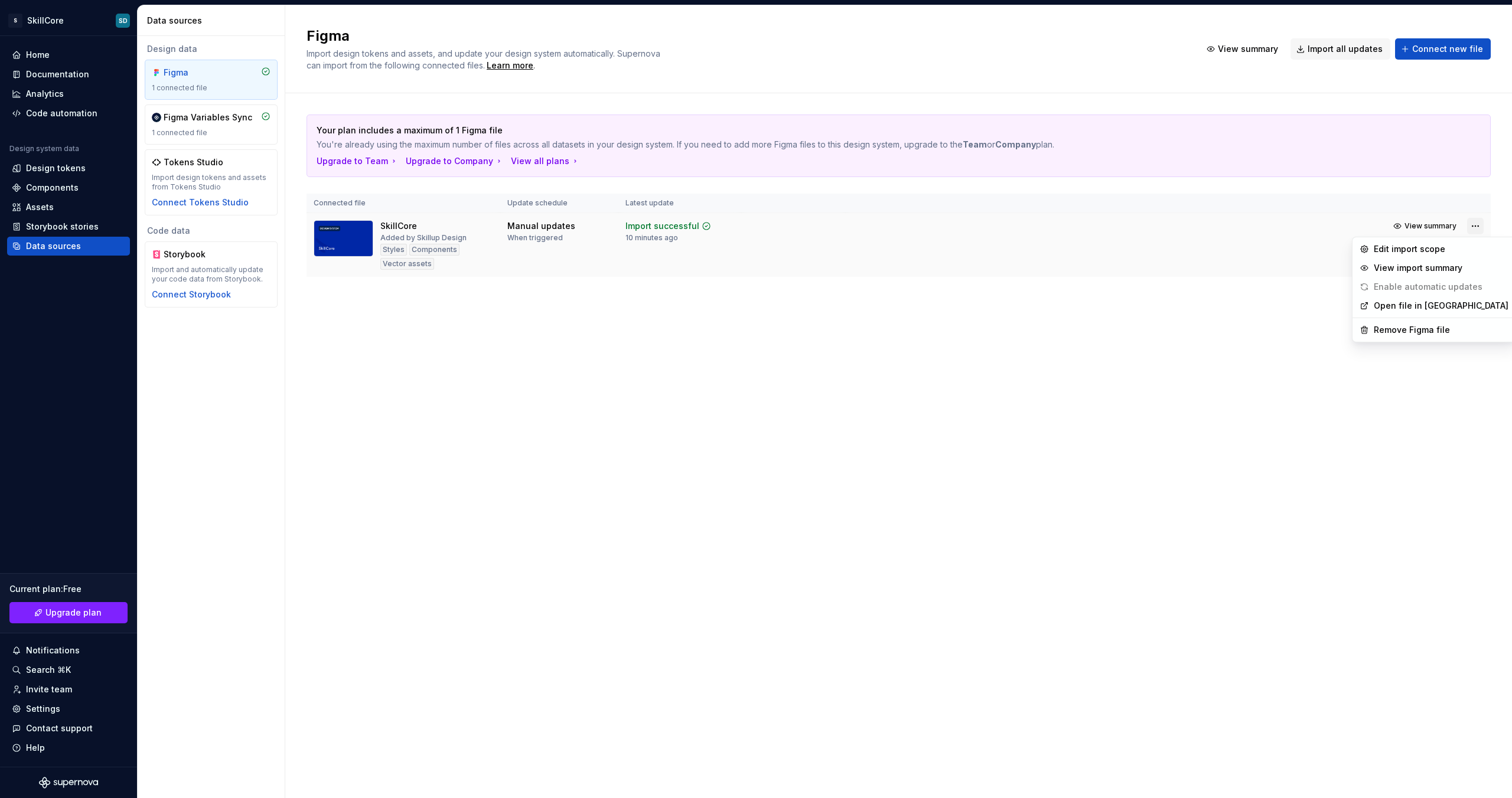
click at [1476, 225] on html "S SkillCore SD Home Documentation Analytics Code automation Design system data …" at bounding box center [756, 399] width 1512 height 798
click at [1421, 253] on div "Edit import scope" at bounding box center [1441, 249] width 135 height 12
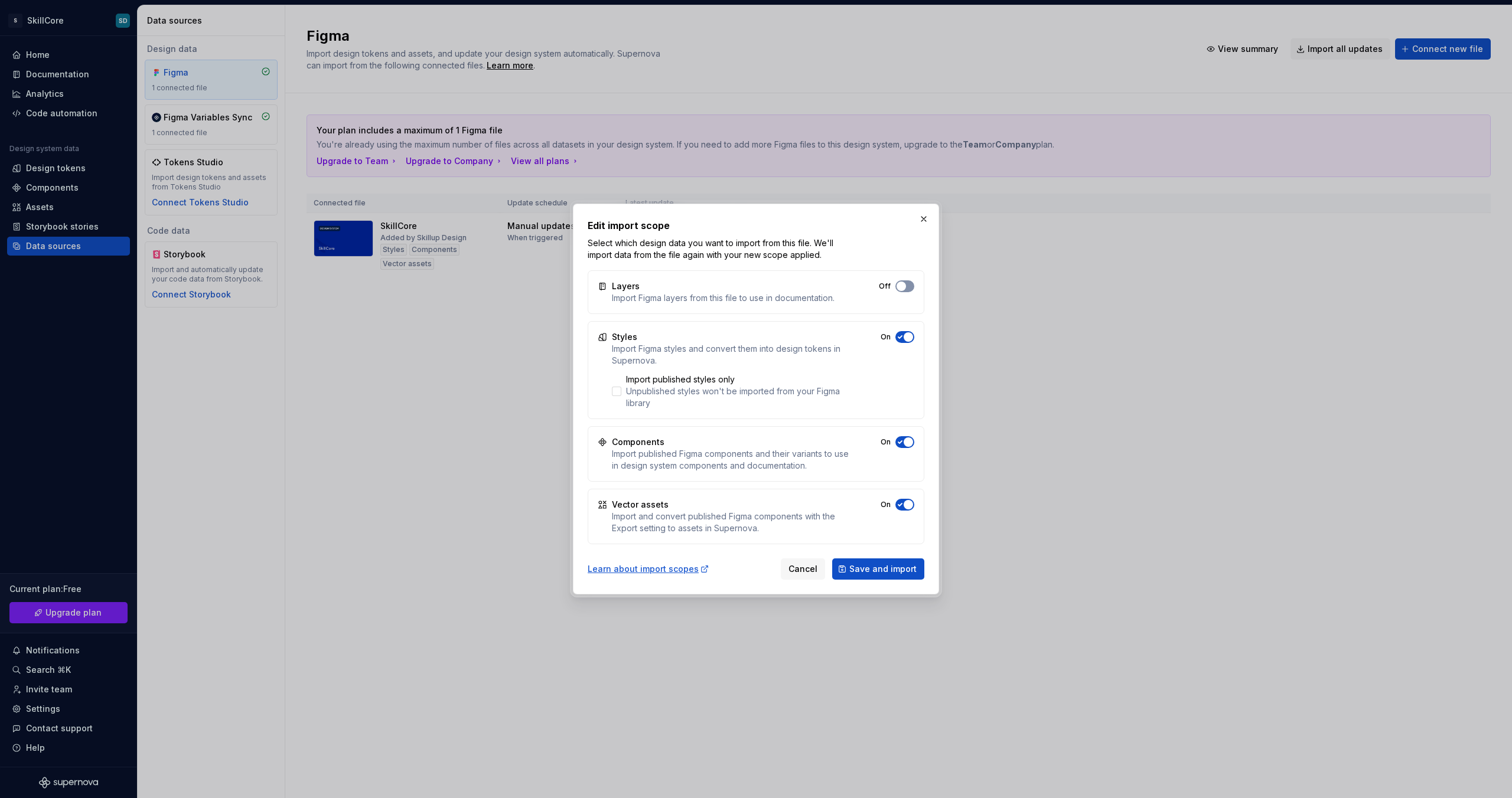
click at [907, 286] on button "Off" at bounding box center [904, 286] width 19 height 12
click at [869, 572] on span "Save and import" at bounding box center [883, 569] width 67 height 12
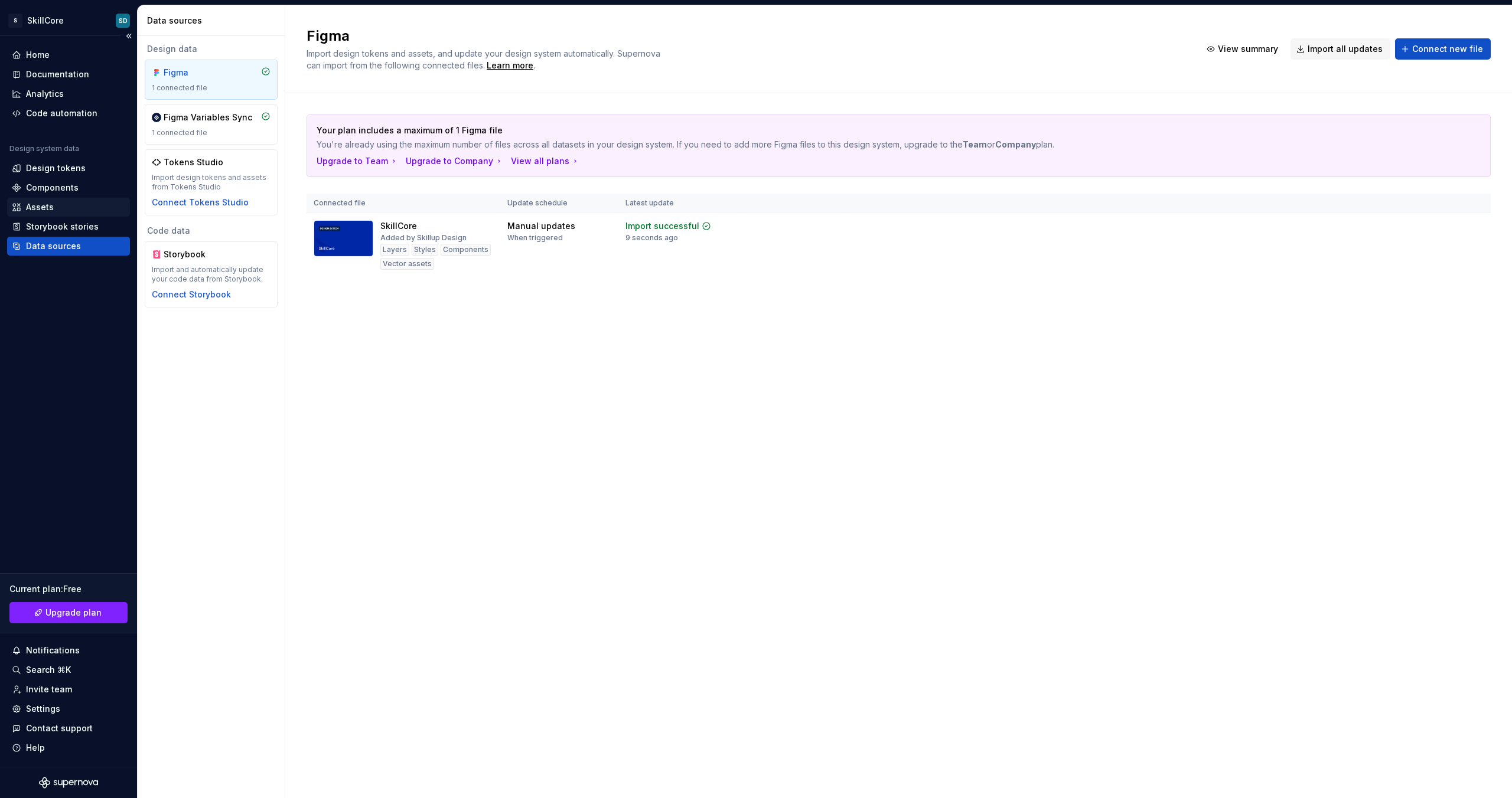
click at [66, 205] on div "Assets" at bounding box center [68, 207] width 113 height 12
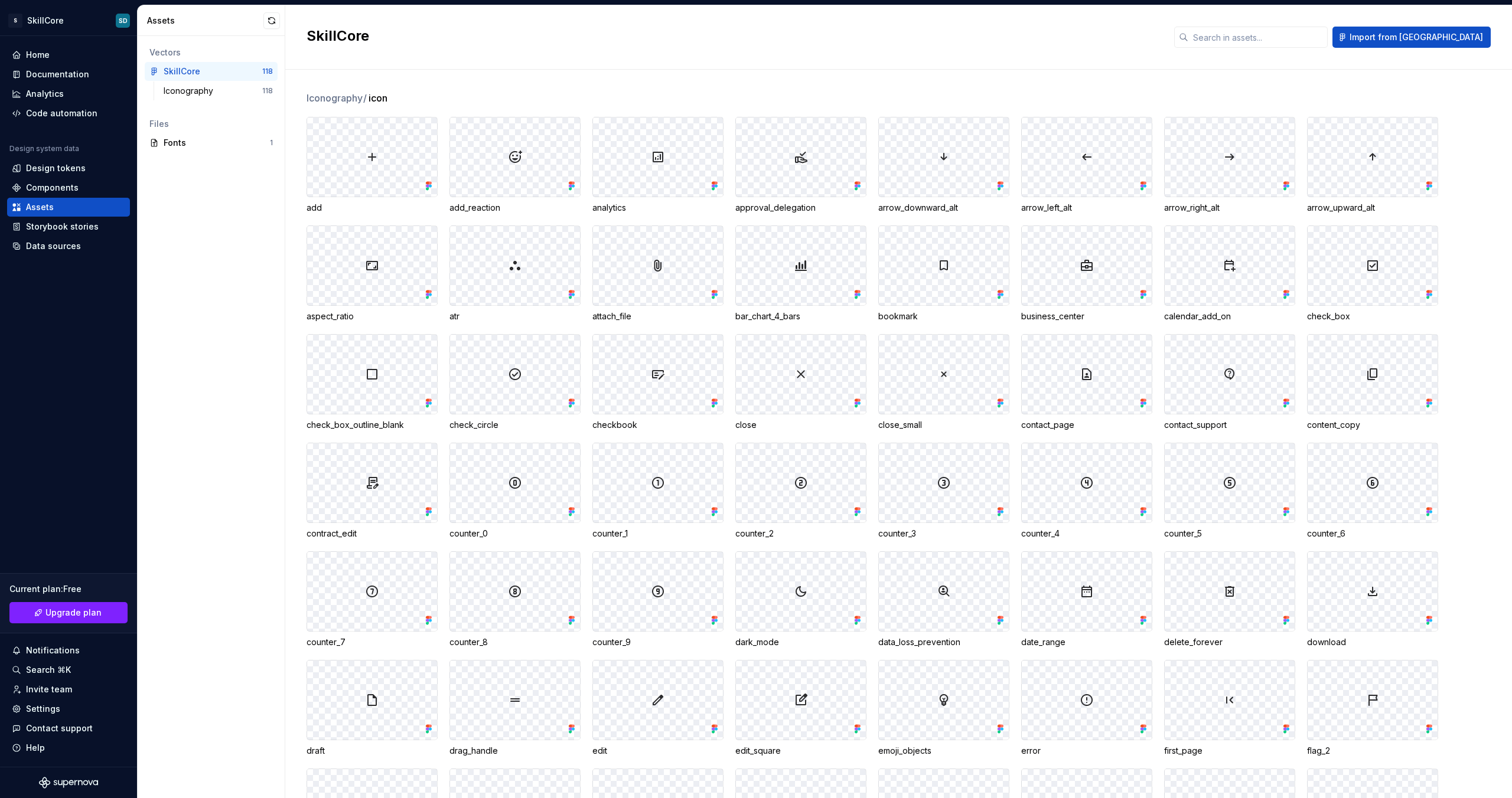
click at [506, 275] on div at bounding box center [515, 266] width 130 height 79
click at [516, 267] on img at bounding box center [515, 265] width 14 height 14
click at [573, 294] on icon at bounding box center [574, 295] width 3 height 3
click at [574, 296] on icon at bounding box center [572, 294] width 12 height 12
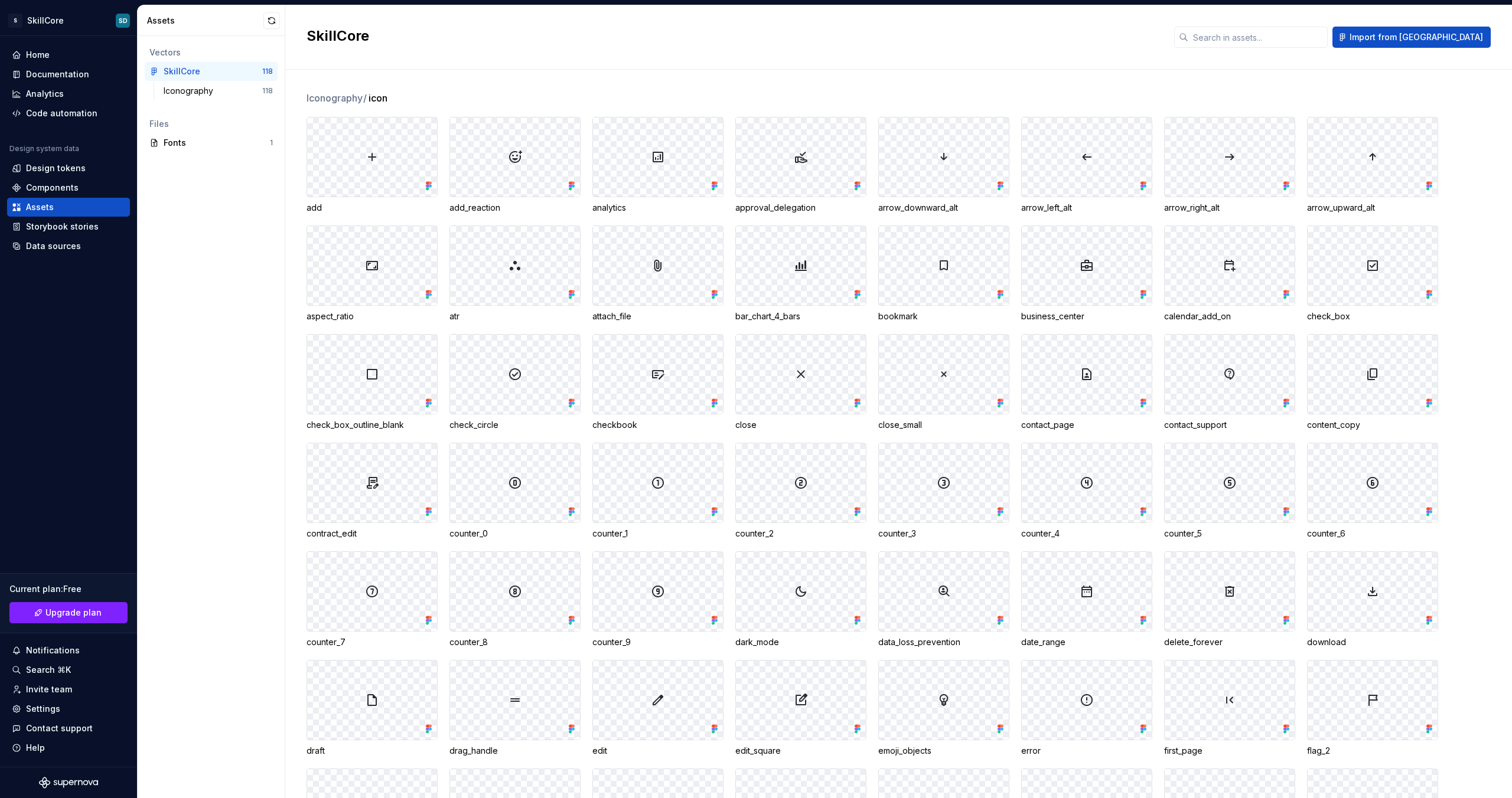
click at [540, 291] on div at bounding box center [515, 266] width 130 height 79
click at [518, 256] on div at bounding box center [515, 266] width 130 height 79
drag, startPoint x: 504, startPoint y: 256, endPoint x: 351, endPoint y: 222, distance: 156.7
click at [486, 257] on div at bounding box center [515, 266] width 130 height 79
click at [201, 86] on div "Iconography" at bounding box center [190, 91] width 55 height 12
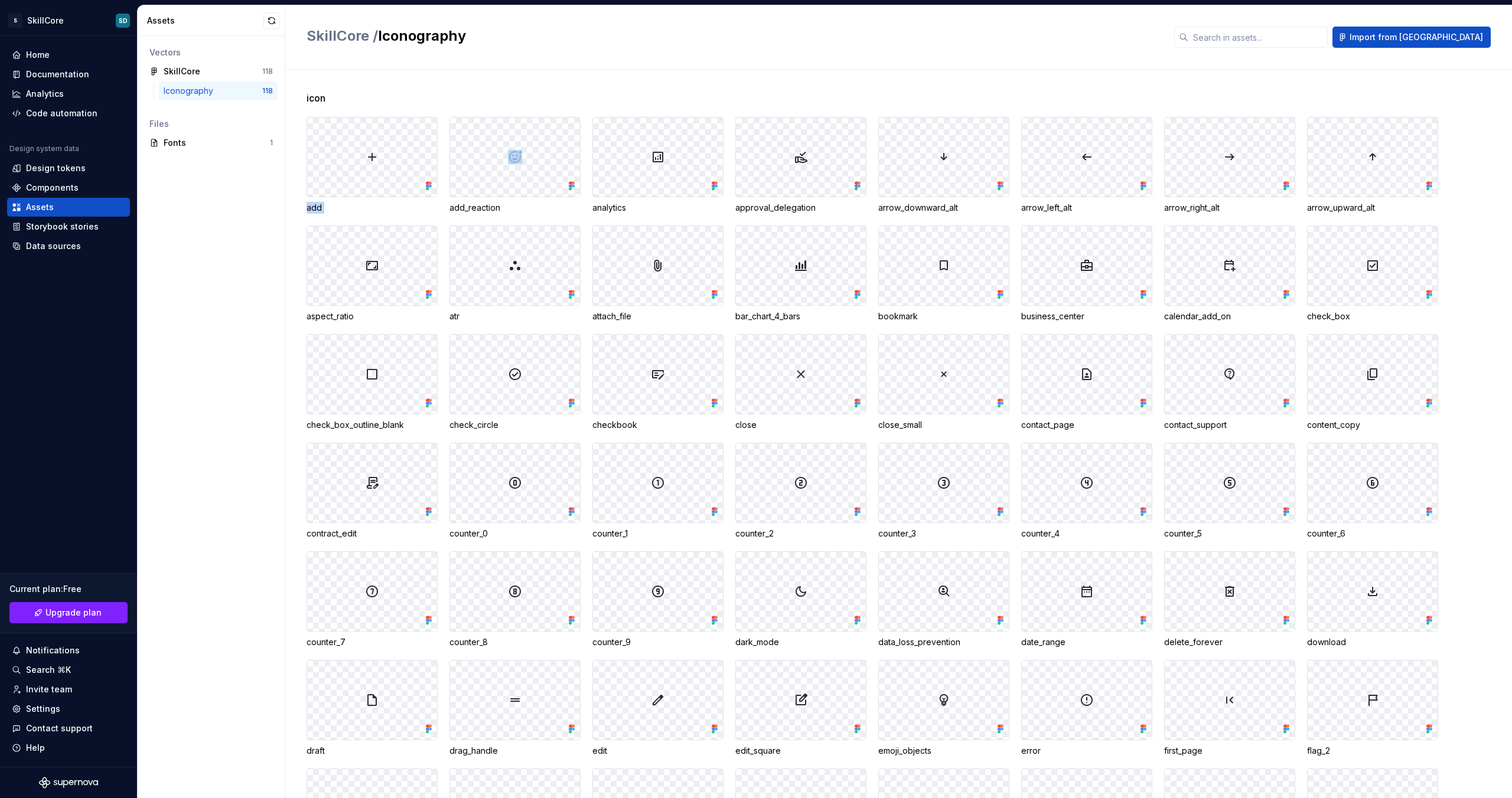
drag, startPoint x: 427, startPoint y: 187, endPoint x: 445, endPoint y: 190, distance: 18.2
click at [383, 173] on div at bounding box center [372, 157] width 130 height 79
click at [326, 196] on div at bounding box center [372, 157] width 130 height 79
drag, startPoint x: 317, startPoint y: 207, endPoint x: 321, endPoint y: 213, distance: 7.2
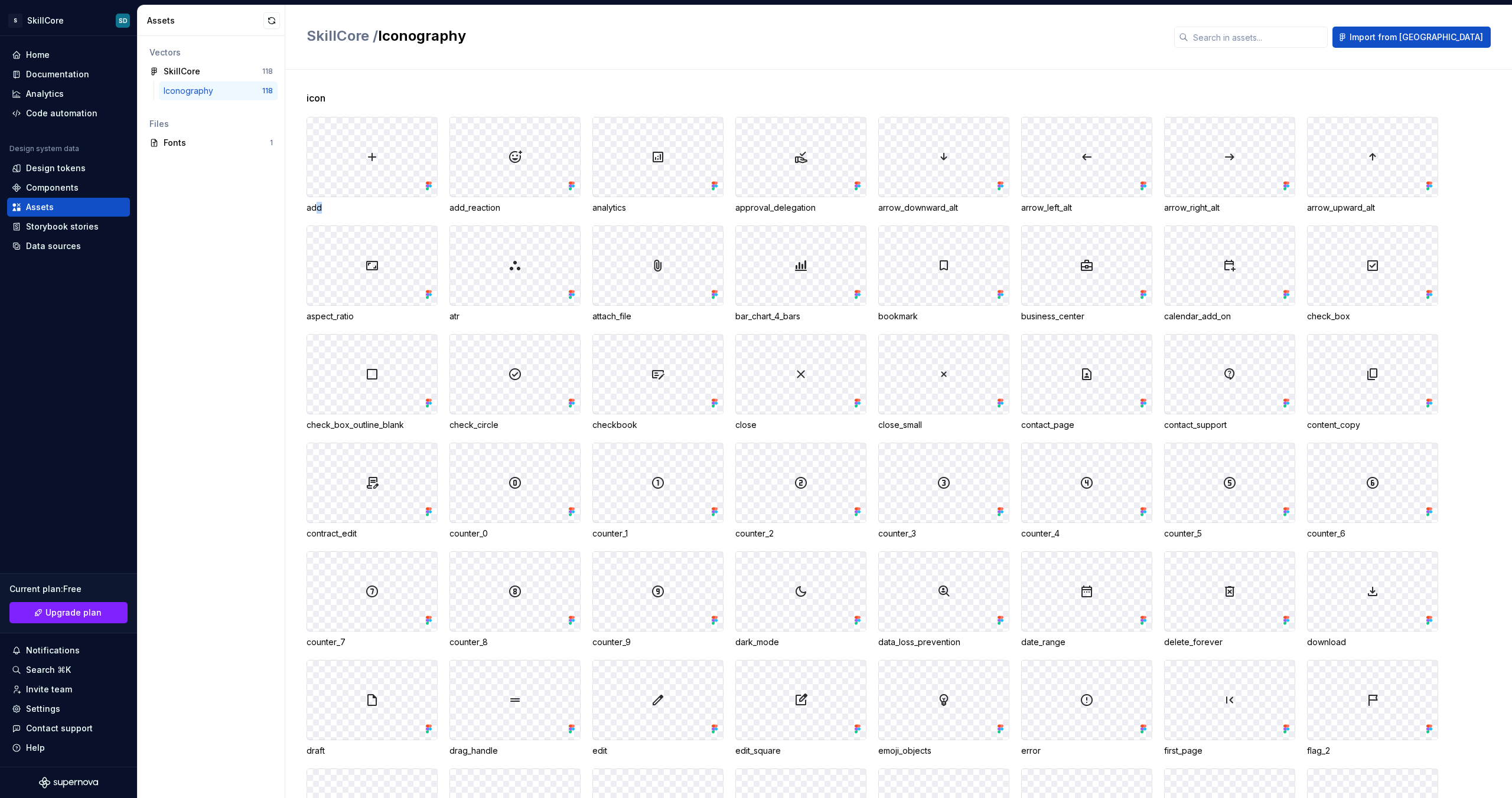
click at [321, 213] on div "add" at bounding box center [372, 208] width 131 height 12
click at [345, 178] on div at bounding box center [372, 157] width 130 height 79
click at [346, 178] on div at bounding box center [372, 157] width 130 height 79
drag, startPoint x: 346, startPoint y: 151, endPoint x: 493, endPoint y: 161, distance: 147.3
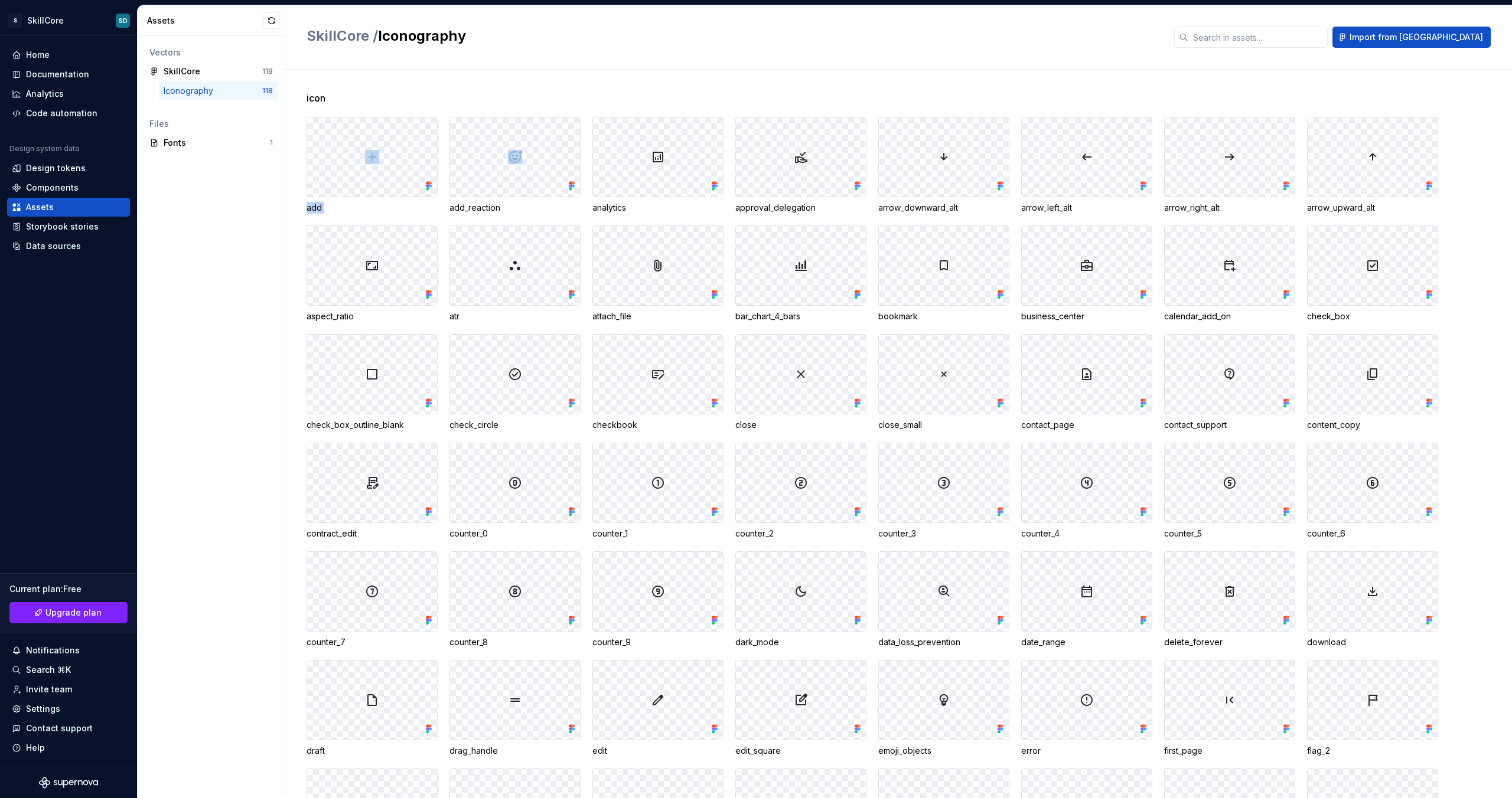
click at [952, 169] on div at bounding box center [943, 157] width 130 height 79
drag, startPoint x: 758, startPoint y: 163, endPoint x: 684, endPoint y: 172, distance: 74.5
click at [737, 164] on div at bounding box center [800, 157] width 130 height 79
drag, startPoint x: 730, startPoint y: 286, endPoint x: 783, endPoint y: 383, distance: 110.5
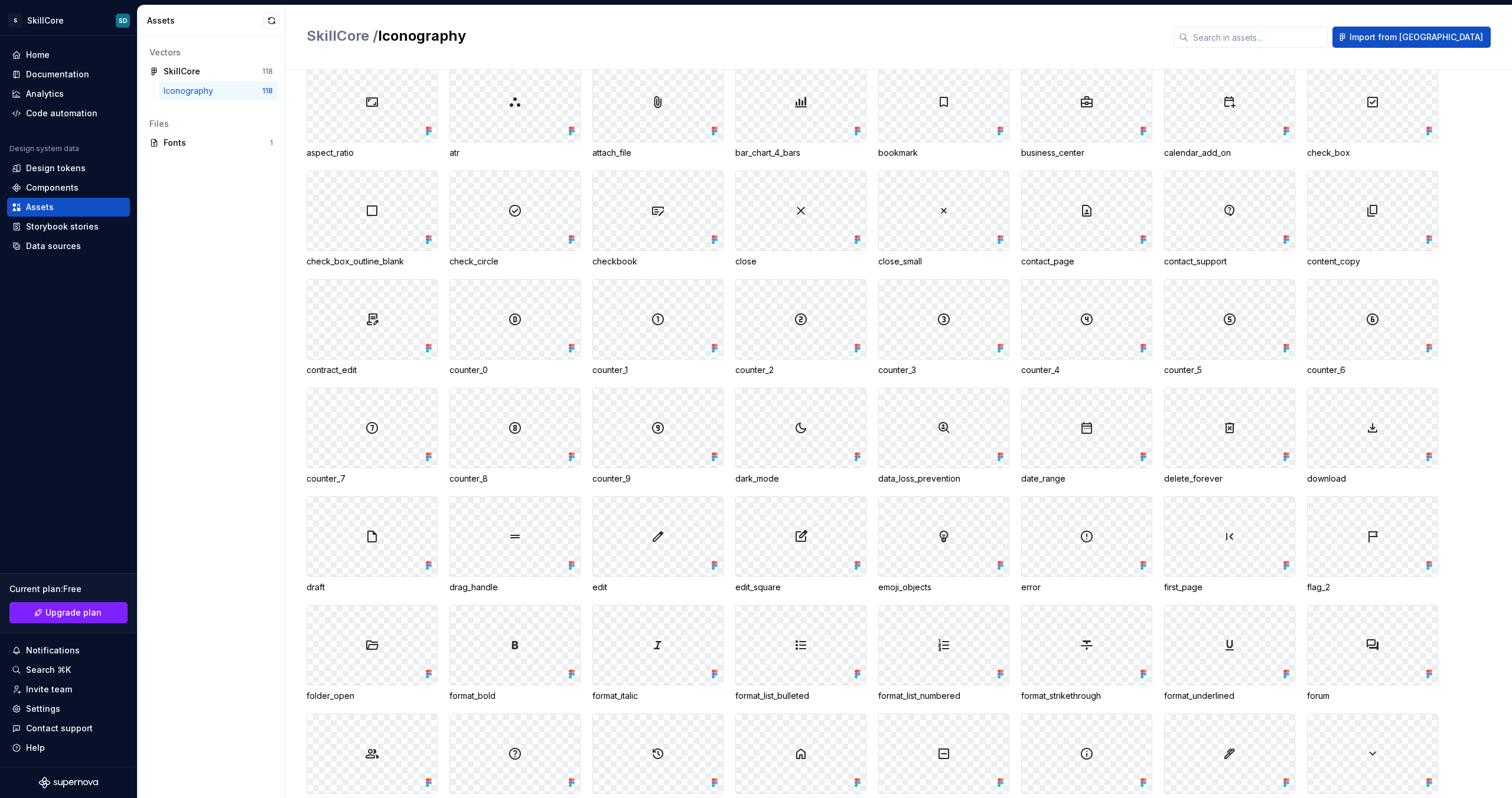
click at [484, 210] on div at bounding box center [515, 210] width 130 height 79
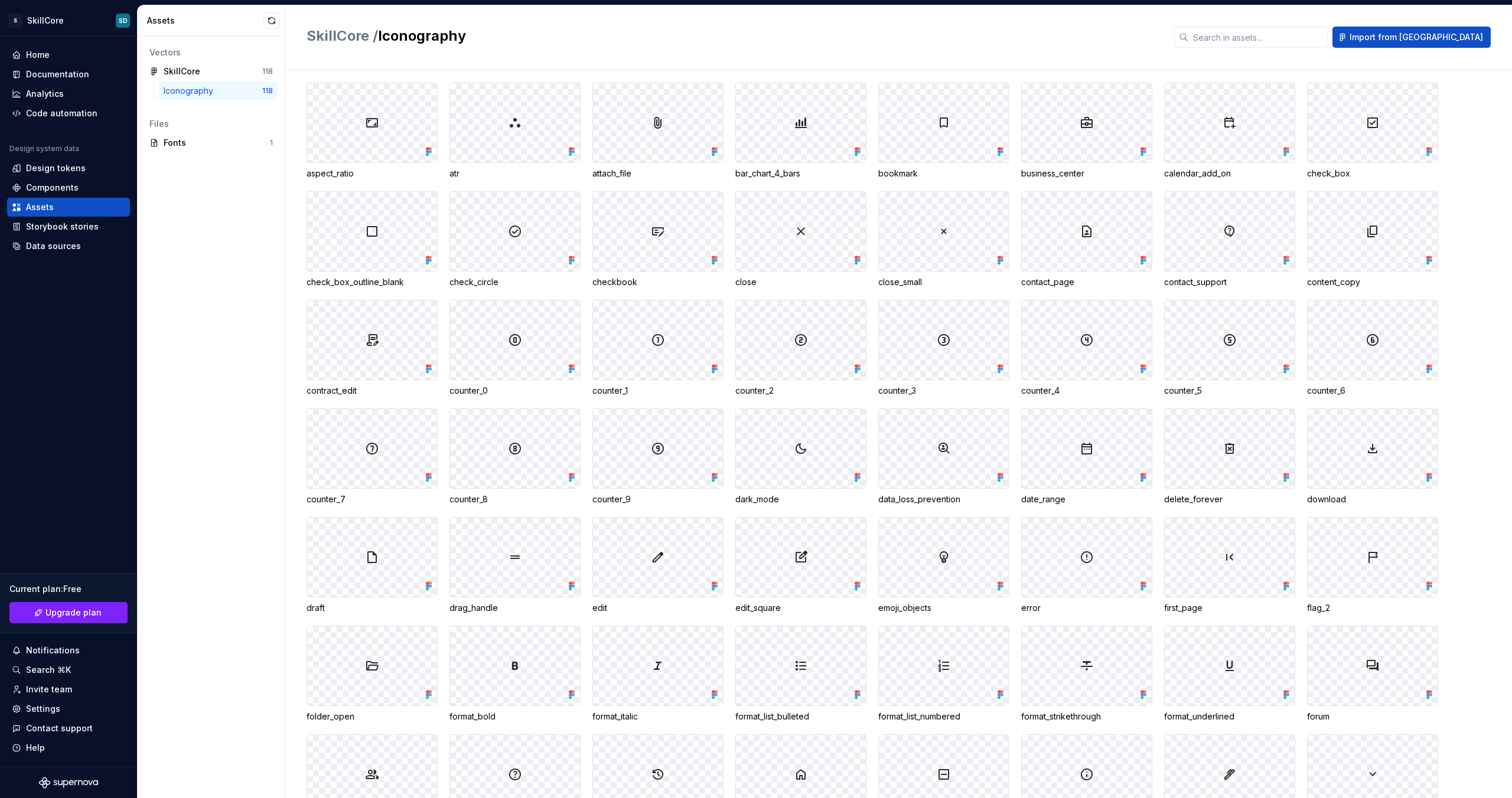
click at [484, 210] on div at bounding box center [515, 231] width 130 height 79
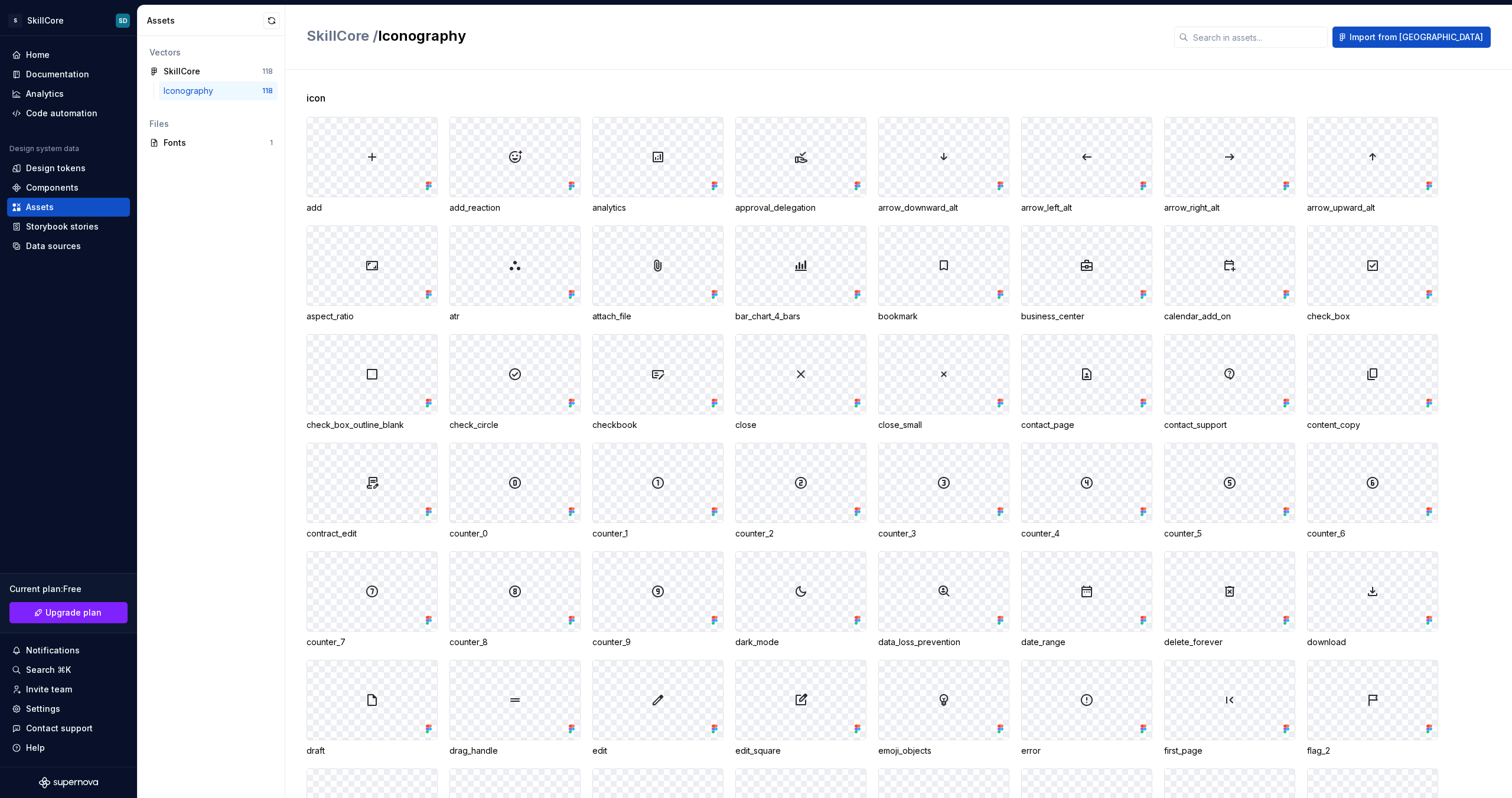
click at [701, 157] on div at bounding box center [657, 157] width 130 height 79
click at [942, 150] on div at bounding box center [943, 157] width 130 height 79
drag, startPoint x: 1275, startPoint y: 163, endPoint x: 1374, endPoint y: 163, distance: 99.0
drag, startPoint x: 1374, startPoint y: 163, endPoint x: 1117, endPoint y: 161, distance: 257.0
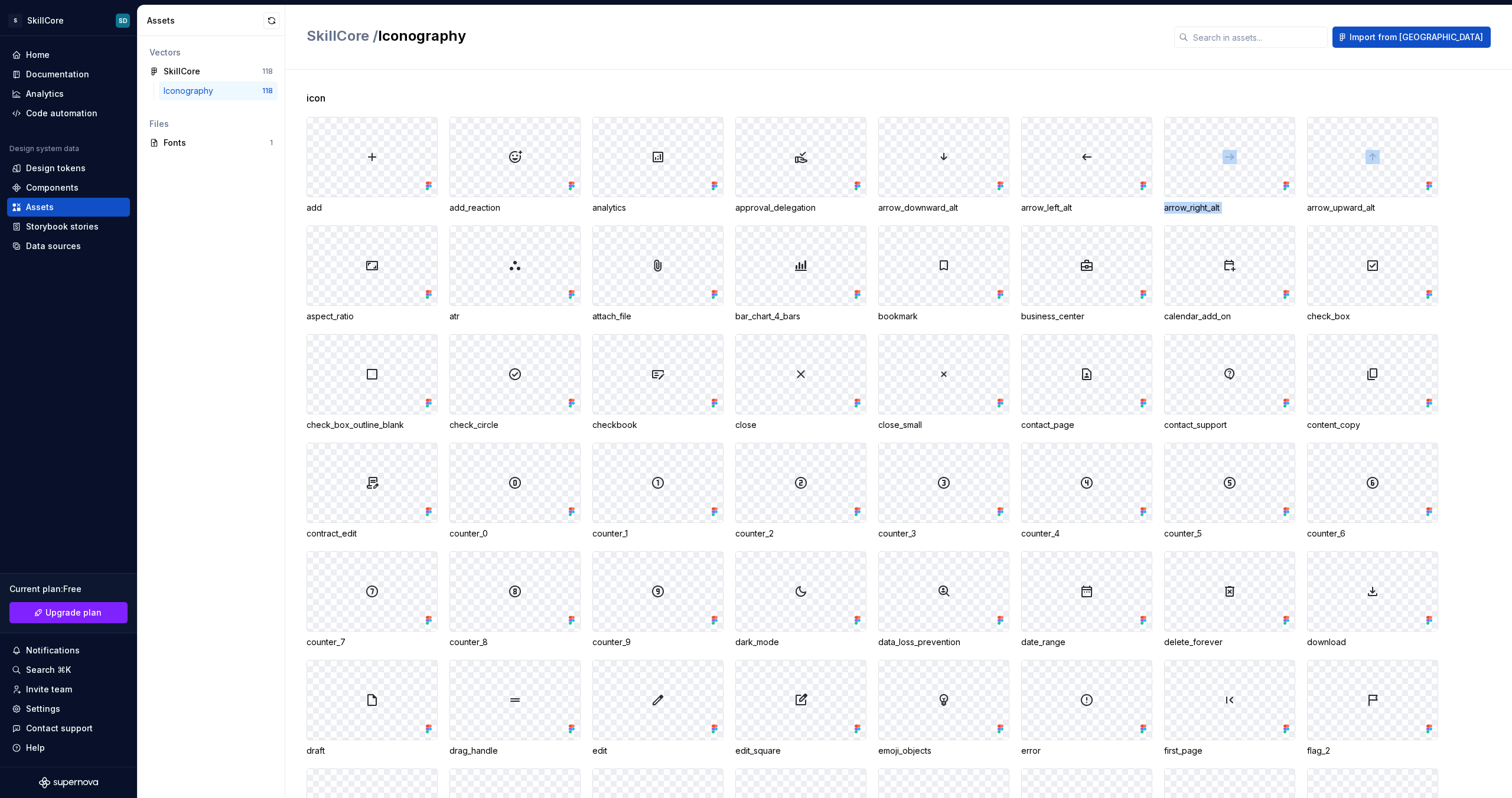
click at [1373, 163] on img at bounding box center [1372, 157] width 14 height 14
click at [31, 115] on div "Code automation" at bounding box center [61, 113] width 71 height 12
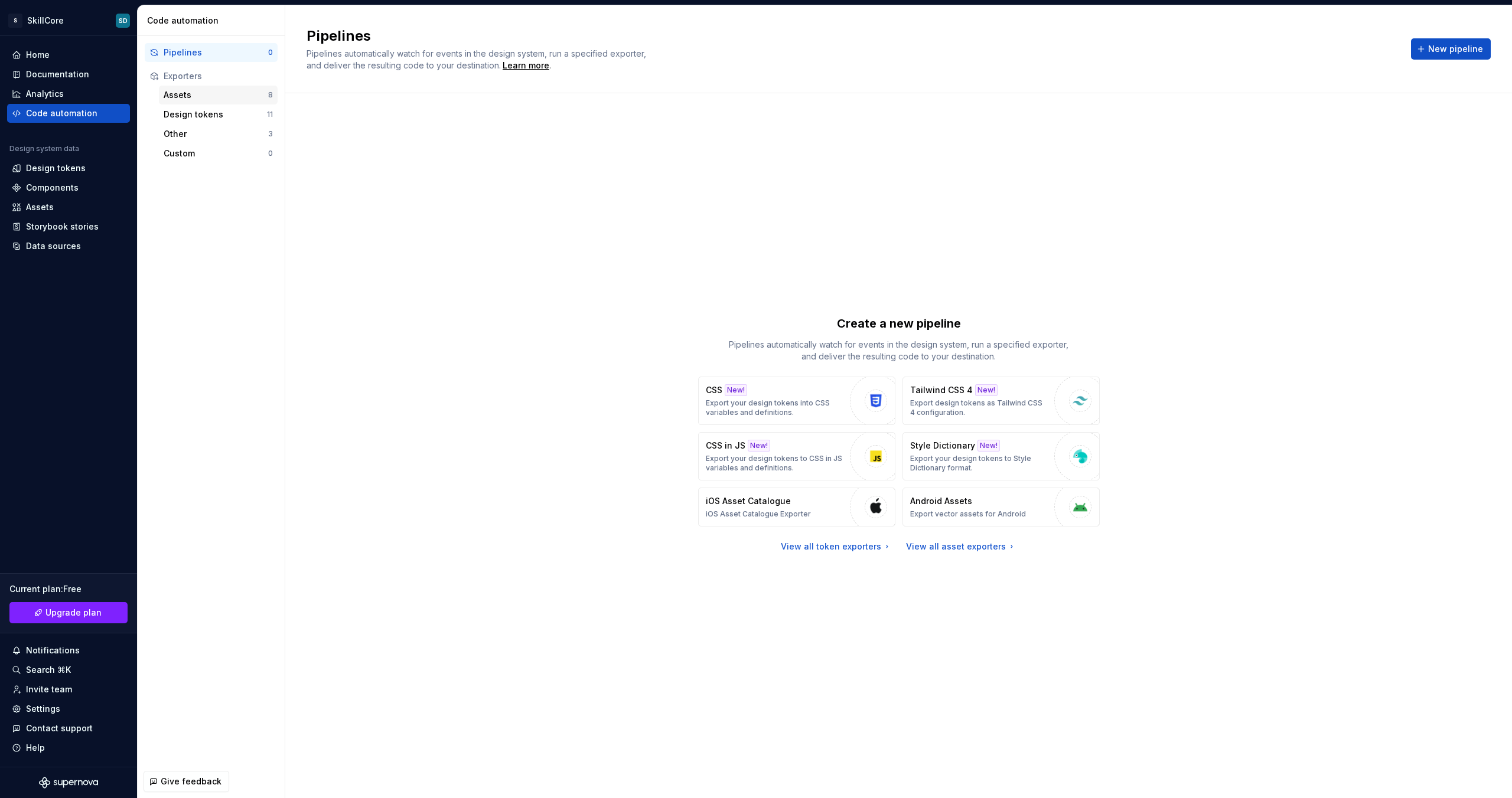
click at [177, 96] on div "Assets" at bounding box center [216, 95] width 105 height 12
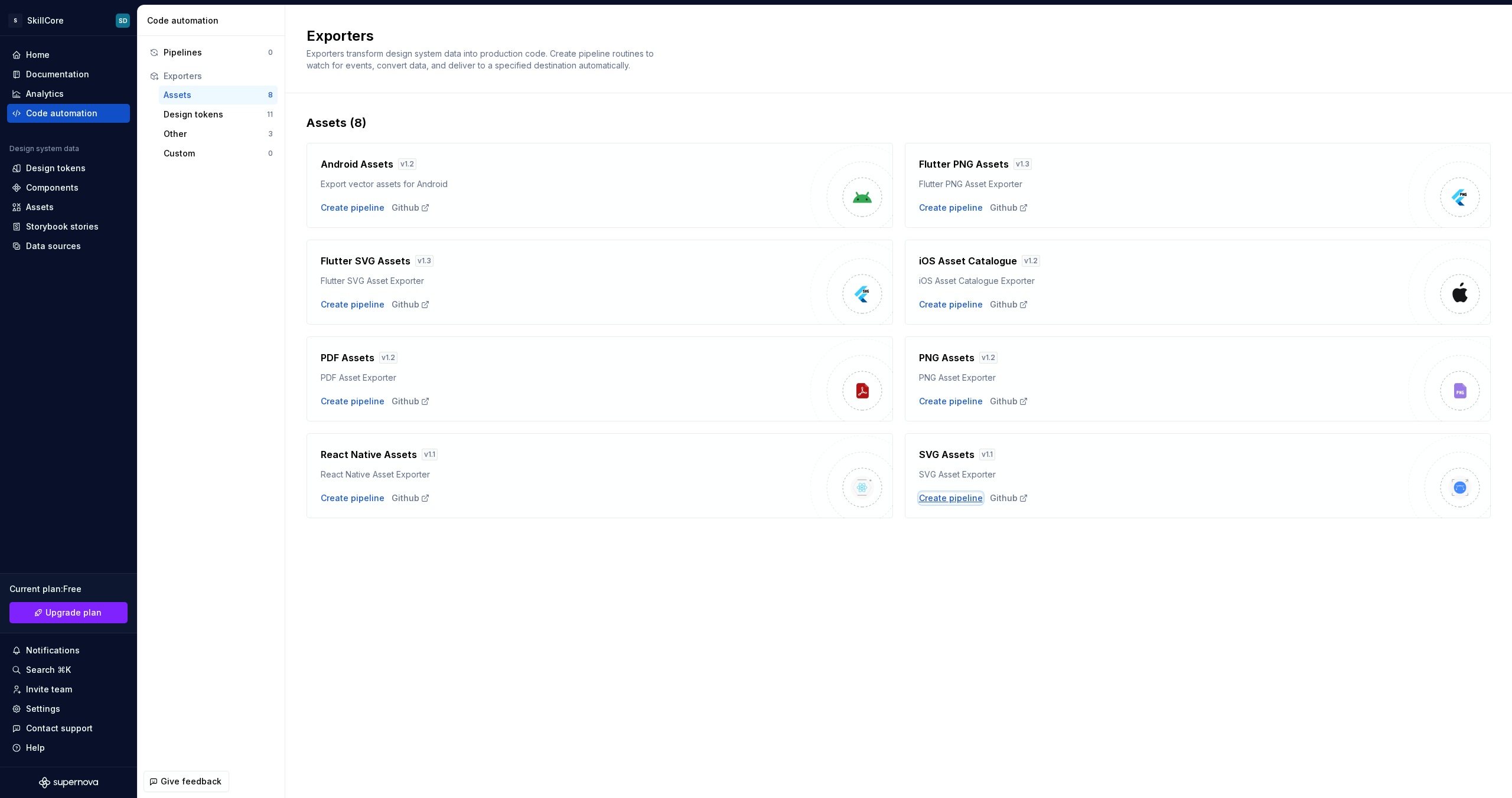
click at [965, 498] on div "Create pipeline" at bounding box center [951, 498] width 64 height 12
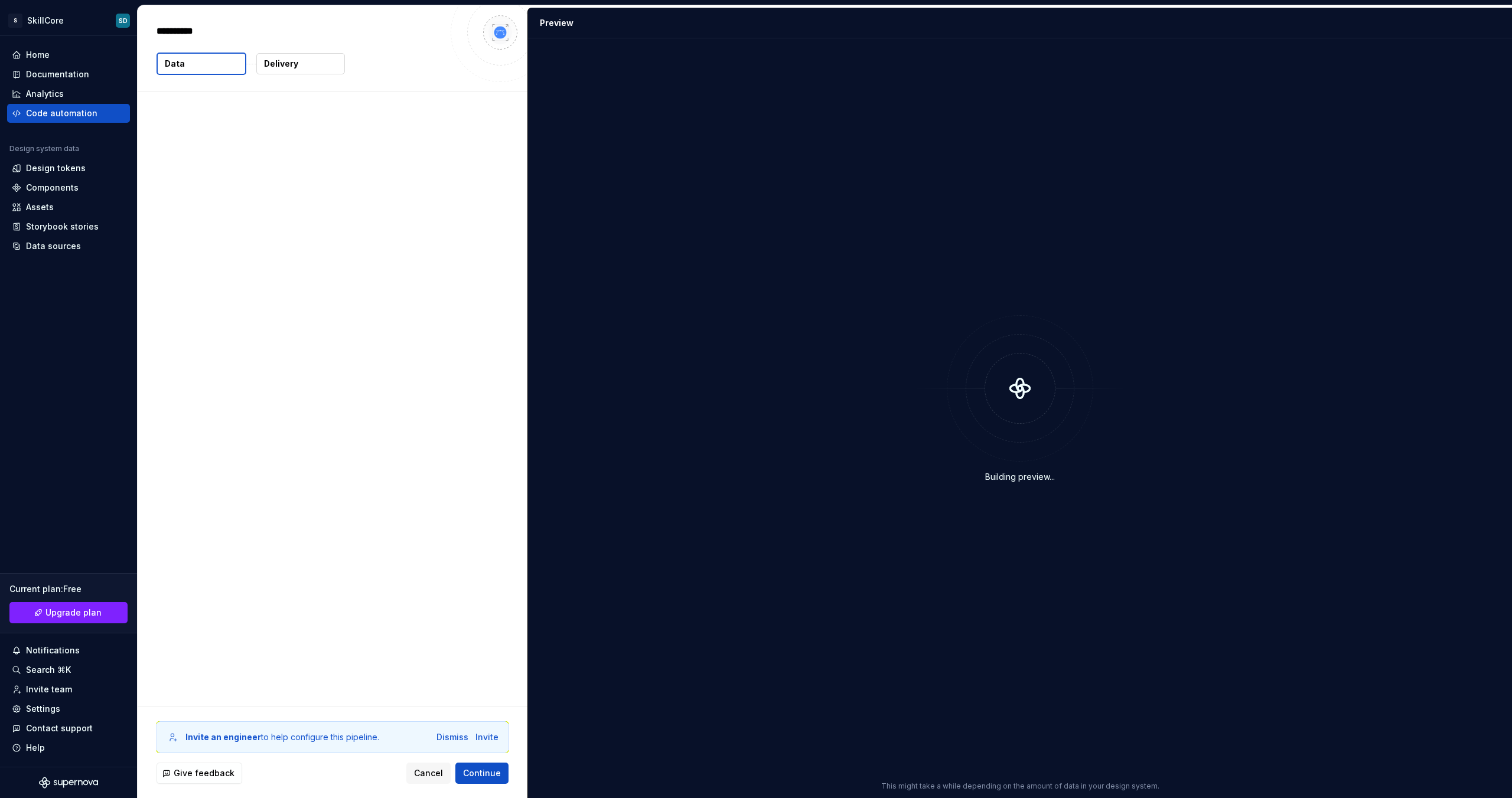
type textarea "*"
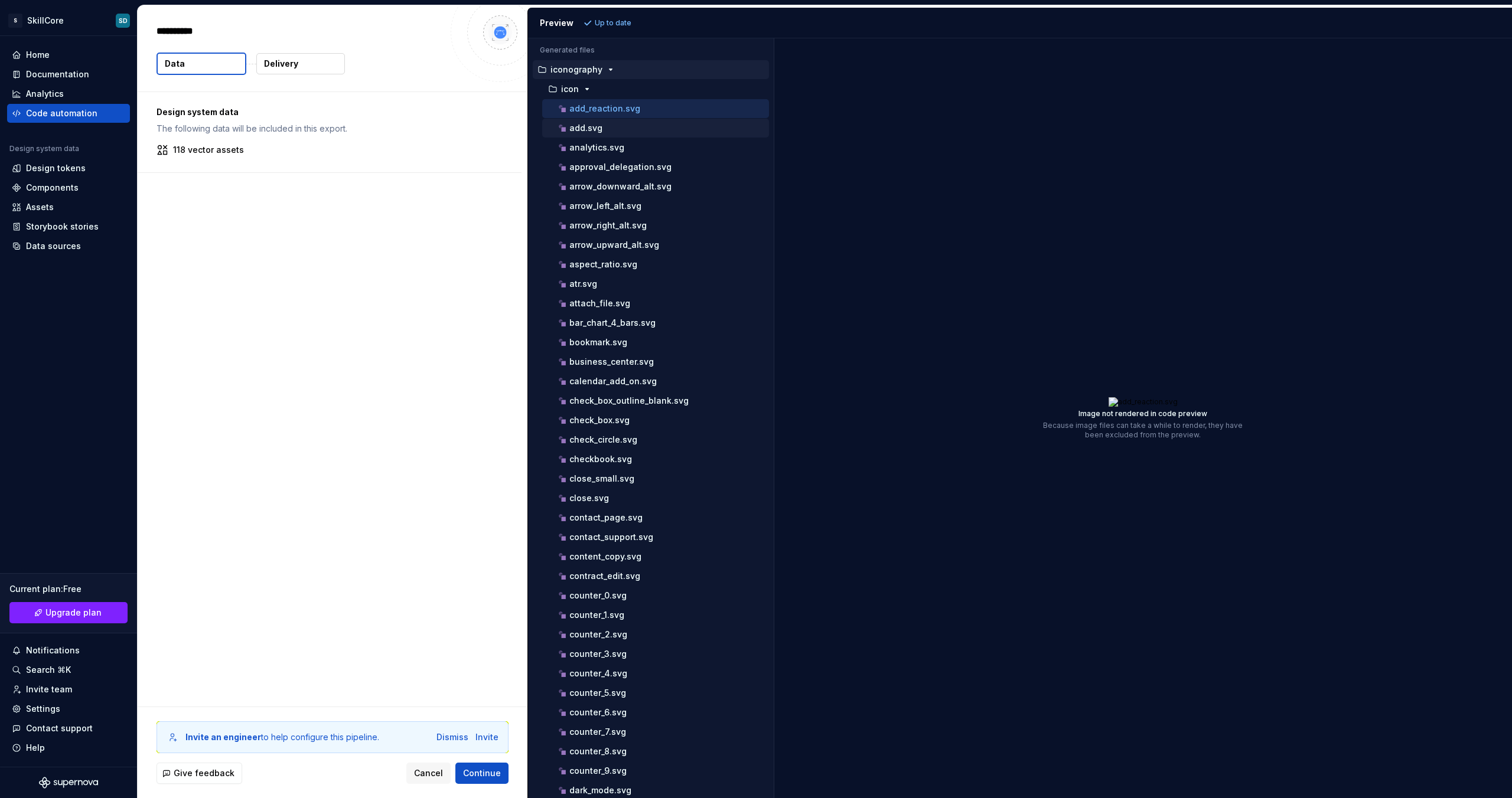
click at [582, 132] on p "add.svg" at bounding box center [585, 127] width 33 height 9
click at [585, 109] on p "add_reaction.svg" at bounding box center [605, 108] width 70 height 9
click at [584, 132] on p "add.svg" at bounding box center [585, 127] width 33 height 9
click at [585, 117] on div "add_reaction.svg" at bounding box center [655, 108] width 226 height 19
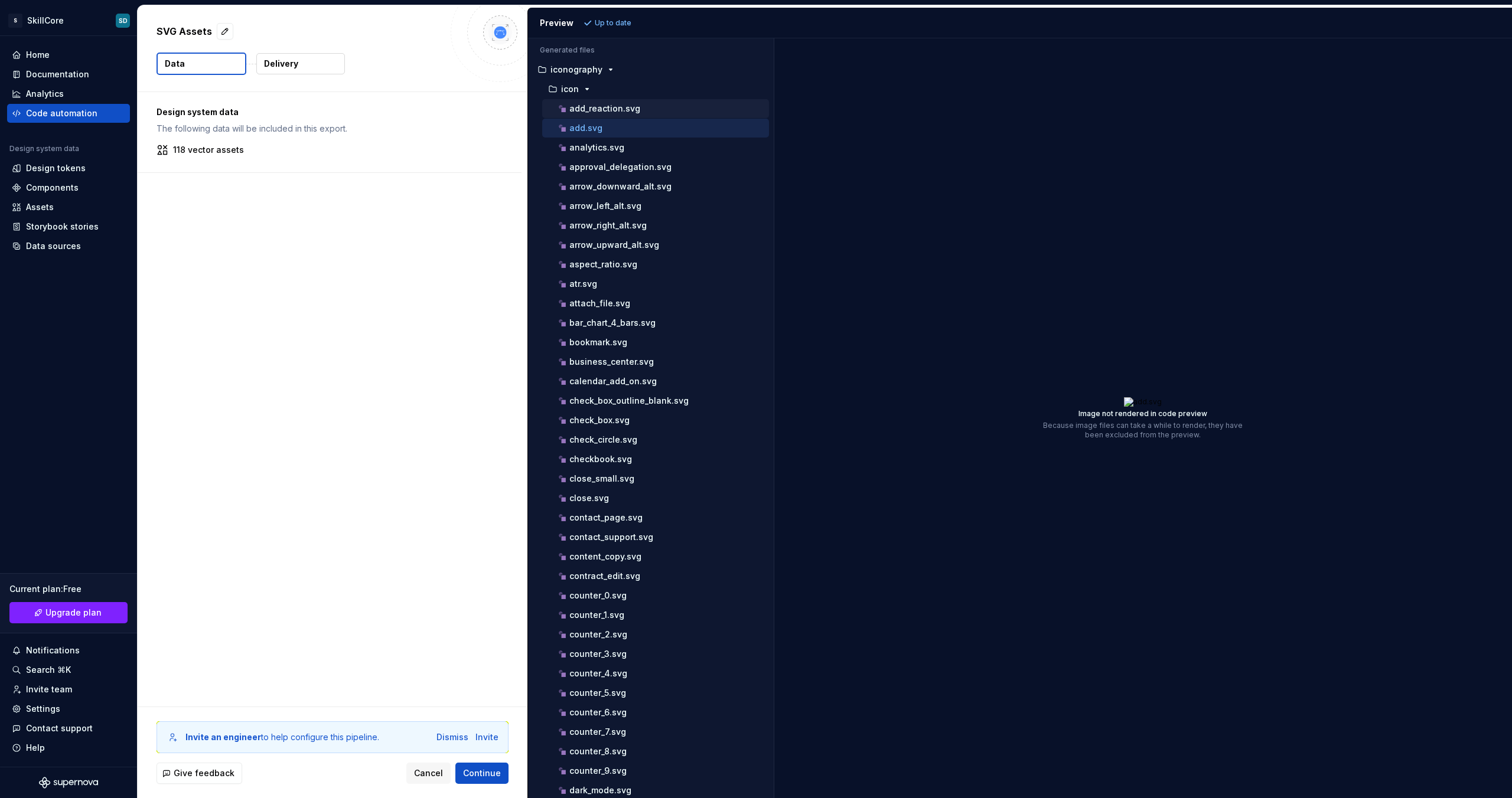
click at [595, 111] on p "add_reaction.svg" at bounding box center [605, 108] width 70 height 9
click at [465, 775] on span "Continue" at bounding box center [481, 773] width 38 height 12
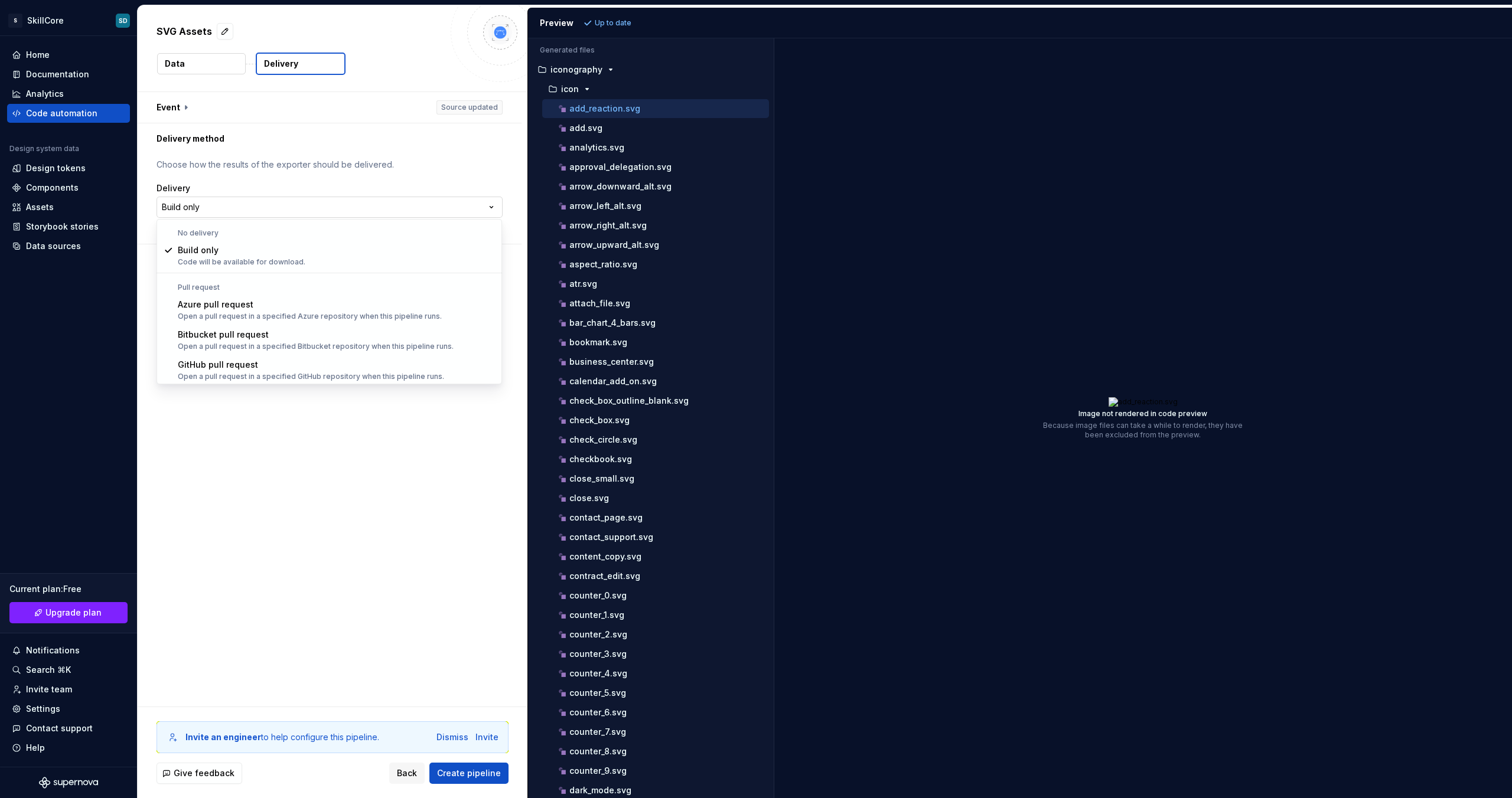
click at [294, 202] on html "**********" at bounding box center [756, 399] width 1512 height 798
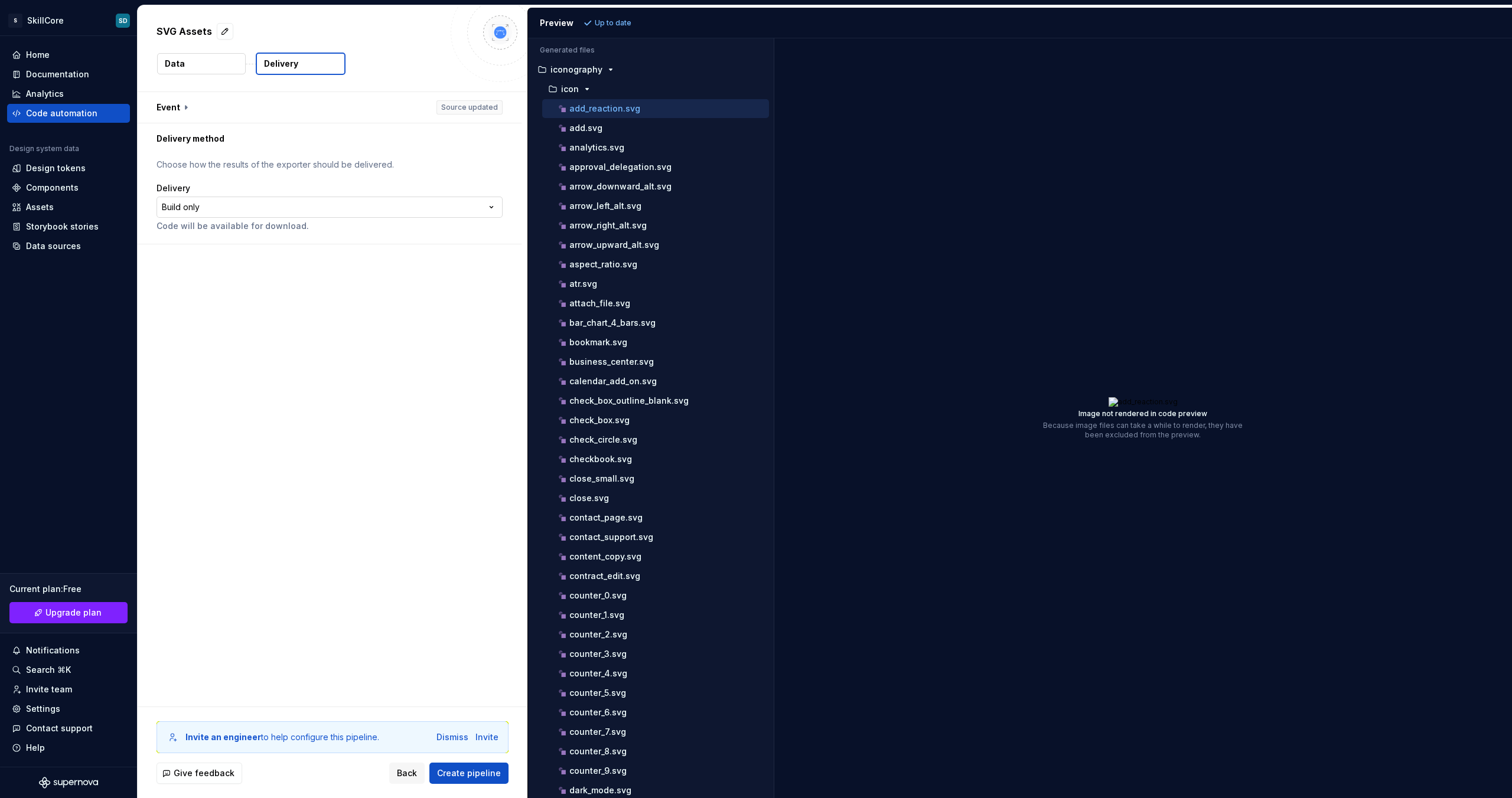
click at [294, 202] on html "**********" at bounding box center [756, 399] width 1512 height 798
click at [468, 108] on button "button" at bounding box center [330, 107] width 384 height 31
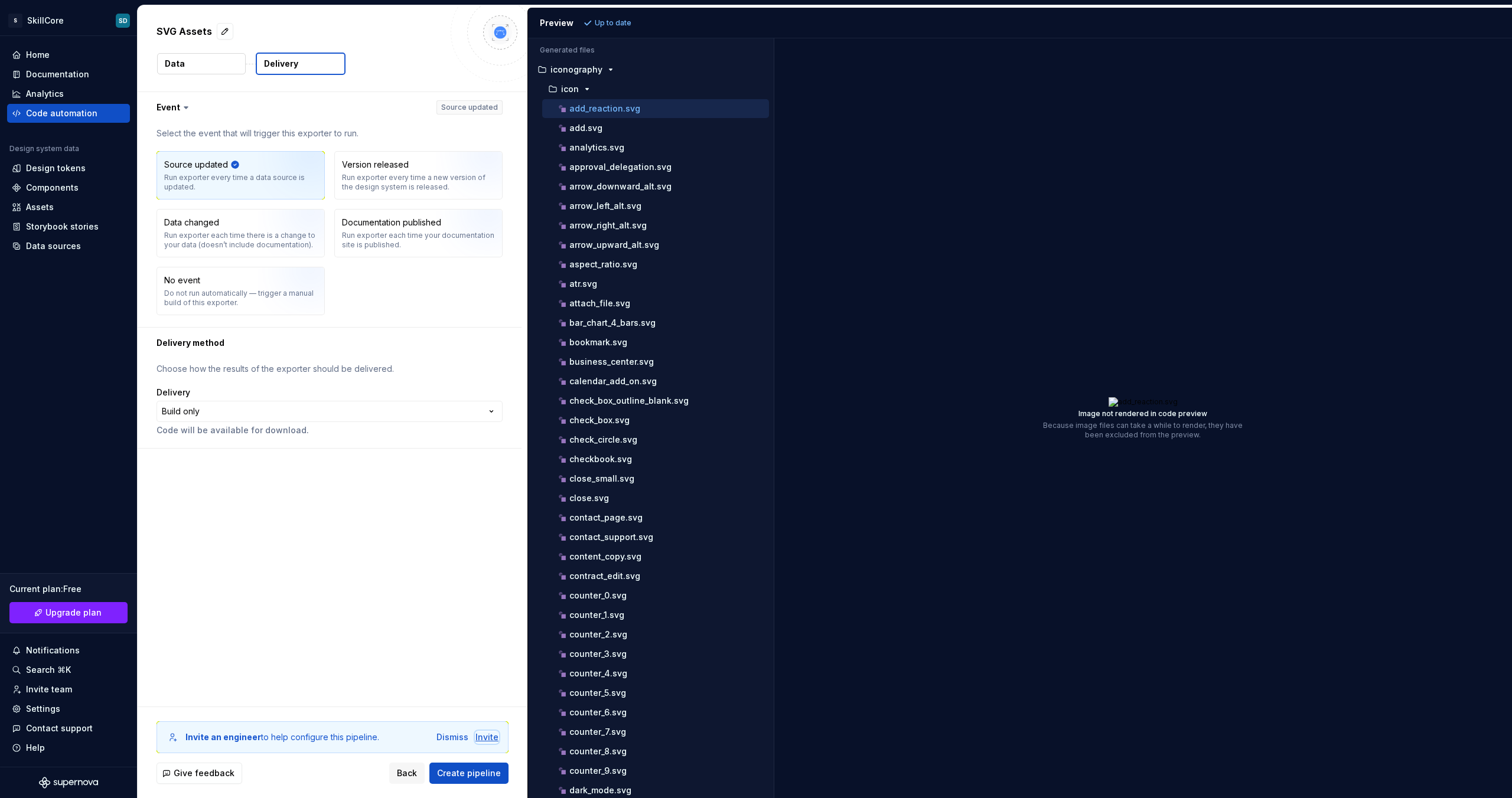
click at [490, 734] on div "Invite" at bounding box center [486, 737] width 23 height 12
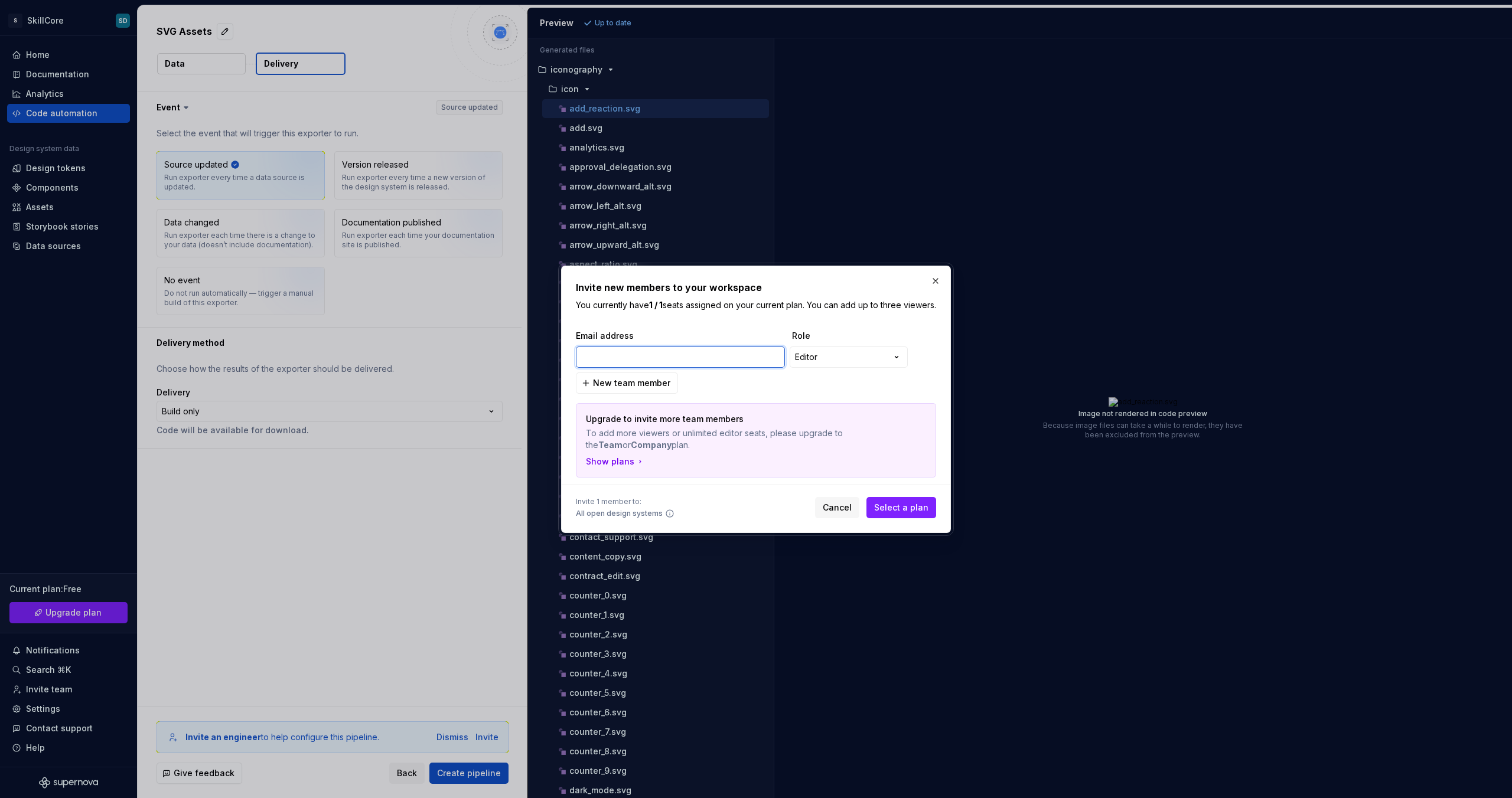
paste input "[PERSON_NAME][EMAIL_ADDRESS][DOMAIN_NAME]"
type input "[PERSON_NAME][EMAIL_ADDRESS][DOMAIN_NAME]"
click at [872, 362] on div "**********" at bounding box center [756, 399] width 1512 height 798
click at [871, 361] on div "**********" at bounding box center [756, 399] width 1512 height 798
click at [616, 387] on span "New team member" at bounding box center [631, 383] width 77 height 12
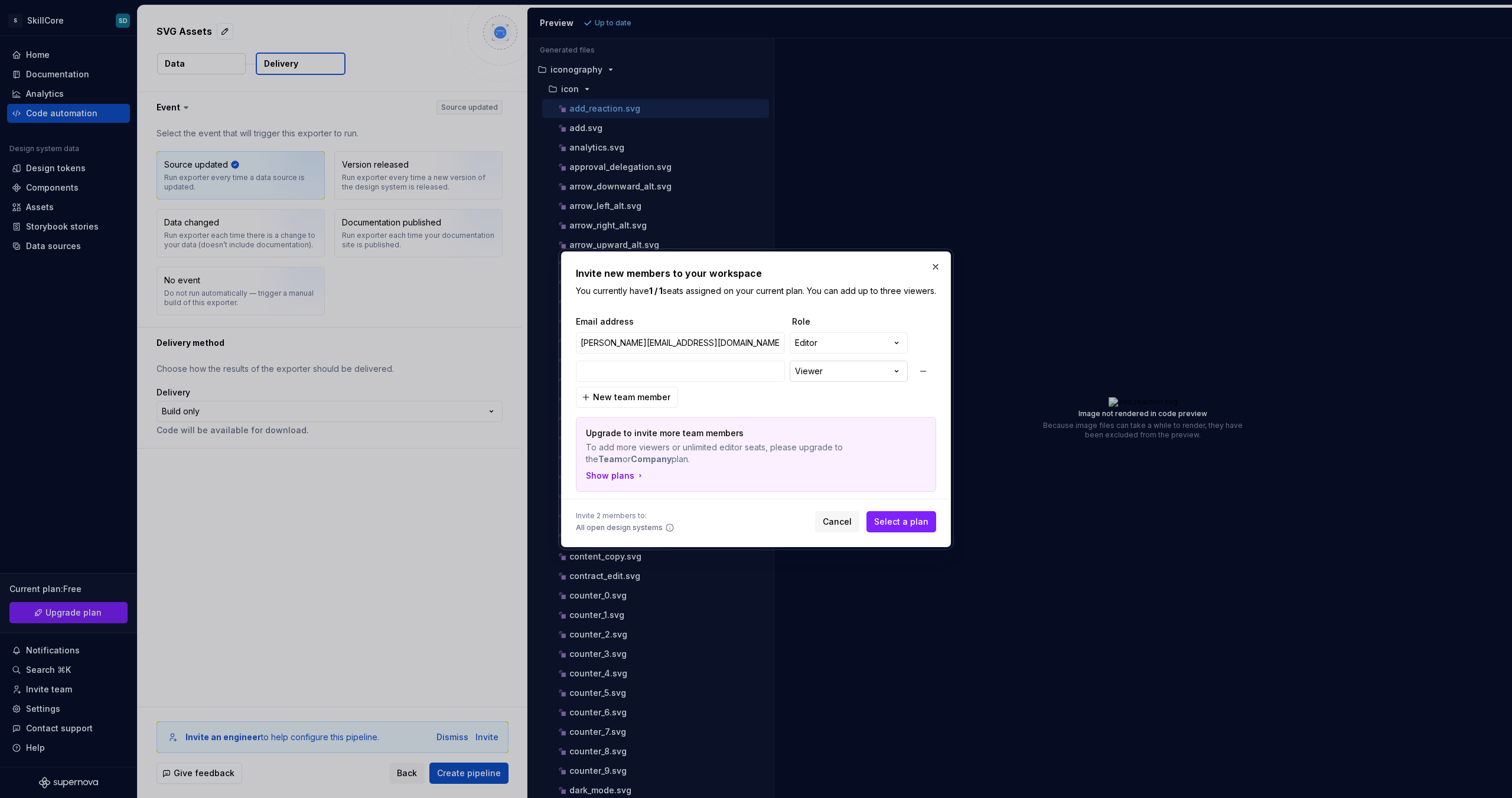
click at [849, 382] on div "**********" at bounding box center [756, 399] width 1512 height 798
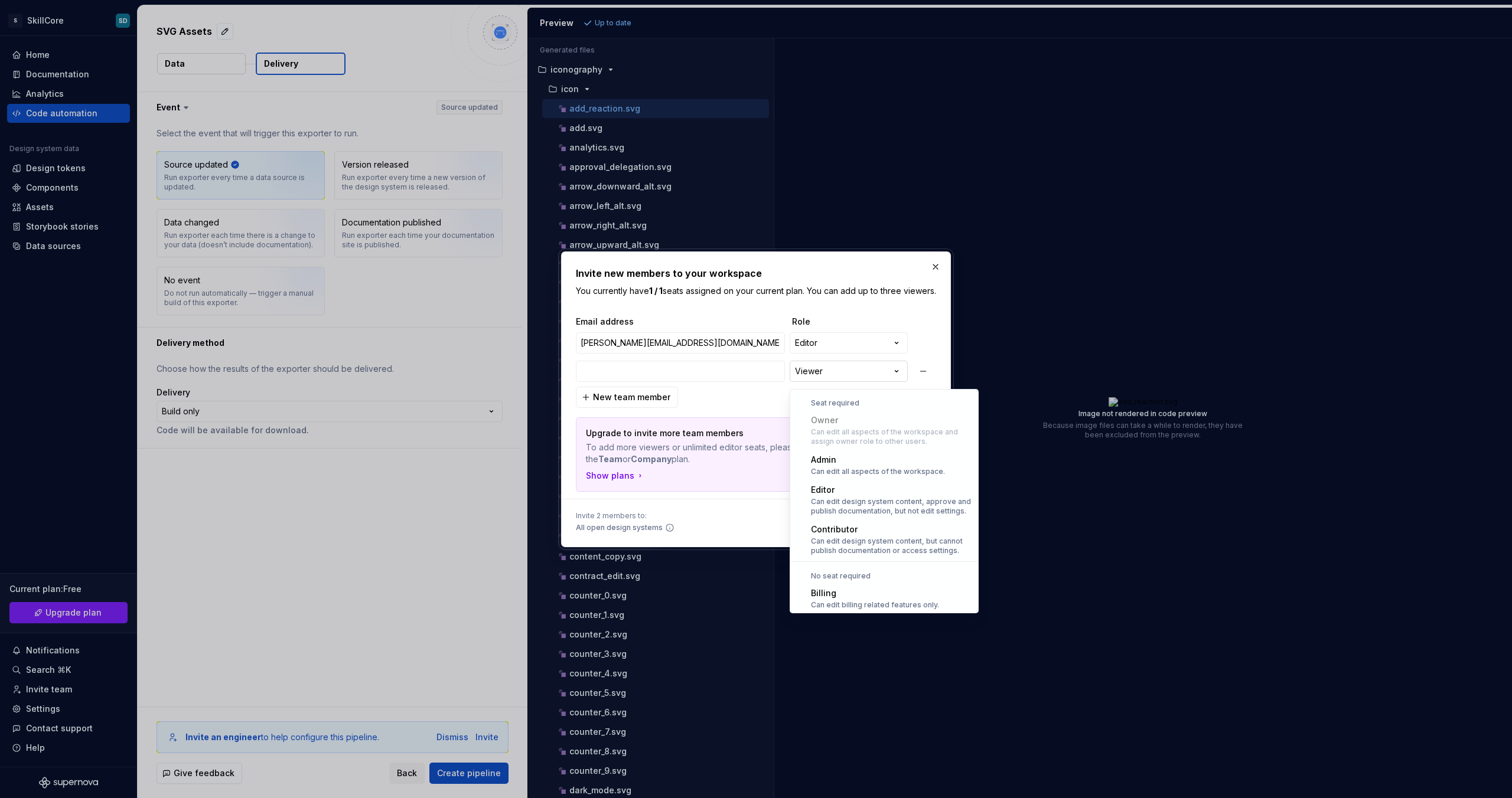
scroll to position [33, 0]
select select "*******"
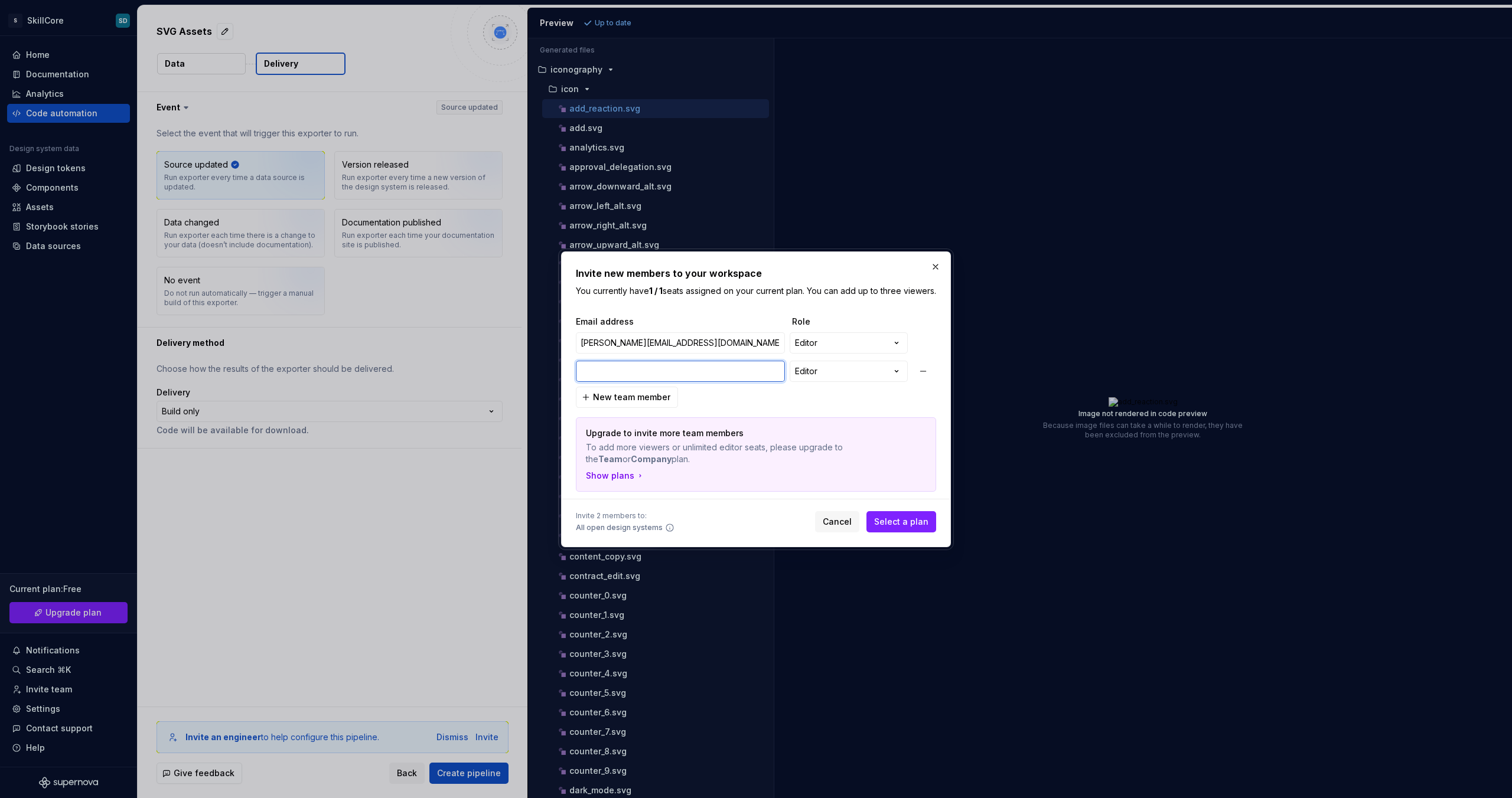
click at [630, 378] on input "email" at bounding box center [680, 370] width 209 height 21
paste input "[PERSON_NAME][EMAIL_ADDRESS][DOMAIN_NAME]"
type input "[PERSON_NAME][EMAIL_ADDRESS][DOMAIN_NAME]"
click at [927, 377] on button "button" at bounding box center [922, 370] width 21 height 21
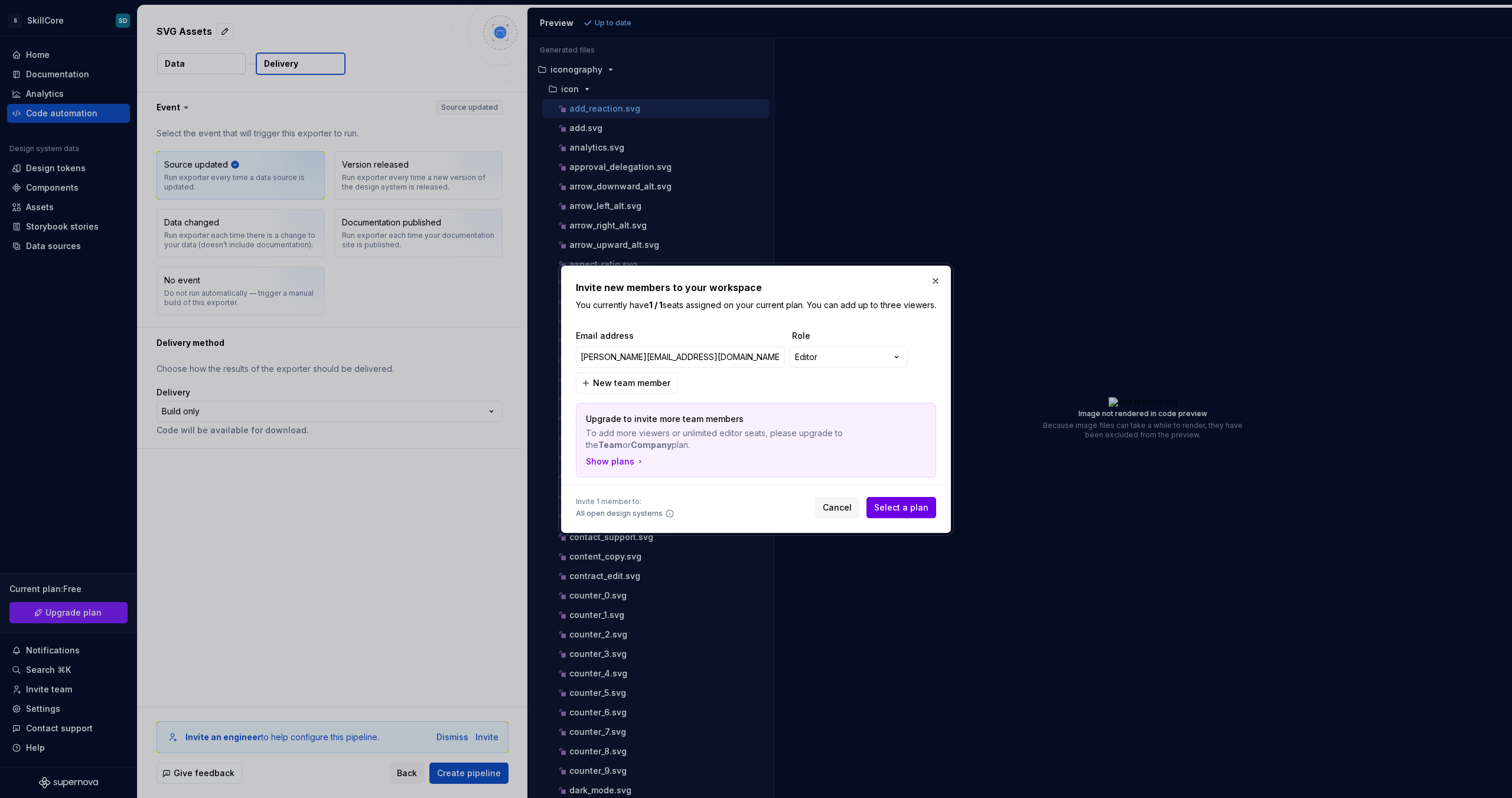
click at [880, 514] on span "Select a plan" at bounding box center [901, 508] width 55 height 12
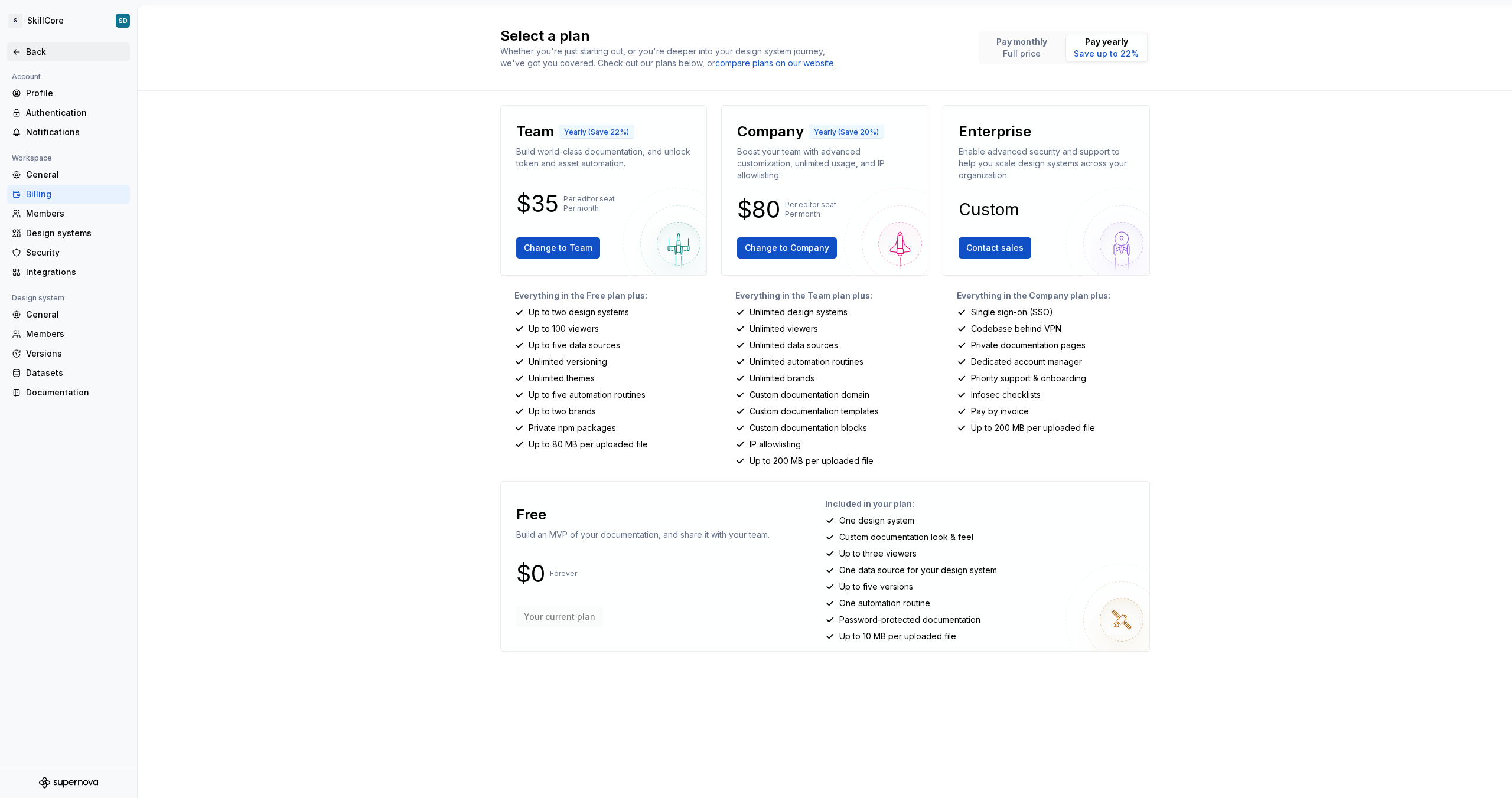
click at [15, 49] on icon at bounding box center [16, 51] width 9 height 9
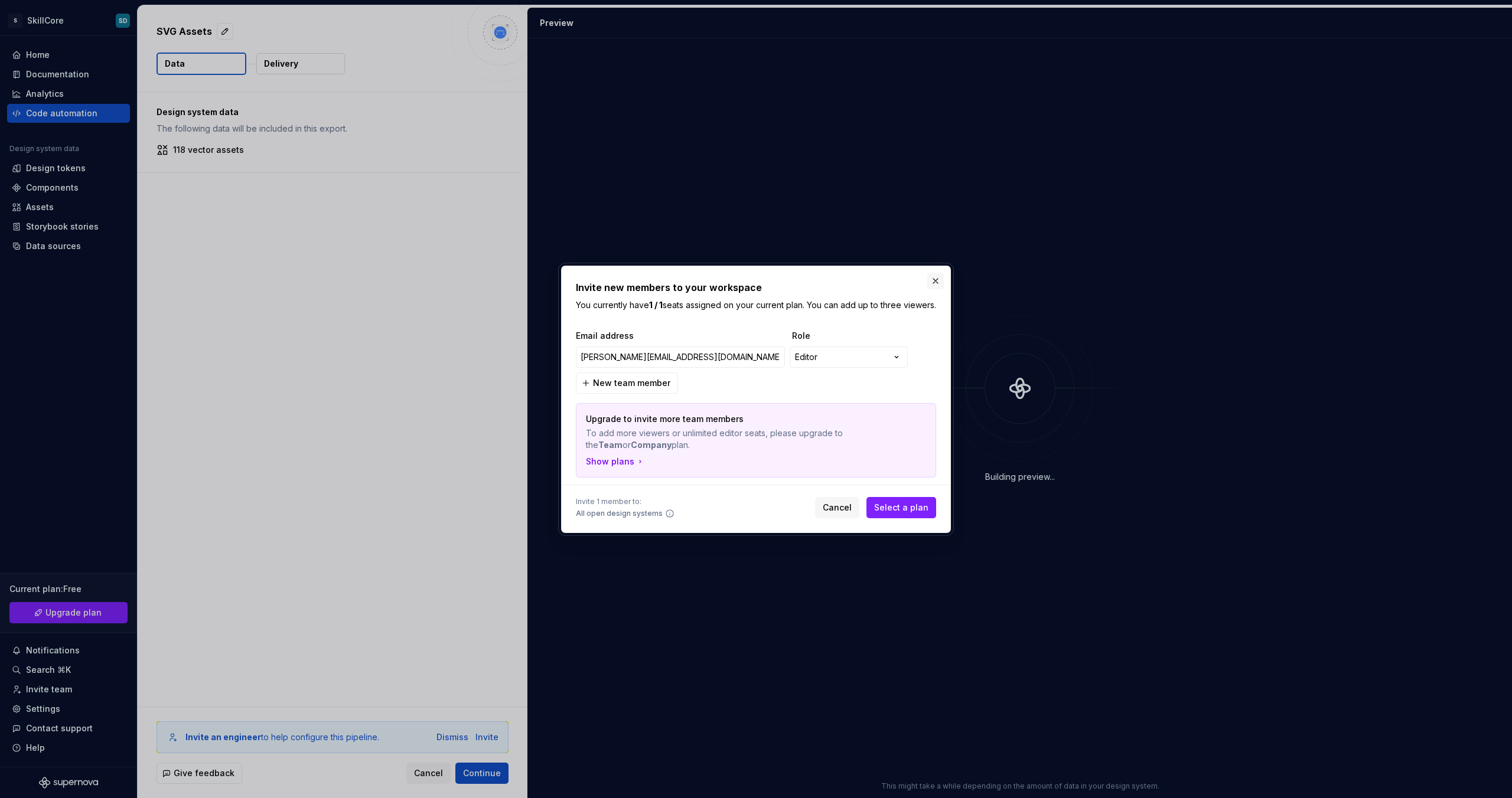
click at [938, 277] on button "button" at bounding box center [935, 281] width 17 height 17
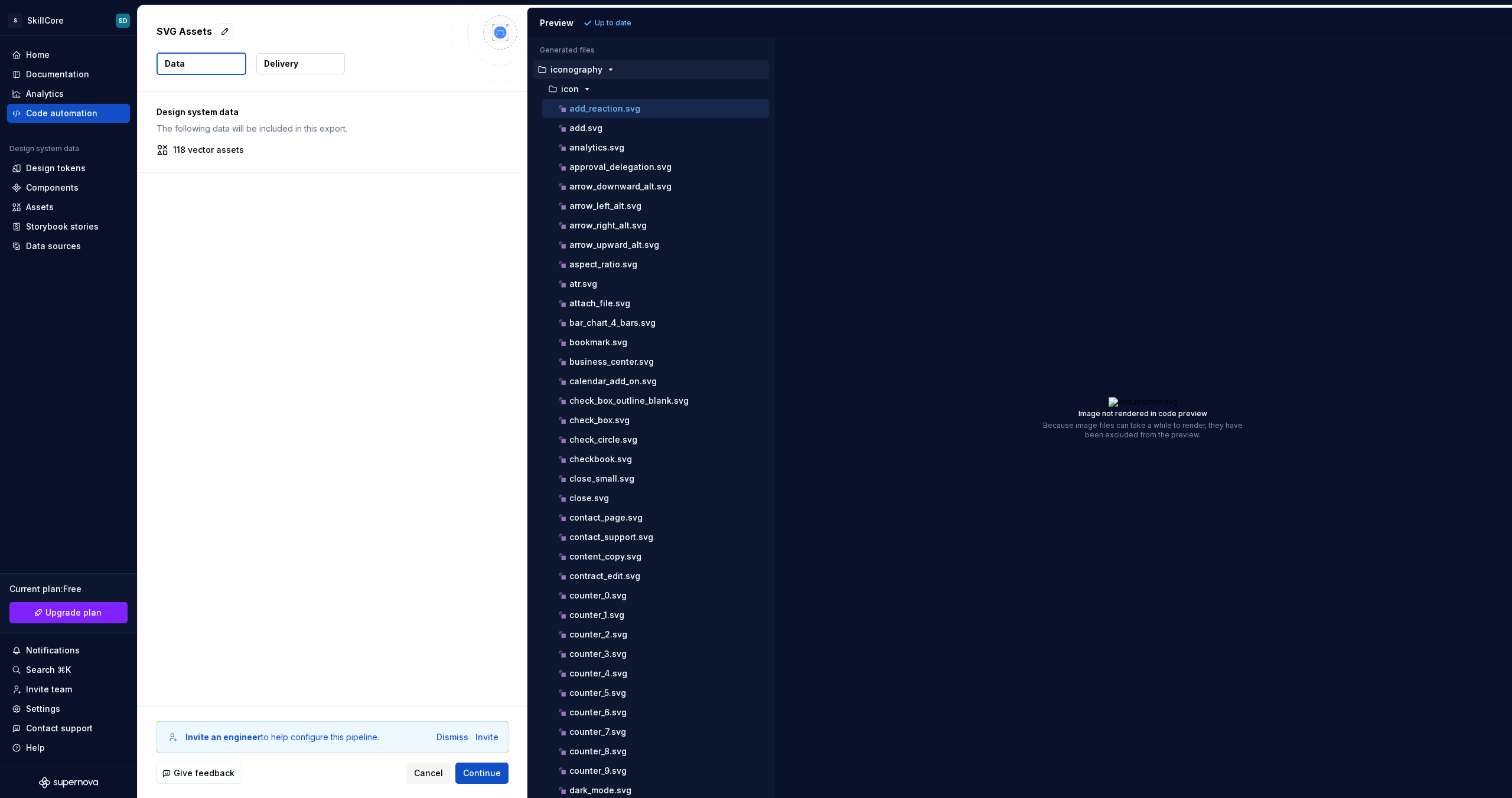
click at [450, 370] on div "Design system data The following data will be included in this export. 118 vect…" at bounding box center [332, 399] width 390 height 614
click at [37, 53] on div "Home" at bounding box center [38, 54] width 23 height 12
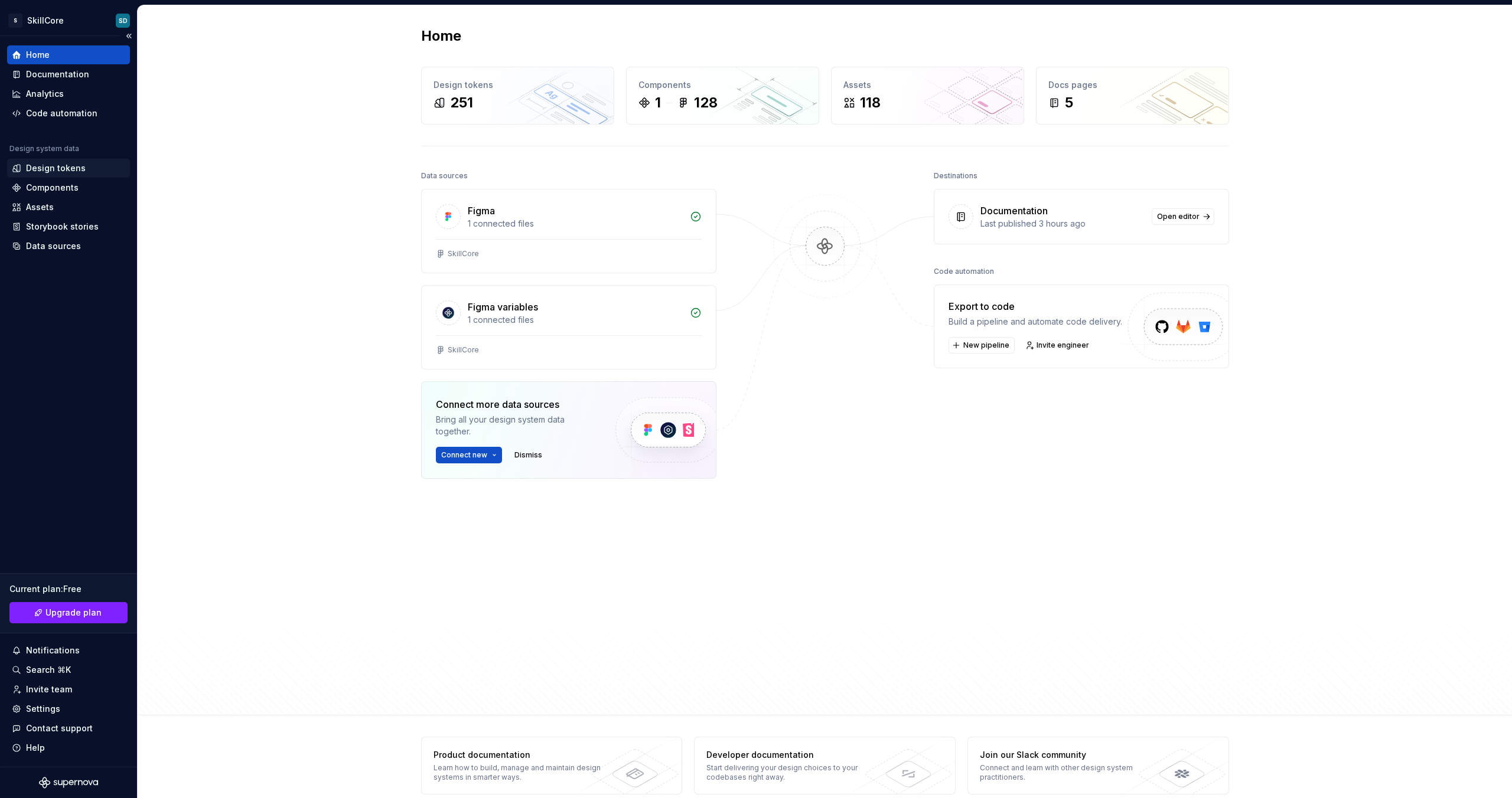
click at [60, 172] on div "Design tokens" at bounding box center [55, 168] width 60 height 12
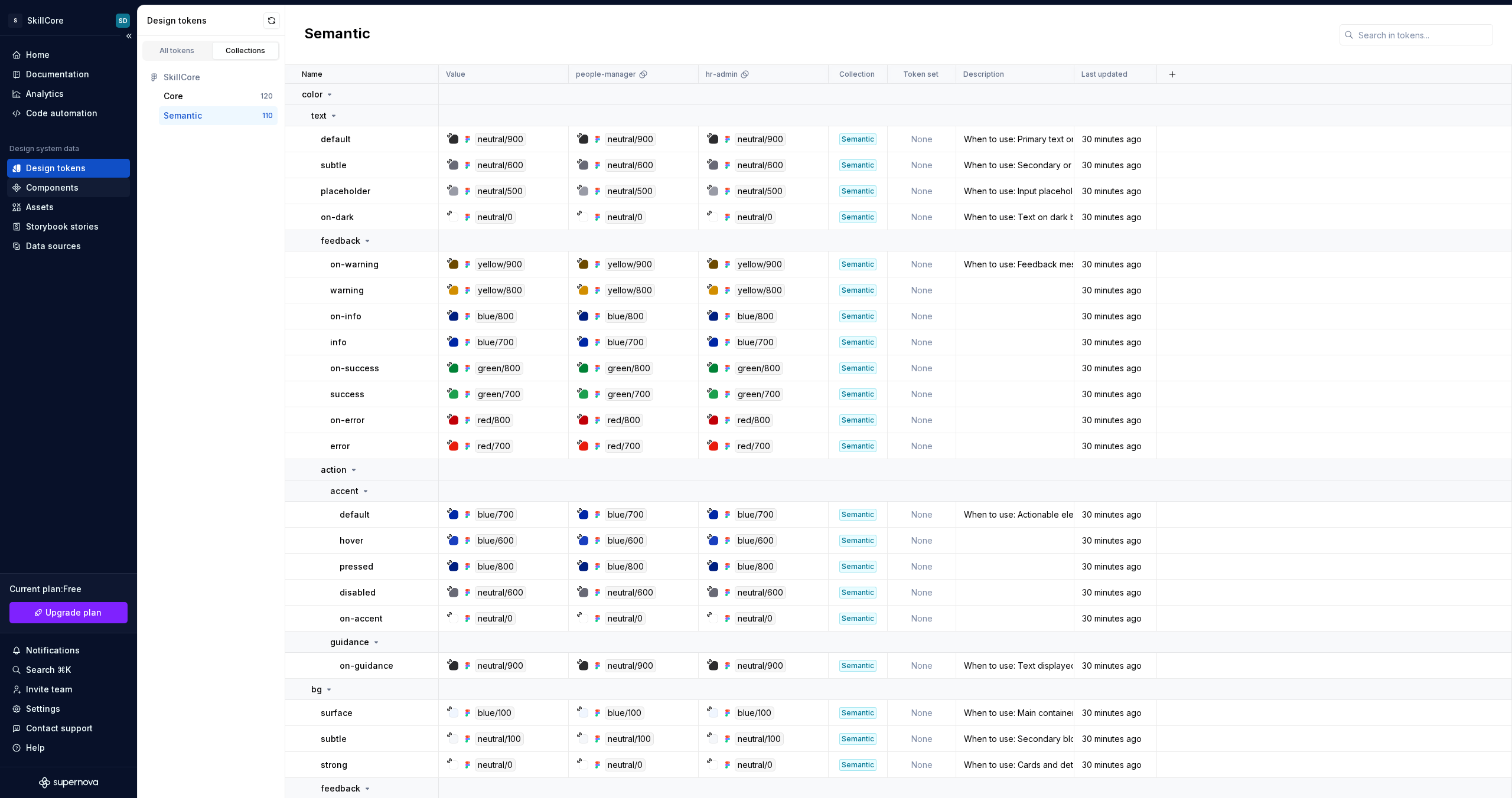
click at [61, 187] on div "Components" at bounding box center [52, 188] width 53 height 12
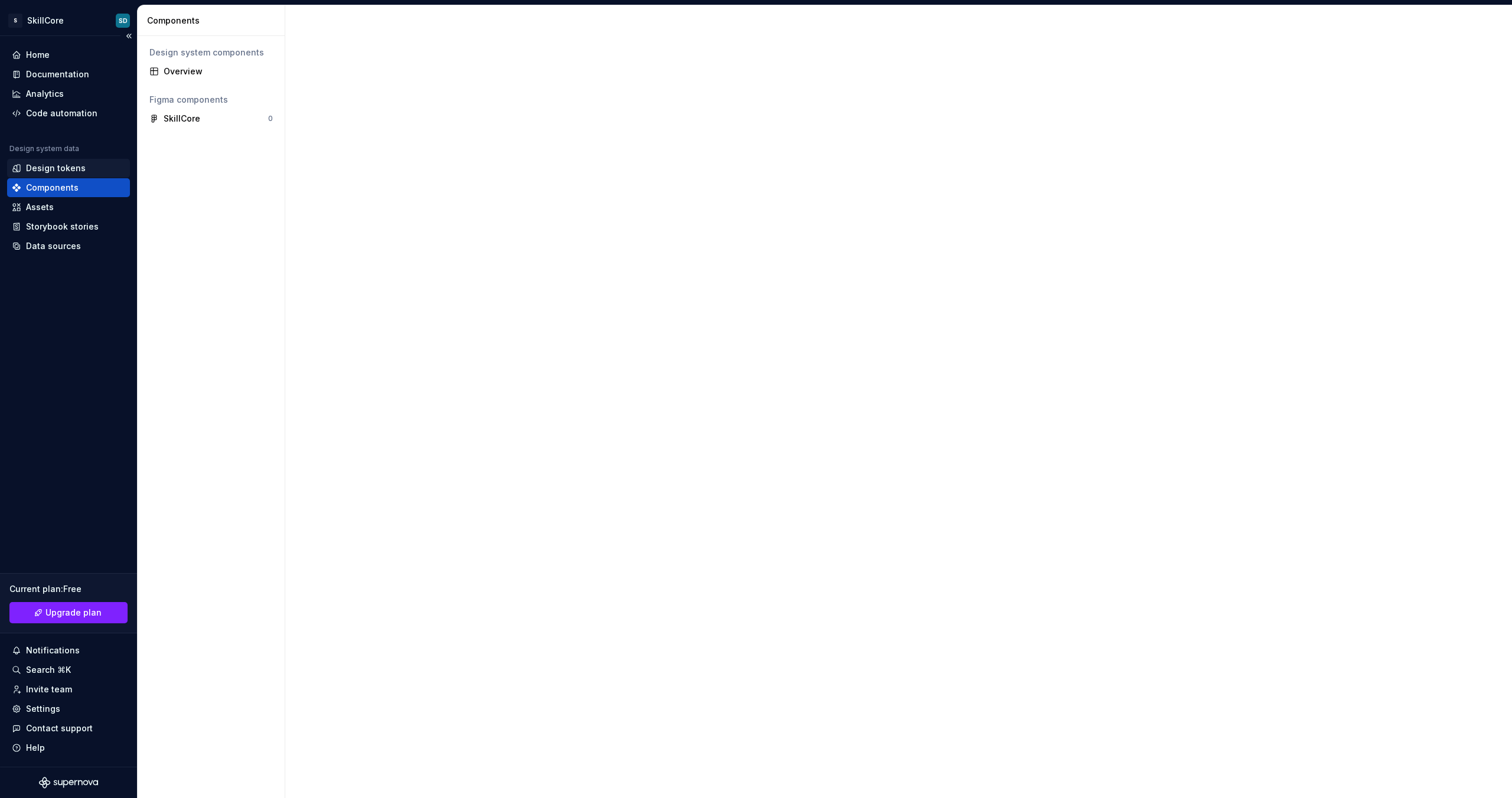
click at [62, 169] on div "Design tokens" at bounding box center [55, 168] width 60 height 12
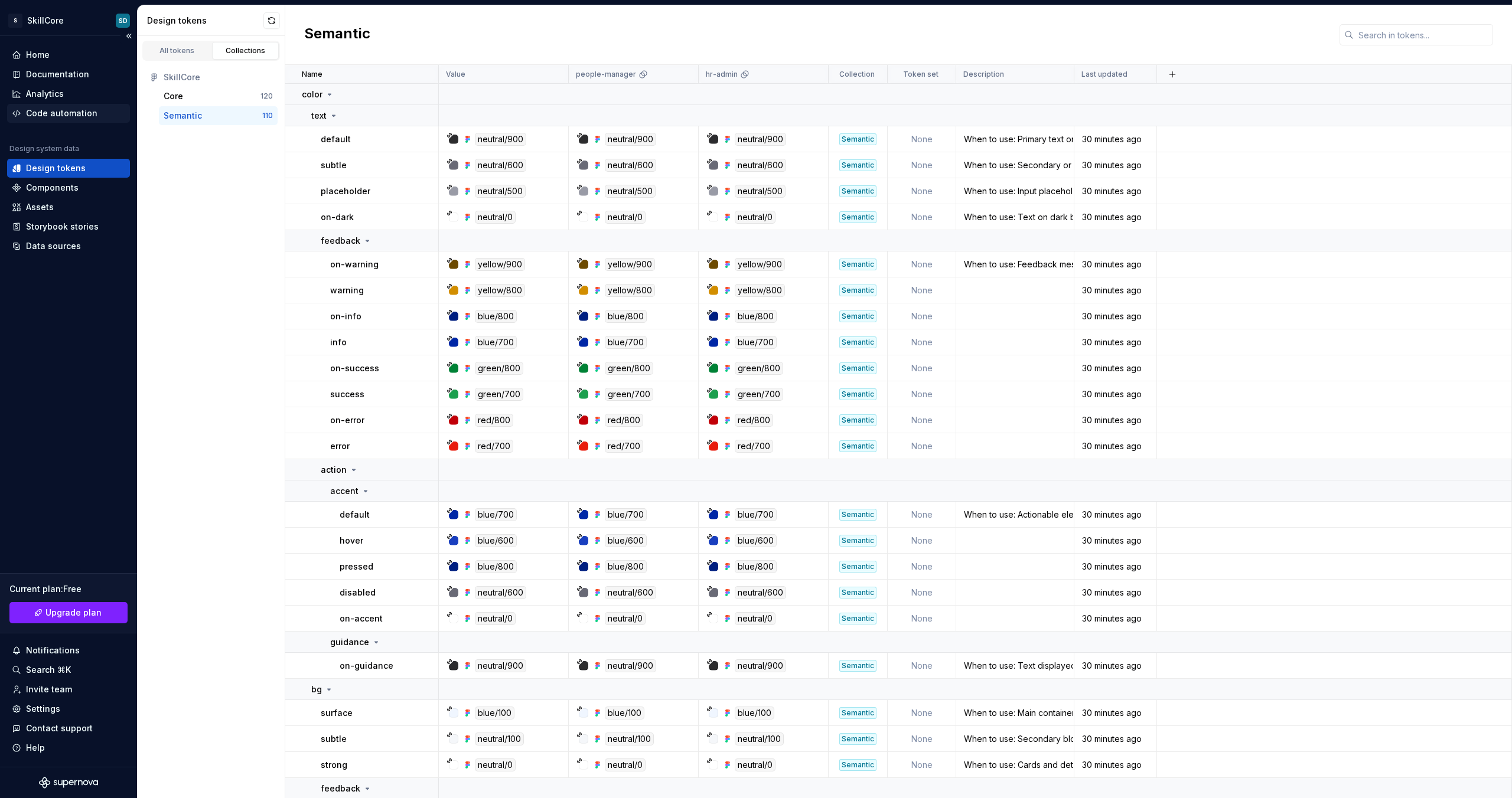
click at [50, 120] on div "Code automation" at bounding box center [68, 113] width 122 height 19
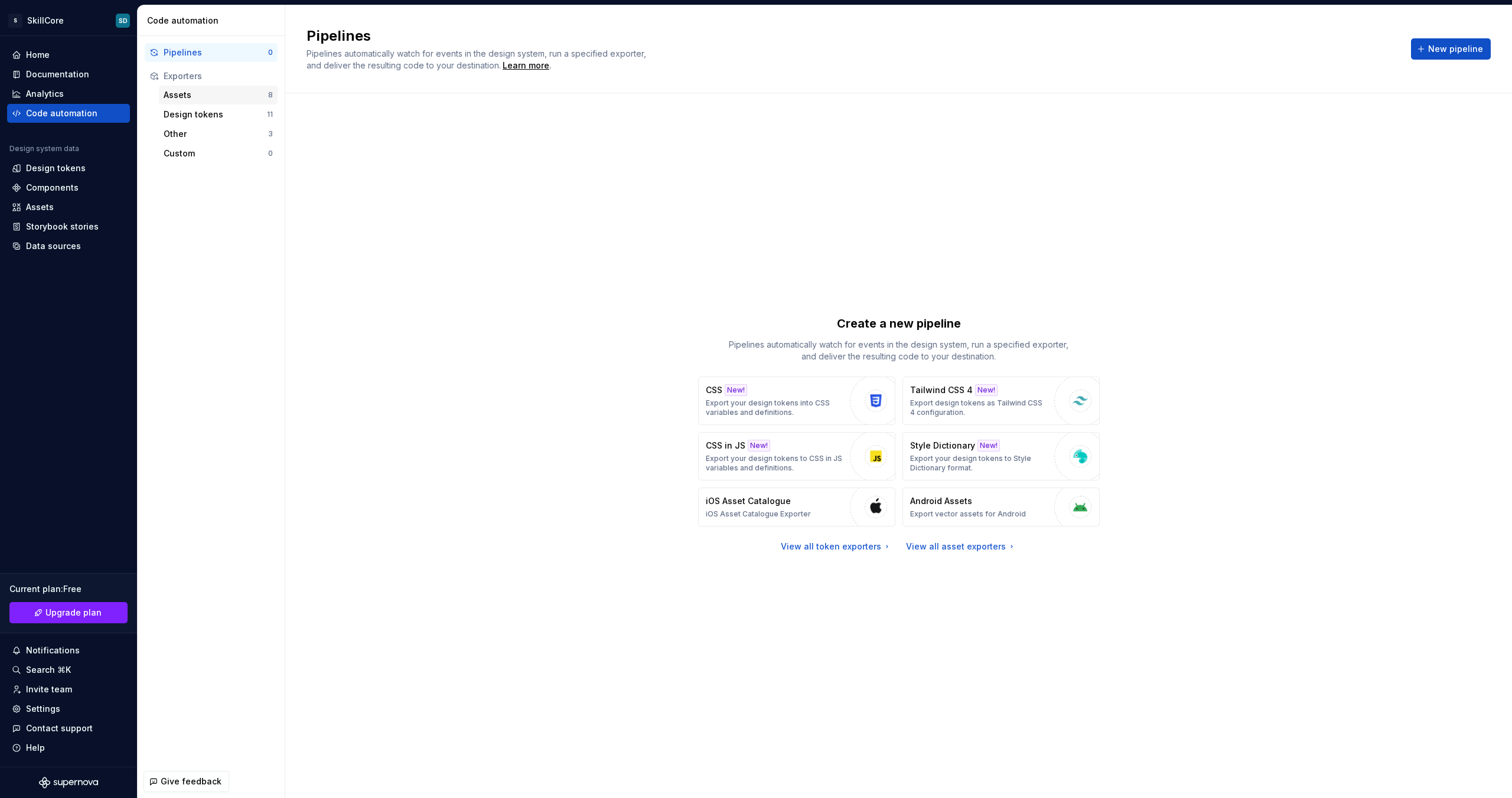
click at [192, 93] on div "Assets" at bounding box center [216, 95] width 105 height 12
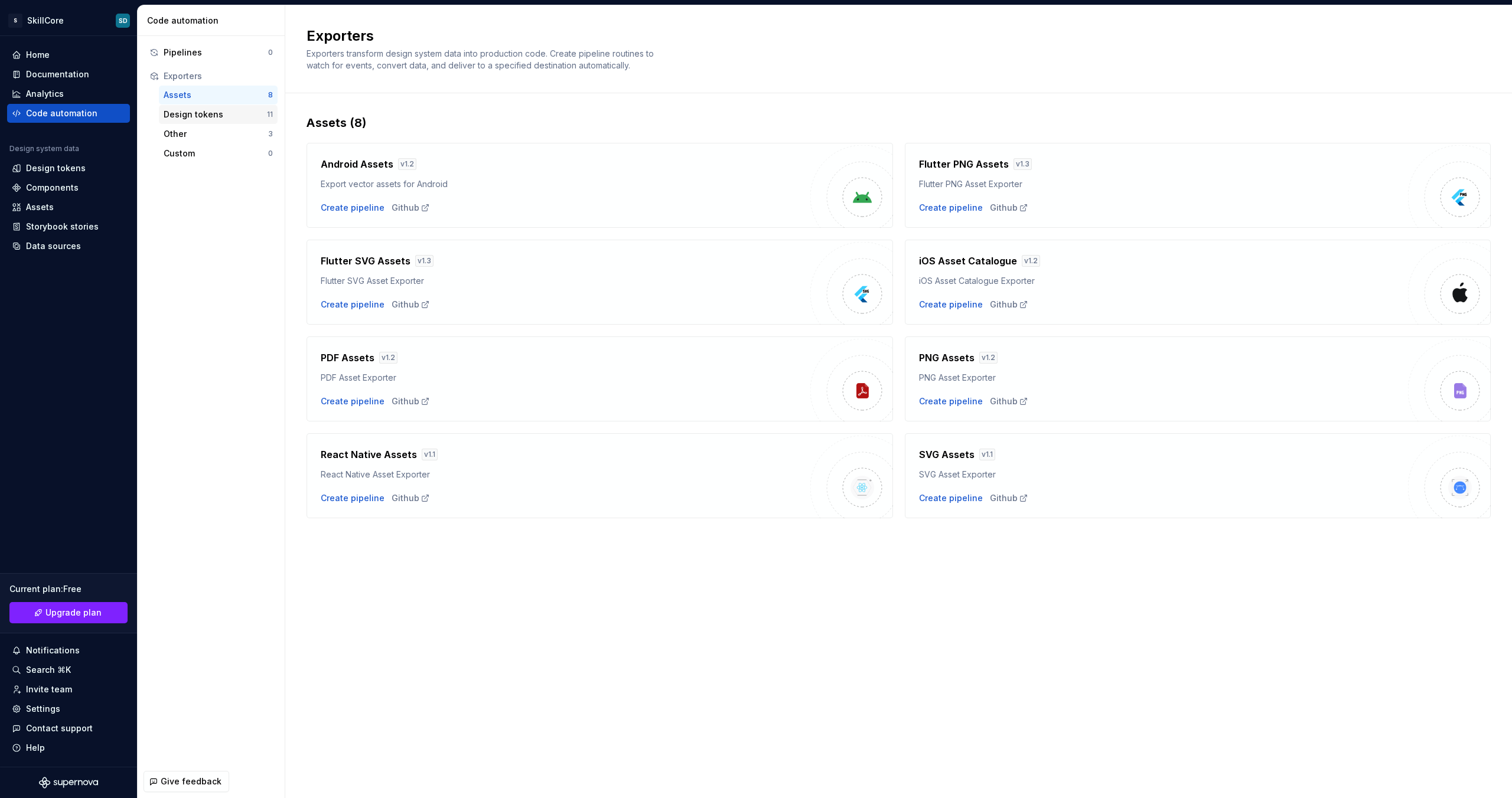
click at [201, 117] on div "Design tokens" at bounding box center [215, 115] width 103 height 12
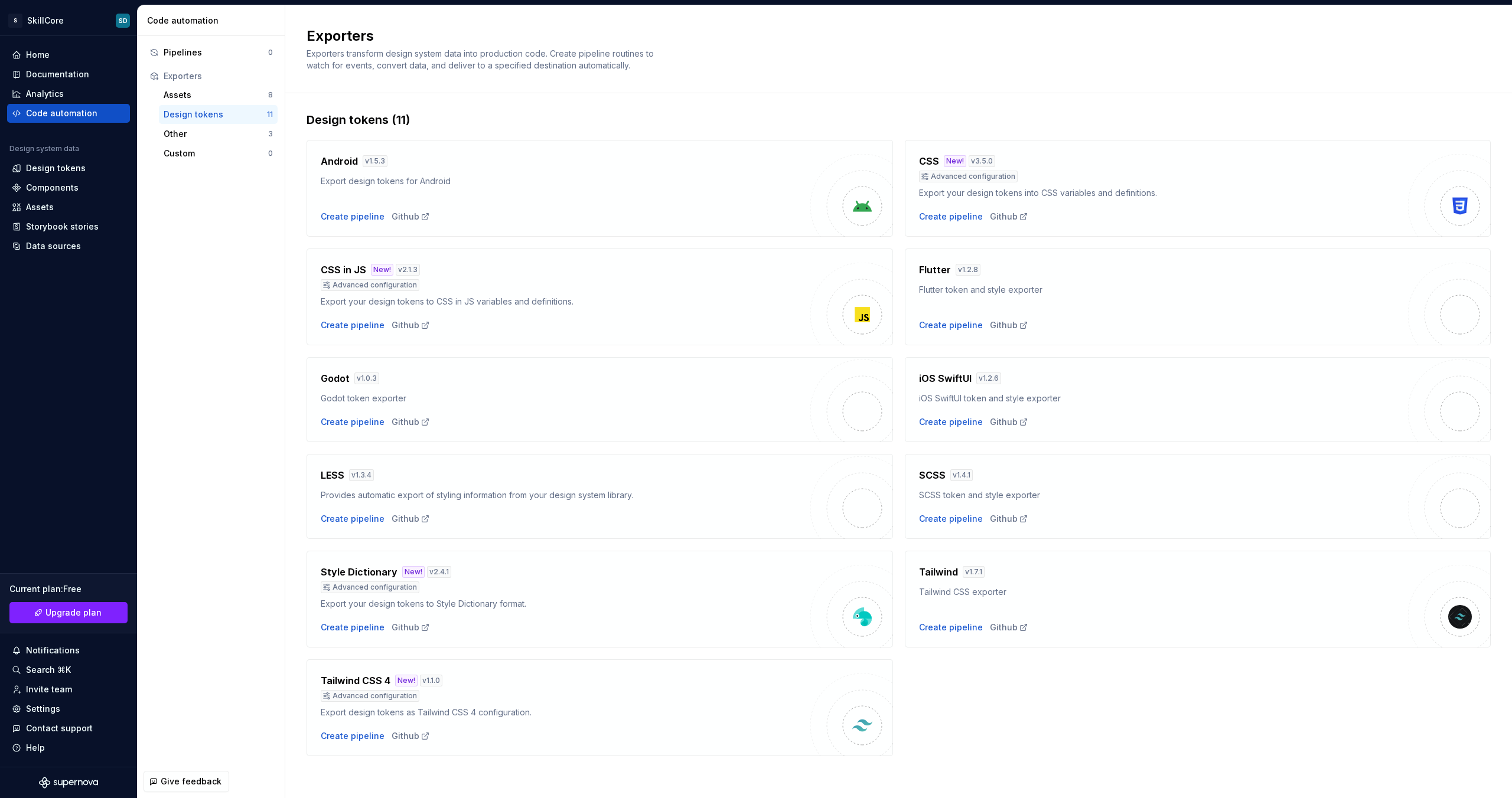
scroll to position [6, 0]
click at [953, 518] on div "Create pipeline" at bounding box center [951, 516] width 64 height 12
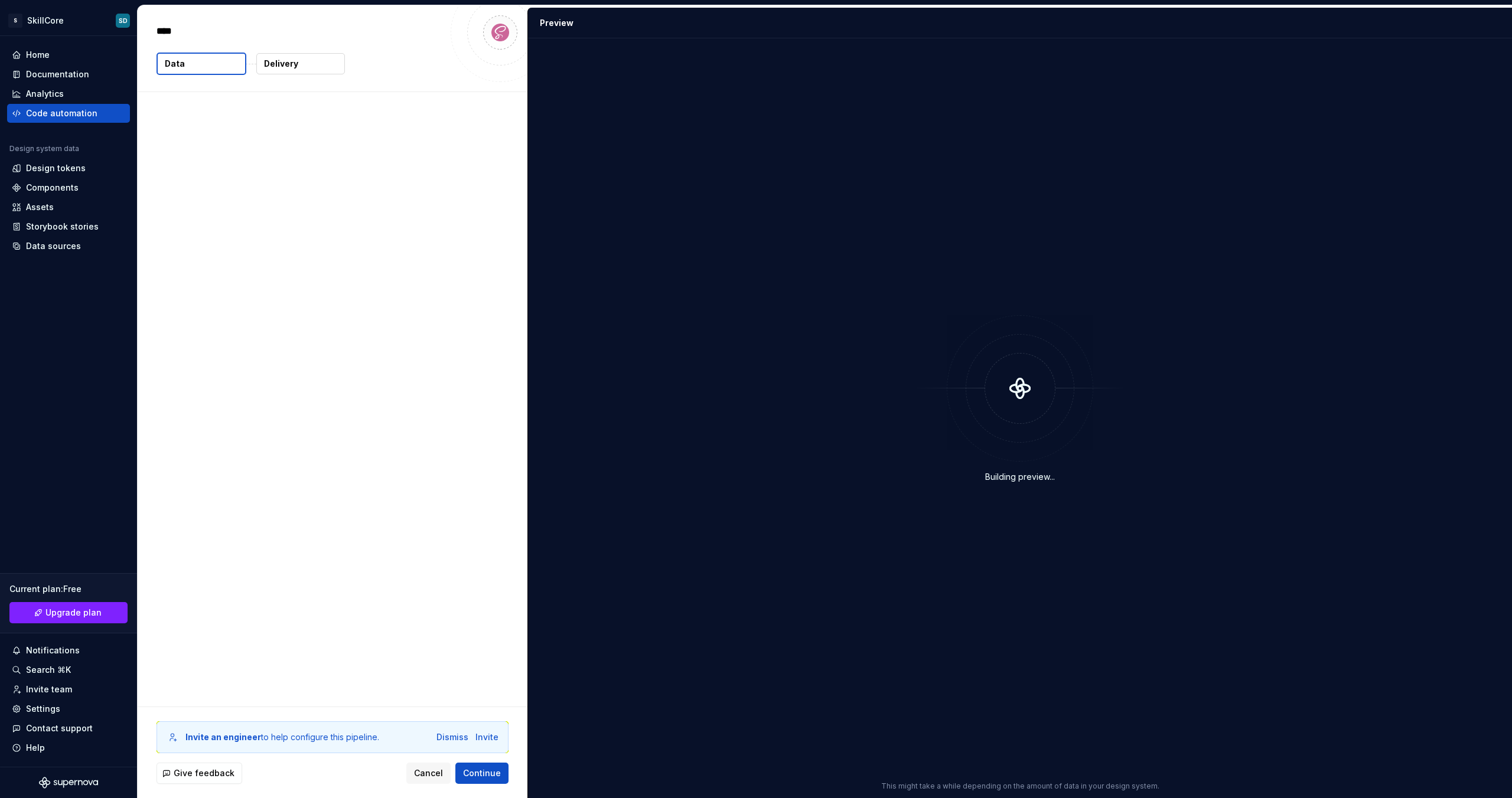
type textarea "*"
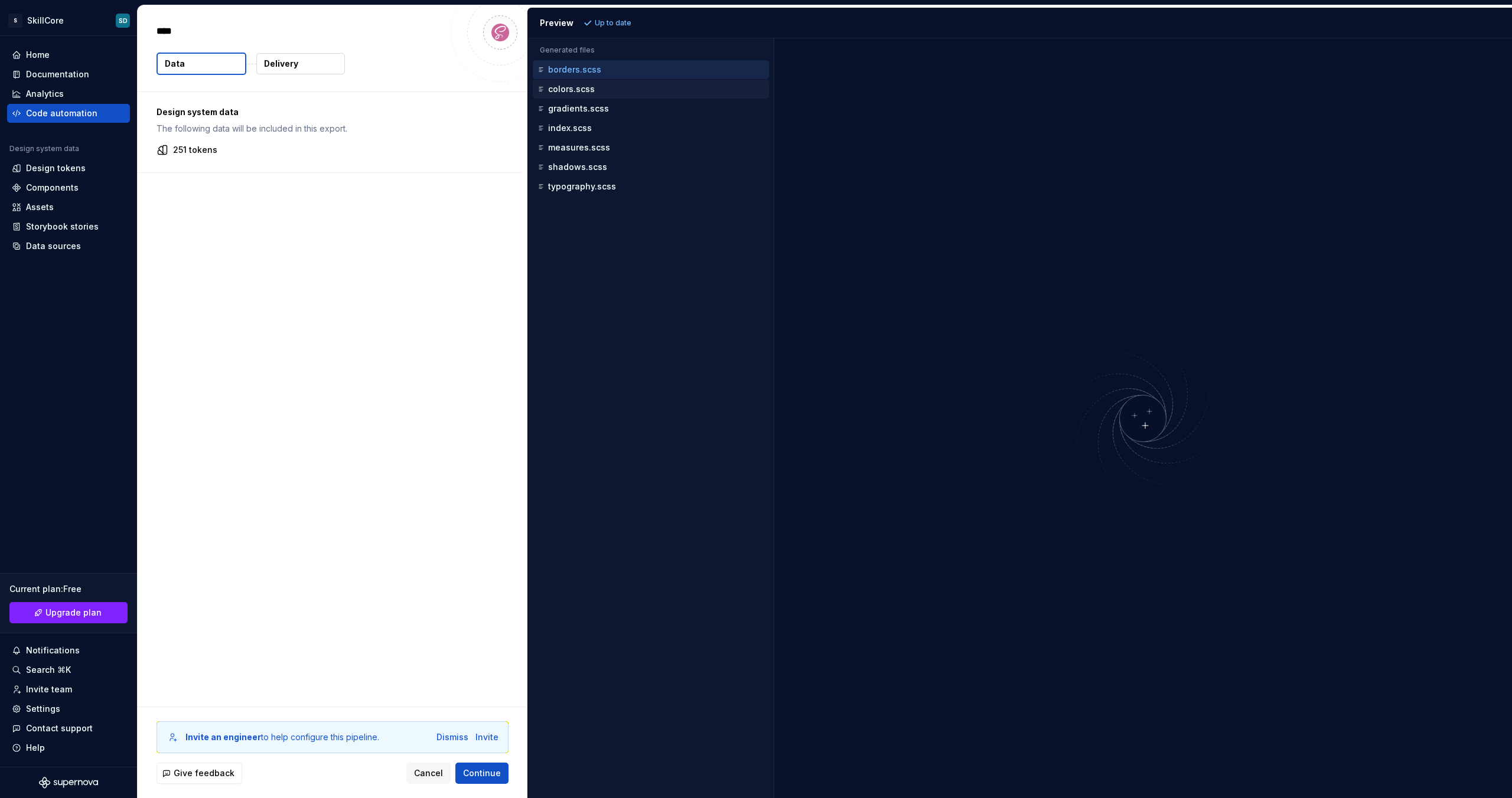
click at [592, 91] on p "colors.scss" at bounding box center [571, 89] width 47 height 9
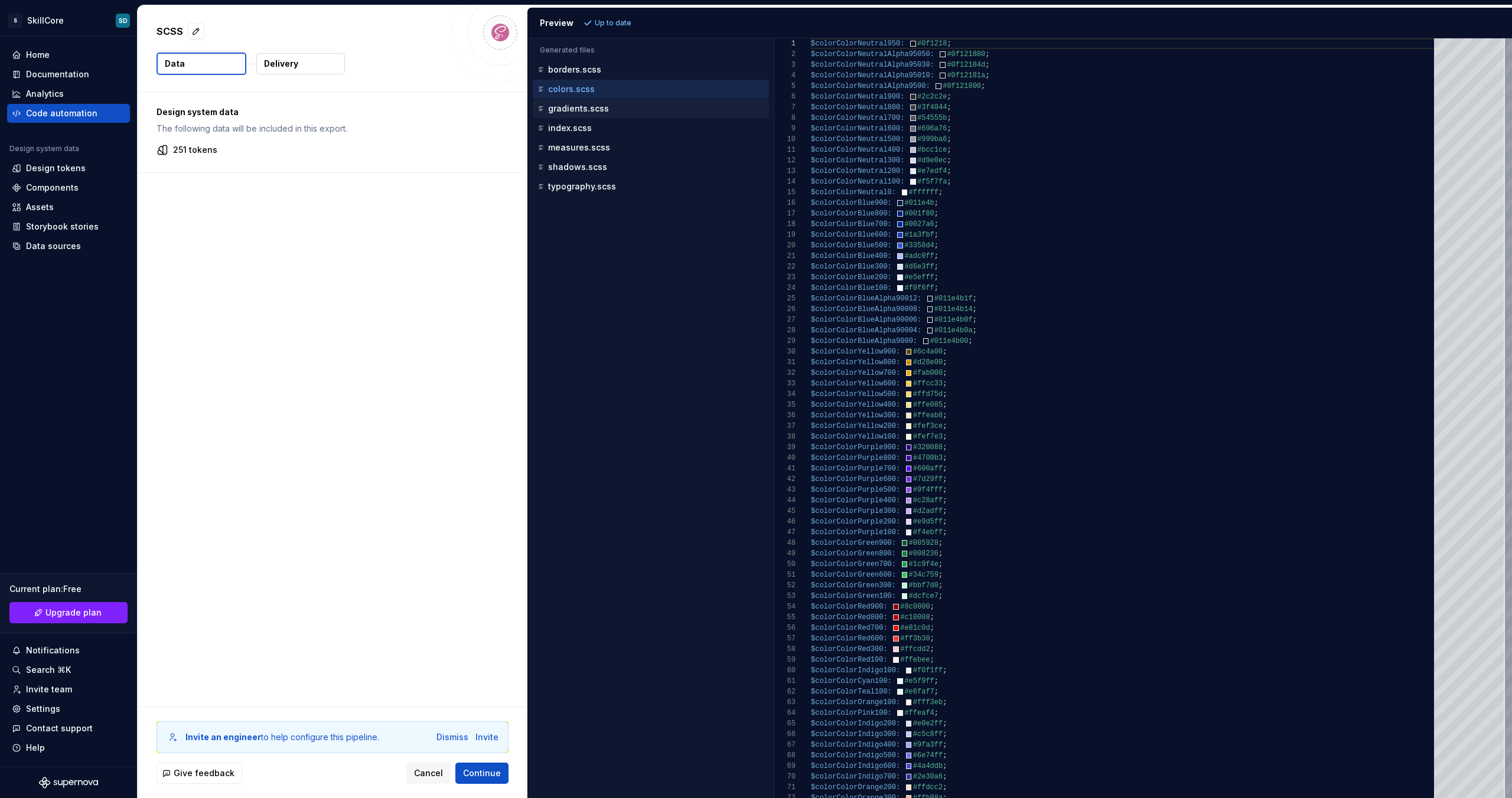
click at [585, 108] on p "gradients.scss" at bounding box center [578, 108] width 61 height 9
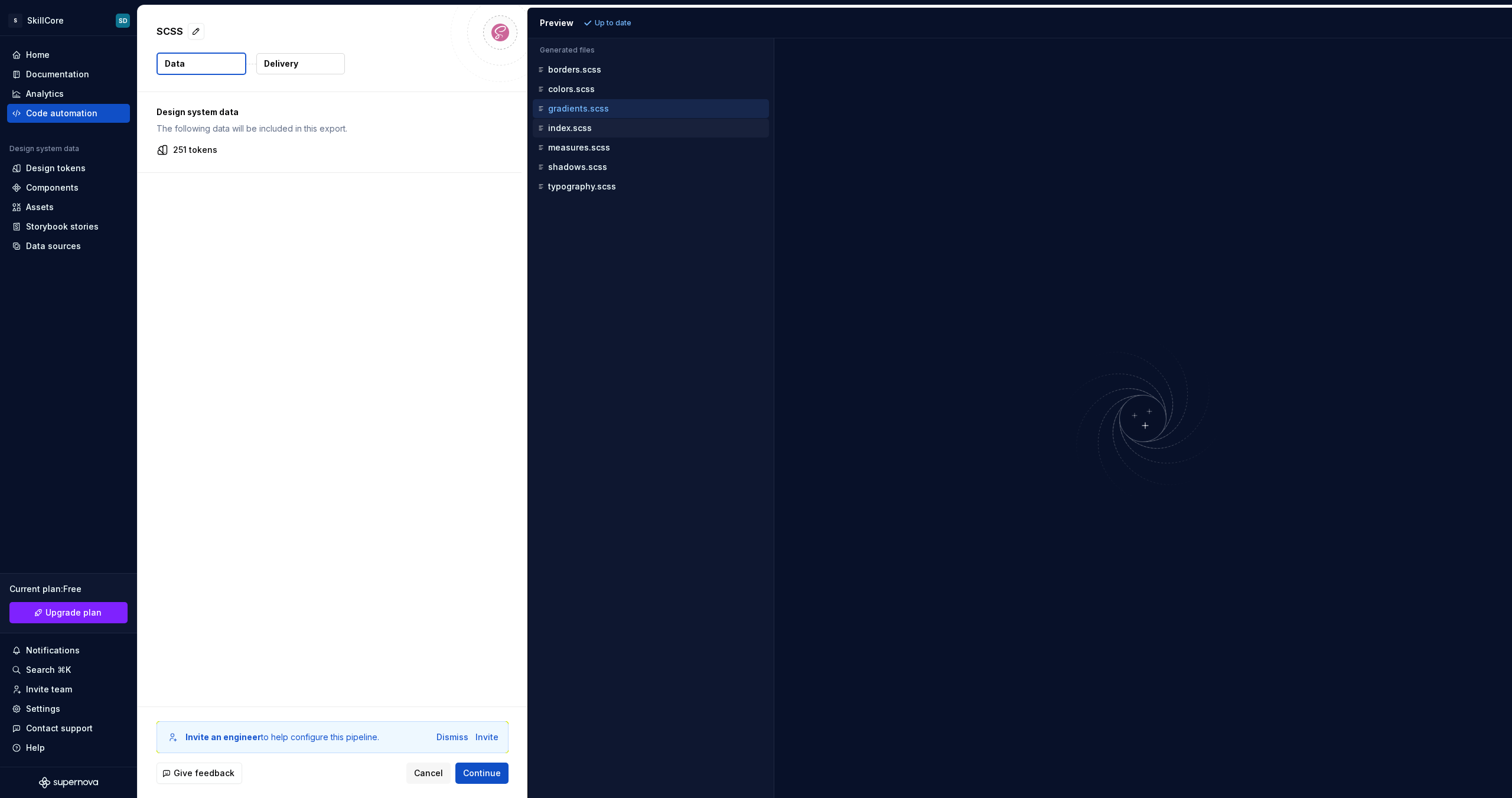
click at [590, 127] on div "index.scss" at bounding box center [652, 128] width 234 height 12
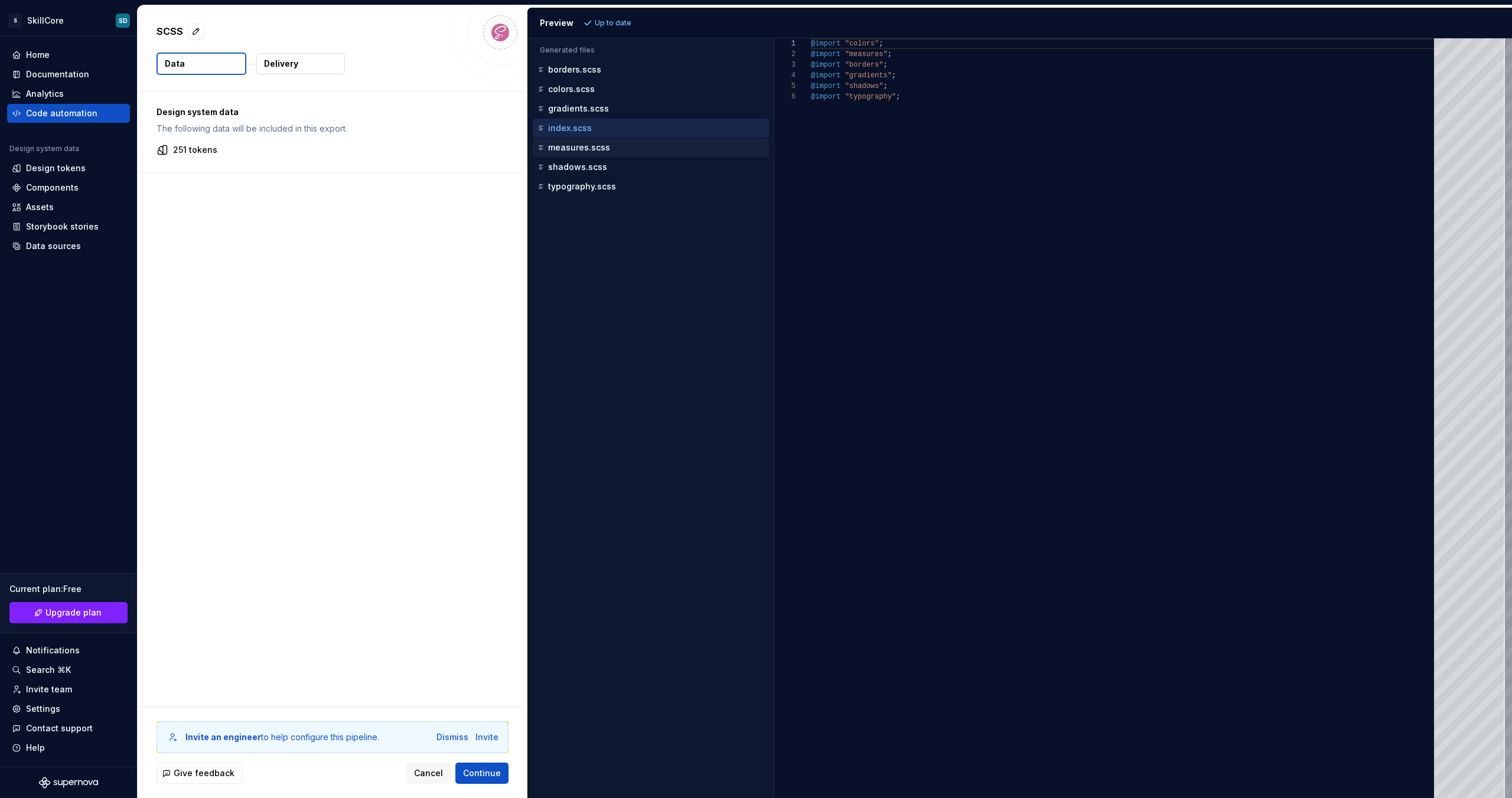
click at [590, 143] on p "measures.scss" at bounding box center [579, 147] width 62 height 9
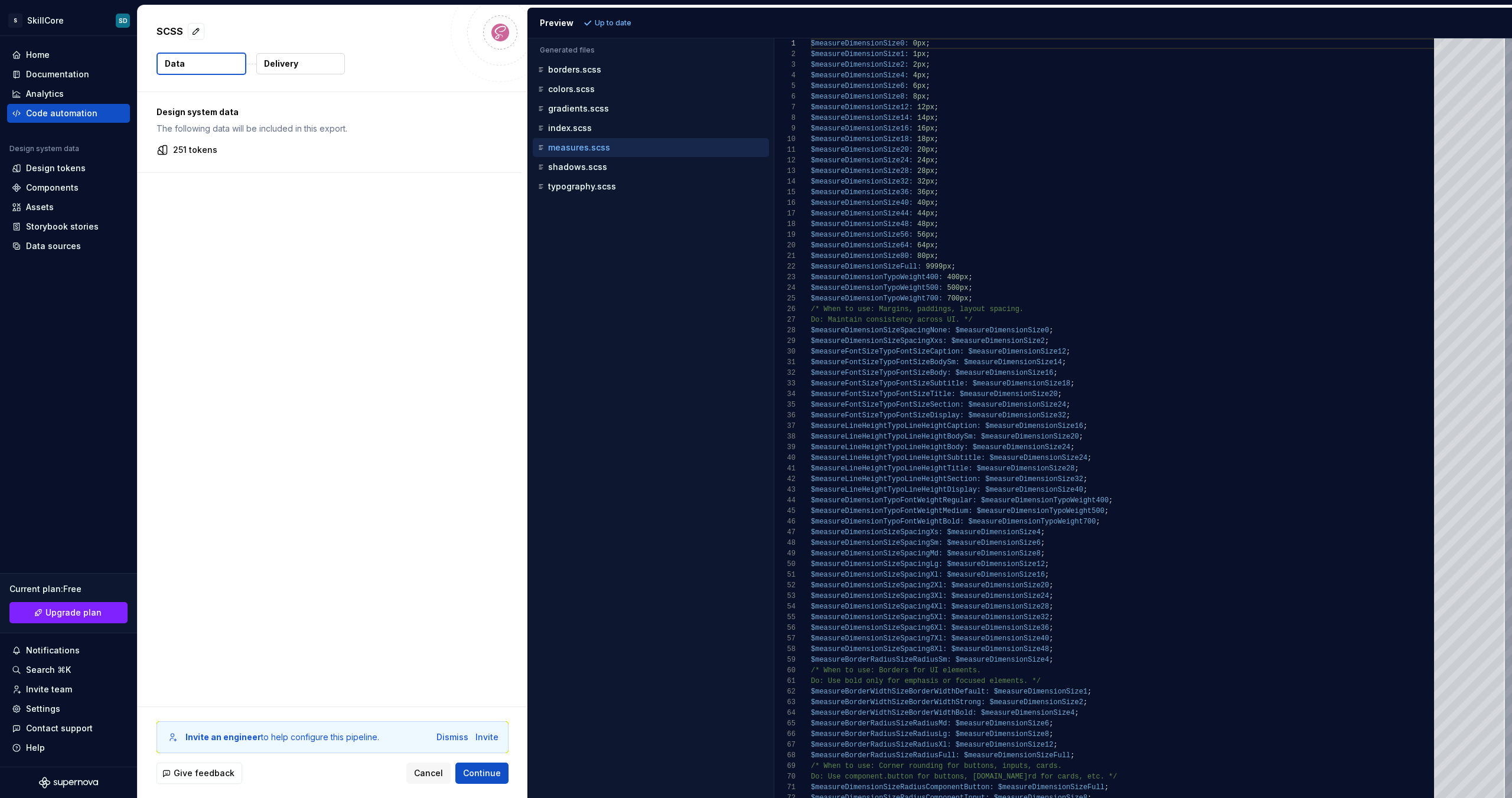
scroll to position [106, 0]
click at [582, 166] on p "shadows.scss" at bounding box center [577, 167] width 59 height 9
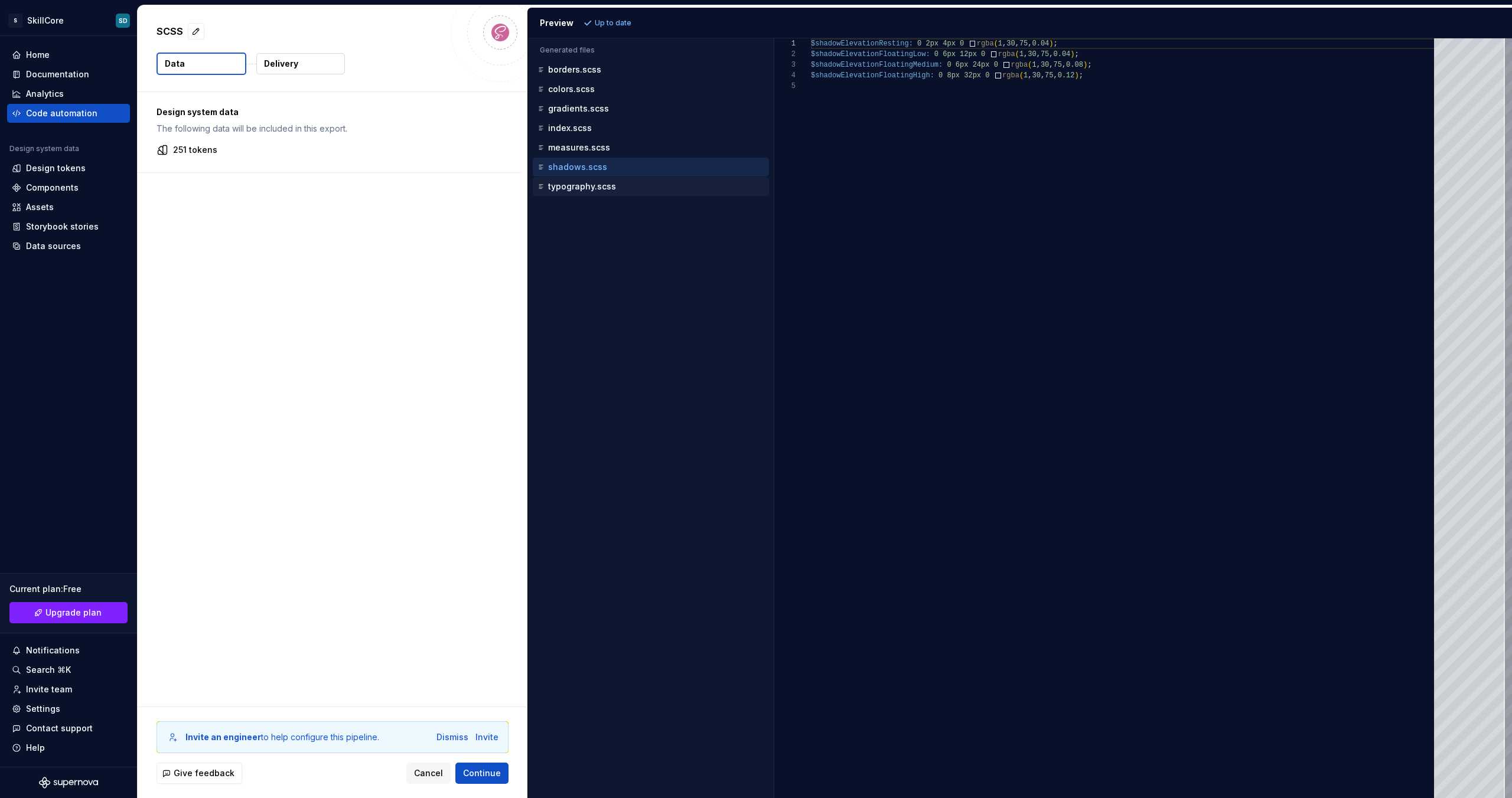
click at [578, 185] on p "typography.scss" at bounding box center [581, 186] width 68 height 9
type textarea "**********"
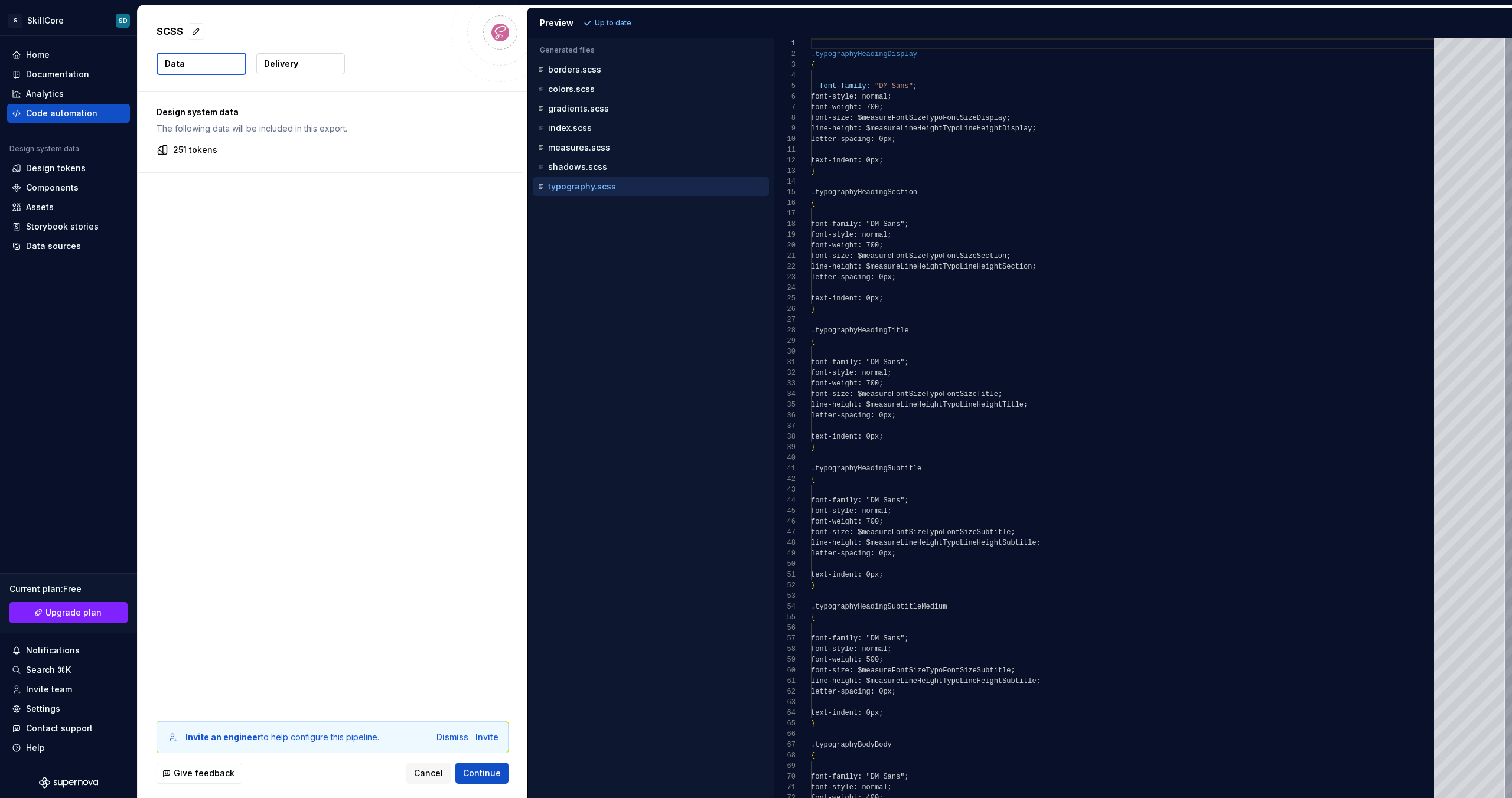
scroll to position [106, 0]
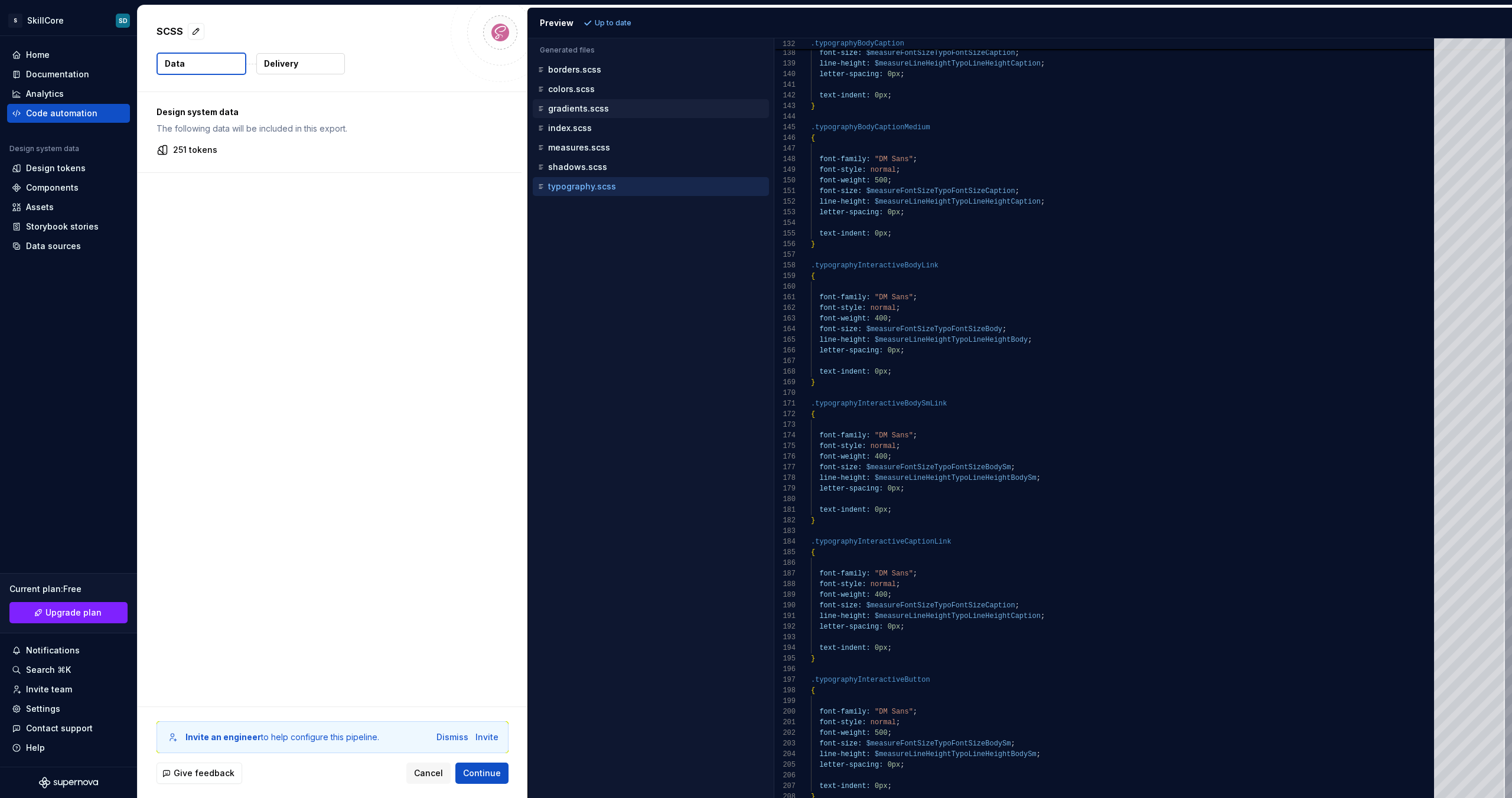
click at [582, 106] on p "gradients.scss" at bounding box center [578, 108] width 61 height 9
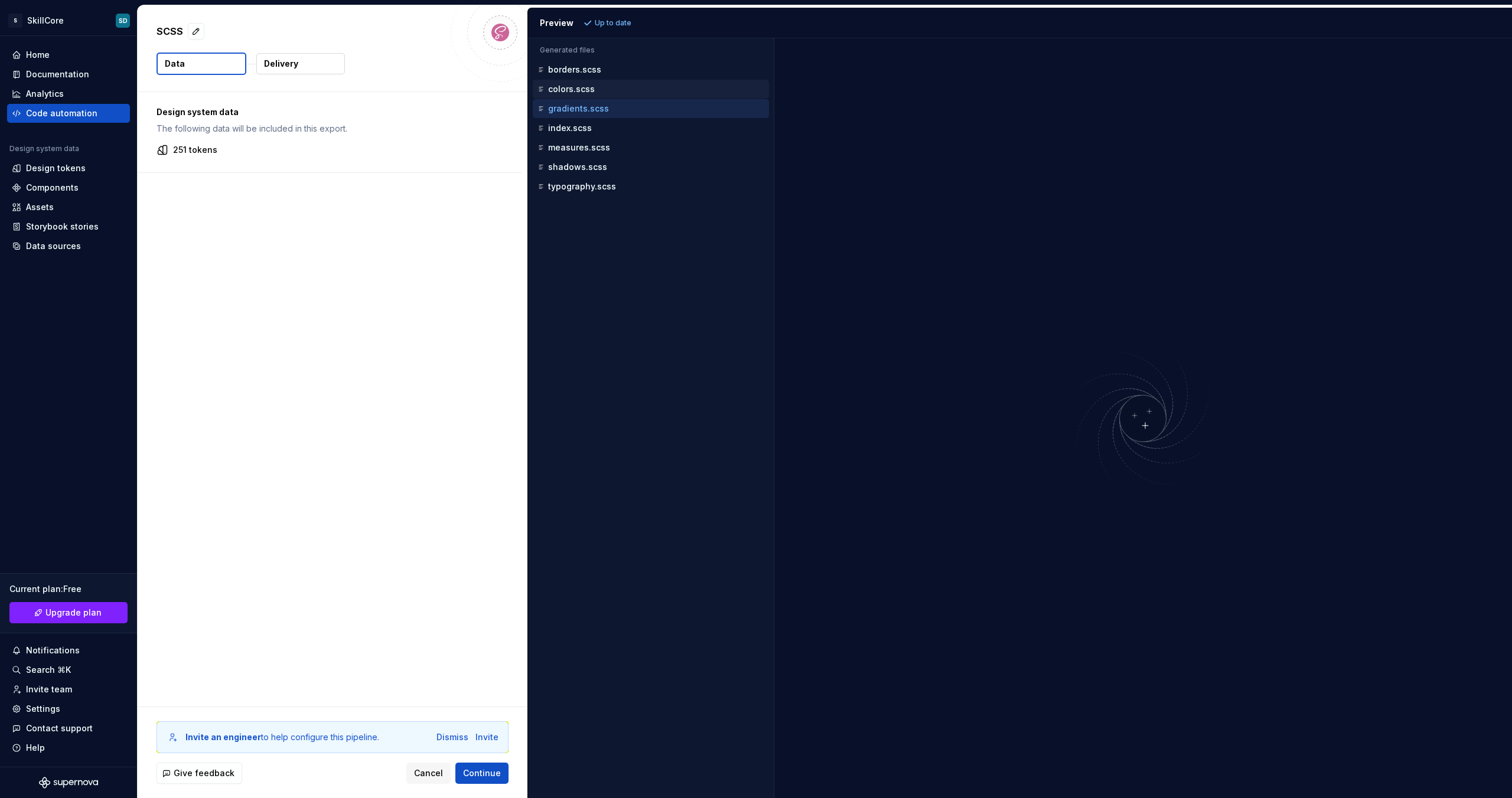
click at [588, 91] on p "colors.scss" at bounding box center [571, 89] width 47 height 9
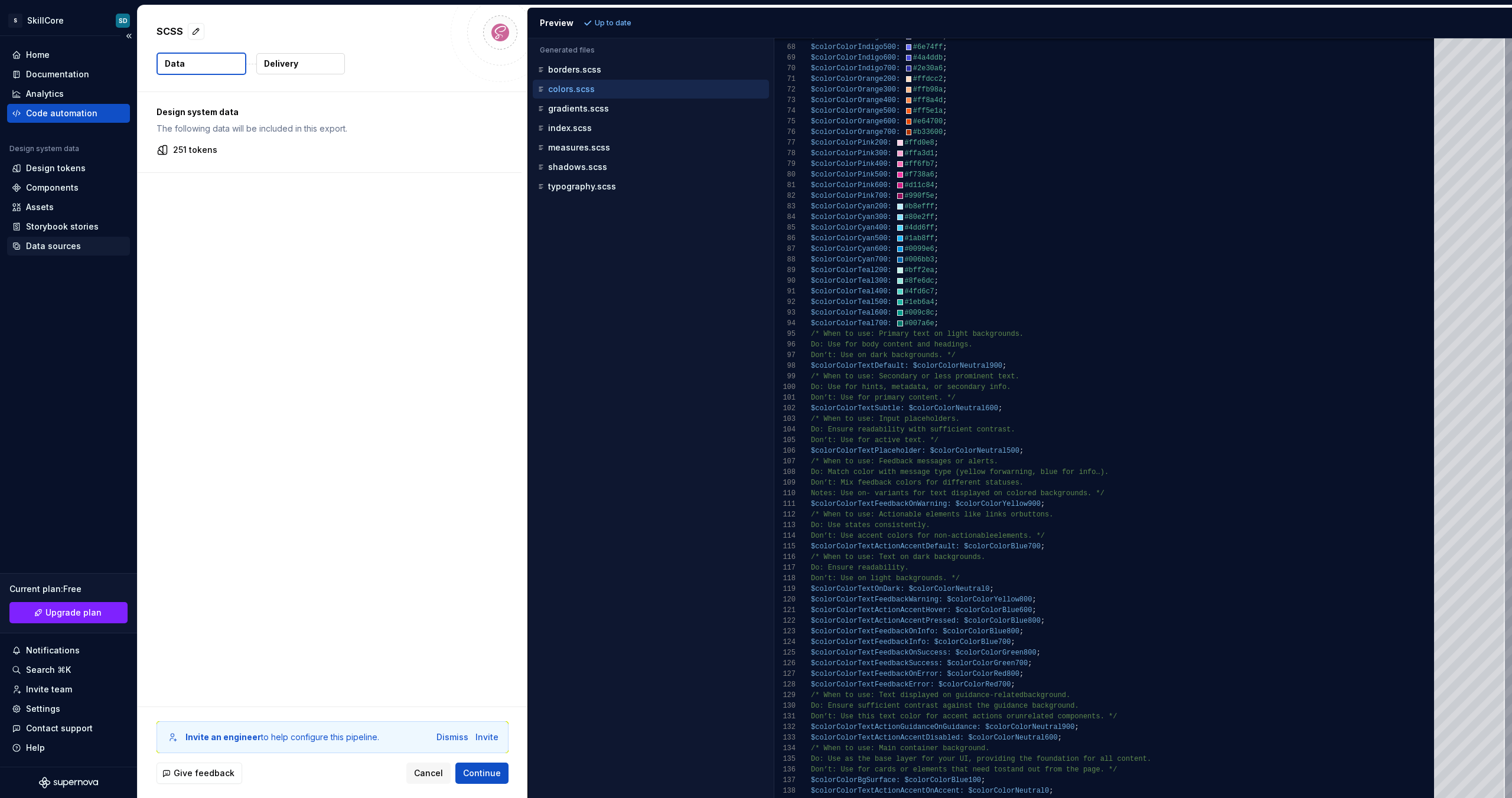
click at [61, 246] on div "Data sources" at bounding box center [53, 246] width 55 height 12
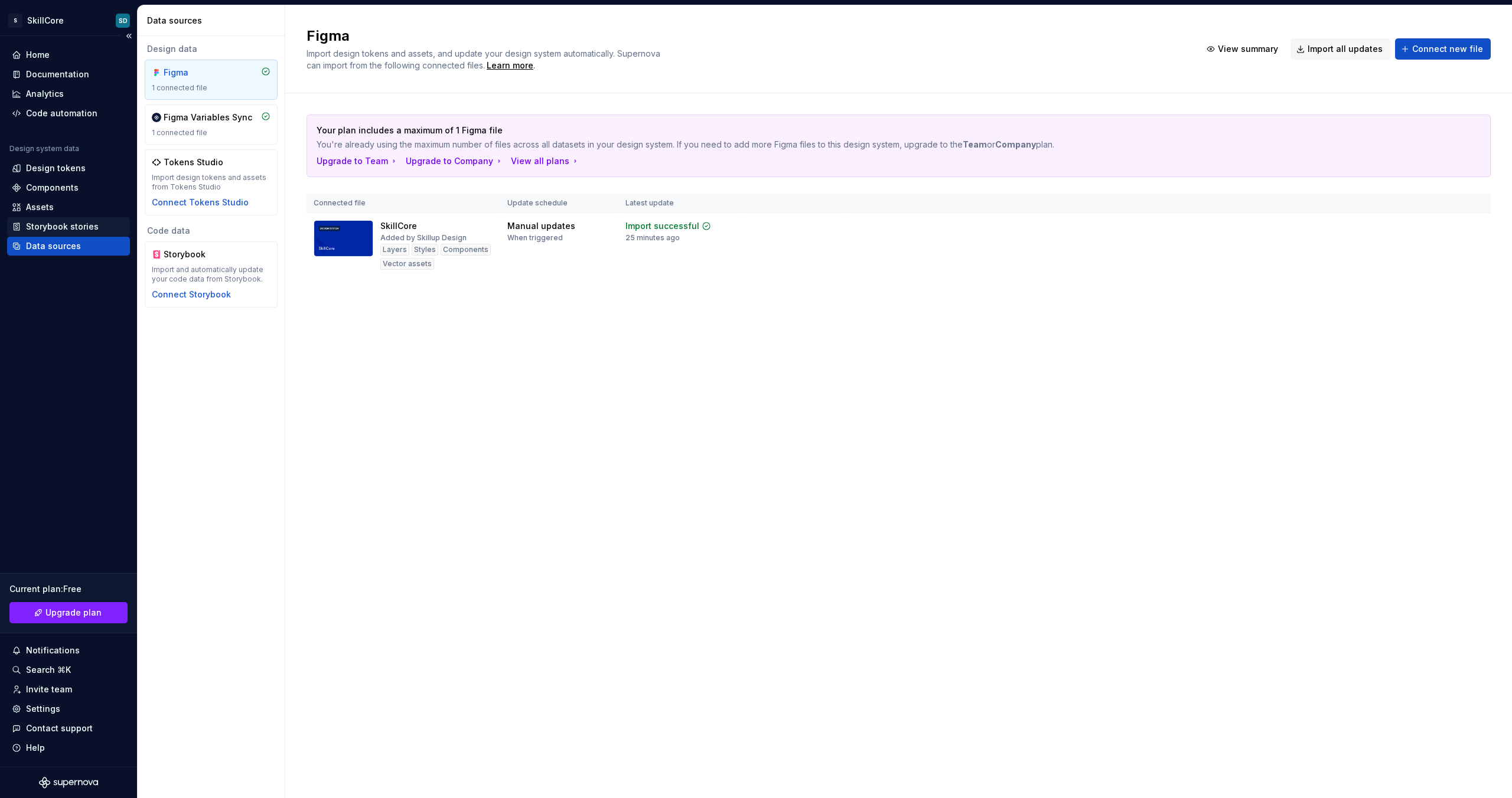
click at [57, 230] on div "Storybook stories" at bounding box center [62, 226] width 73 height 12
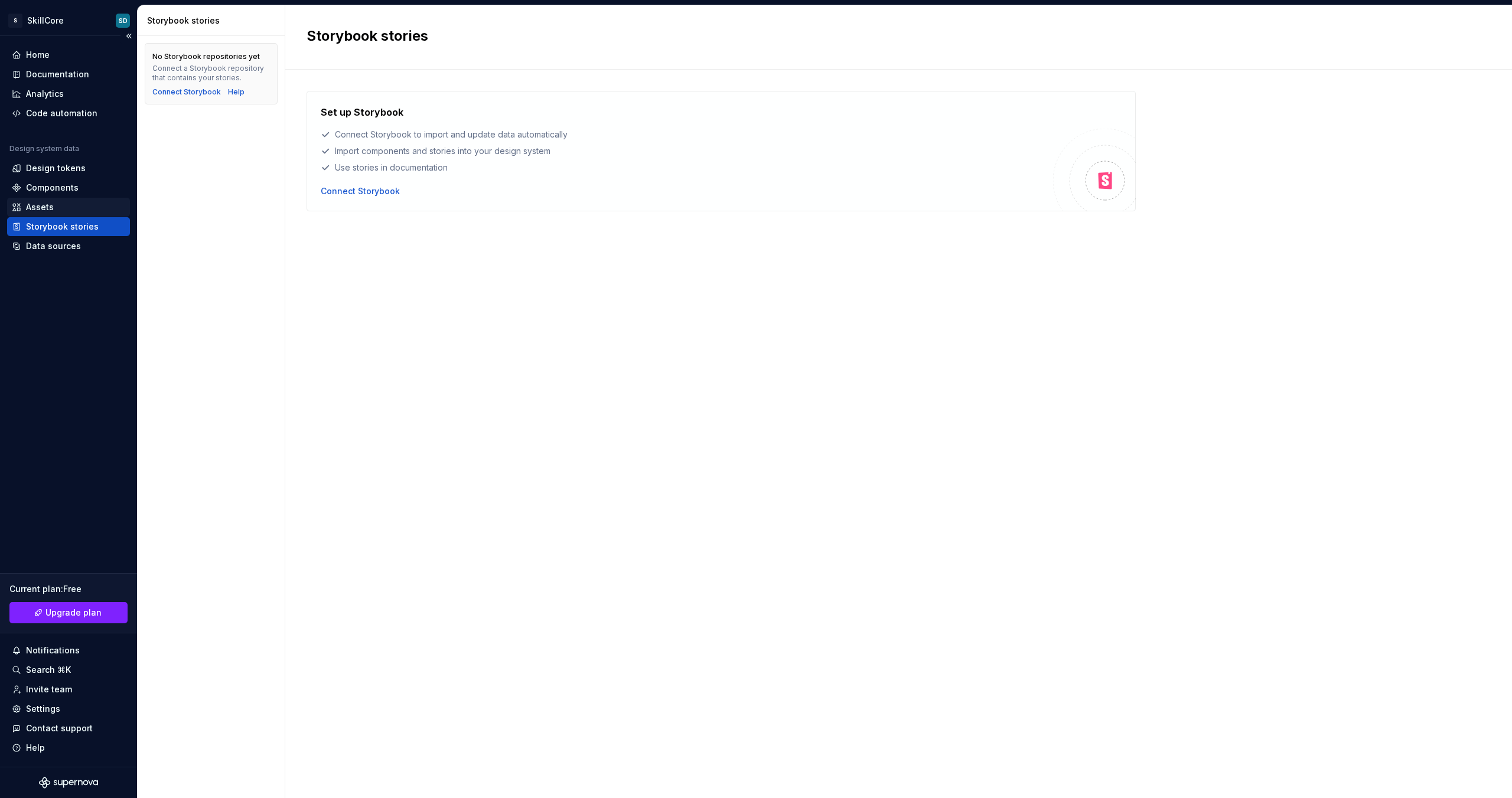
click at [61, 210] on div "Assets" at bounding box center [68, 207] width 113 height 12
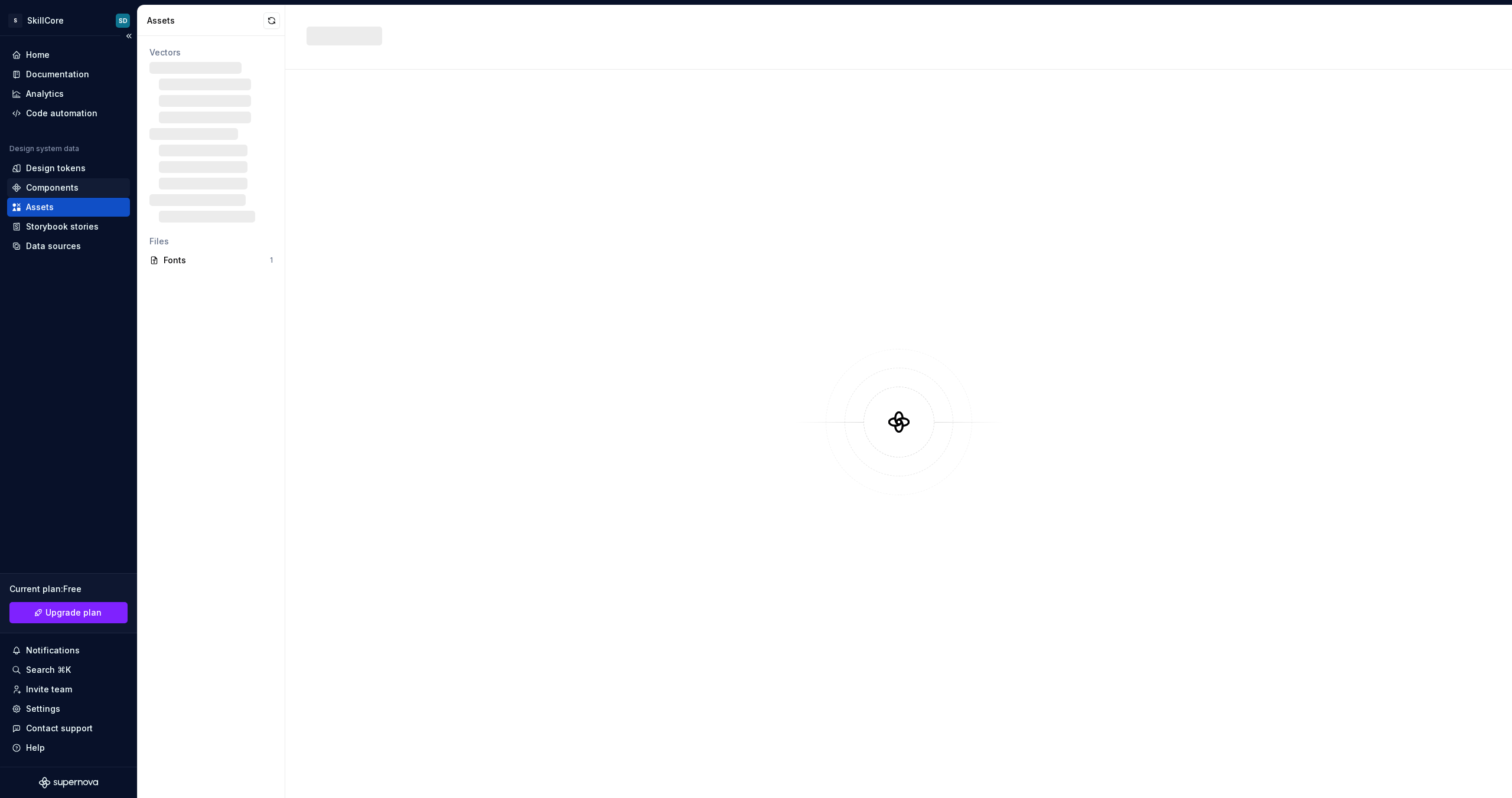
click at [57, 190] on div "Components" at bounding box center [52, 188] width 53 height 12
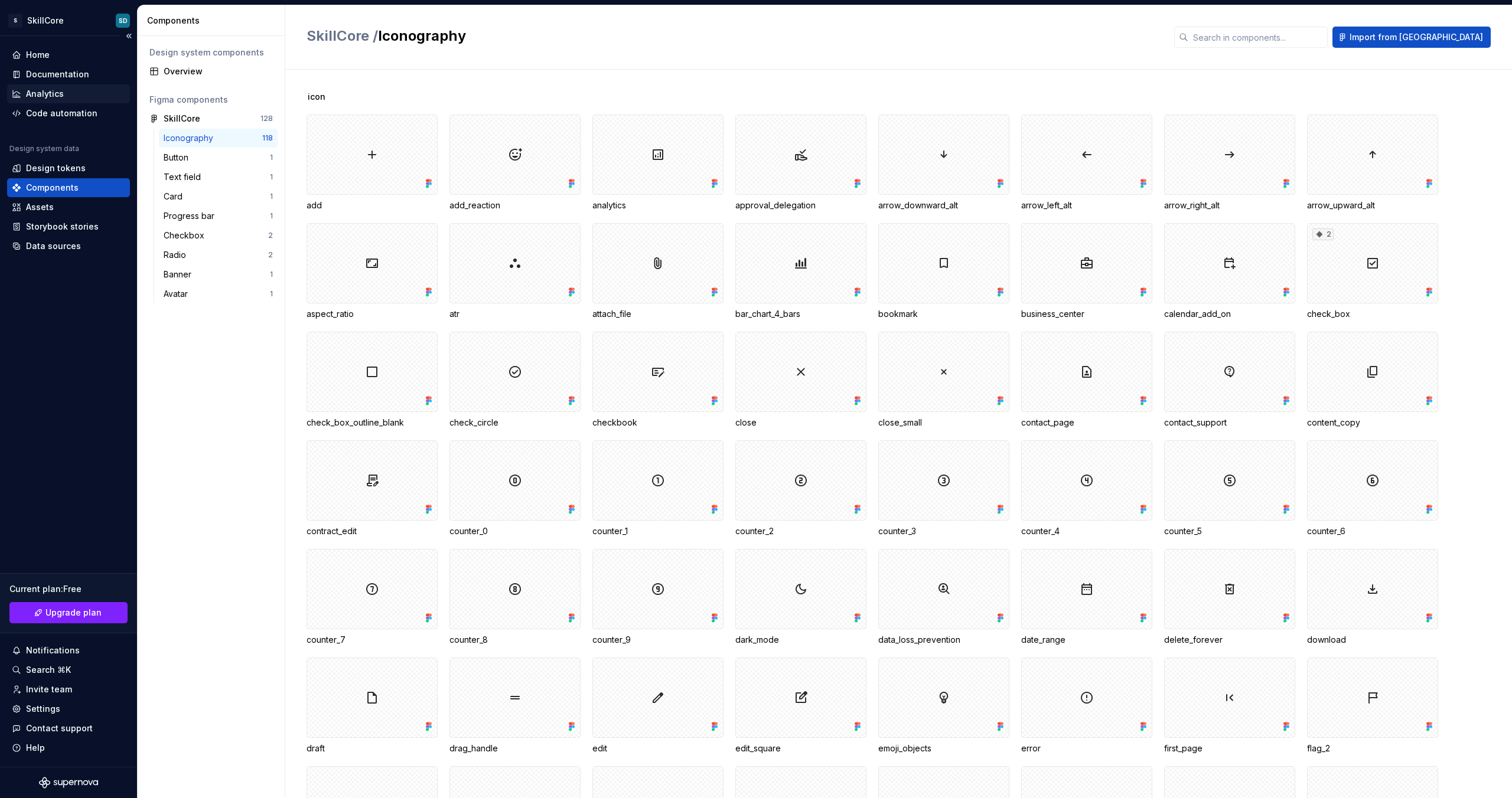
click at [49, 85] on div "Analytics" at bounding box center [68, 94] width 122 height 19
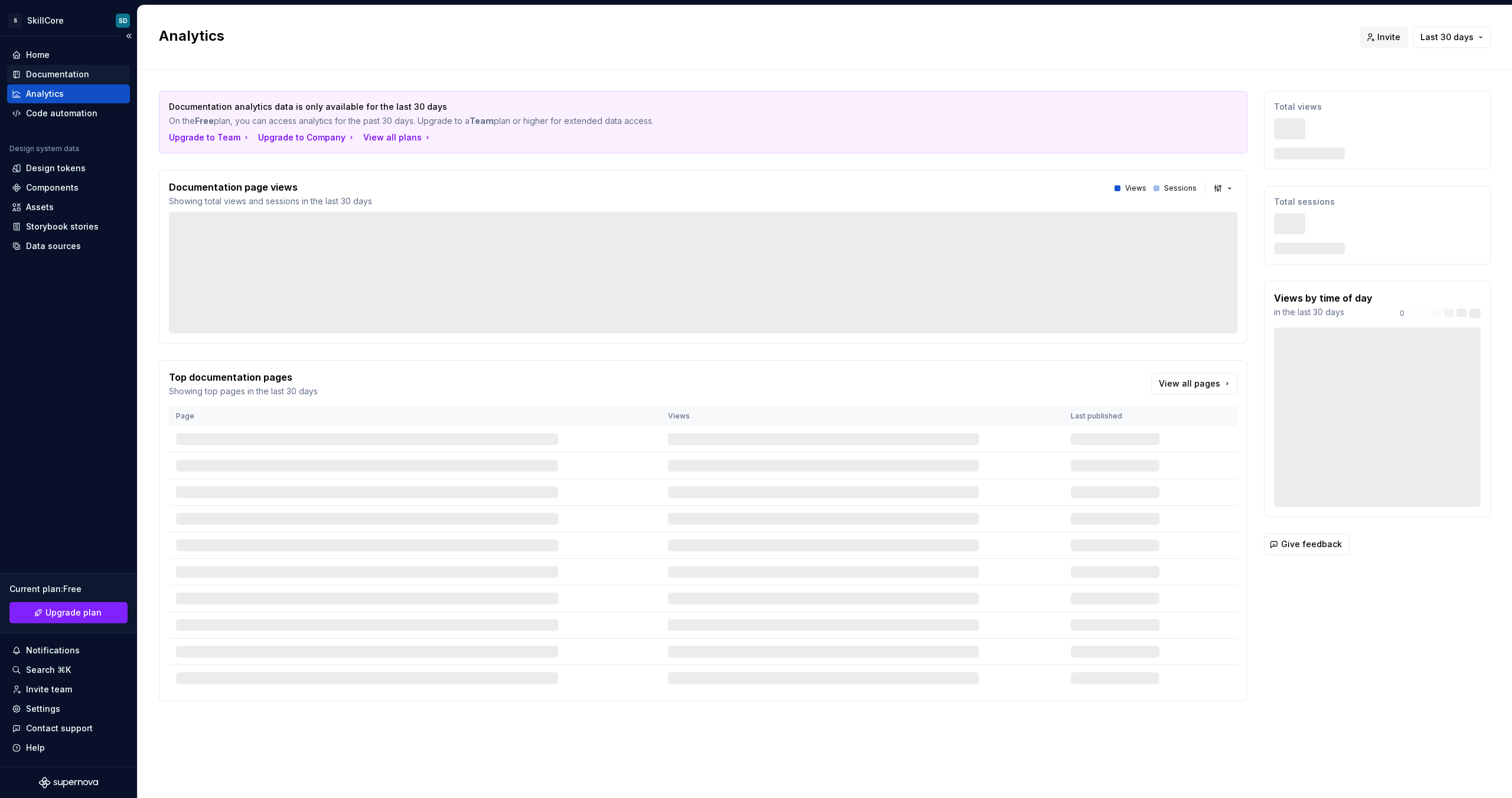
click at [51, 70] on div "Documentation" at bounding box center [57, 75] width 63 height 12
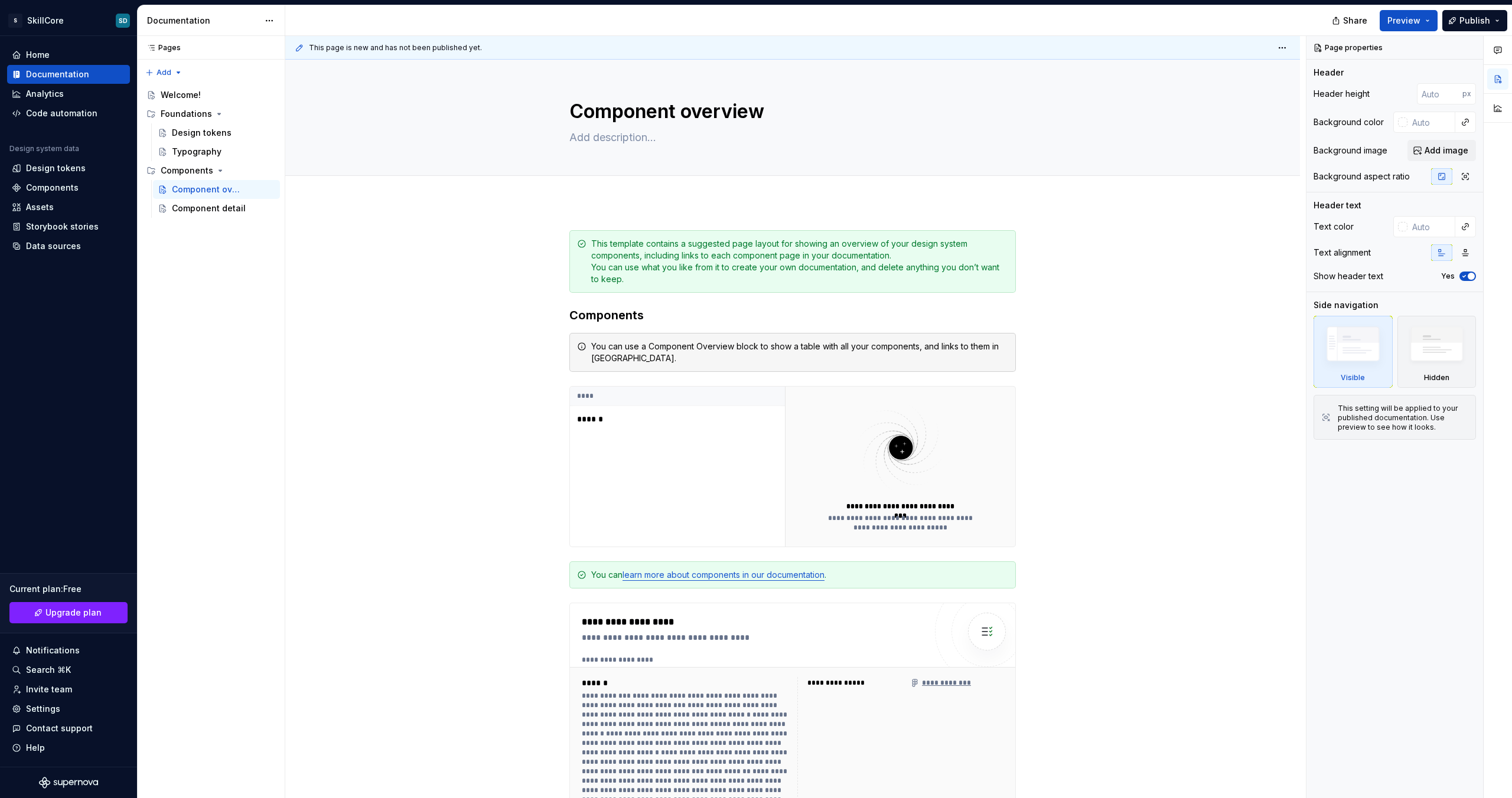
type textarea "*"
